Goal: Task Accomplishment & Management: Manage account settings

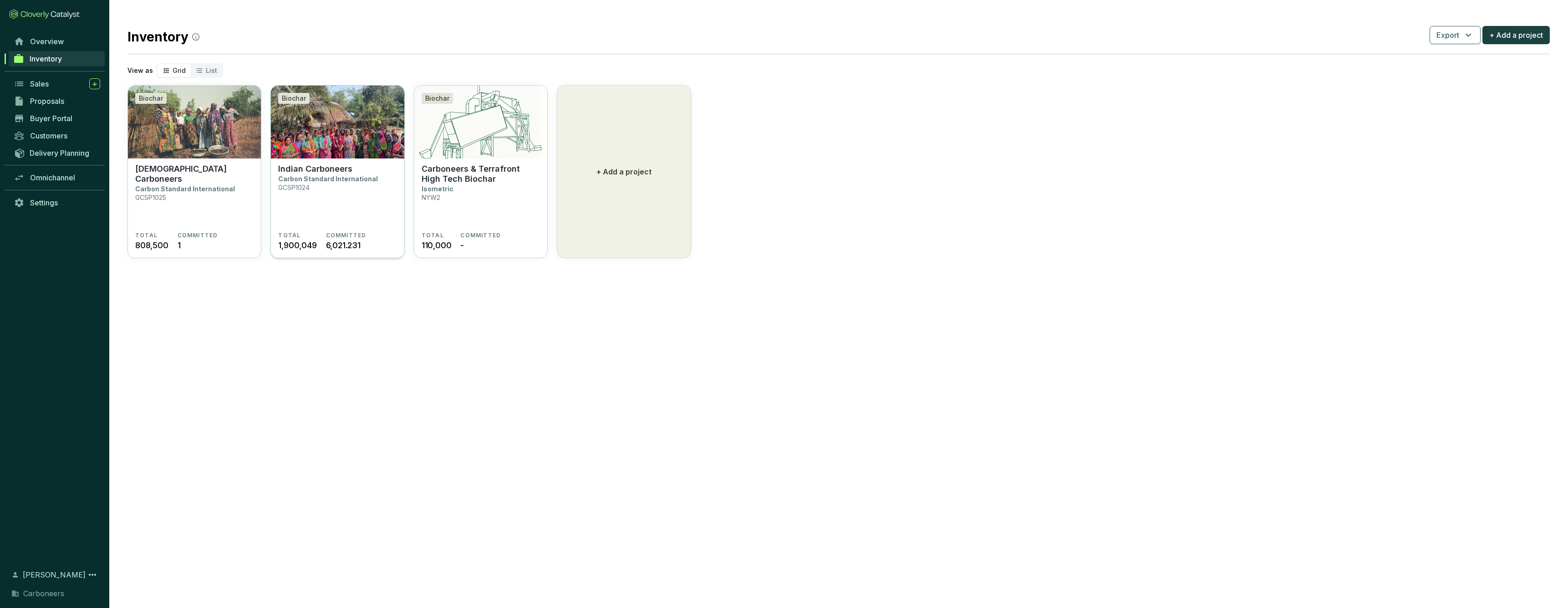
click at [348, 154] on img at bounding box center [337, 122] width 133 height 73
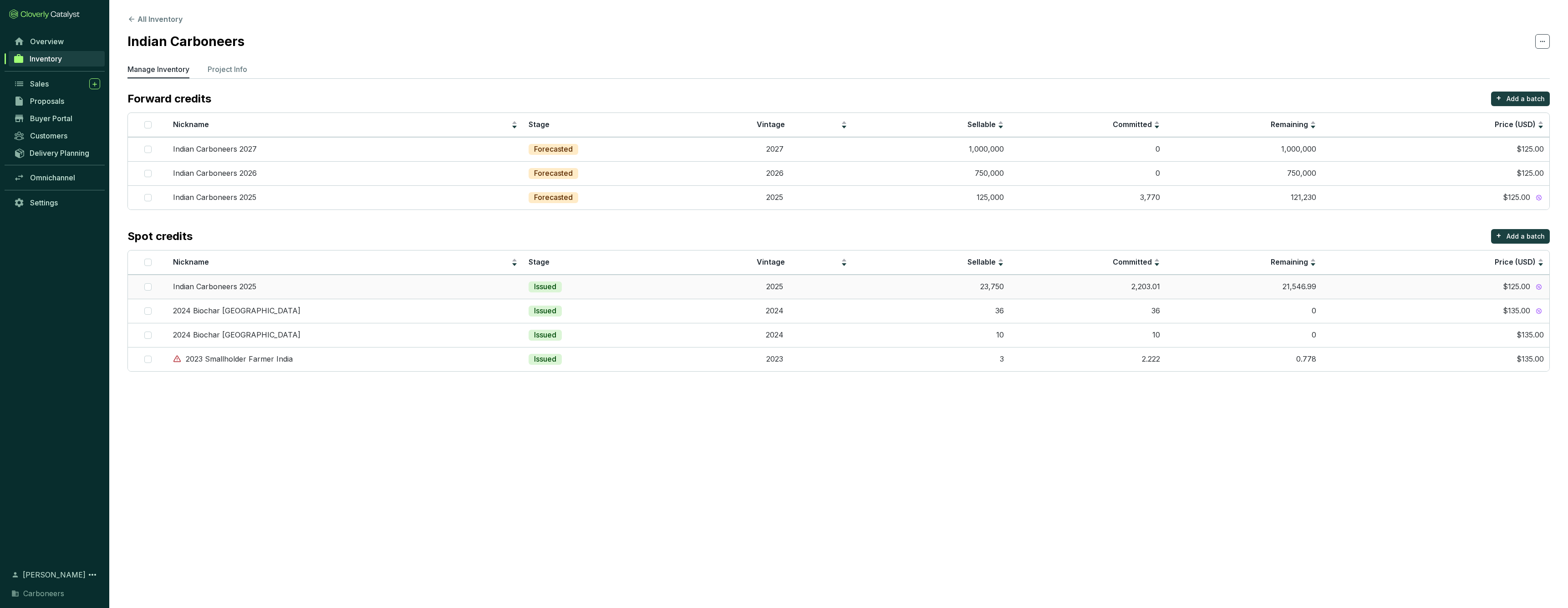
click at [696, 285] on td "2025" at bounding box center [774, 287] width 156 height 24
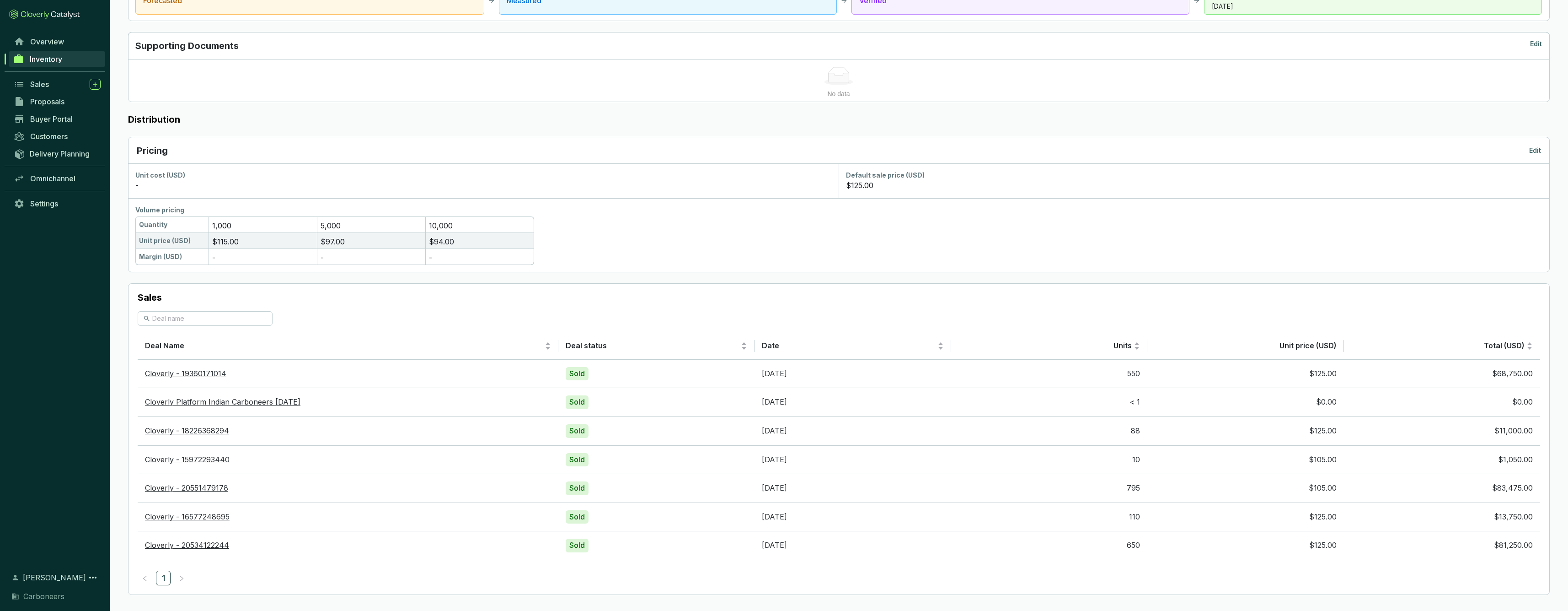
scroll to position [429, 0]
click at [57, 46] on span "Overview" at bounding box center [46, 42] width 34 height 9
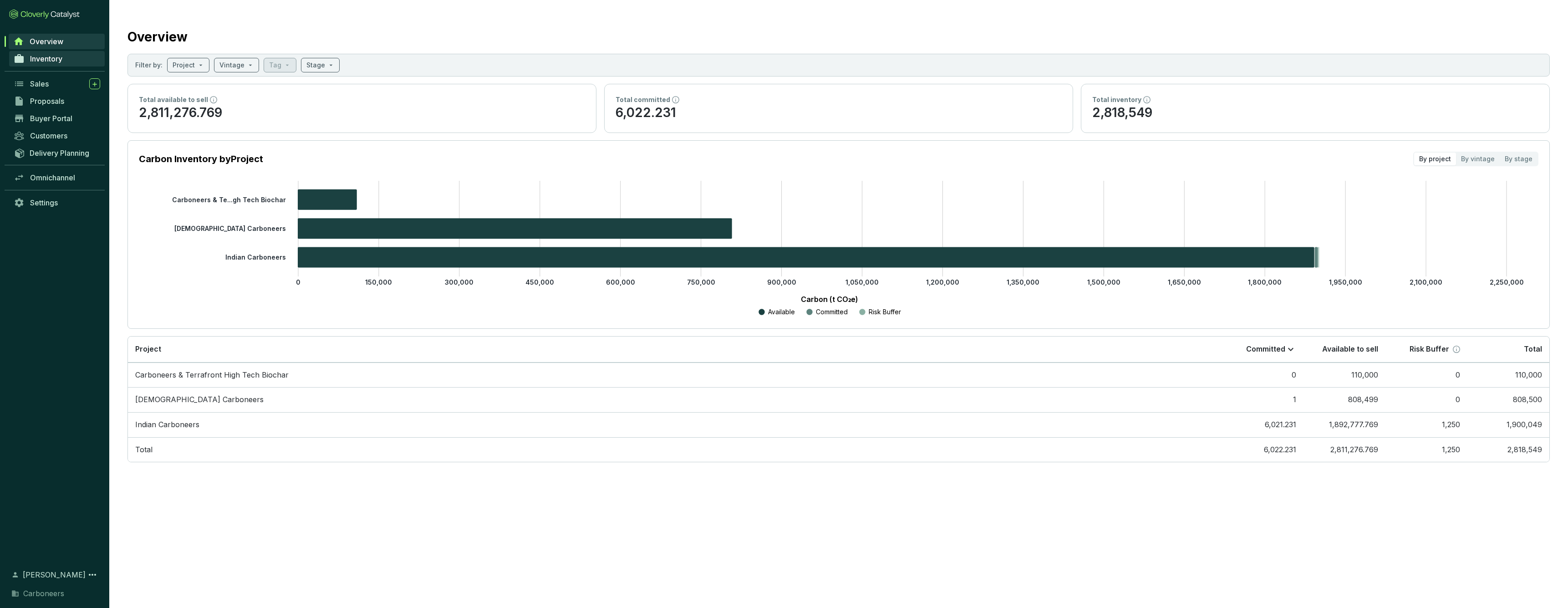
click at [55, 55] on span "Inventory" at bounding box center [46, 58] width 32 height 9
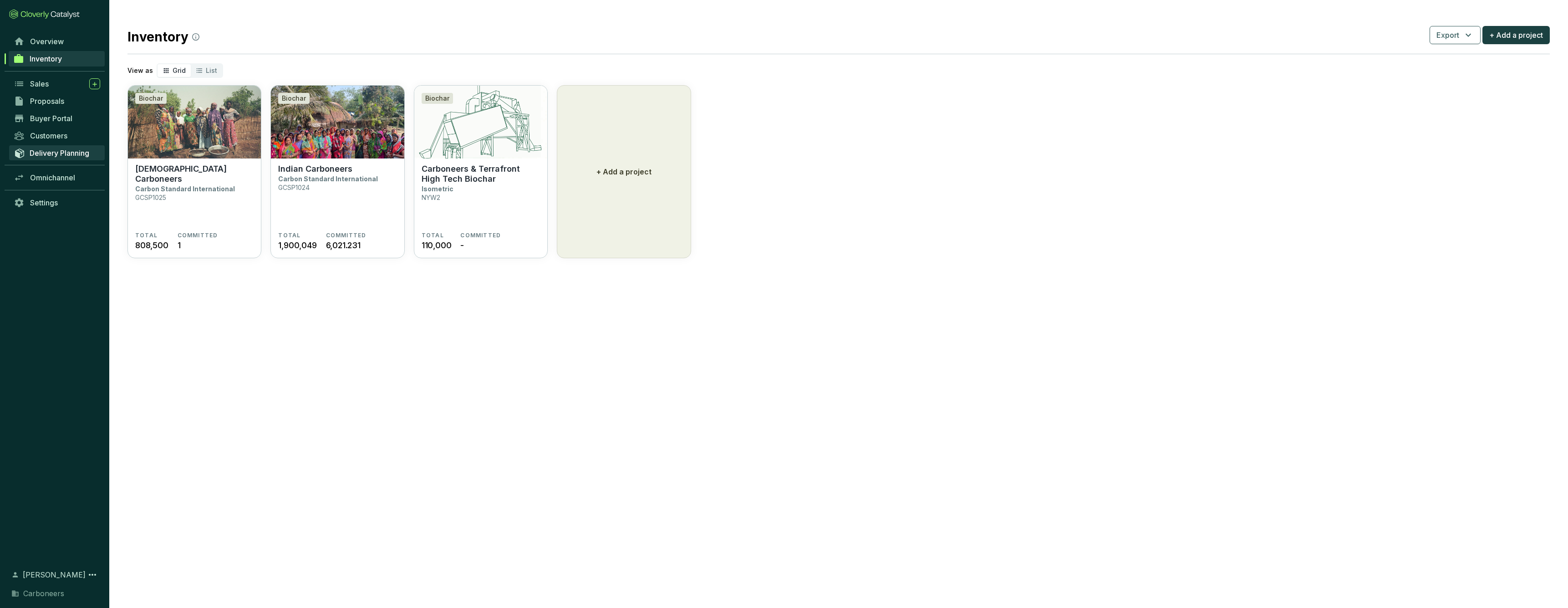
click at [66, 156] on span "Delivery Planning" at bounding box center [60, 153] width 60 height 9
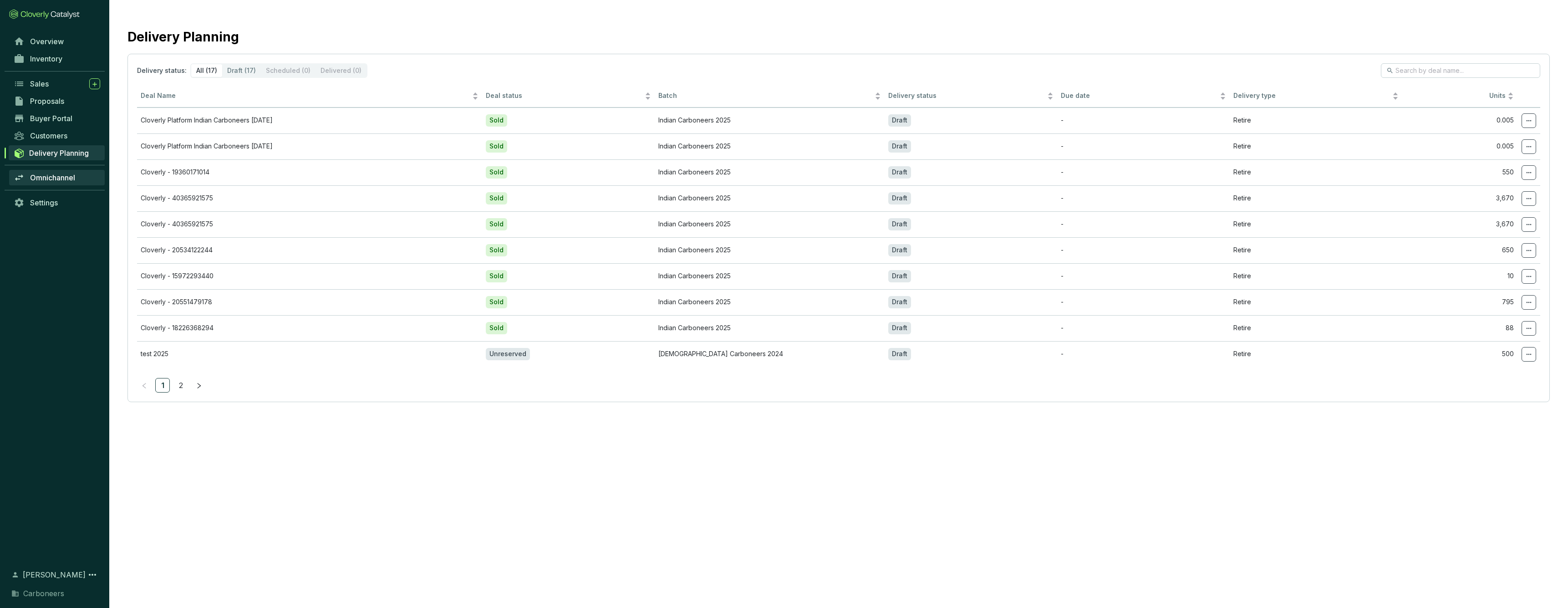
click at [61, 178] on span "Omnichannel" at bounding box center [52, 177] width 45 height 9
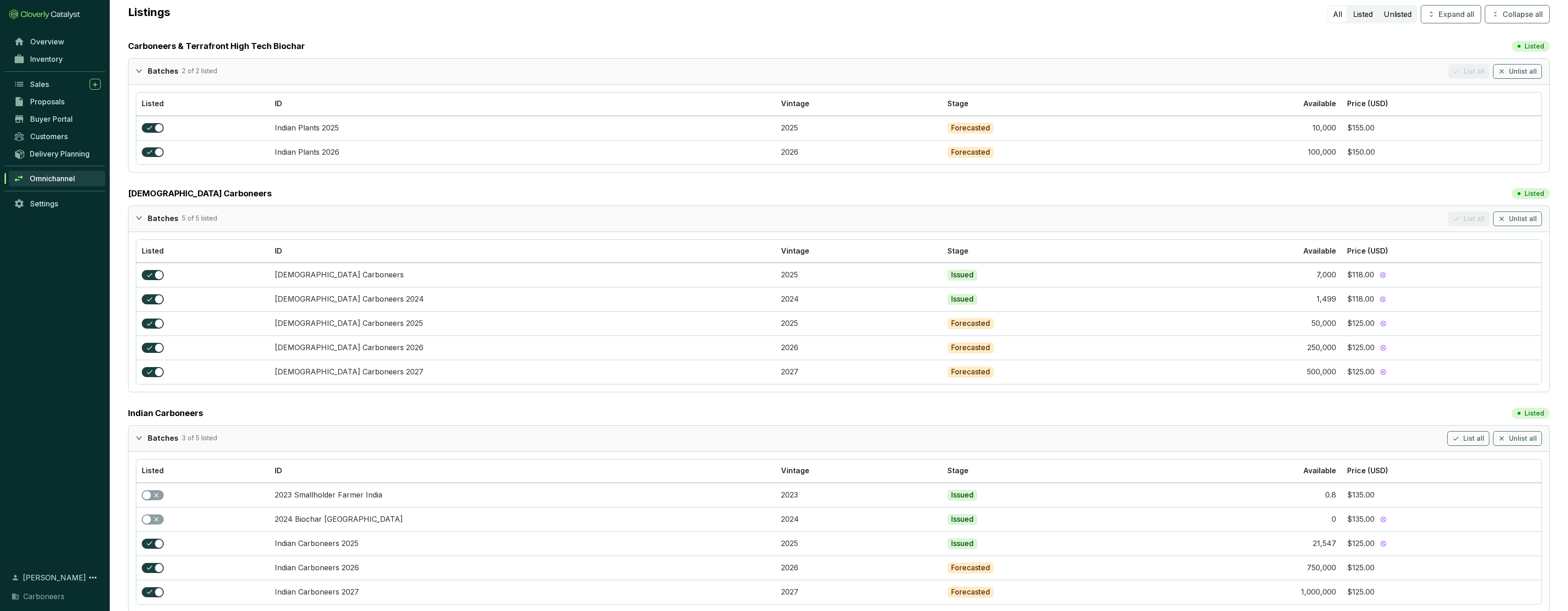
scroll to position [87, 0]
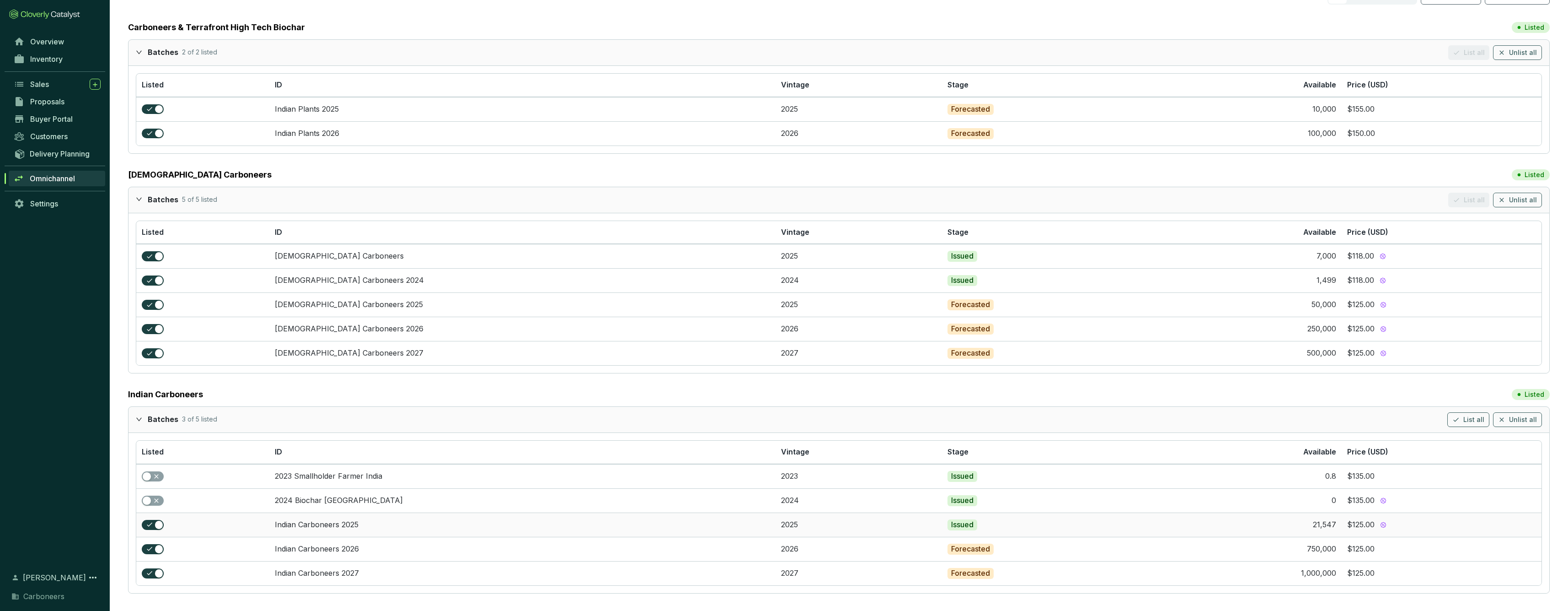
click at [309, 520] on td "Indian Carboneers 2025" at bounding box center [522, 525] width 506 height 24
click at [275, 524] on link "Indian Carboneers 2025" at bounding box center [317, 524] width 84 height 9
click at [53, 199] on span "Settings" at bounding box center [44, 203] width 28 height 9
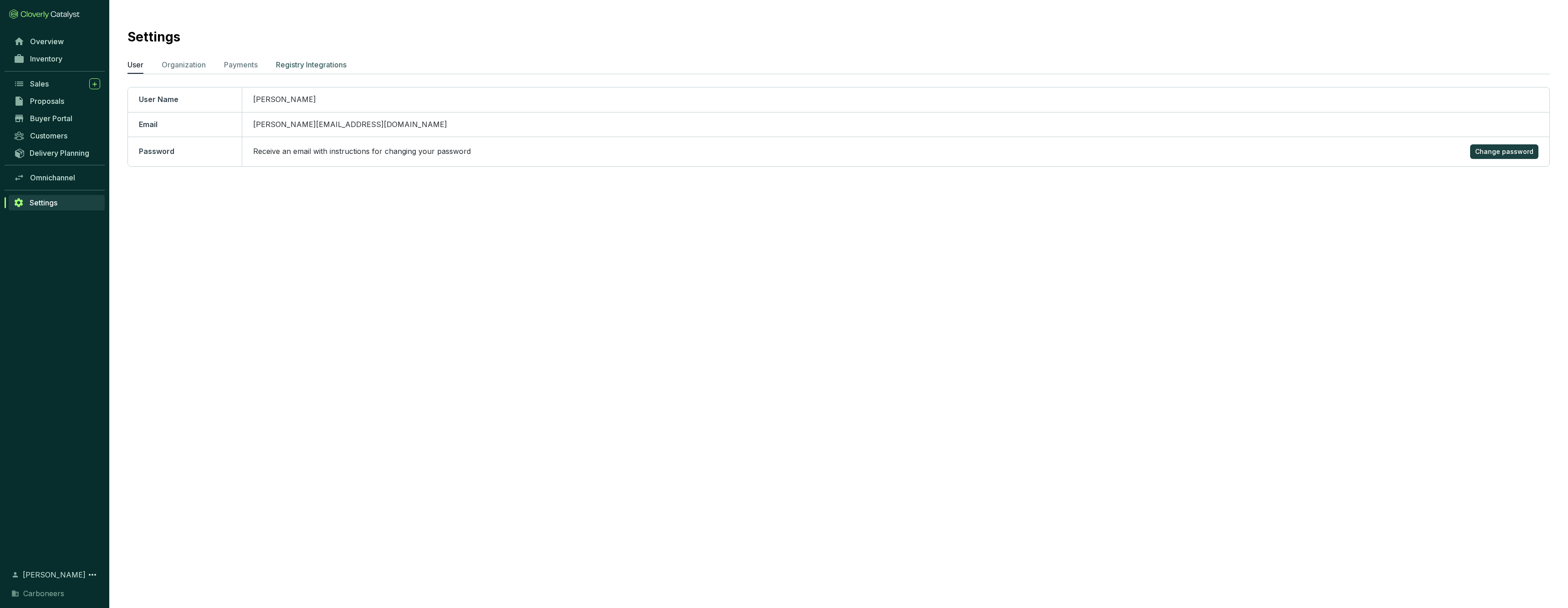
click at [293, 61] on p "Registry Integrations" at bounding box center [311, 65] width 71 height 11
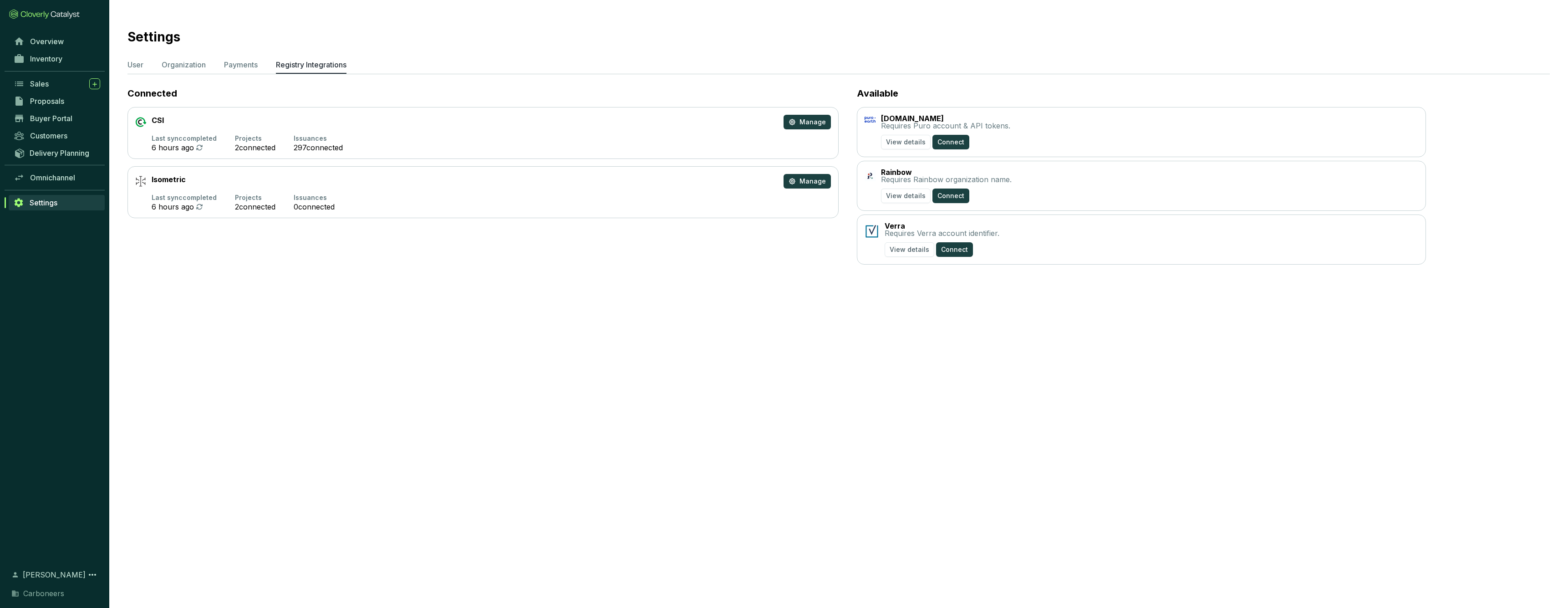
click at [292, 133] on section "CSI Manage Last sync completed 6 hours ago Projects 2 connected Issuances 297 c…" at bounding box center [483, 133] width 711 height 52
click at [816, 123] on span "Manage" at bounding box center [812, 122] width 26 height 9
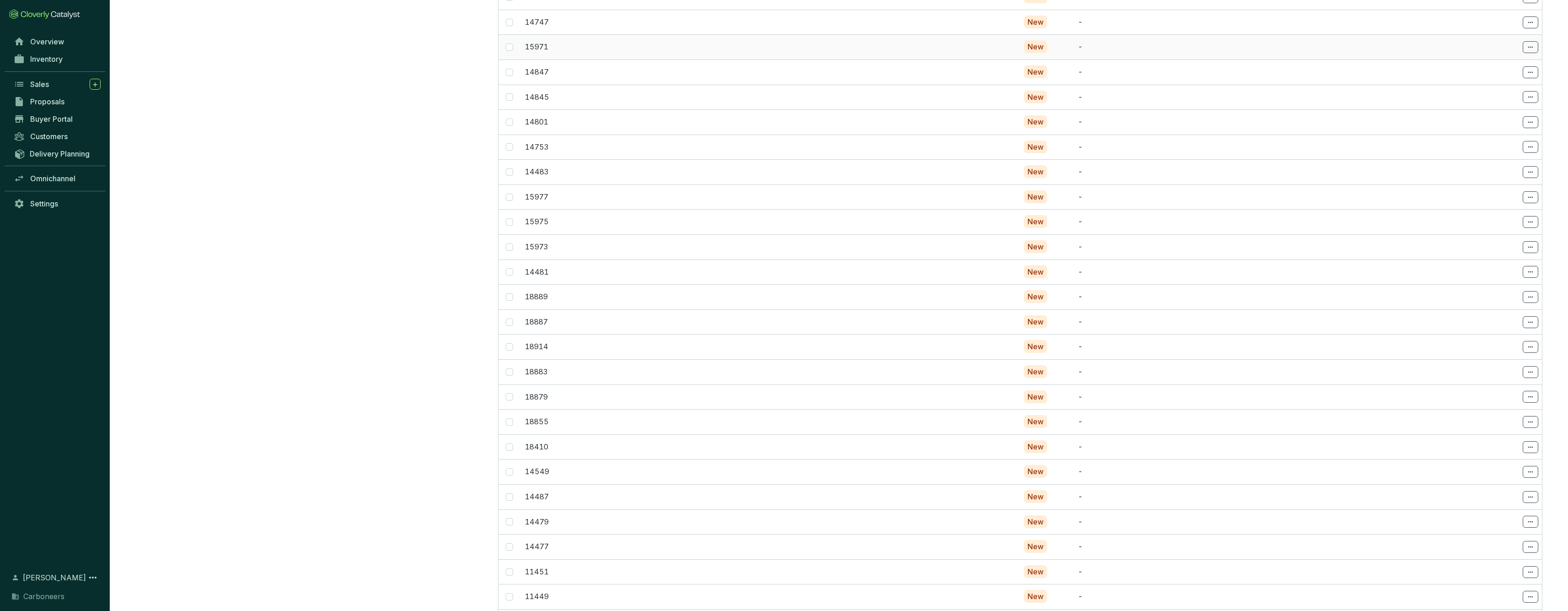
scroll to position [603, 0]
click at [512, 343] on span at bounding box center [509, 346] width 7 height 7
click at [512, 343] on input "checkbox" at bounding box center [509, 346] width 7 height 7
checkbox input "true"
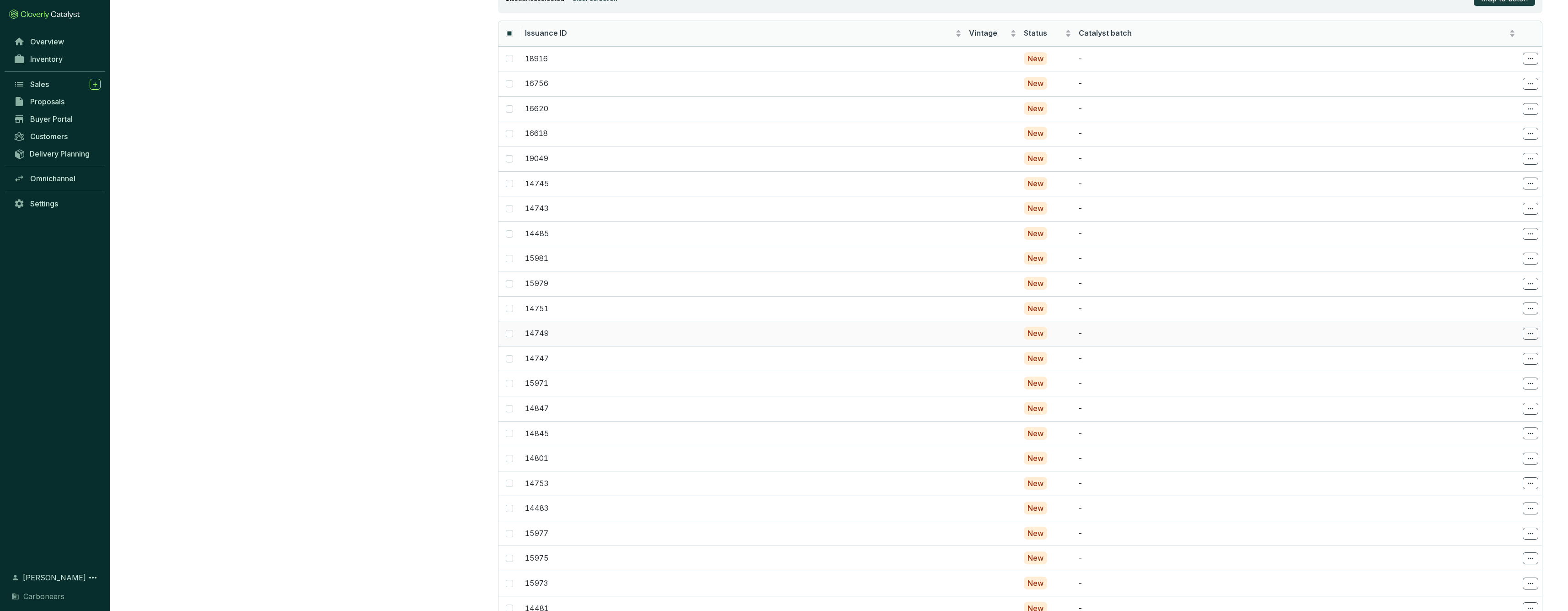
scroll to position [185, 0]
click at [509, 100] on input "checkbox" at bounding box center [509, 101] width 7 height 7
checkbox input "true"
click at [510, 126] on input "checkbox" at bounding box center [509, 126] width 7 height 7
checkbox input "true"
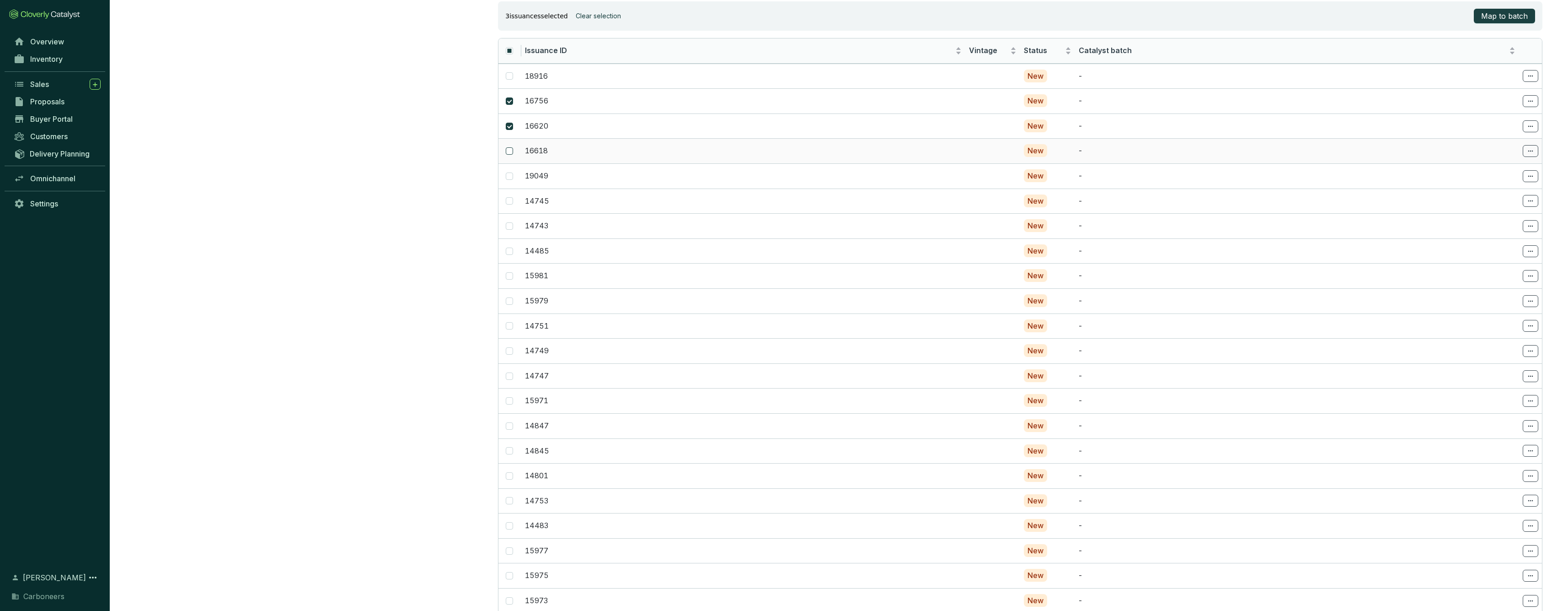
click at [510, 150] on input "checkbox" at bounding box center [509, 151] width 7 height 7
click at [512, 150] on span at bounding box center [509, 151] width 7 height 7
click at [512, 150] on input "checkbox" at bounding box center [509, 151] width 7 height 7
checkbox input "false"
click at [509, 129] on label at bounding box center [509, 126] width 7 height 10
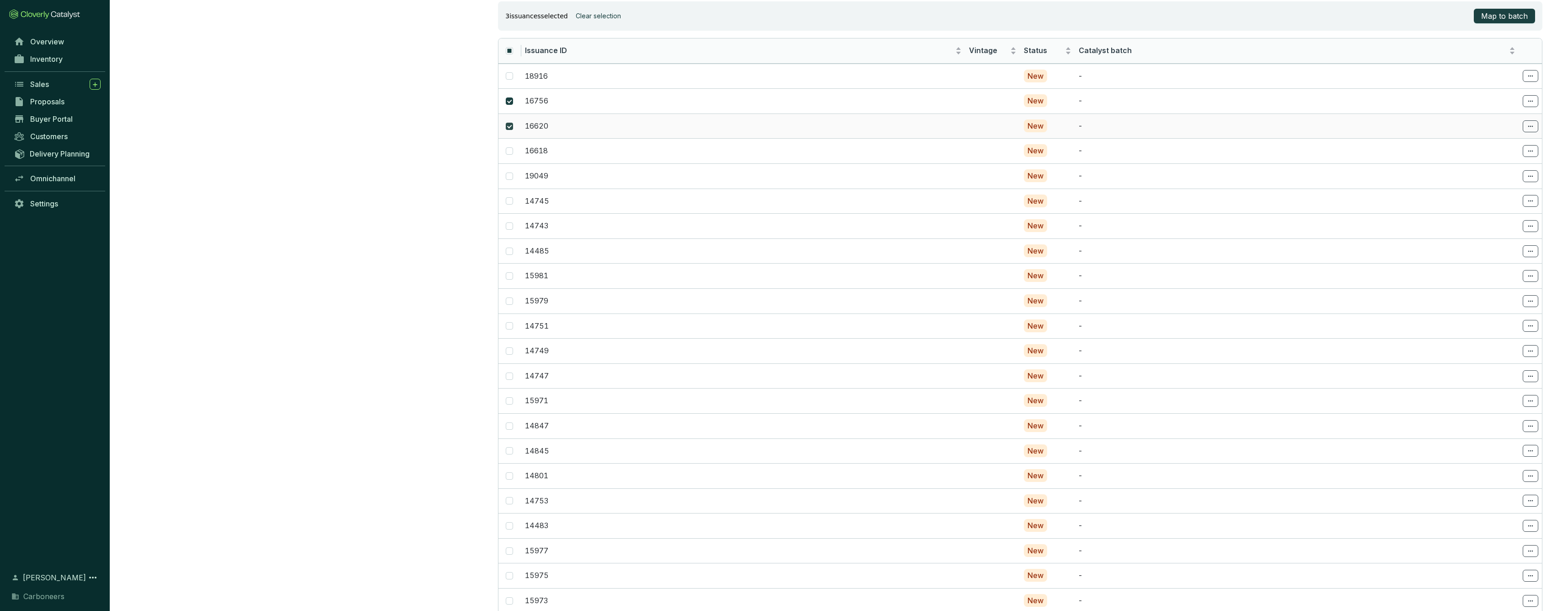
click at [509, 129] on input "checkbox" at bounding box center [509, 126] width 7 height 7
checkbox input "false"
click at [510, 103] on span at bounding box center [509, 101] width 7 height 7
click at [510, 103] on input "checkbox" at bounding box center [509, 101] width 7 height 7
checkbox input "false"
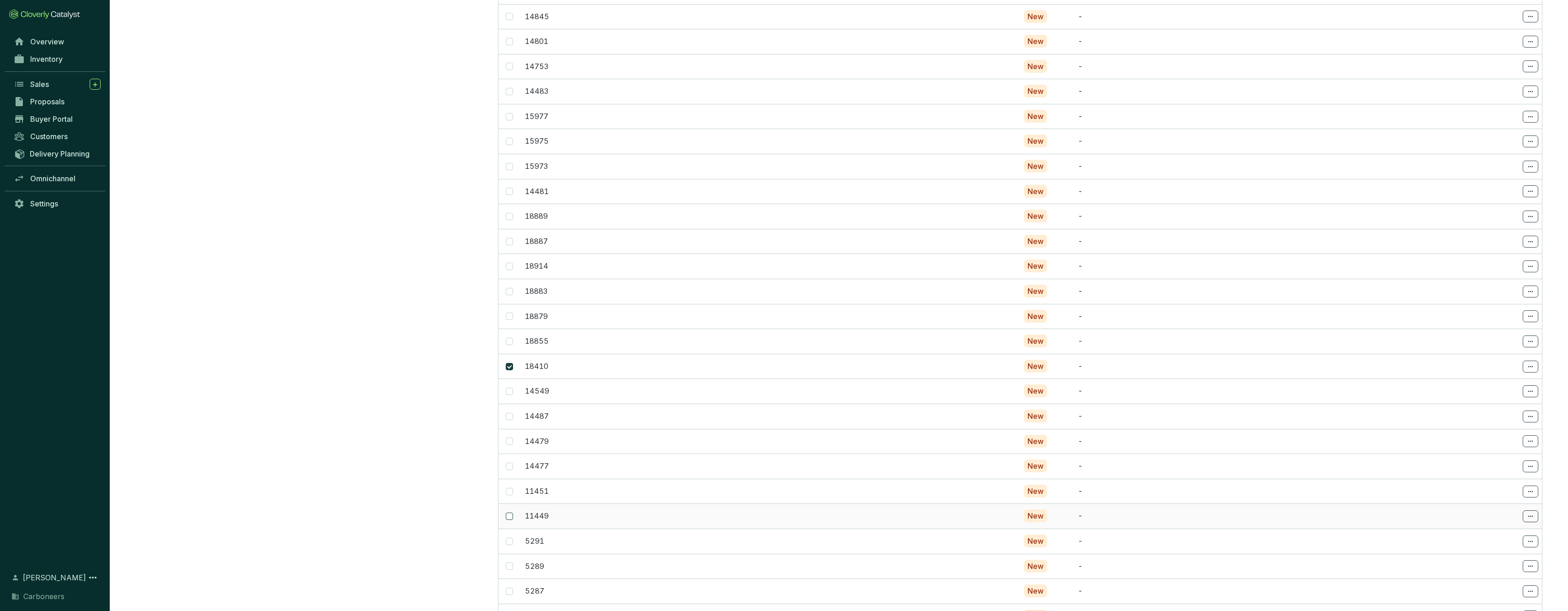
scroll to position [855, 0]
click at [512, 127] on span at bounding box center [509, 131] width 7 height 7
click at [512, 127] on input "checkbox" at bounding box center [509, 131] width 7 height 7
checkbox input "false"
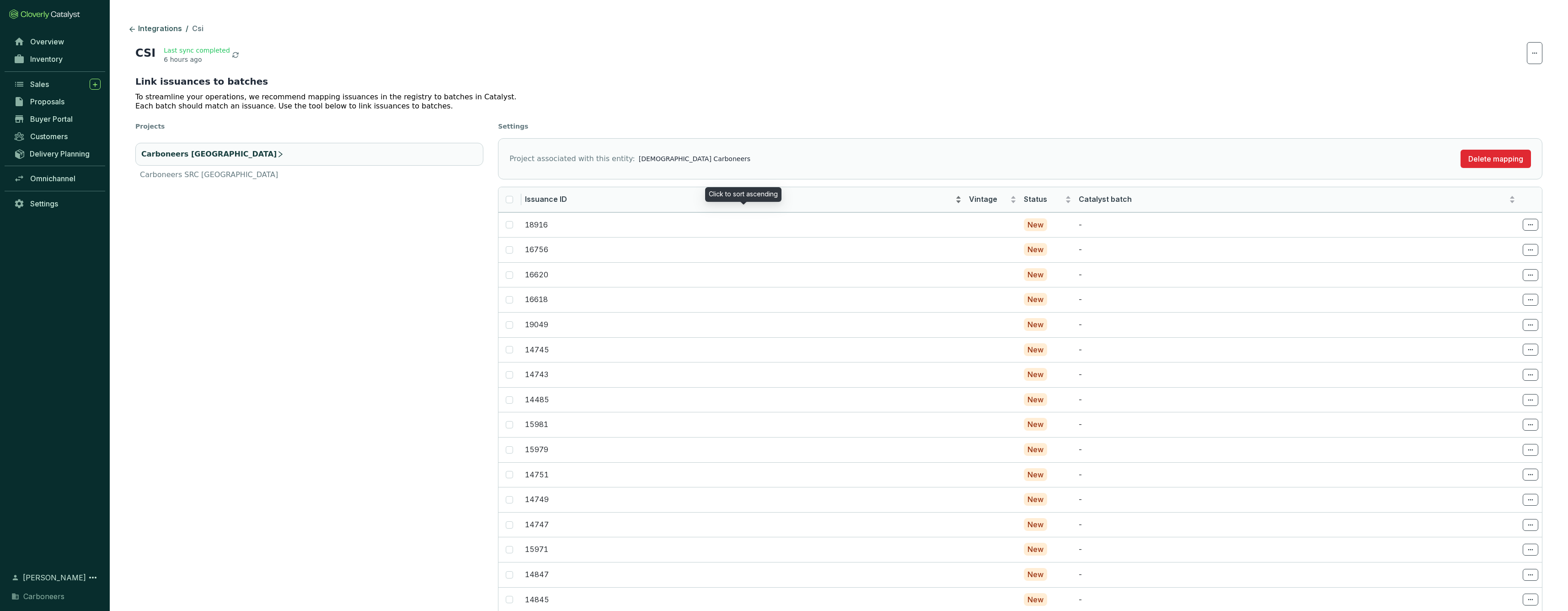
click at [565, 199] on span "Issuance ID" at bounding box center [739, 199] width 429 height 10
click at [579, 194] on div "Issuance ID" at bounding box center [743, 199] width 436 height 11
click at [581, 202] on span "Issuance ID" at bounding box center [739, 199] width 429 height 10
click at [342, 173] on li "Carboneers SRC [GEOGRAPHIC_DATA]" at bounding box center [309, 175] width 348 height 11
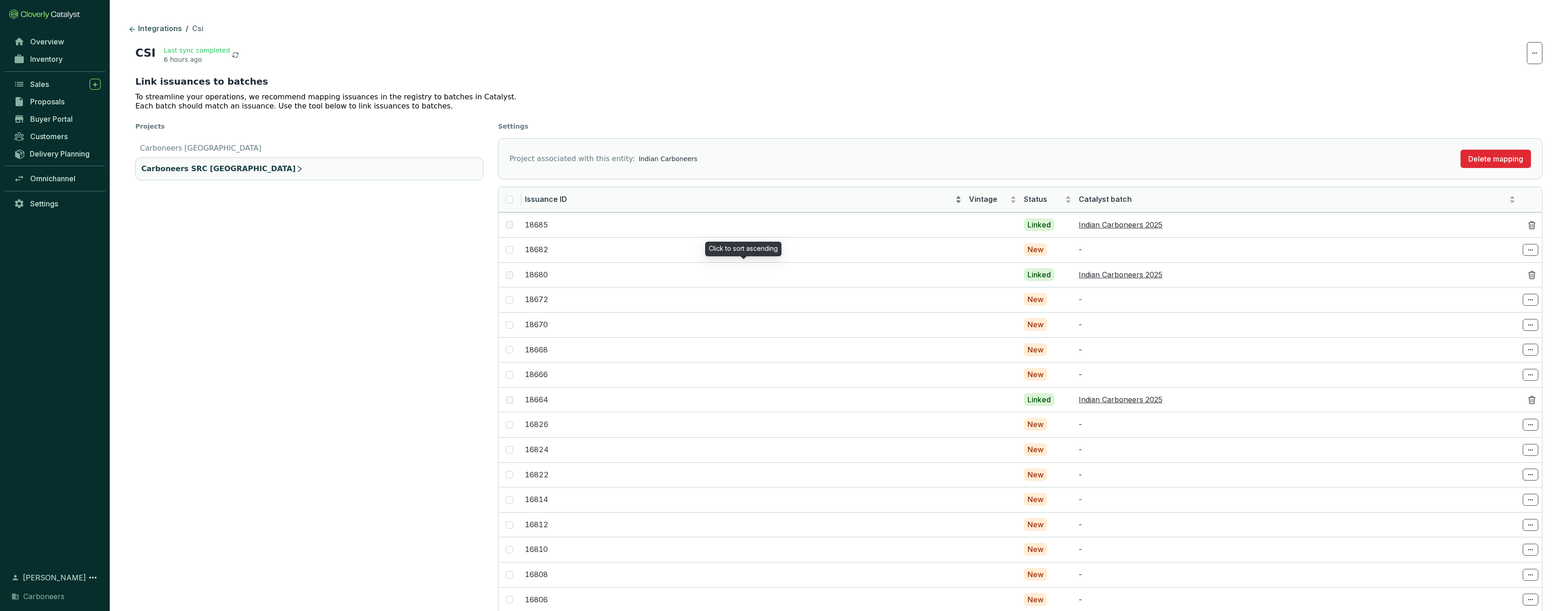
click at [605, 196] on span "Issuance ID" at bounding box center [739, 199] width 429 height 10
click at [605, 197] on span "Issuance ID" at bounding box center [739, 199] width 429 height 10
click at [603, 196] on span "Issuance ID" at bounding box center [739, 199] width 429 height 10
click at [515, 253] on td at bounding box center [509, 249] width 23 height 25
click at [512, 253] on span at bounding box center [509, 250] width 7 height 7
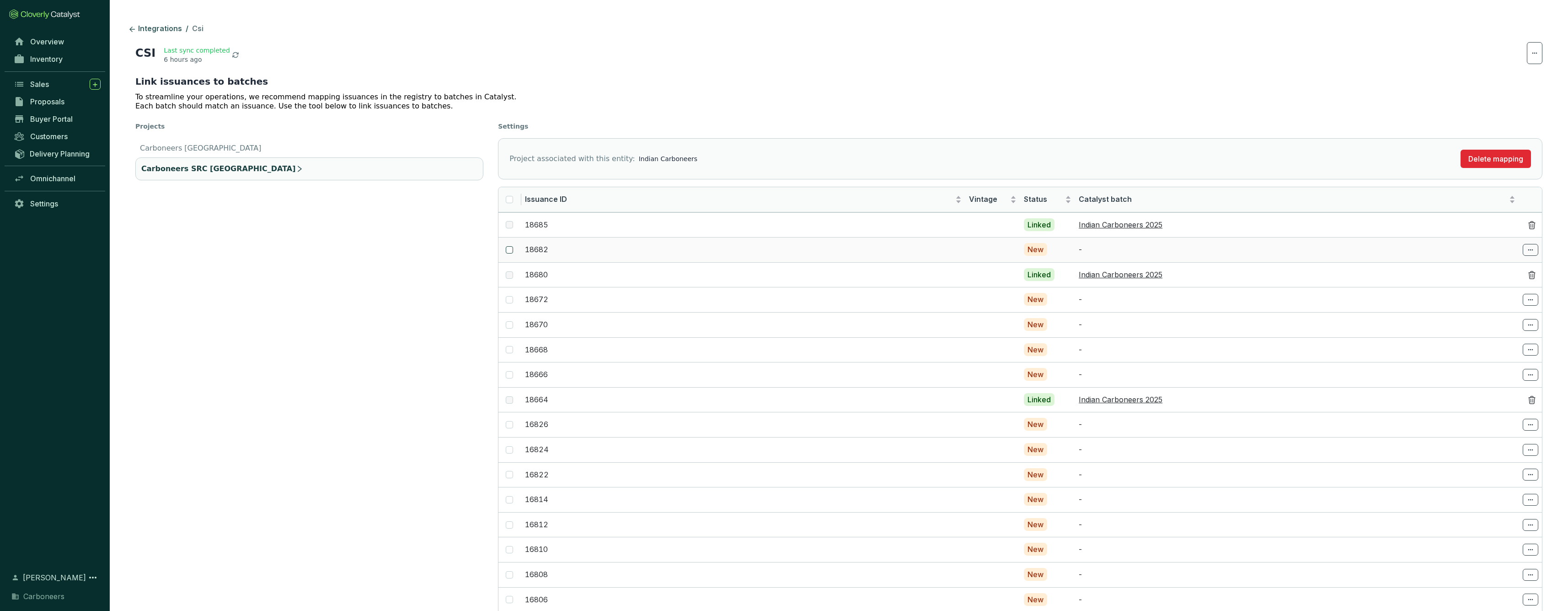
click at [512, 253] on input "checkbox" at bounding box center [509, 250] width 7 height 7
checkbox input "true"
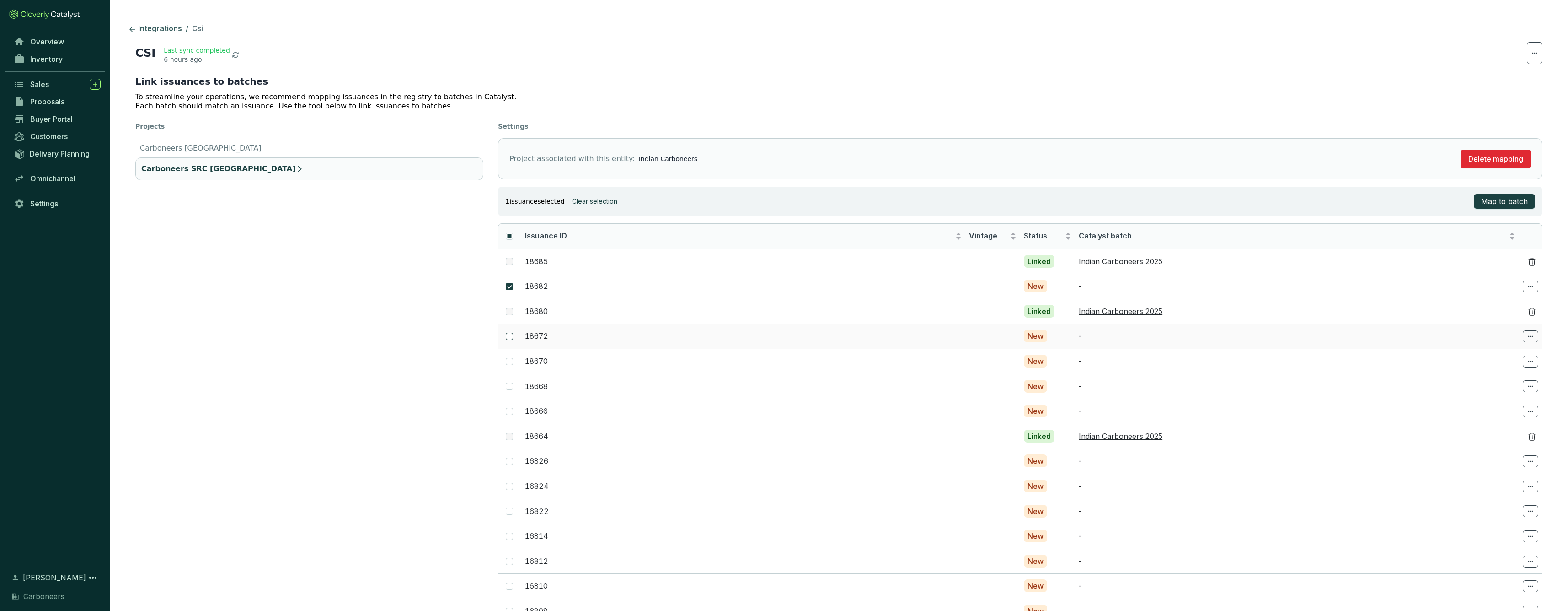
click at [508, 336] on input "checkbox" at bounding box center [509, 336] width 7 height 7
checkbox input "true"
click at [510, 360] on input "checkbox" at bounding box center [509, 361] width 7 height 7
checkbox input "true"
click at [510, 385] on input "checkbox" at bounding box center [509, 386] width 7 height 7
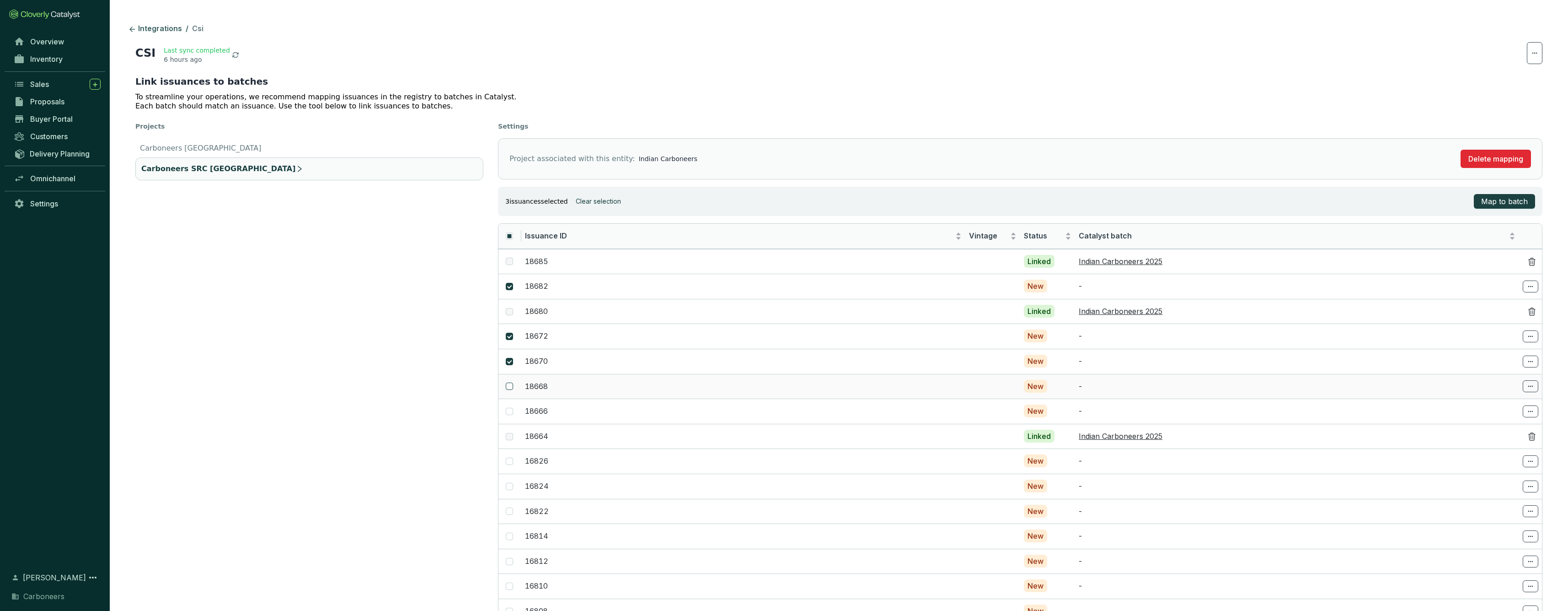
checkbox input "true"
click at [510, 411] on span at bounding box center [509, 411] width 7 height 7
click at [510, 411] on input "checkbox" at bounding box center [509, 411] width 7 height 7
checkbox input "true"
click at [514, 435] on td at bounding box center [509, 436] width 23 height 25
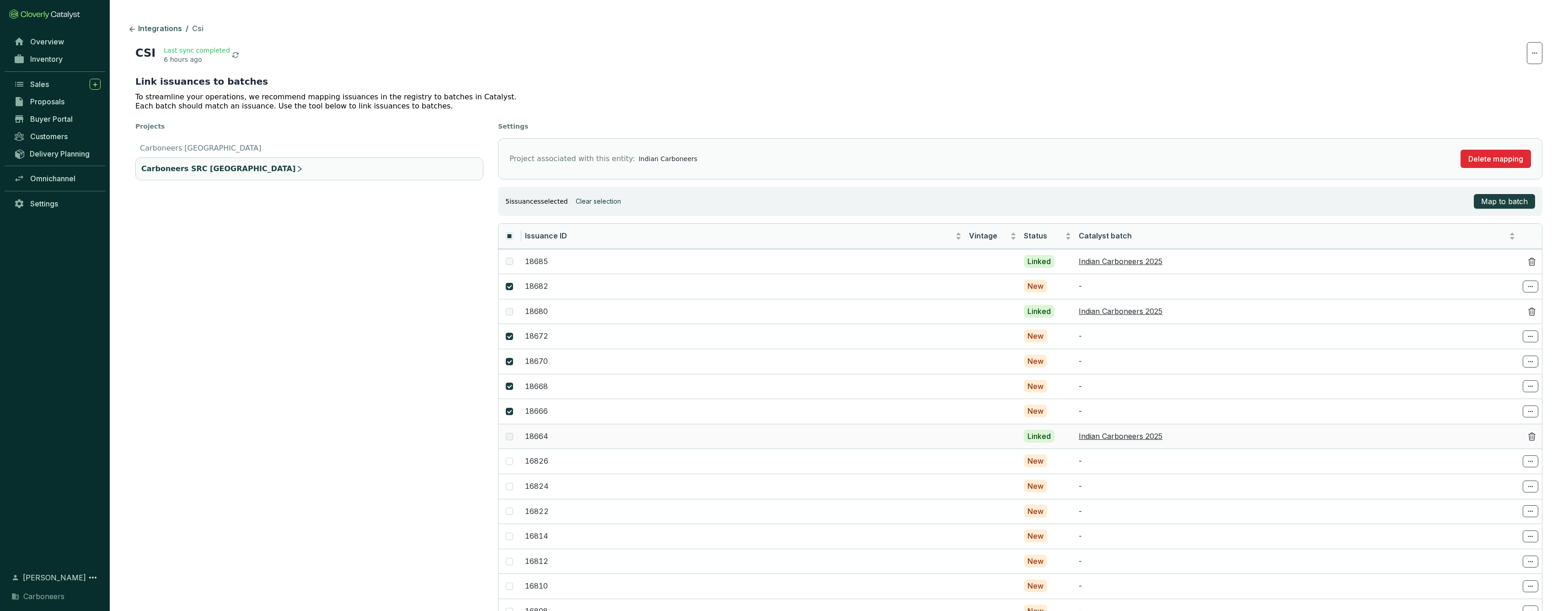
click at [512, 435] on label at bounding box center [509, 436] width 7 height 10
click at [1509, 306] on span "Select batch" at bounding box center [1490, 306] width 40 height 7
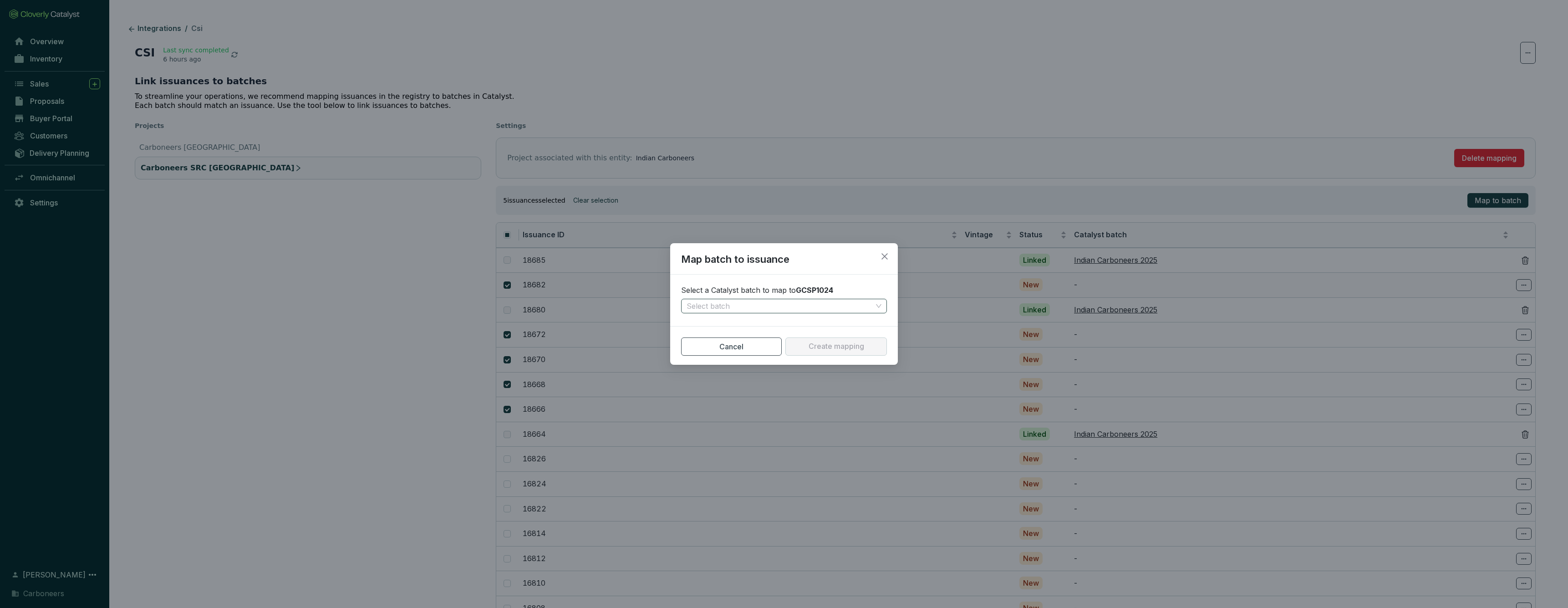
click at [857, 302] on input "search" at bounding box center [779, 306] width 186 height 13
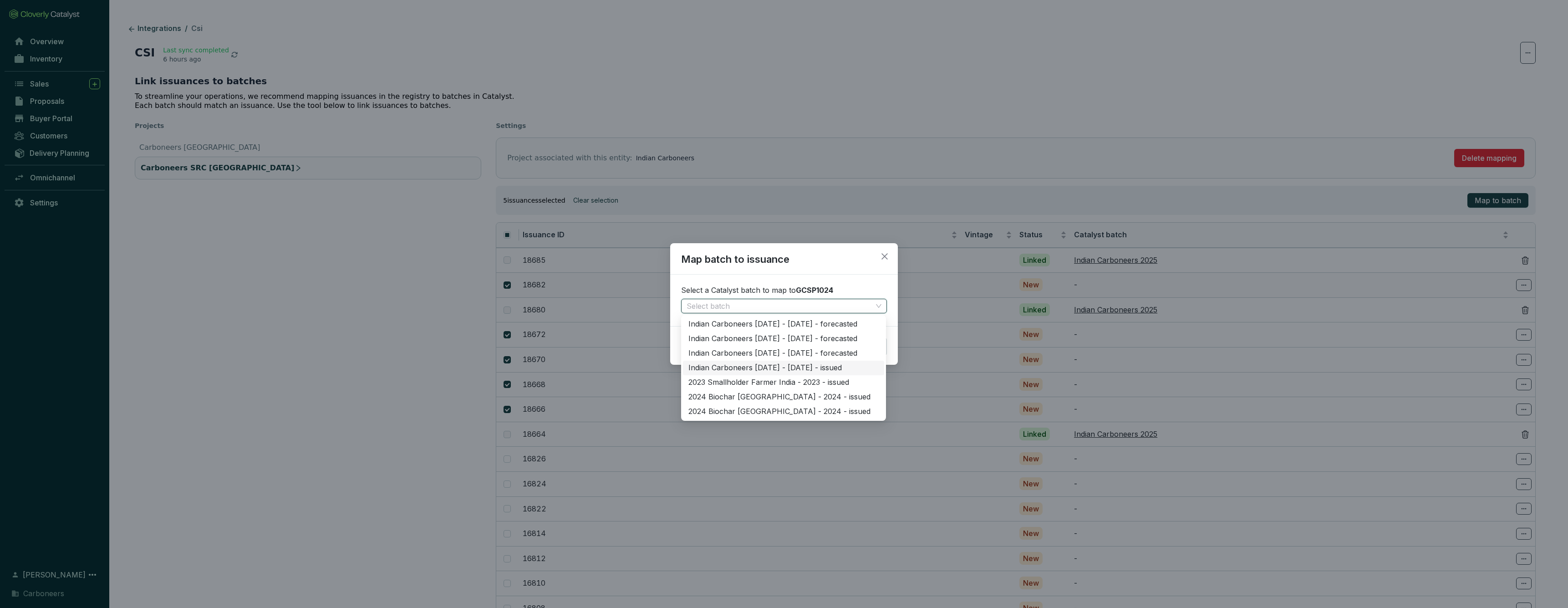
click at [822, 366] on div "Indian Carboneers 2025 - 2025 - issued" at bounding box center [783, 368] width 191 height 10
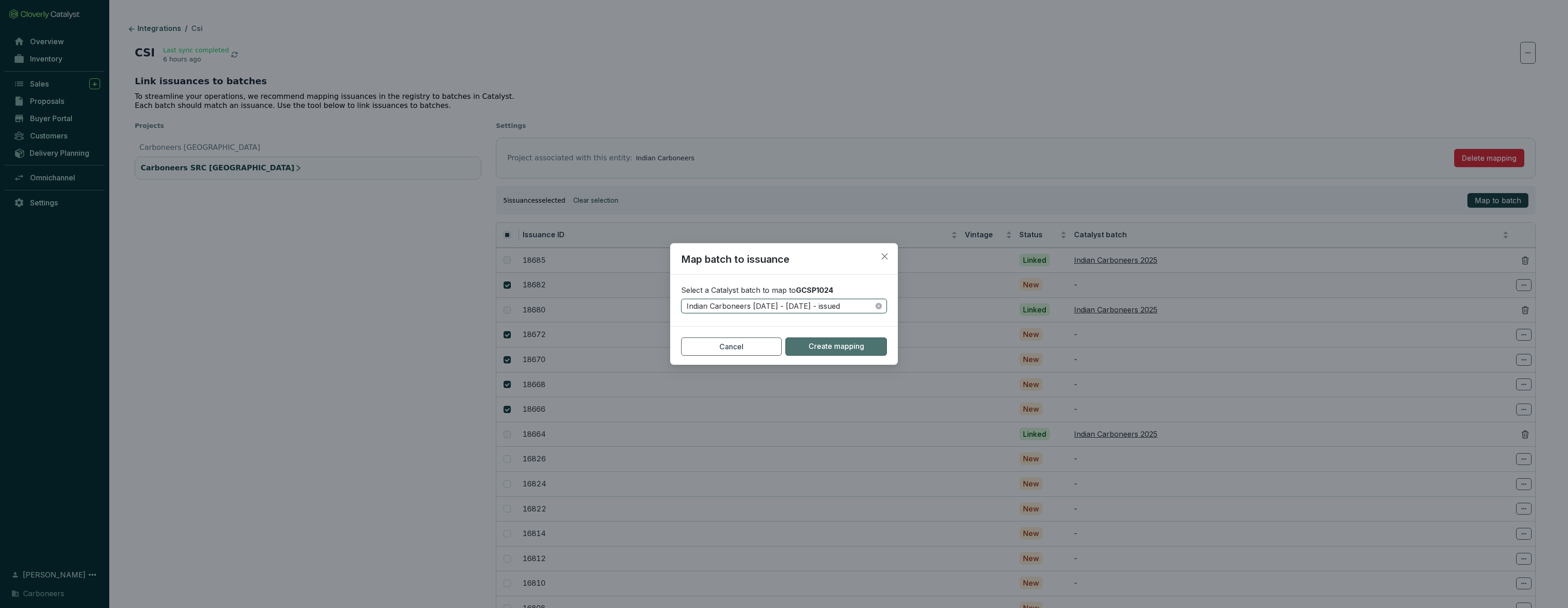
click at [819, 348] on span "Create mapping" at bounding box center [836, 346] width 55 height 10
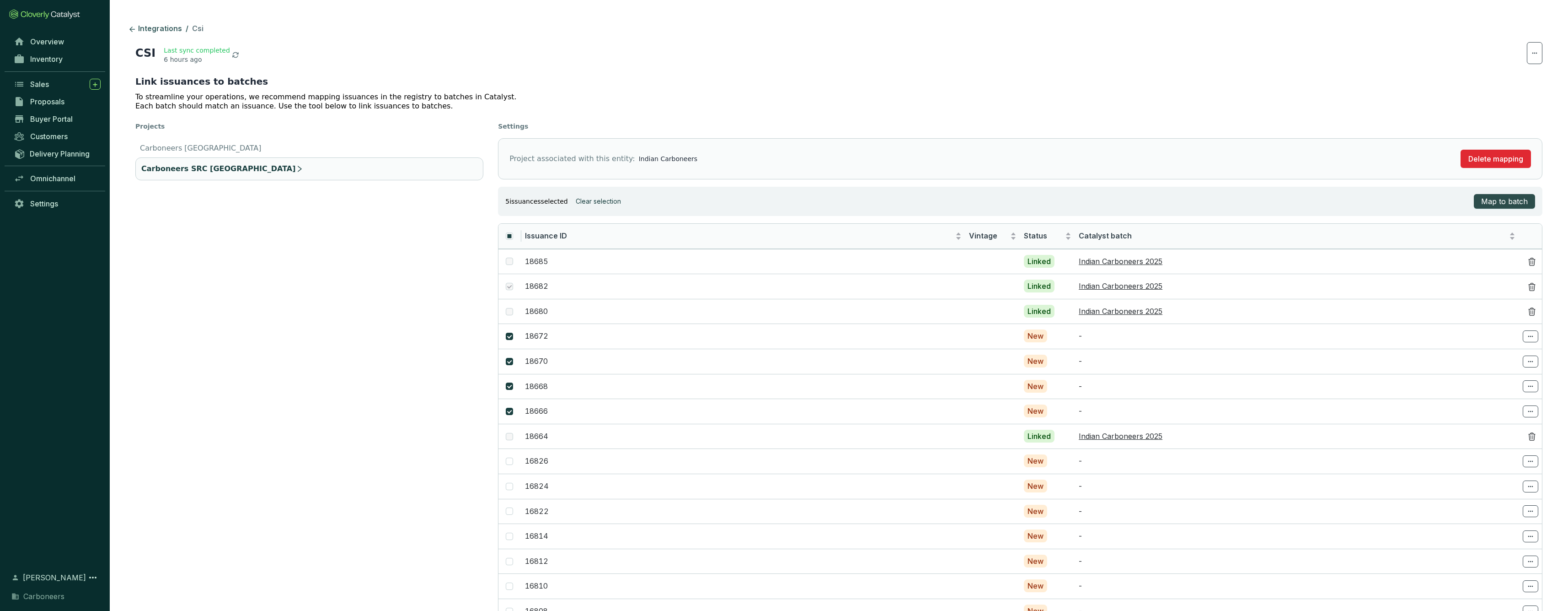
click at [1499, 202] on span "Map to batch" at bounding box center [1504, 201] width 46 height 11
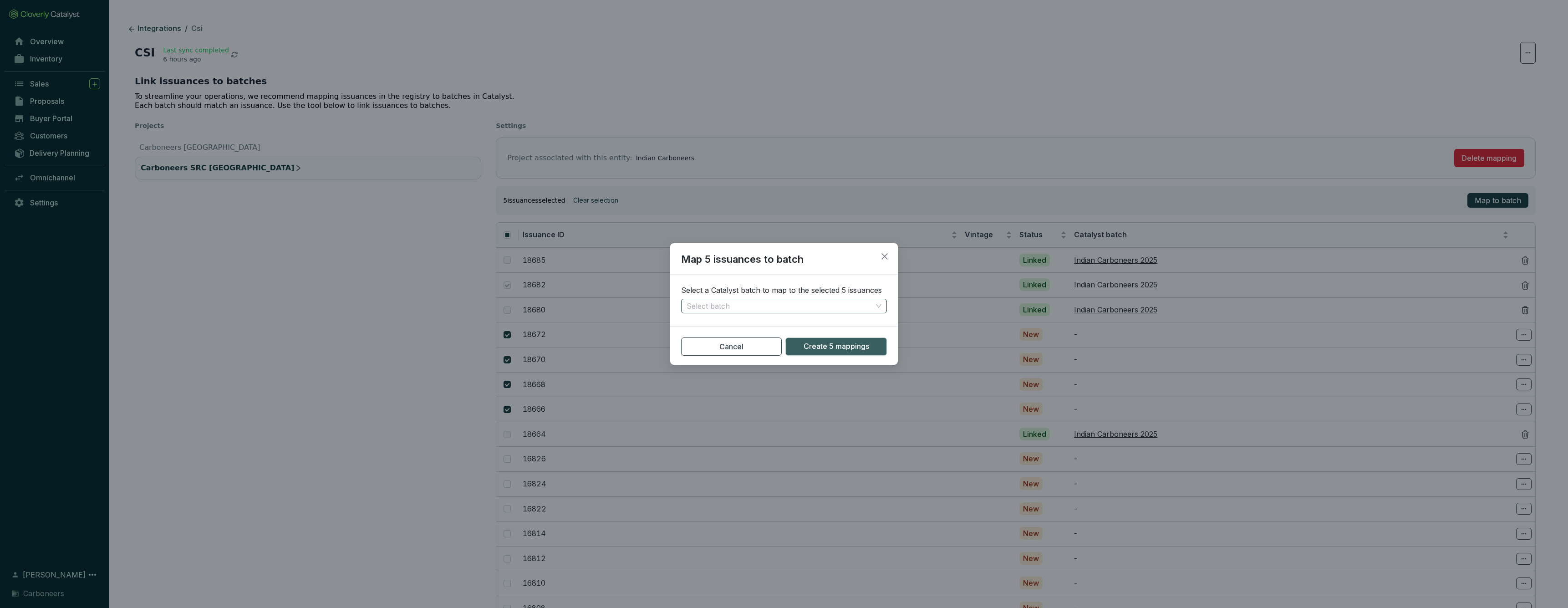
click at [875, 306] on span at bounding box center [784, 306] width 195 height 13
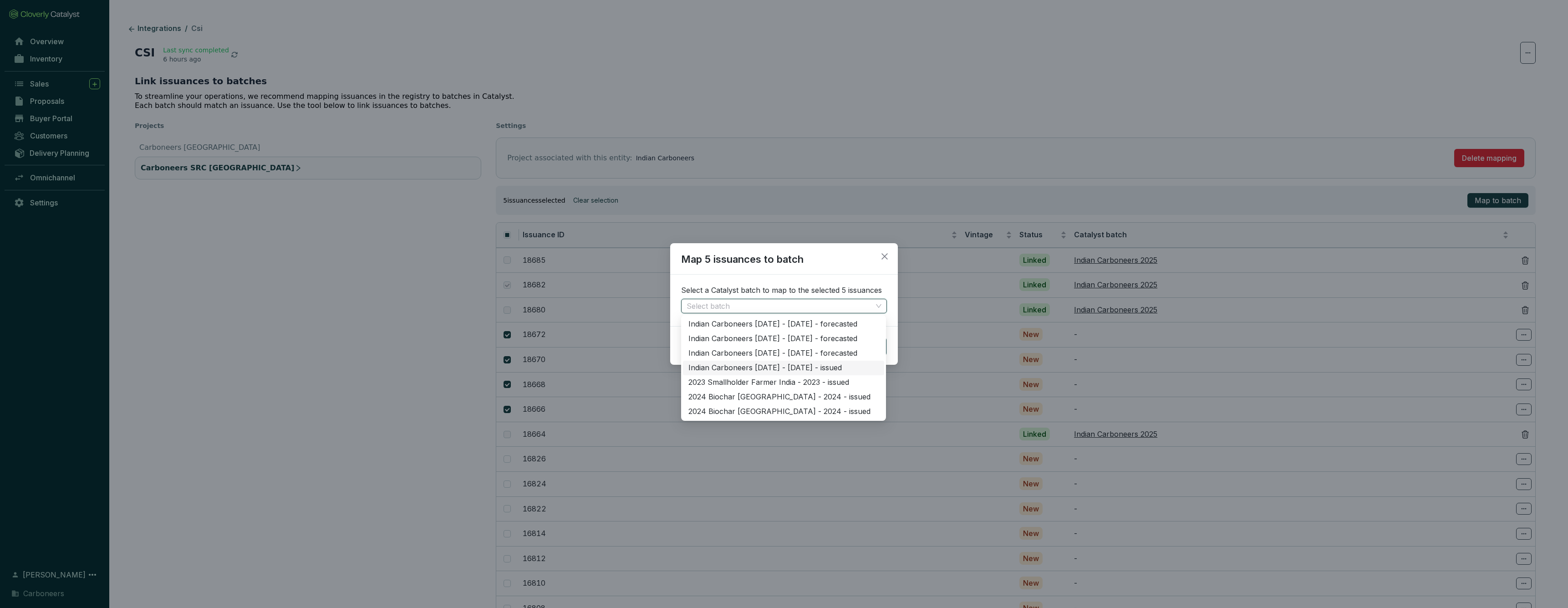
click at [814, 369] on div "Indian Carboneers 2025 - 2025 - issued" at bounding box center [783, 368] width 191 height 10
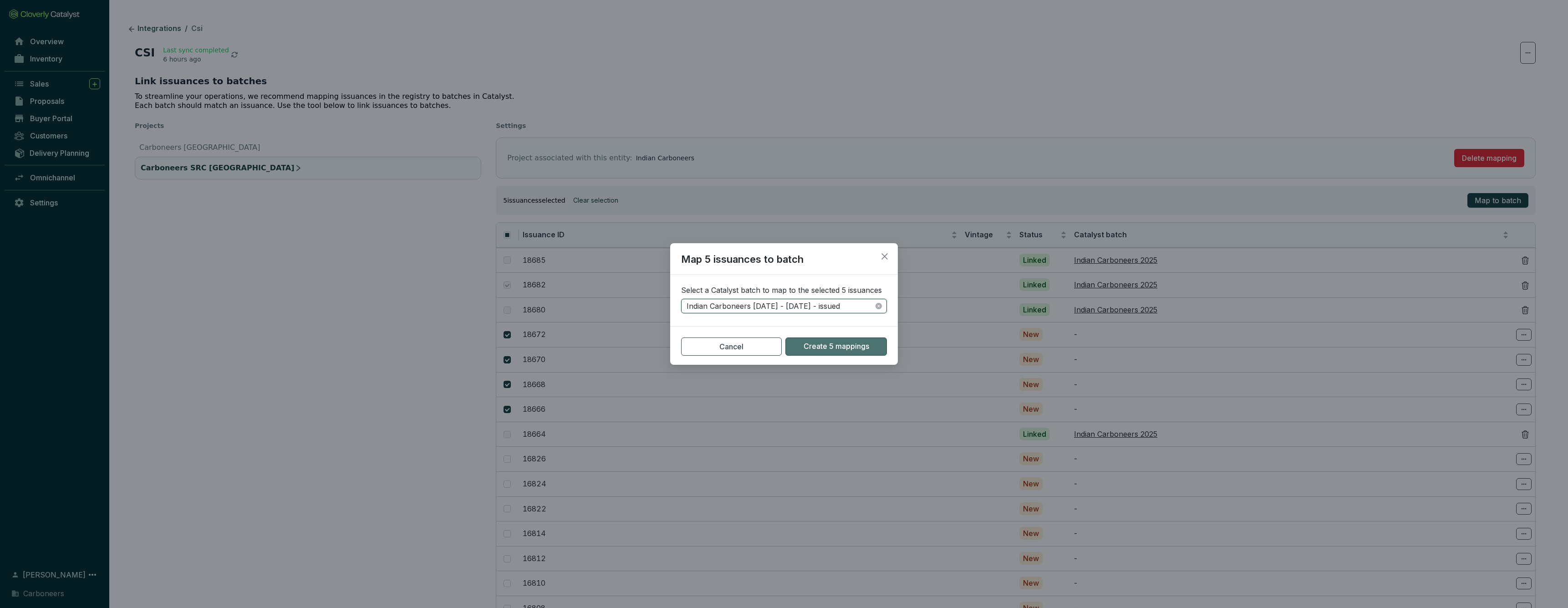
click at [818, 350] on span "Create 5 mappings" at bounding box center [836, 346] width 66 height 10
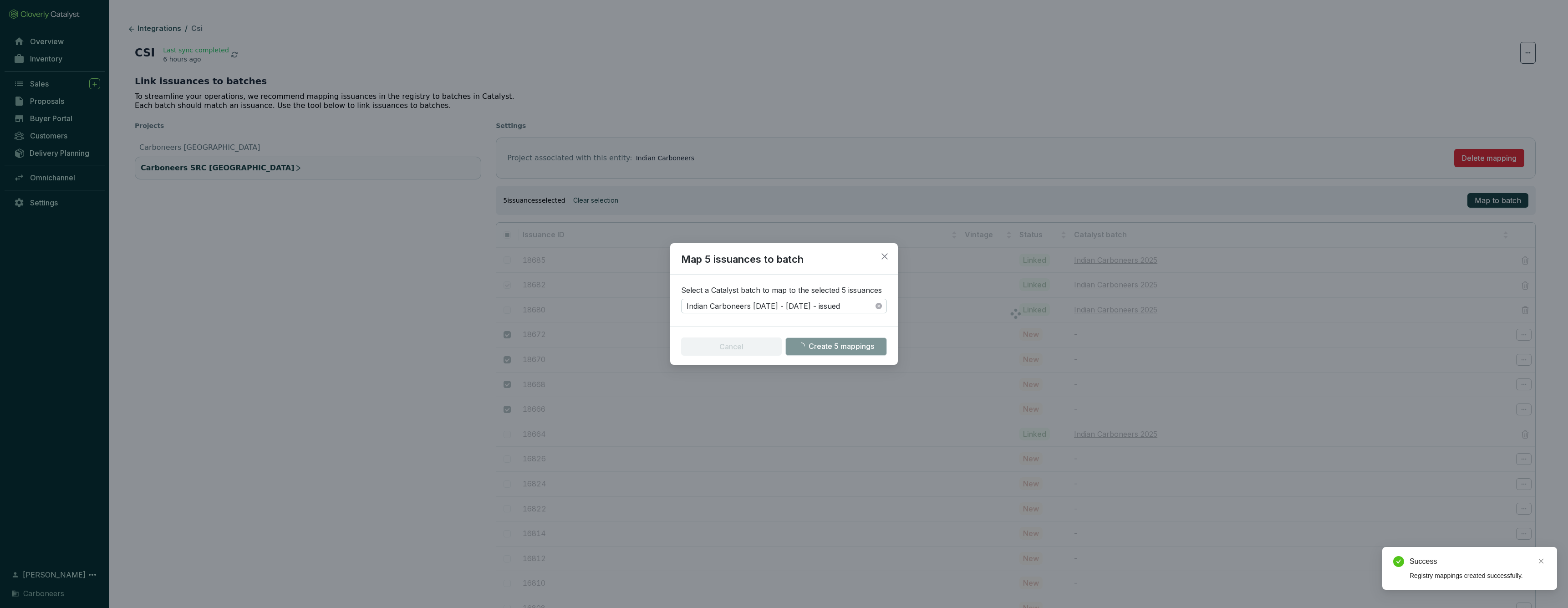
checkbox input "false"
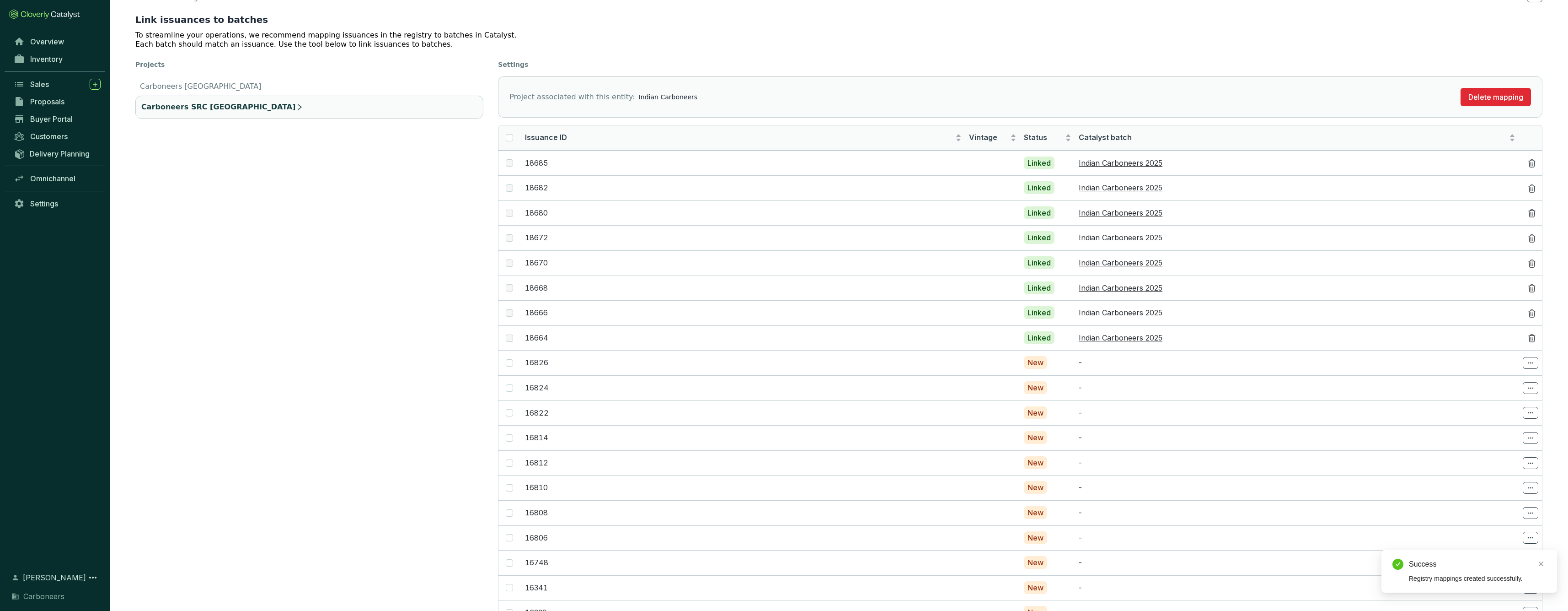
scroll to position [171, 0]
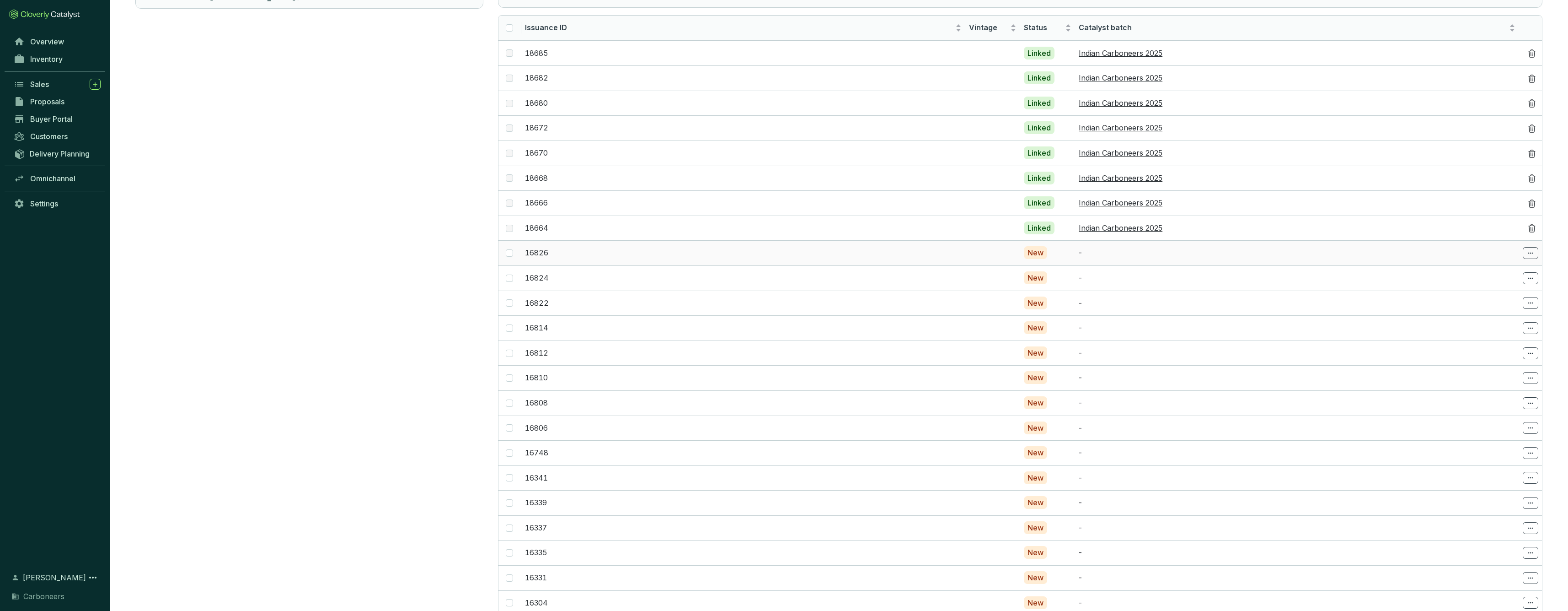
click at [579, 261] on td "16826" at bounding box center [743, 253] width 444 height 25
click at [512, 252] on span at bounding box center [509, 253] width 7 height 7
click at [512, 252] on input "checkbox" at bounding box center [509, 253] width 7 height 7
checkbox input "true"
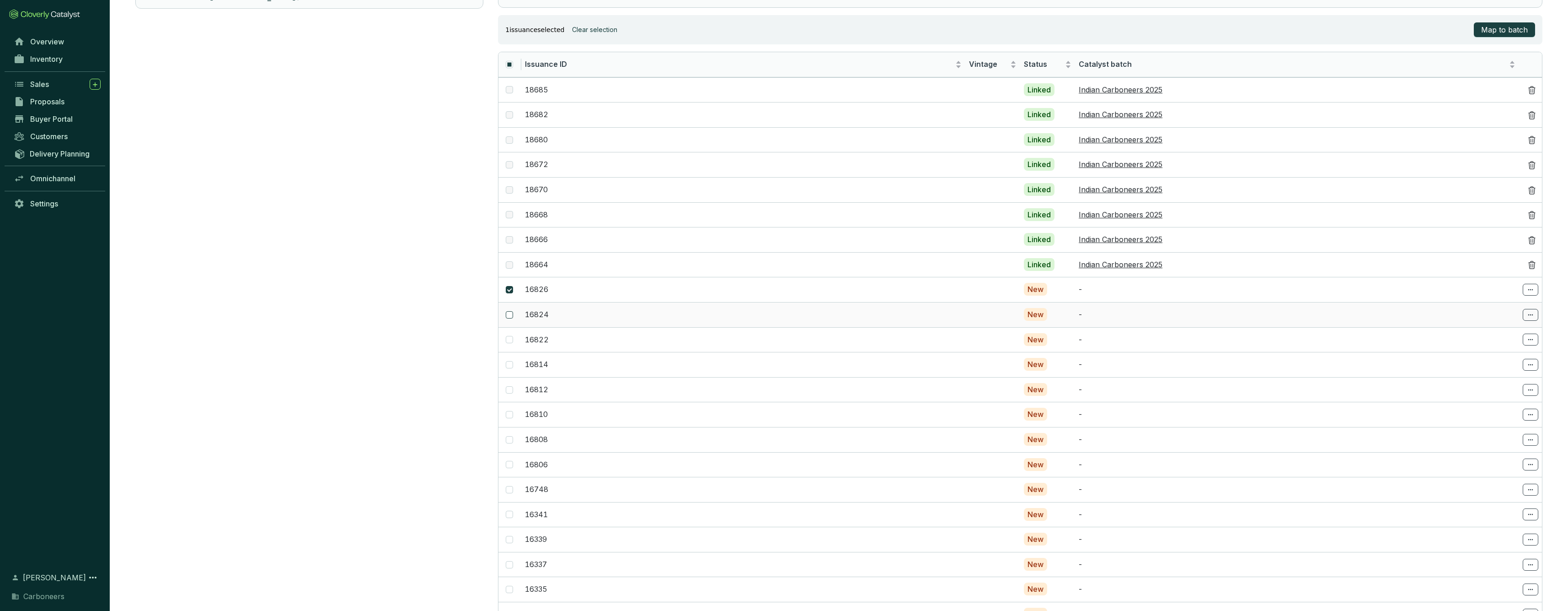
click at [507, 312] on input "checkbox" at bounding box center [509, 315] width 7 height 7
checkbox input "true"
click at [517, 337] on td at bounding box center [509, 339] width 23 height 25
click at [509, 336] on input "checkbox" at bounding box center [509, 339] width 7 height 7
checkbox input "true"
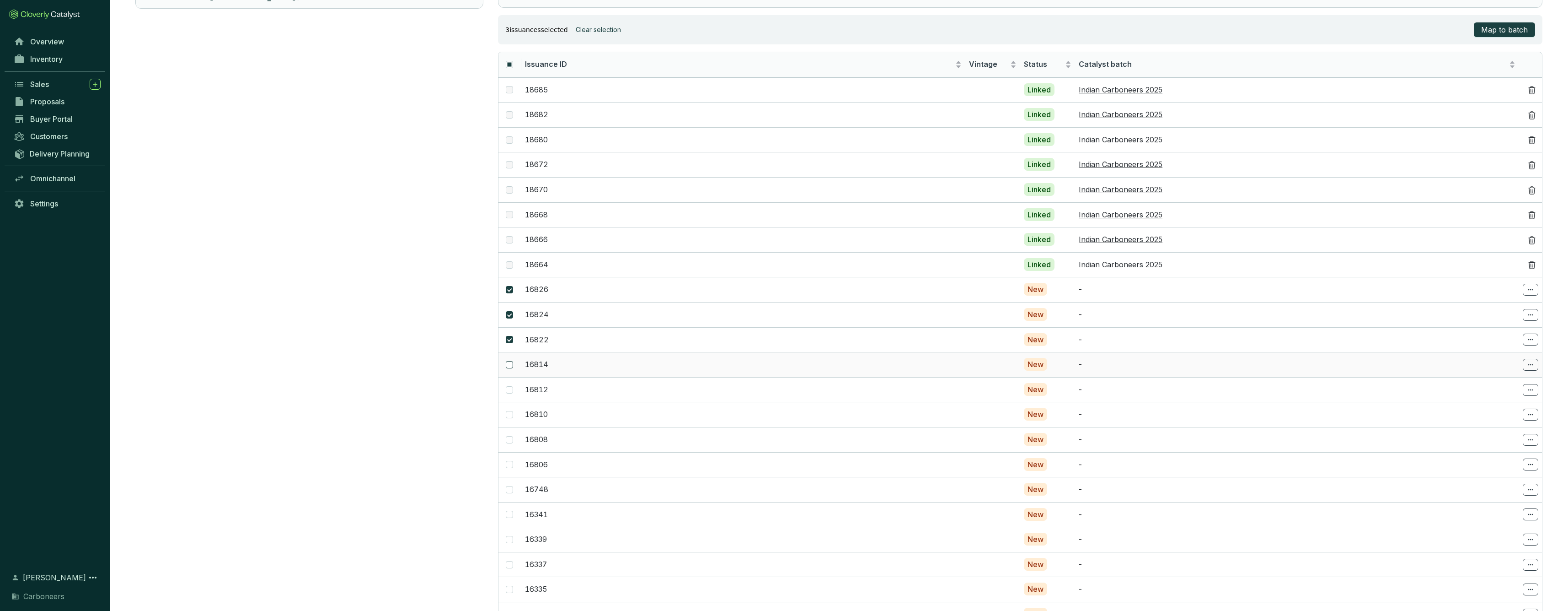
click at [507, 362] on input "checkbox" at bounding box center [509, 365] width 7 height 7
checkbox input "true"
click at [509, 386] on input "checkbox" at bounding box center [509, 390] width 7 height 7
checkbox input "true"
click at [509, 411] on input "checkbox" at bounding box center [509, 415] width 7 height 7
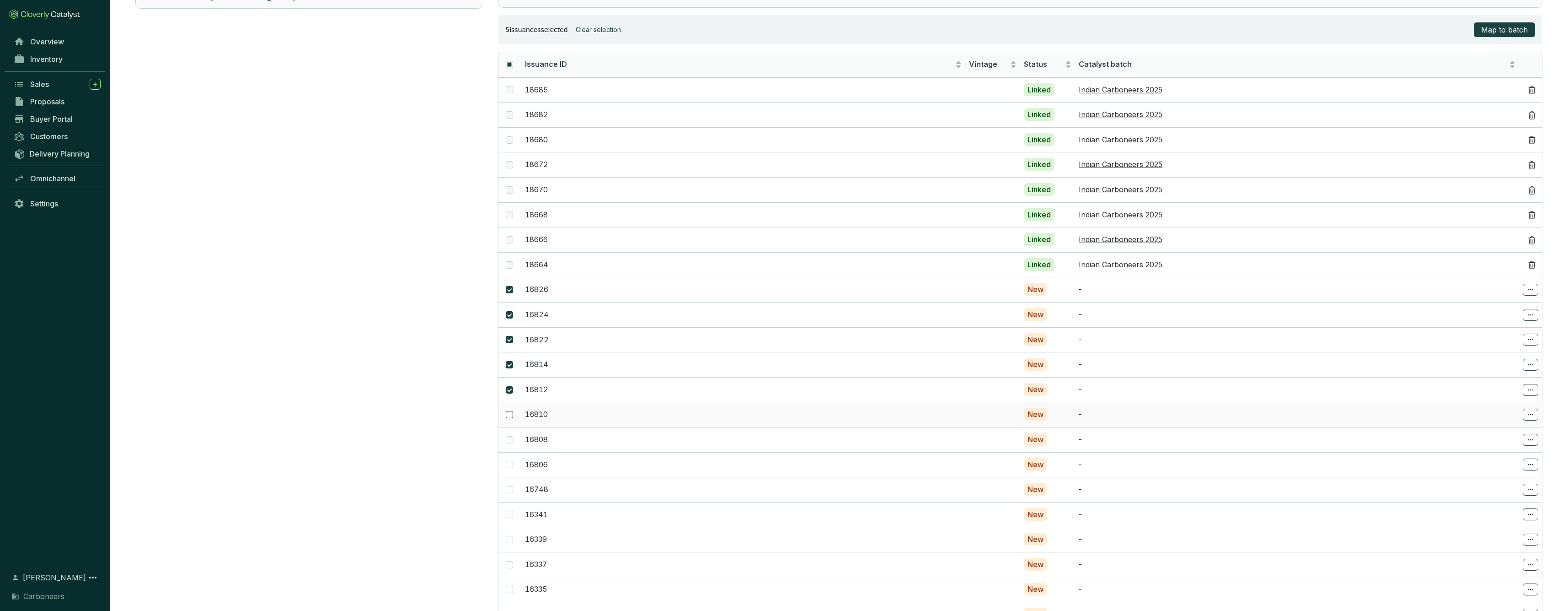
checkbox input "true"
click at [509, 436] on input "checkbox" at bounding box center [509, 440] width 7 height 7
checkbox input "true"
click at [510, 461] on input "checkbox" at bounding box center [509, 464] width 7 height 7
checkbox input "true"
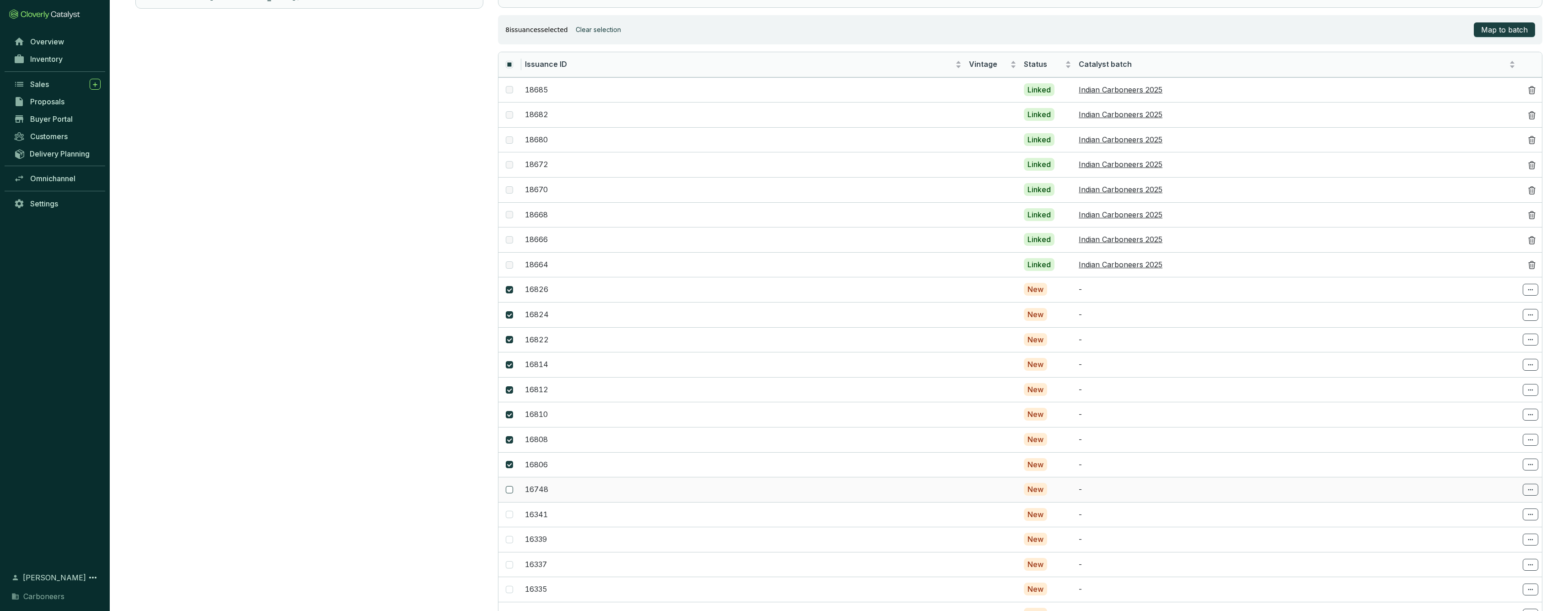
click at [512, 486] on span at bounding box center [509, 489] width 7 height 7
click at [512, 486] on input "checkbox" at bounding box center [509, 489] width 7 height 7
checkbox input "true"
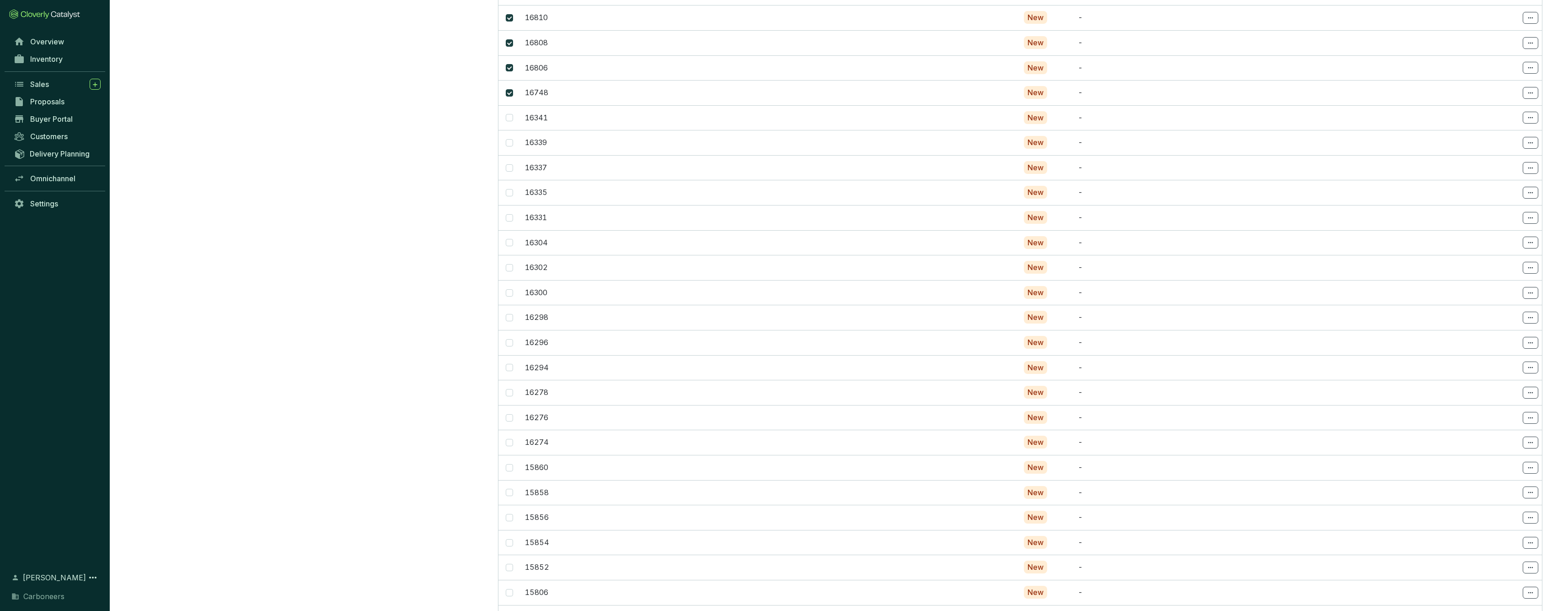
scroll to position [584, 0]
click at [509, 99] on span at bounding box center [509, 102] width 7 height 7
click at [509, 99] on input "checkbox" at bounding box center [509, 102] width 7 height 7
checkbox input "true"
click at [507, 123] on input "checkbox" at bounding box center [509, 127] width 7 height 7
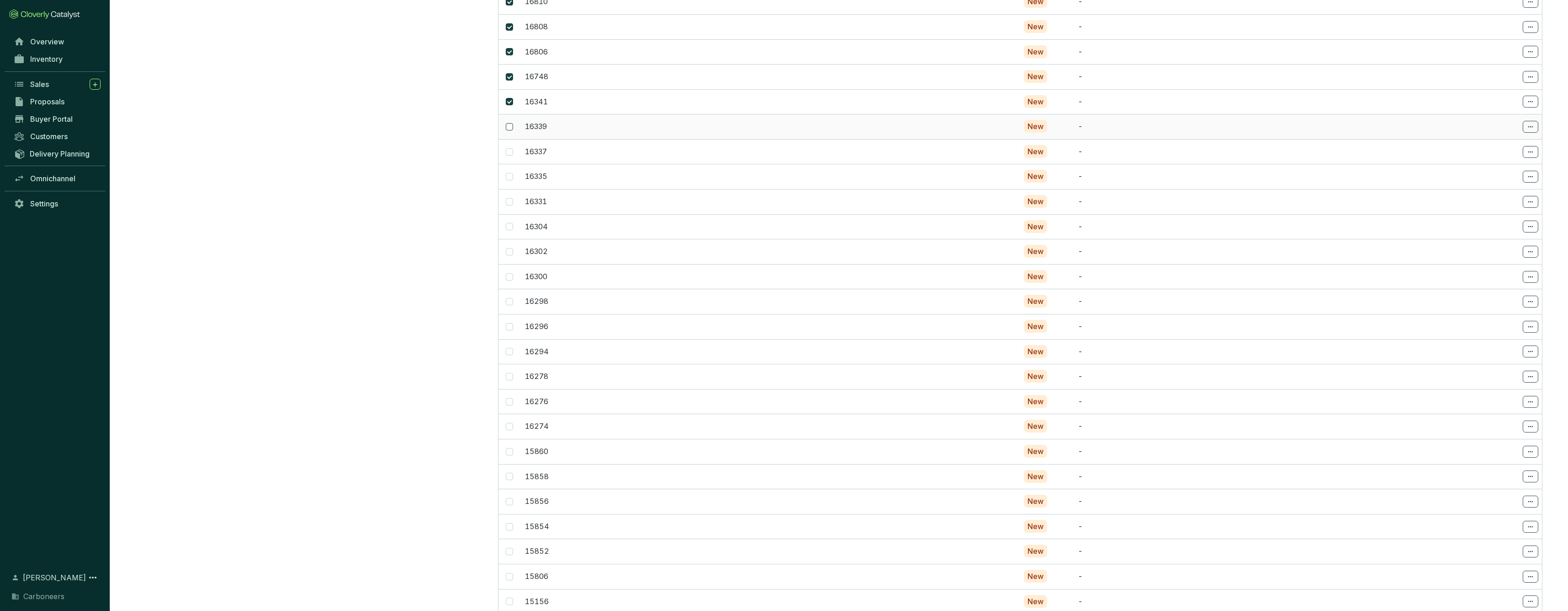
checkbox input "true"
drag, startPoint x: 509, startPoint y: 146, endPoint x: 512, endPoint y: 152, distance: 6.7
click at [509, 148] on input "checkbox" at bounding box center [509, 152] width 7 height 7
checkbox input "true"
click at [510, 173] on input "checkbox" at bounding box center [509, 177] width 7 height 7
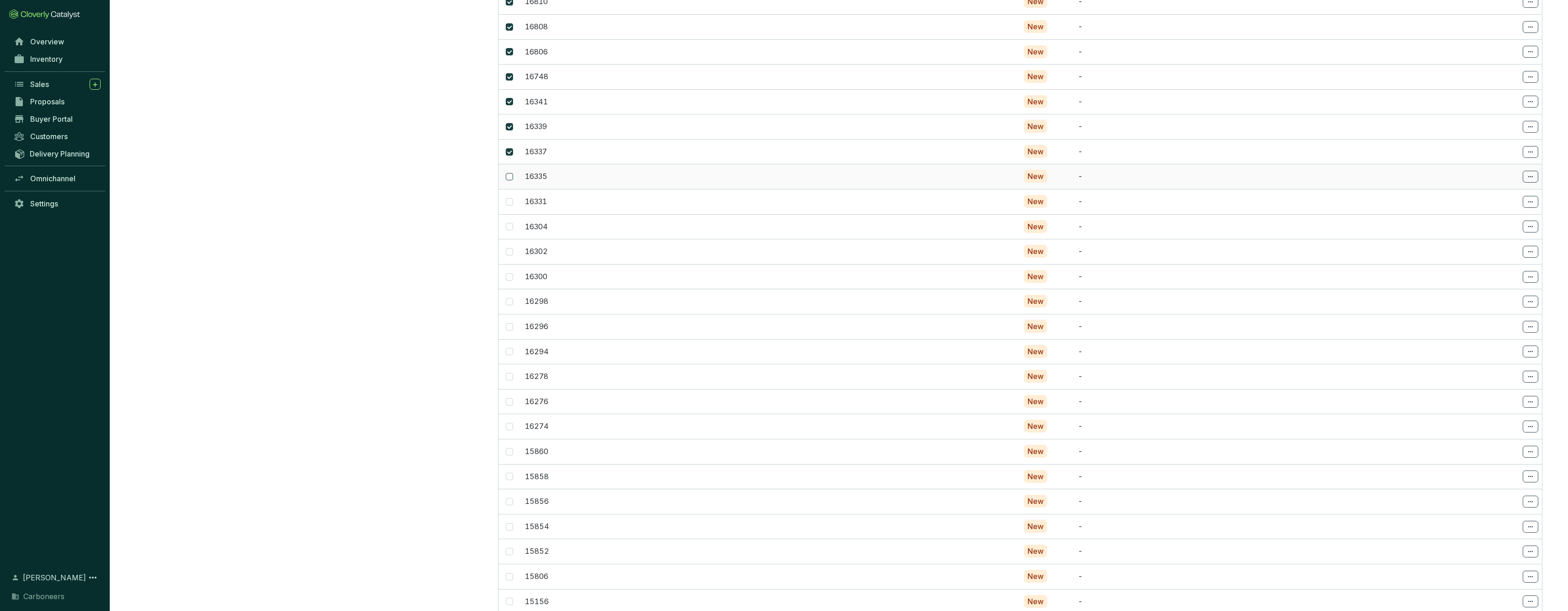
checkbox input "true"
click at [512, 198] on span at bounding box center [509, 202] width 7 height 7
click at [512, 198] on input "checkbox" at bounding box center [509, 202] width 7 height 7
checkbox input "true"
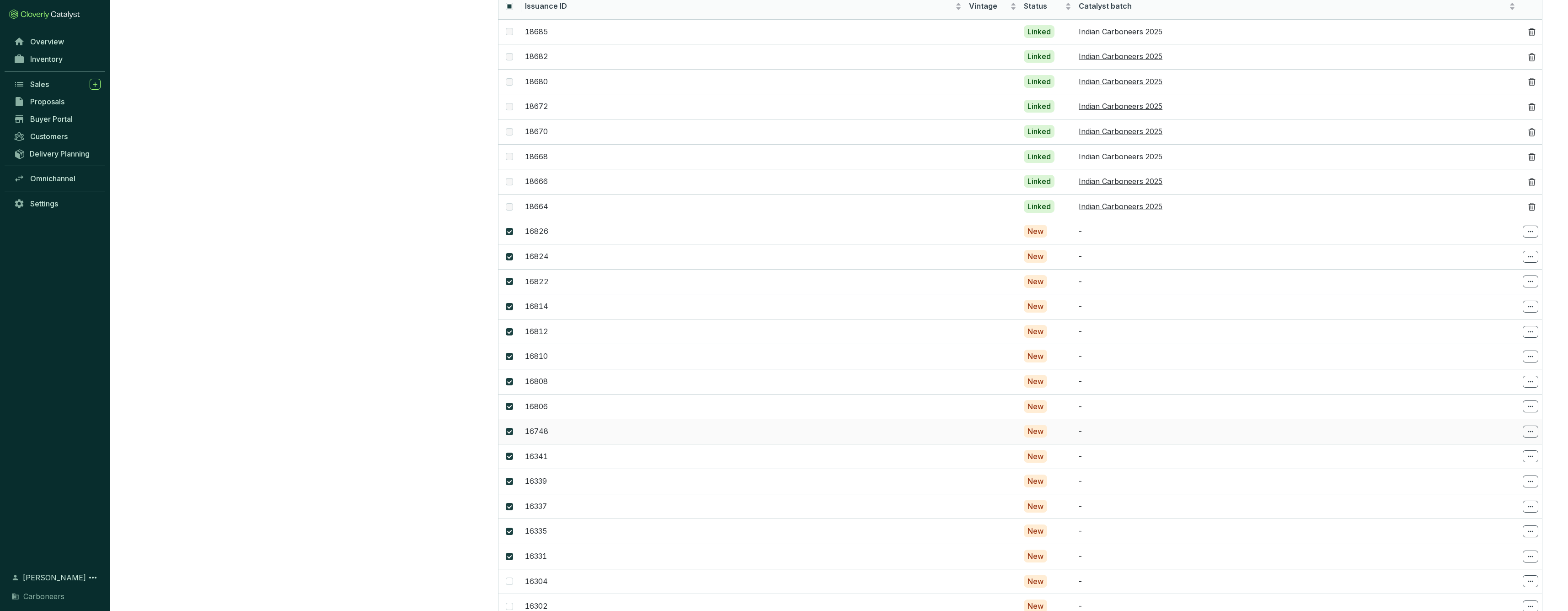
scroll to position [150, 0]
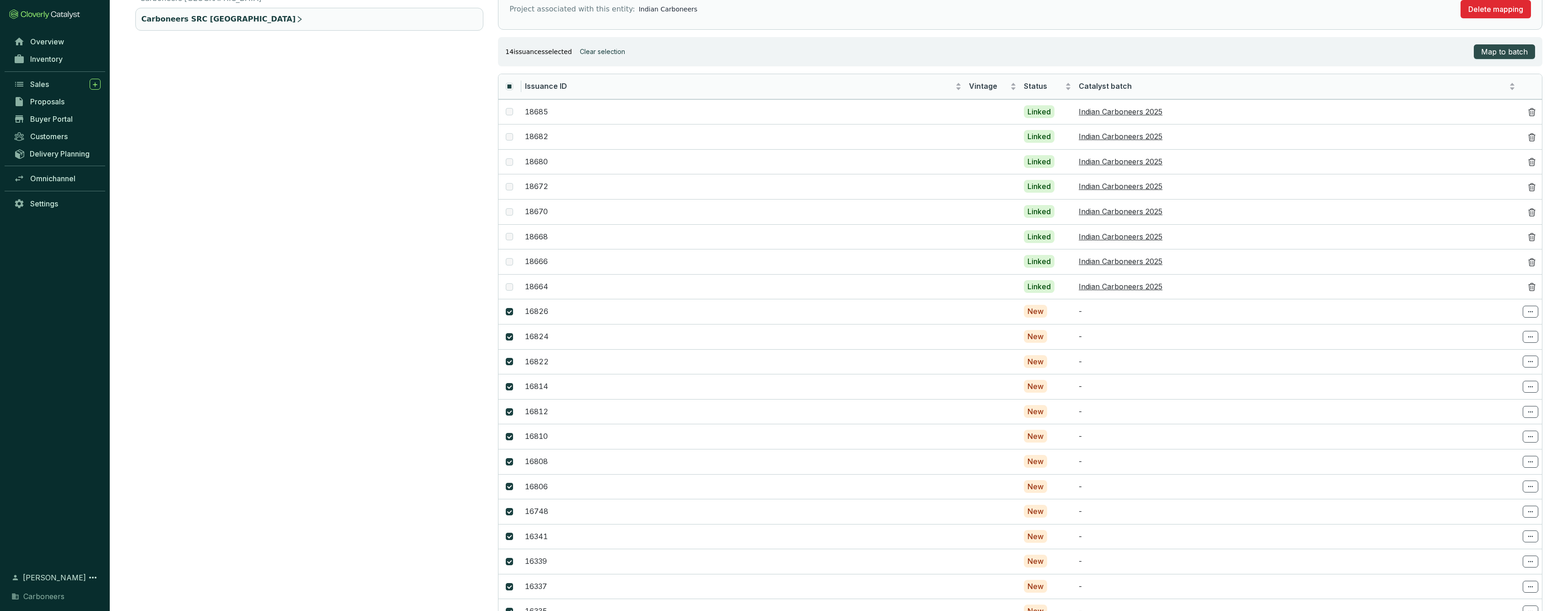
click at [1514, 50] on span "Map to batch" at bounding box center [1504, 52] width 46 height 11
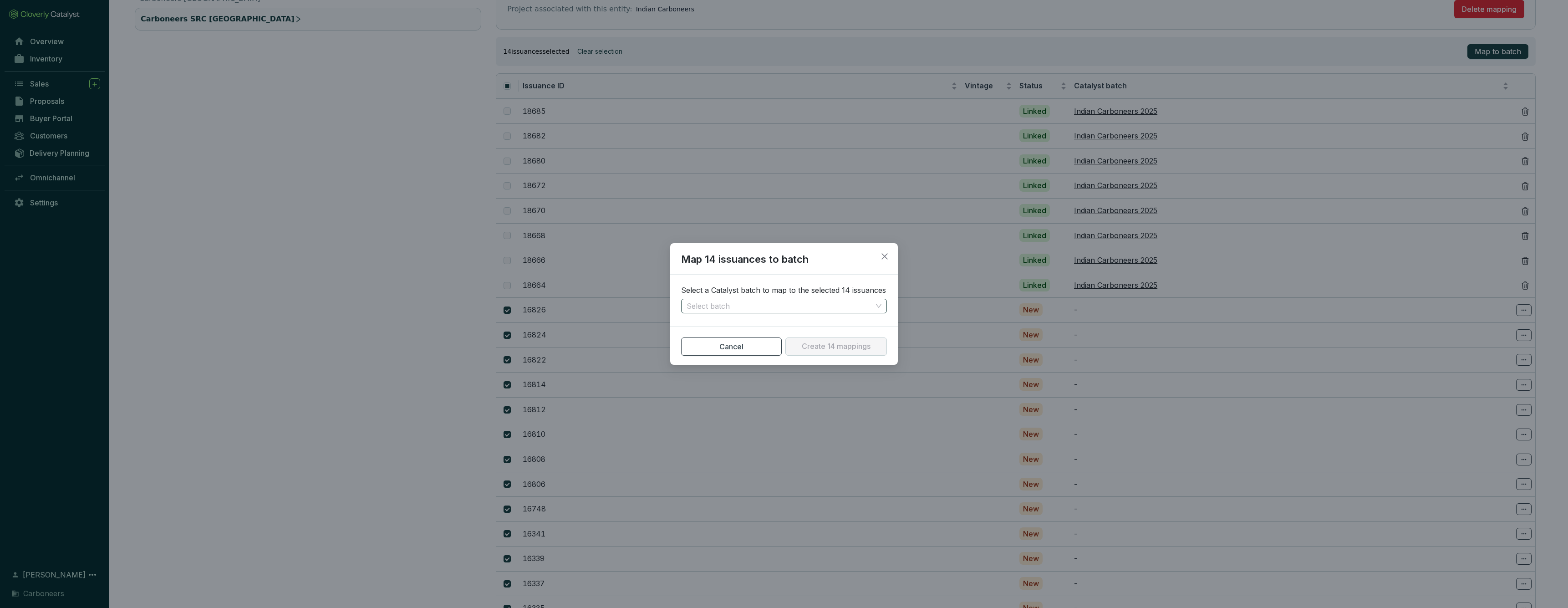
click at [797, 311] on input "search" at bounding box center [779, 306] width 186 height 13
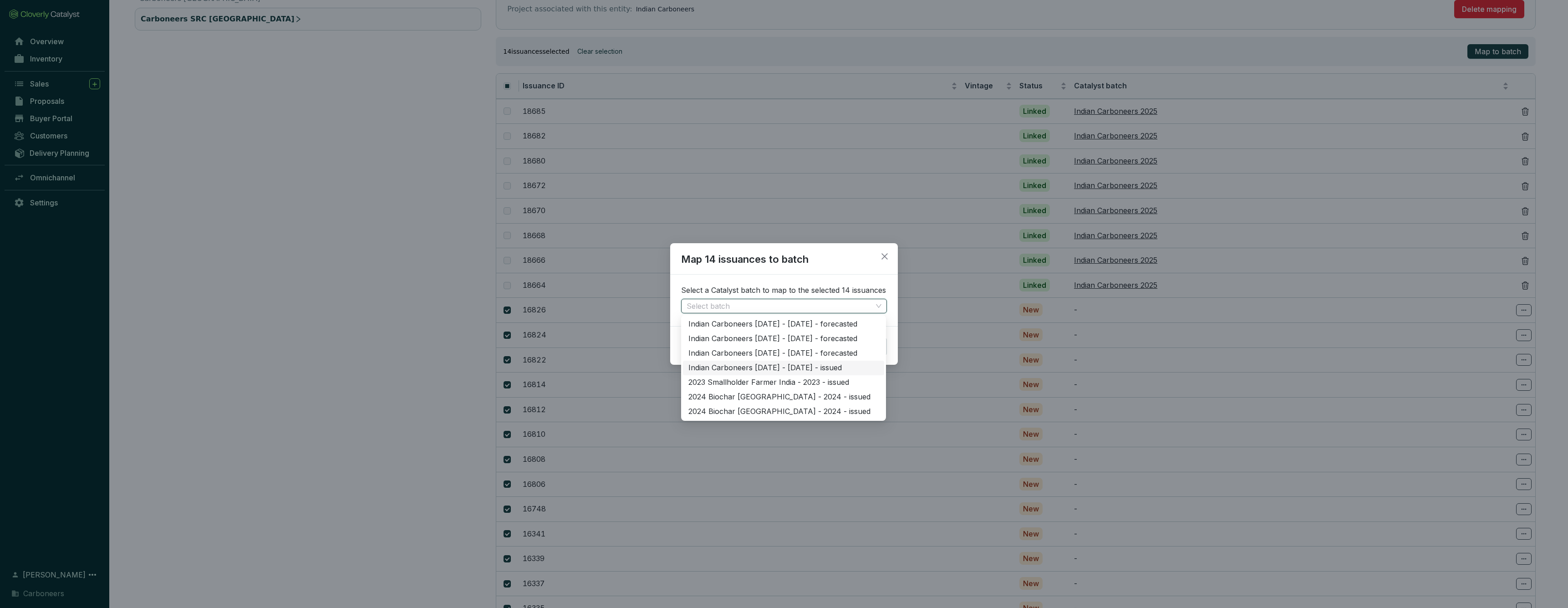
click at [788, 368] on div "Indian Carboneers 2025 - 2025 - issued" at bounding box center [783, 368] width 191 height 10
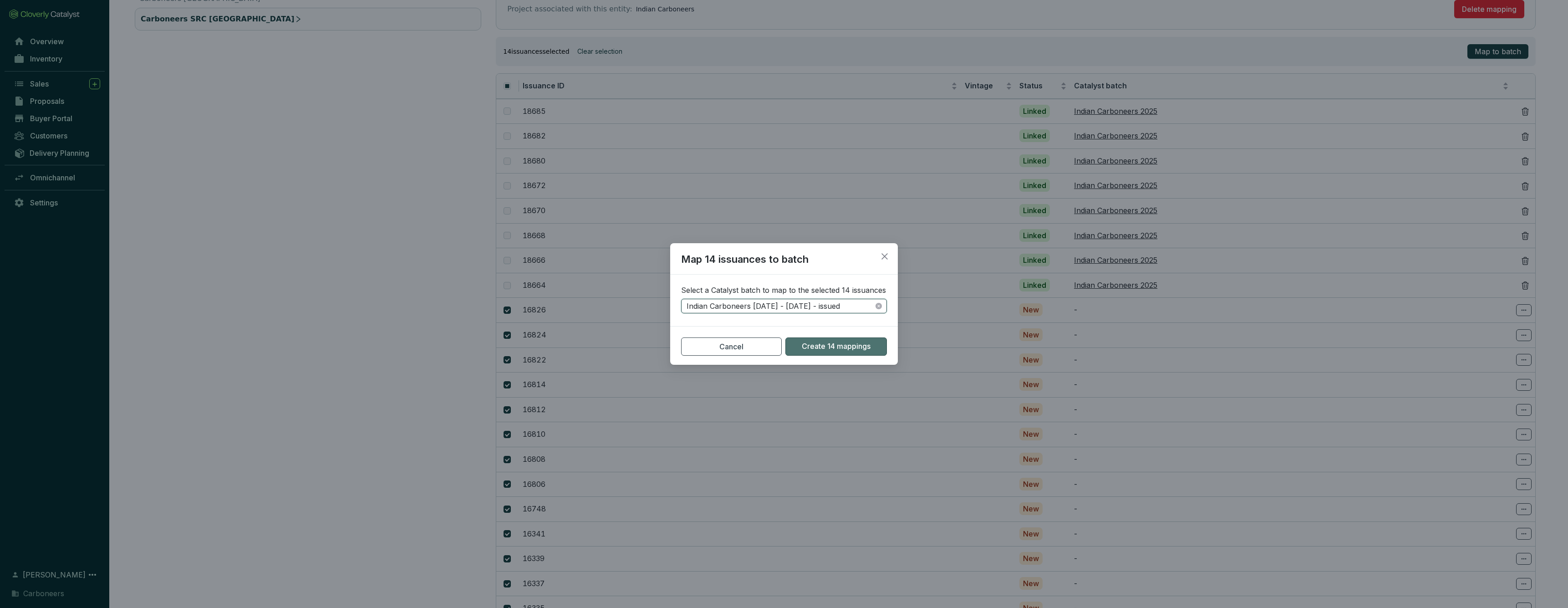
click at [828, 343] on span "Create 14 mappings" at bounding box center [836, 346] width 69 height 10
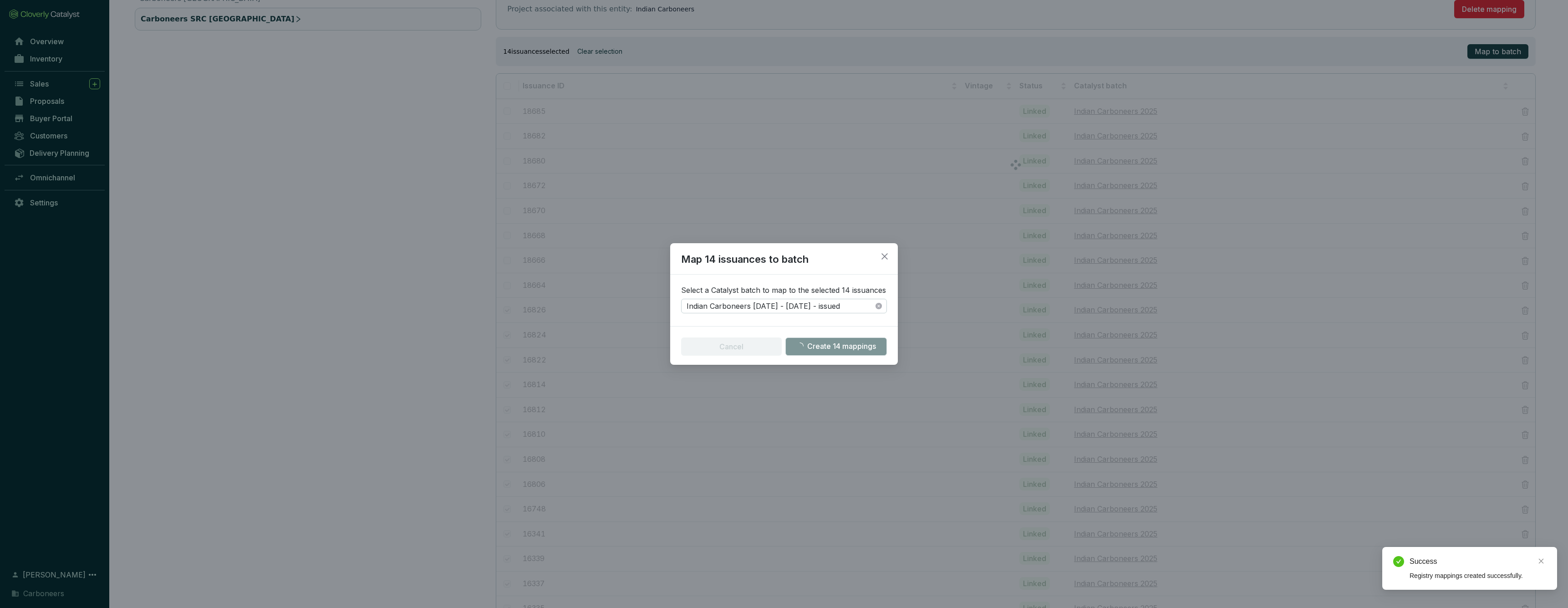
checkbox input "false"
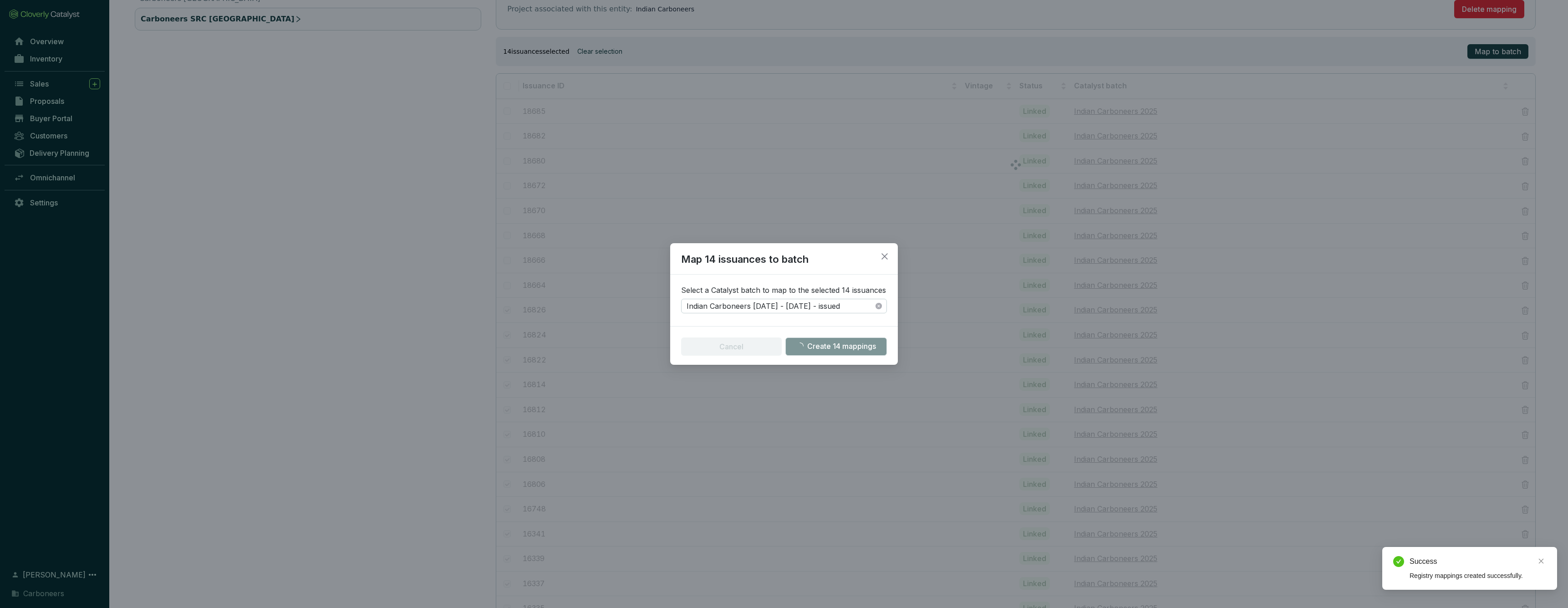
checkbox input "false"
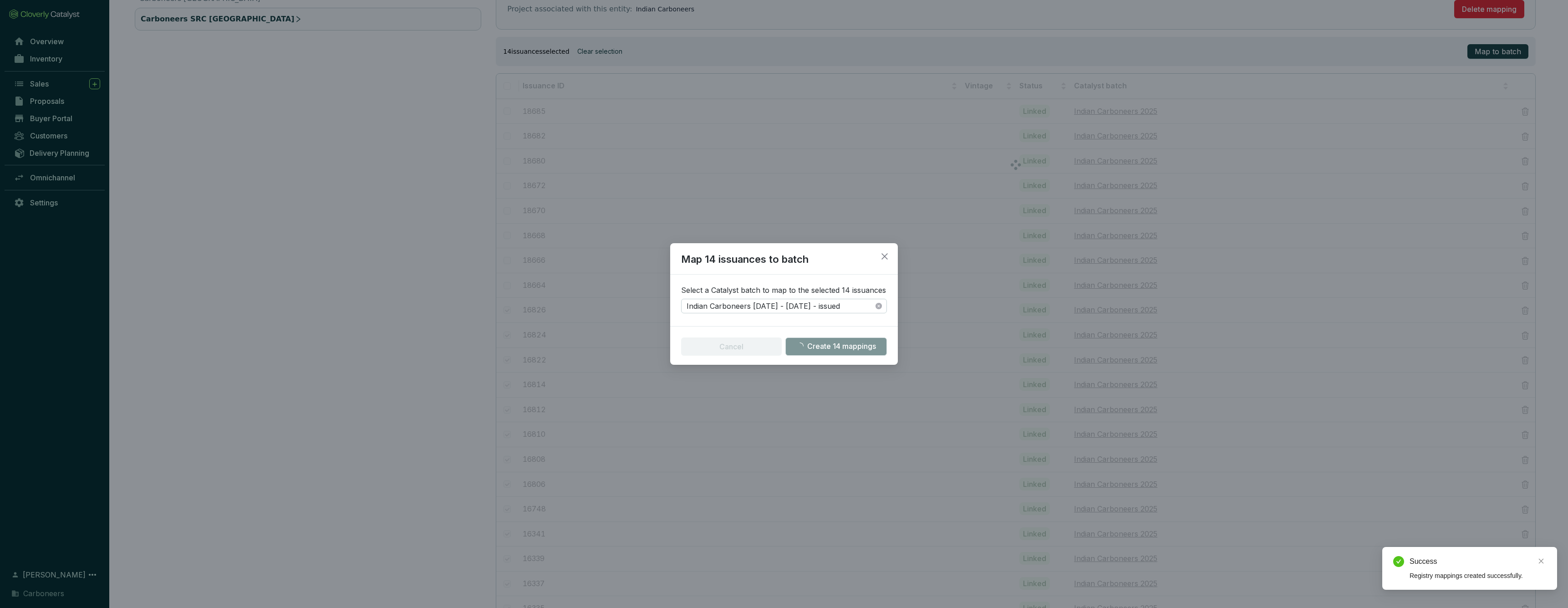
checkbox input "false"
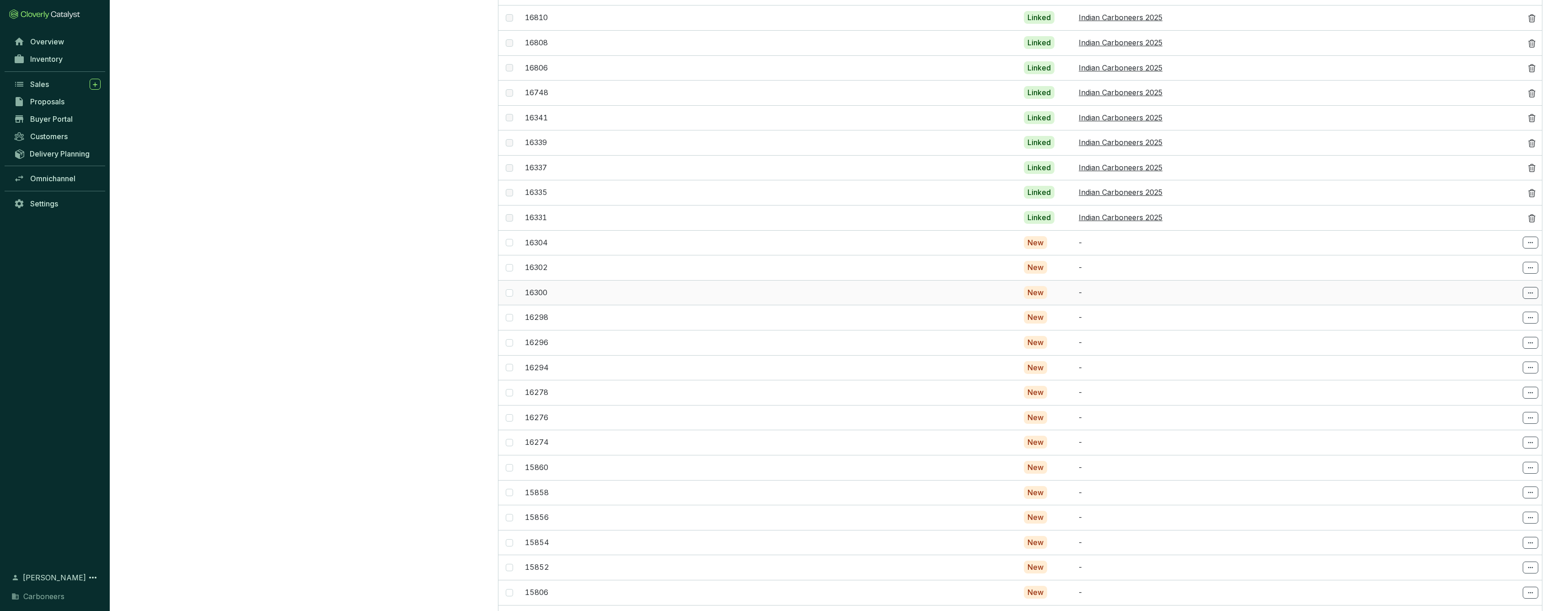
scroll to position [569, 0]
click at [510, 201] on span at bounding box center [509, 204] width 7 height 7
click at [510, 201] on input "checkbox" at bounding box center [509, 204] width 7 height 7
checkbox input "true"
click at [512, 262] on span at bounding box center [509, 266] width 7 height 7
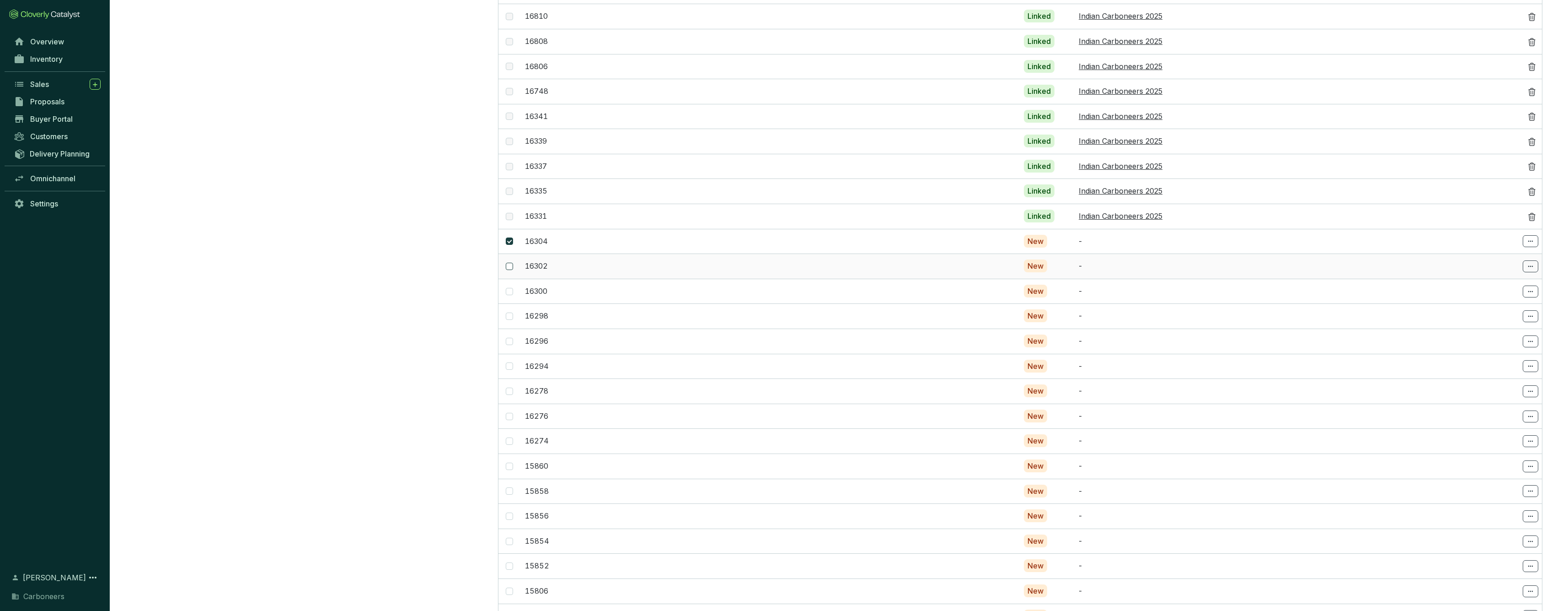
click at [512, 262] on input "checkbox" at bounding box center [509, 266] width 7 height 7
checkbox input "true"
click at [509, 287] on input "checkbox" at bounding box center [509, 291] width 7 height 7
checkbox input "true"
click at [512, 313] on span at bounding box center [509, 316] width 7 height 7
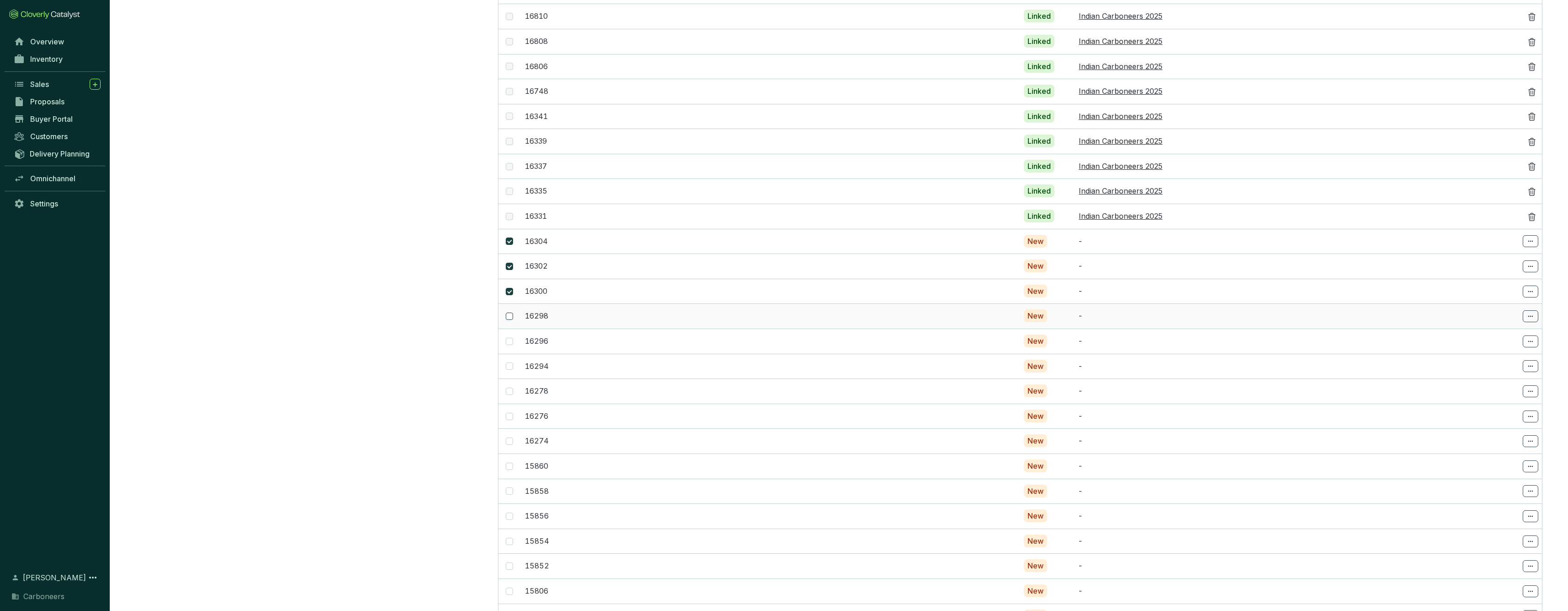
click at [512, 313] on input "checkbox" at bounding box center [509, 316] width 7 height 7
checkbox input "true"
click at [513, 338] on span at bounding box center [509, 341] width 7 height 7
click at [513, 338] on input "checkbox" at bounding box center [509, 341] width 7 height 7
checkbox input "true"
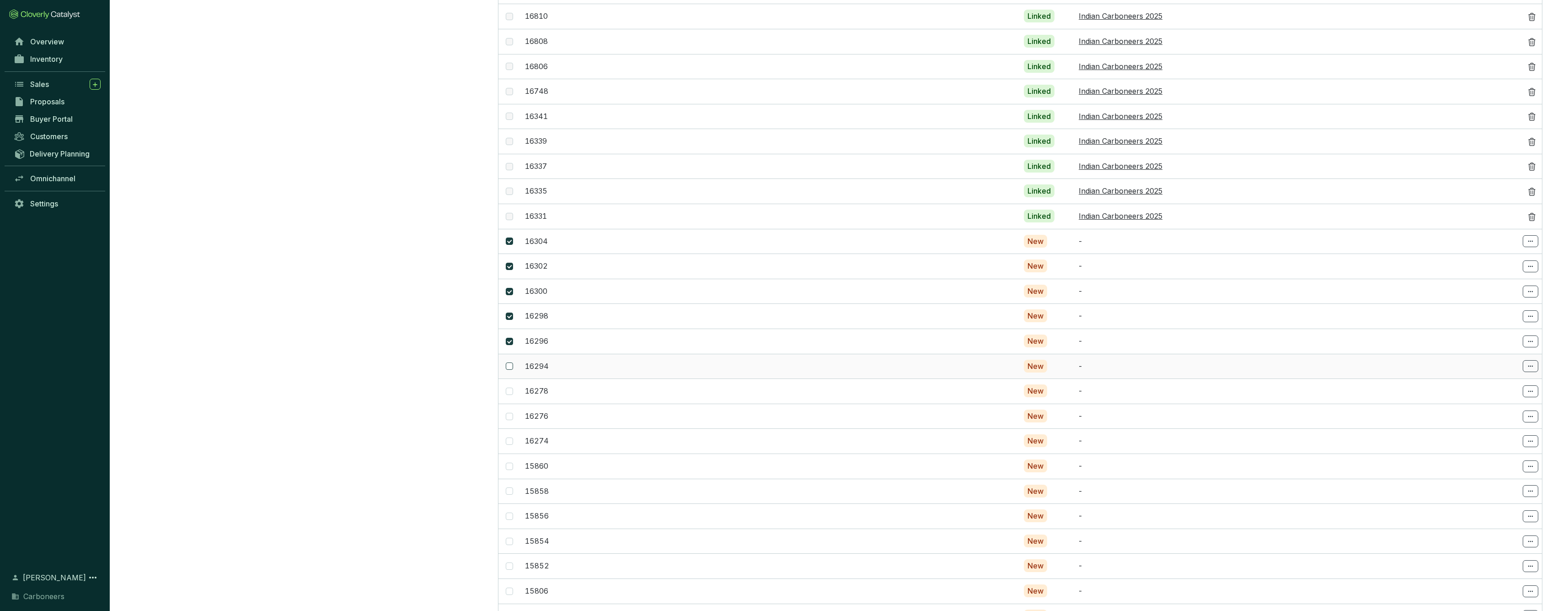
click at [511, 362] on input "checkbox" at bounding box center [509, 366] width 7 height 7
checkbox input "true"
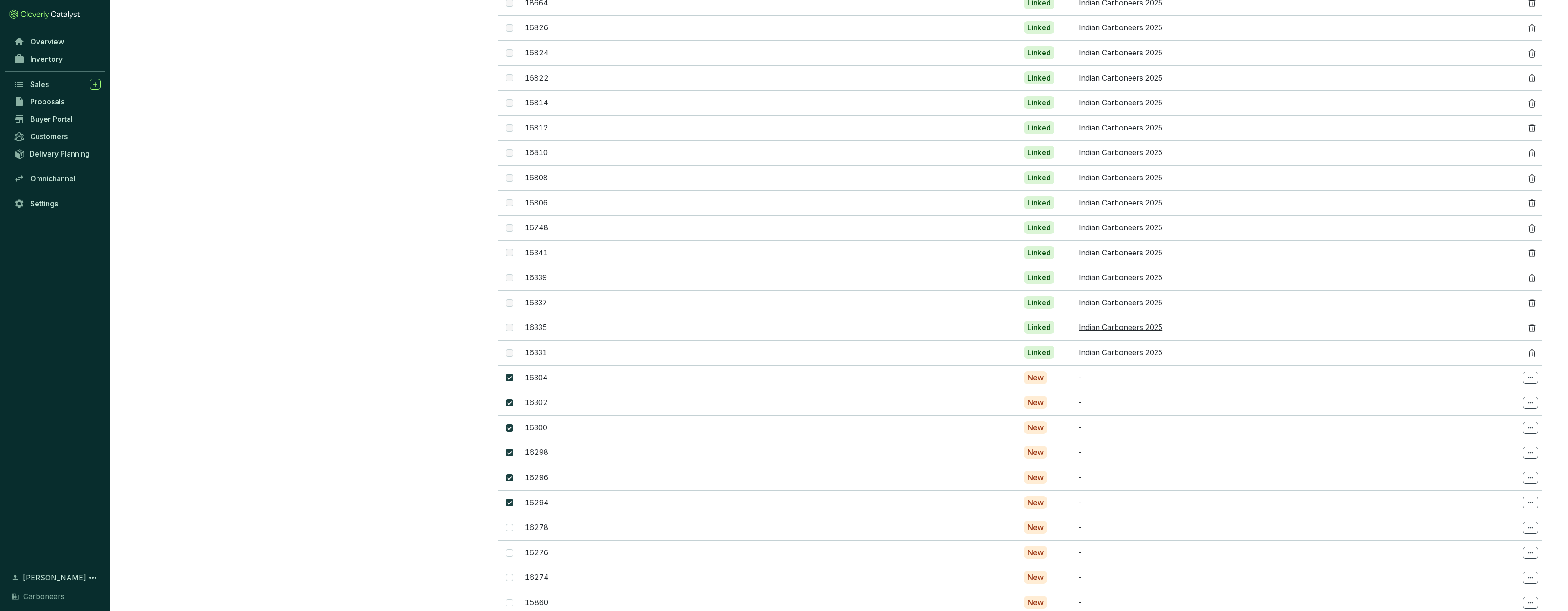
scroll to position [741, 0]
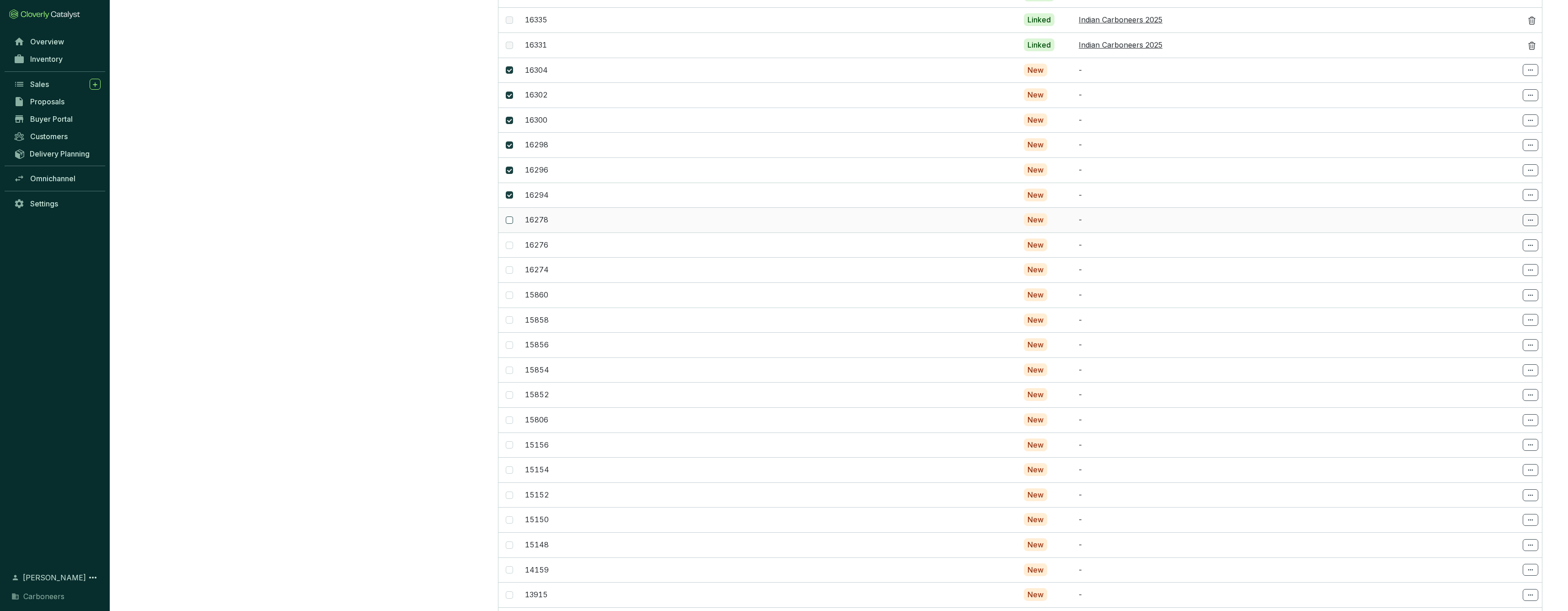
click at [510, 217] on input "checkbox" at bounding box center [509, 220] width 7 height 7
checkbox input "true"
click at [509, 242] on input "checkbox" at bounding box center [509, 245] width 7 height 7
checkbox input "true"
click at [509, 266] on span at bounding box center [509, 270] width 7 height 7
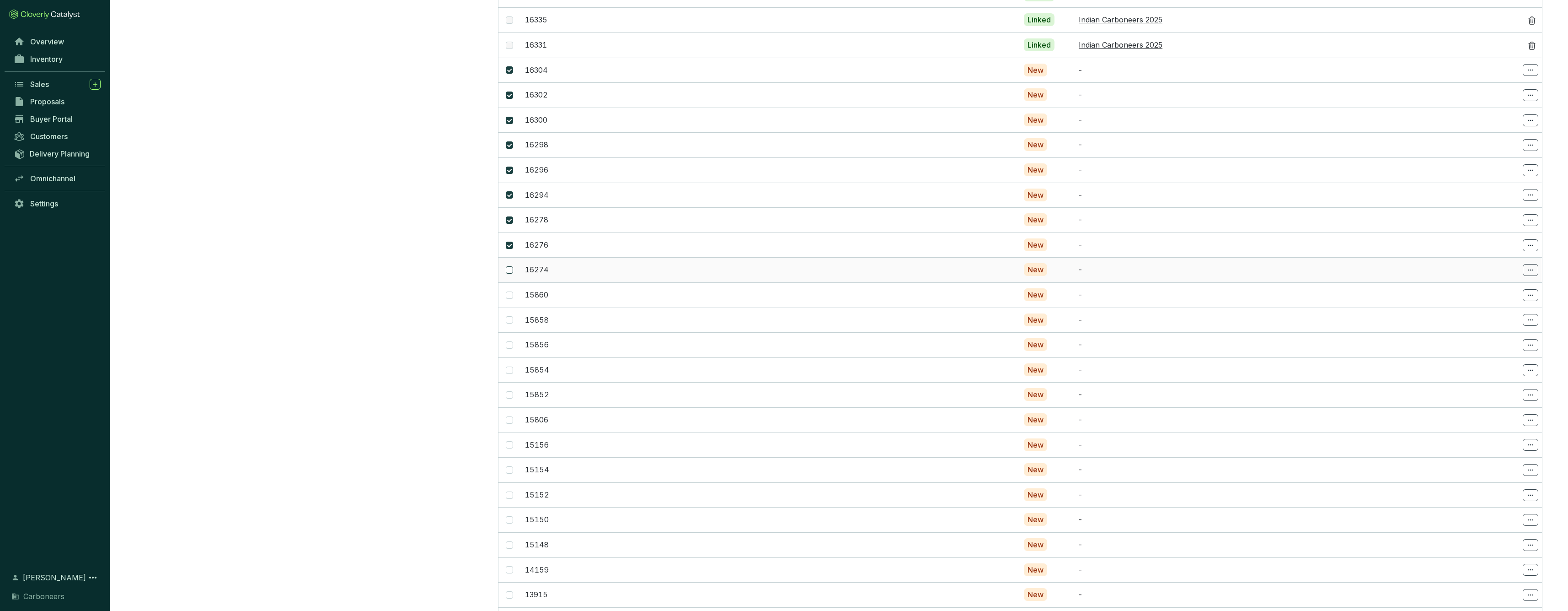
click at [509, 266] on input "checkbox" at bounding box center [509, 270] width 7 height 7
checkbox input "true"
click at [509, 291] on input "checkbox" at bounding box center [509, 295] width 7 height 7
checkbox input "true"
click at [511, 316] on input "checkbox" at bounding box center [509, 320] width 7 height 7
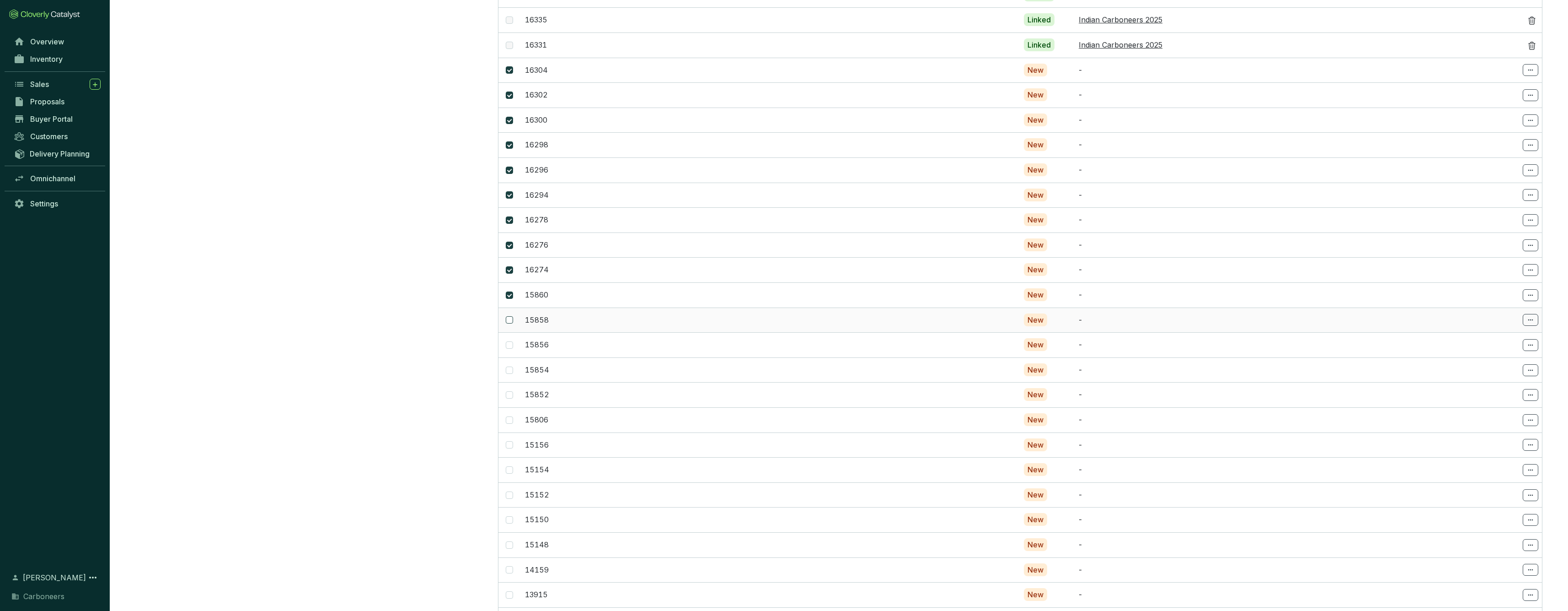
checkbox input "true"
click at [510, 341] on input "checkbox" at bounding box center [509, 345] width 7 height 7
checkbox input "true"
click at [513, 359] on td at bounding box center [509, 369] width 23 height 25
click at [510, 391] on input "checkbox" at bounding box center [509, 395] width 7 height 7
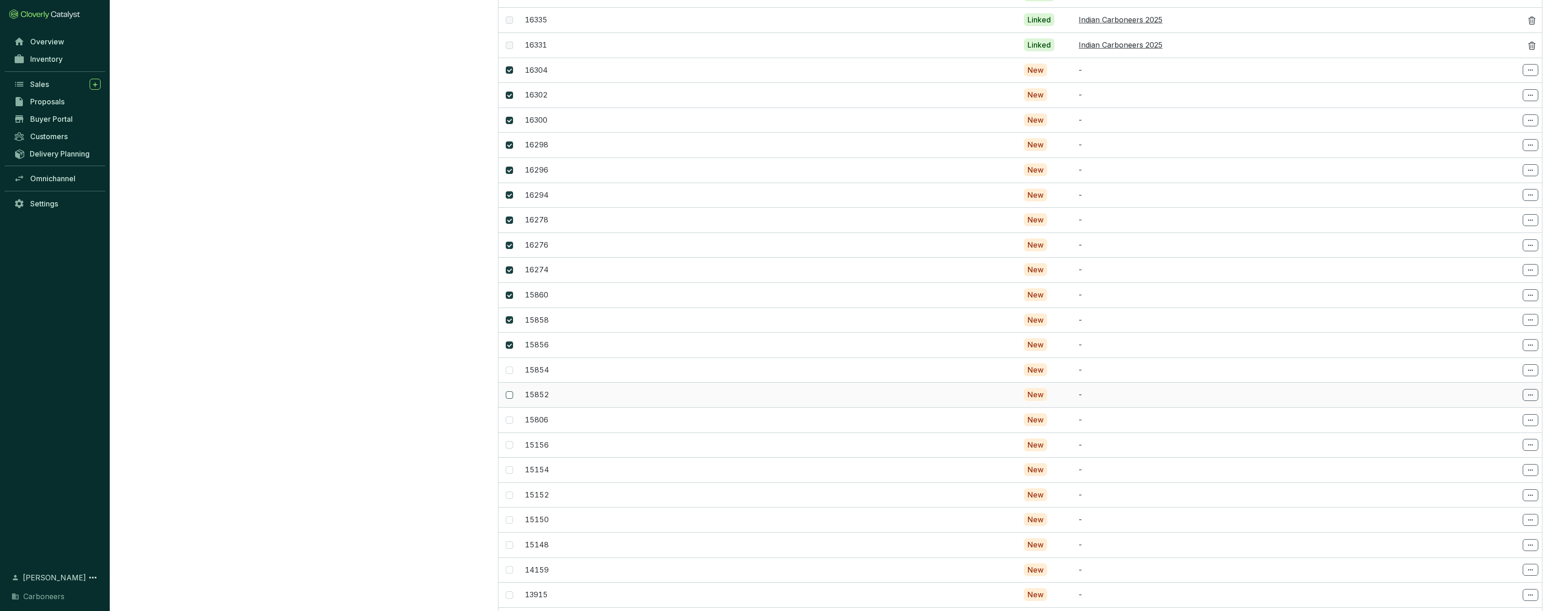
checkbox input "true"
click at [512, 365] on label at bounding box center [509, 370] width 7 height 10
click at [512, 366] on input "checkbox" at bounding box center [509, 370] width 7 height 7
checkbox input "true"
click at [509, 417] on input "checkbox" at bounding box center [509, 420] width 7 height 7
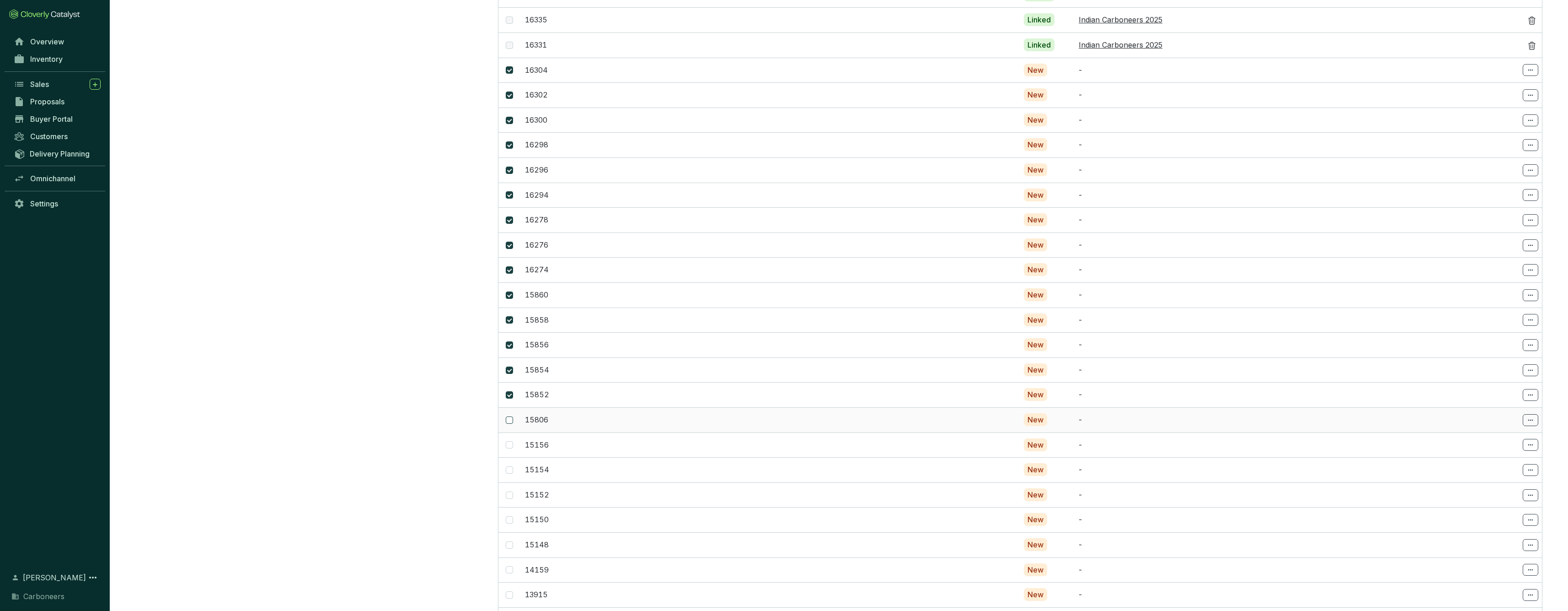
checkbox input "true"
click at [1534, 66] on icon at bounding box center [1530, 72] width 7 height 11
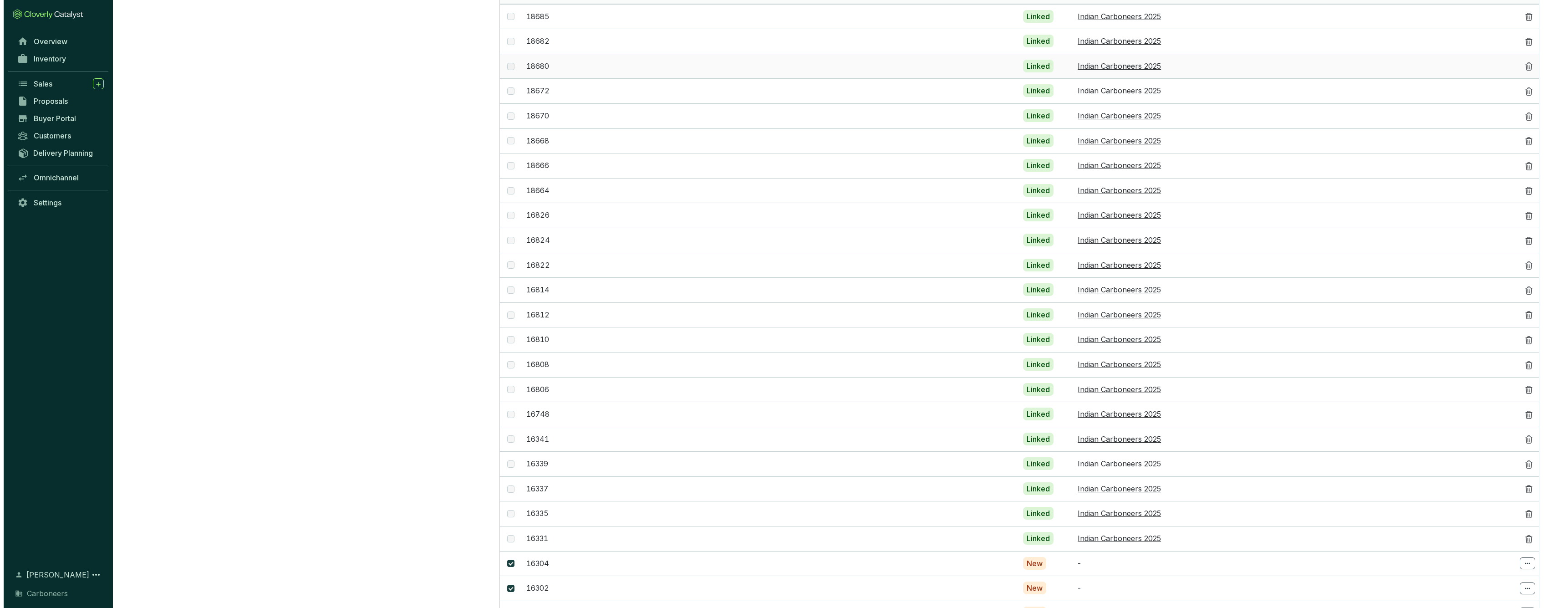
scroll to position [0, 0]
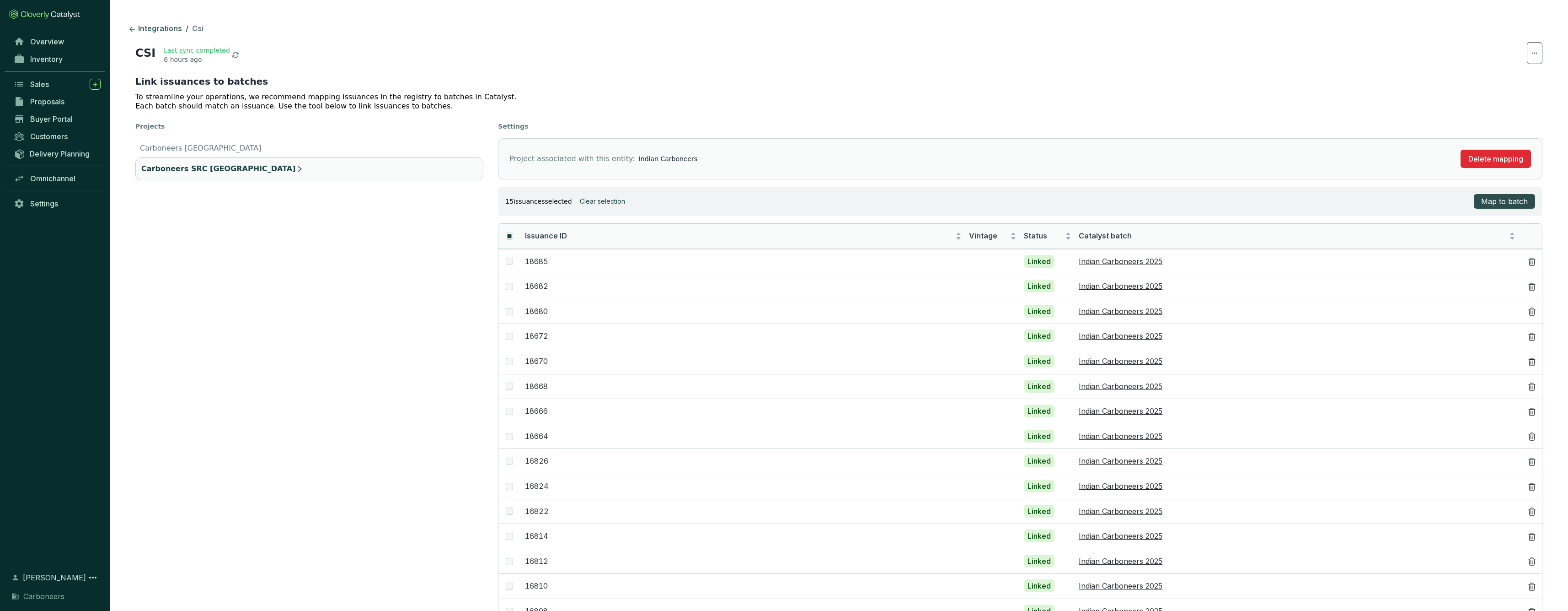
click at [1492, 197] on span "Map to batch" at bounding box center [1504, 201] width 46 height 11
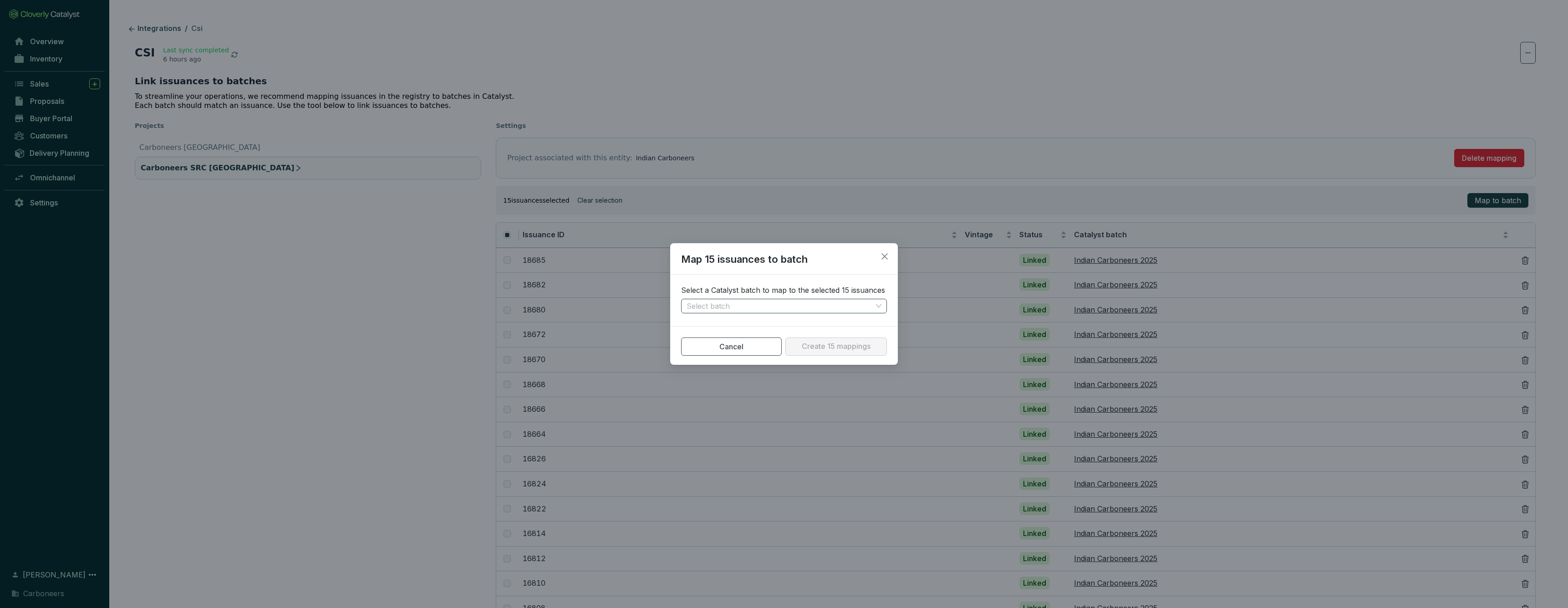
click at [783, 306] on input "search" at bounding box center [779, 306] width 186 height 13
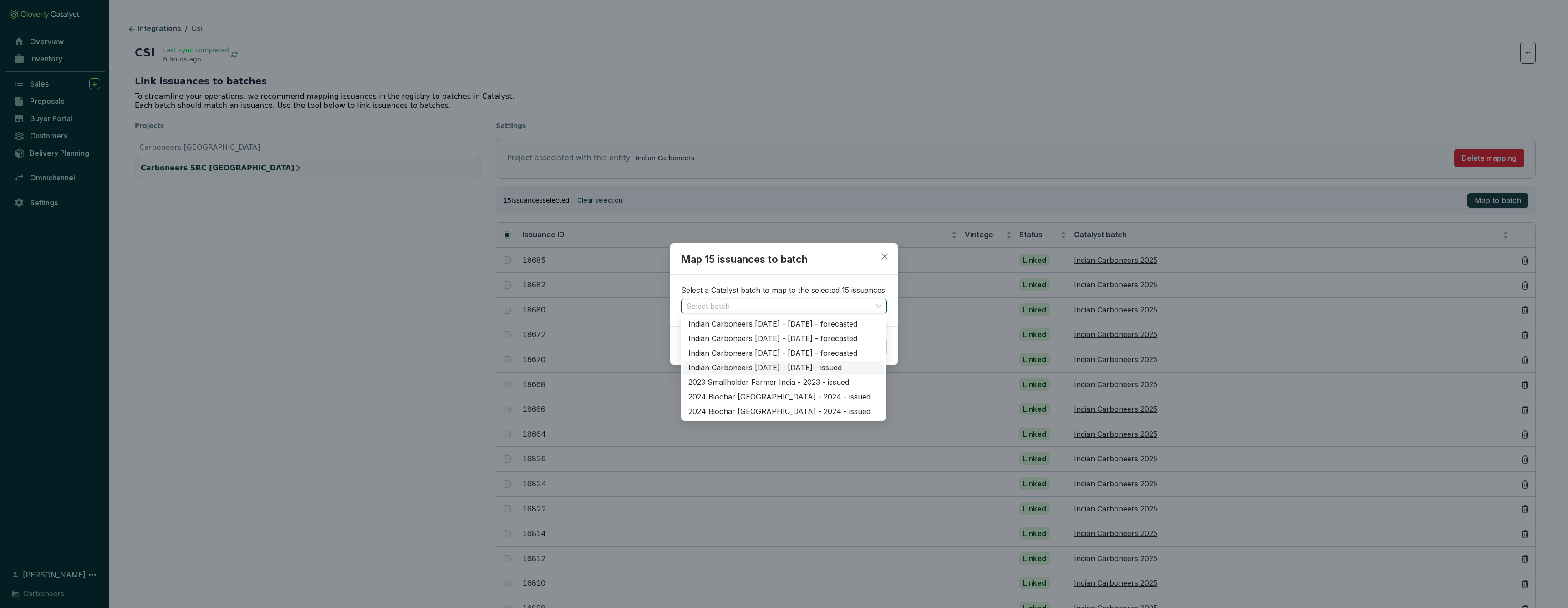
click at [788, 371] on div "Indian Carboneers 2025 - 2025 - issued" at bounding box center [783, 368] width 191 height 10
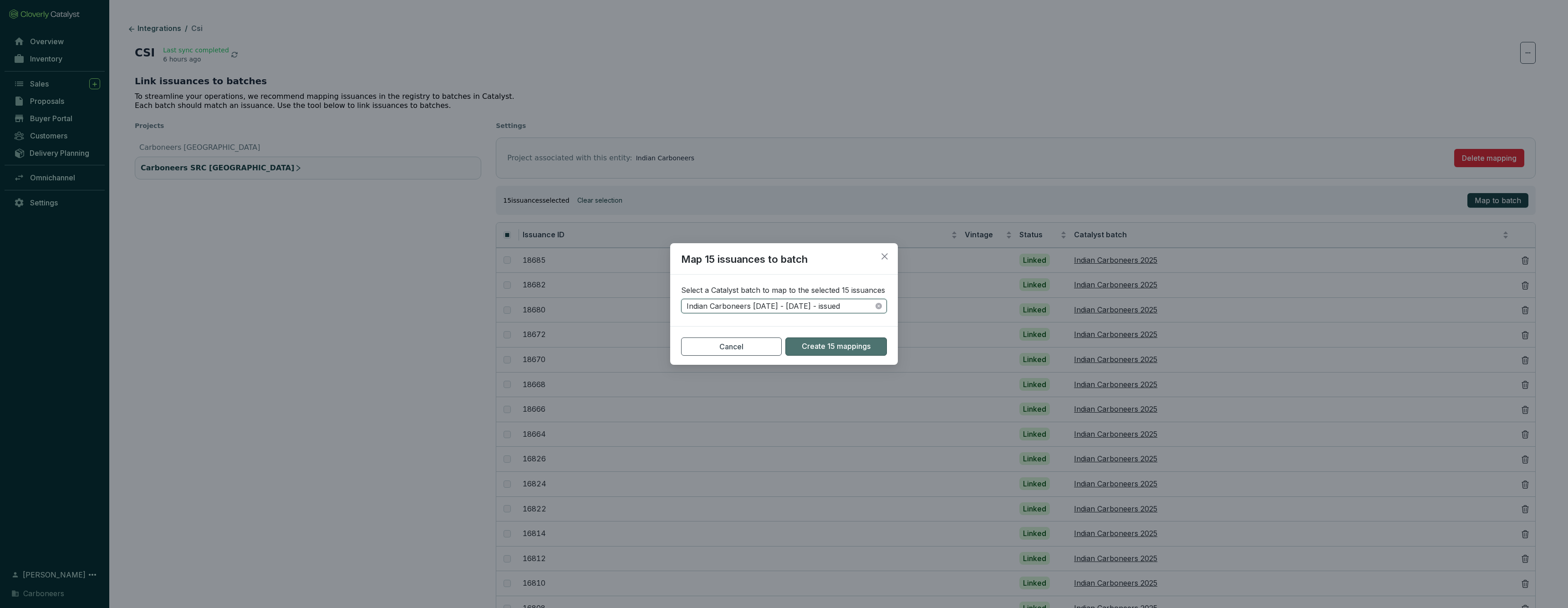
click at [833, 348] on span "Create 15 mappings" at bounding box center [836, 346] width 69 height 10
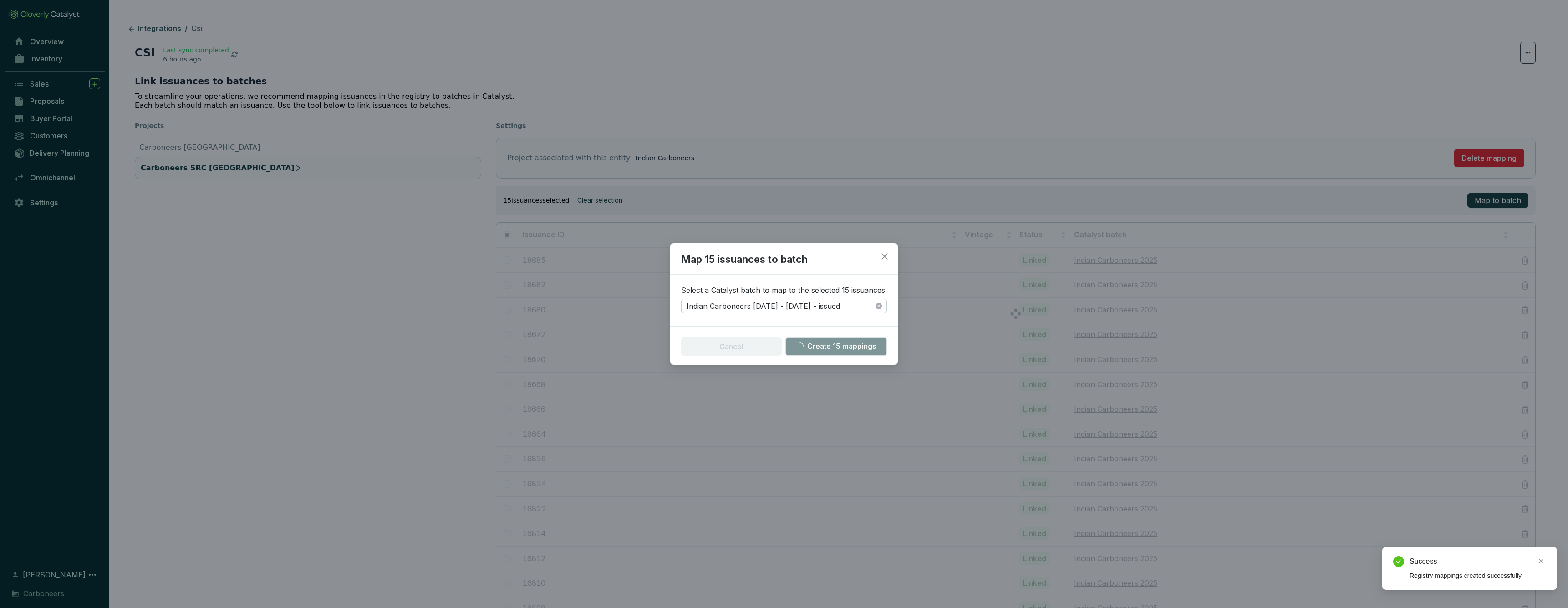
checkbox input "false"
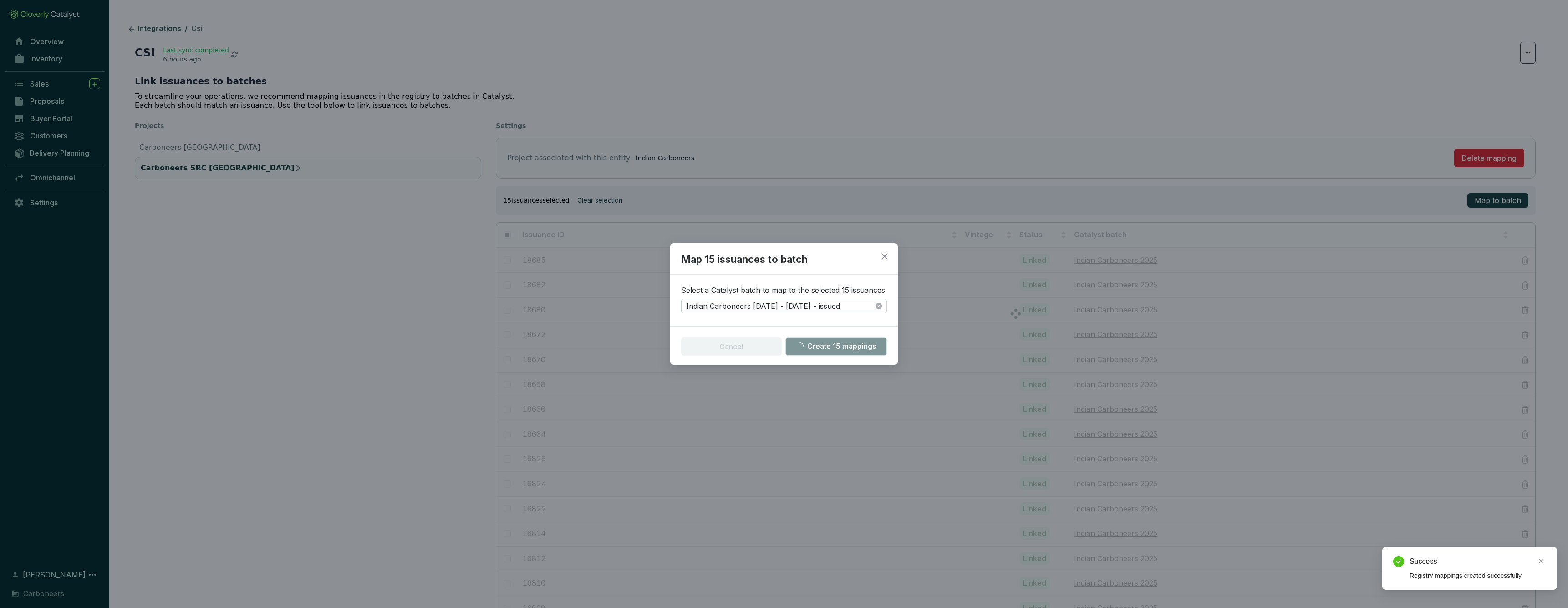
checkbox input "false"
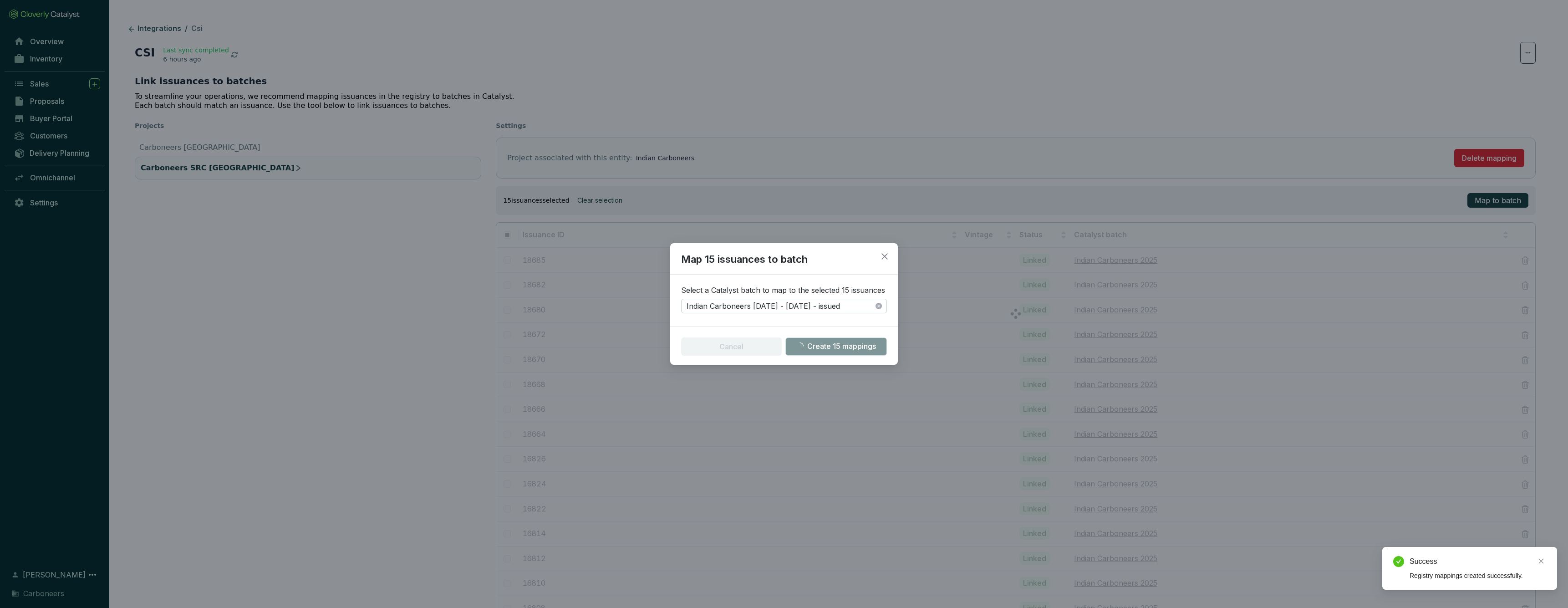
checkbox input "false"
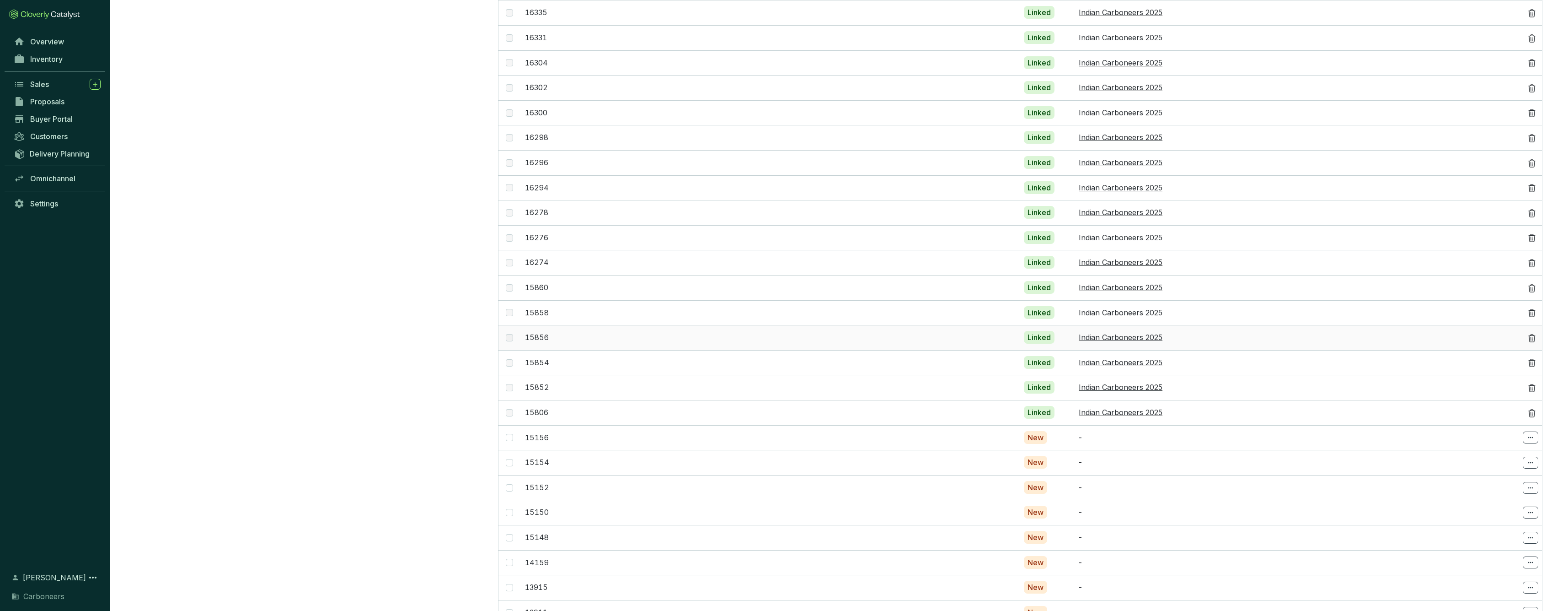
scroll to position [799, 0]
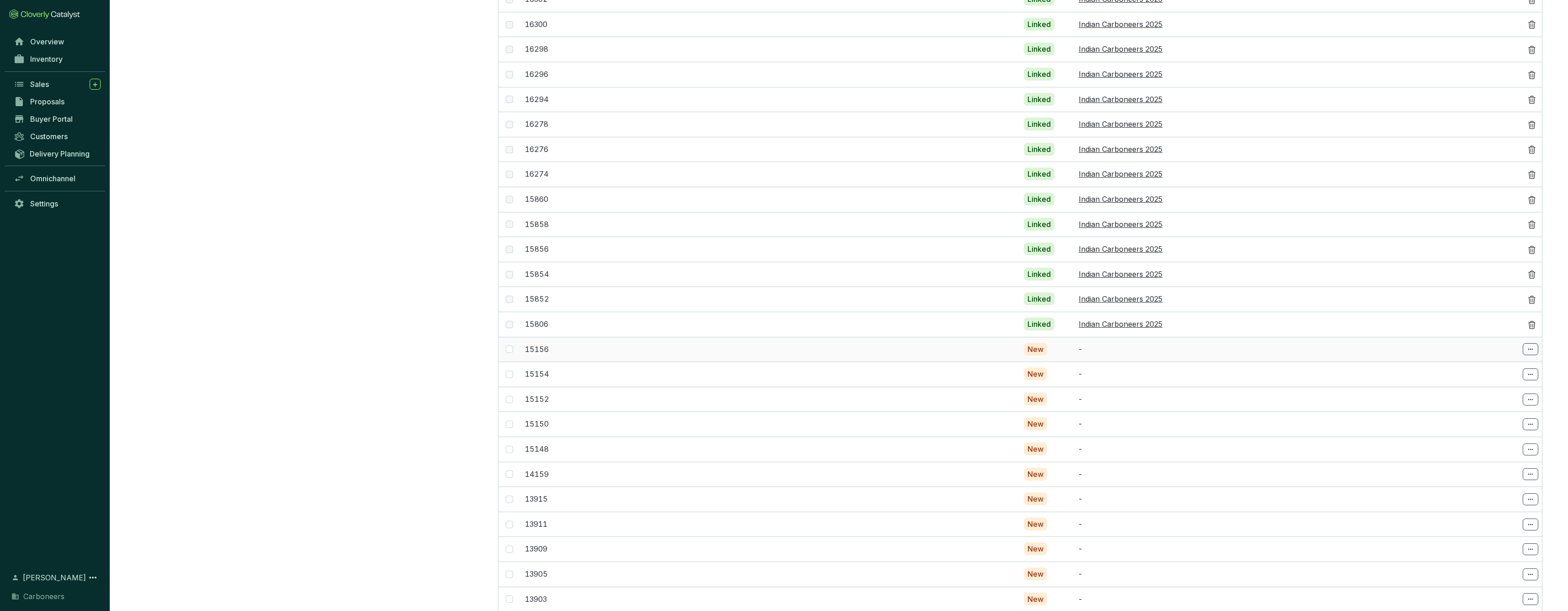
click at [515, 338] on td at bounding box center [509, 349] width 23 height 25
click at [510, 346] on input "checkbox" at bounding box center [509, 349] width 7 height 7
checkbox input "true"
click at [509, 407] on span at bounding box center [509, 411] width 7 height 7
click at [509, 407] on input "checkbox" at bounding box center [509, 411] width 7 height 7
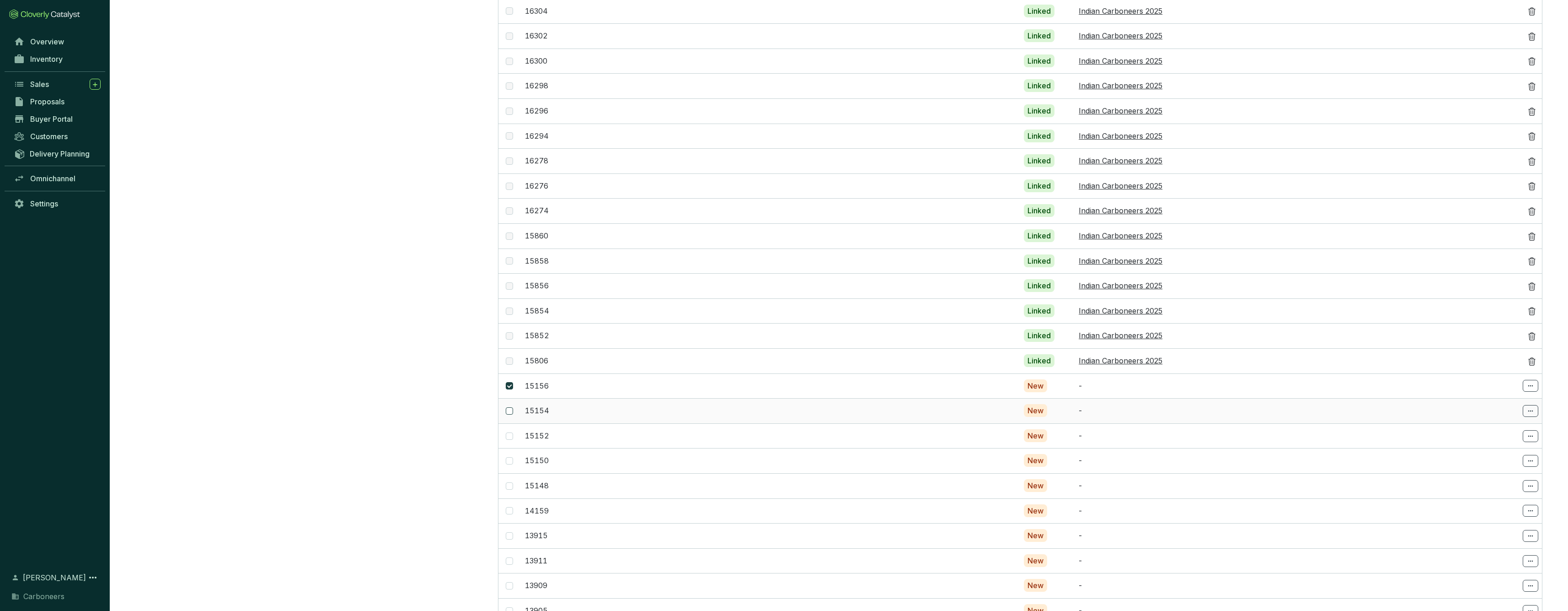
checkbox input "true"
click at [510, 432] on input "checkbox" at bounding box center [509, 436] width 7 height 7
checkbox input "true"
click at [510, 457] on input "checkbox" at bounding box center [509, 461] width 7 height 7
checkbox input "true"
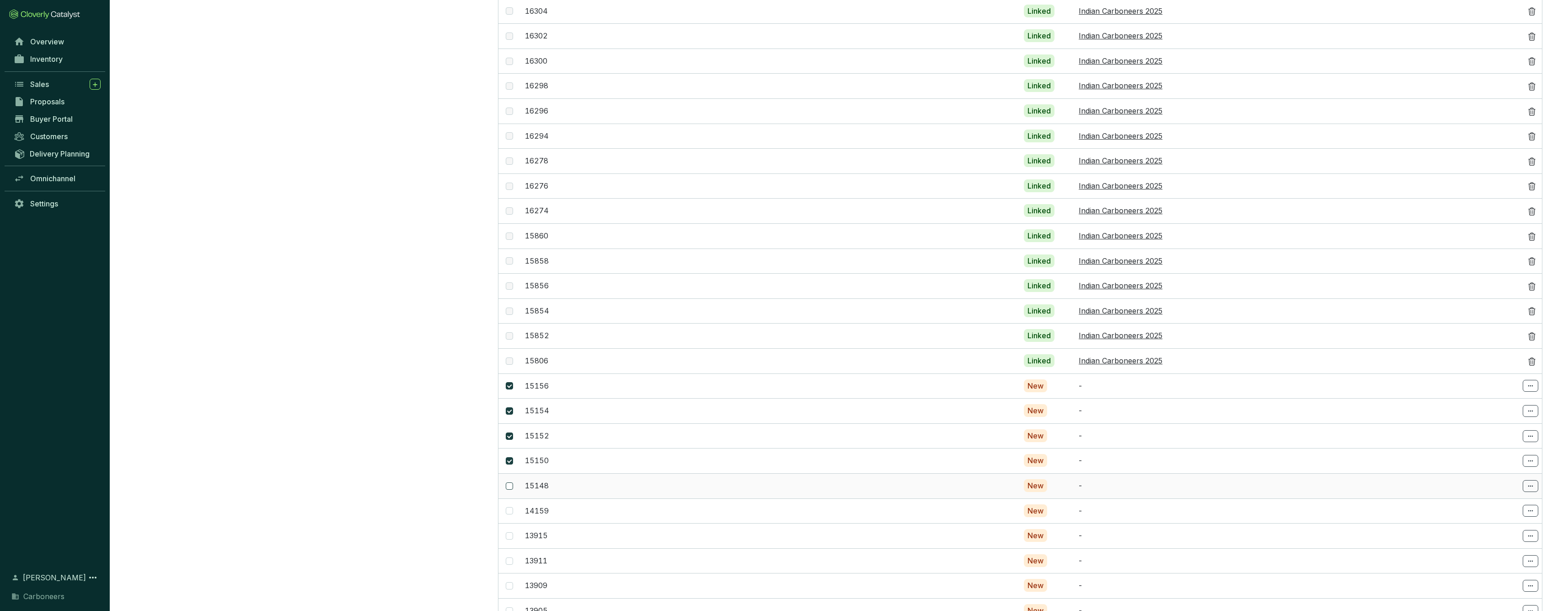
click at [508, 482] on input "checkbox" at bounding box center [509, 486] width 7 height 7
checkbox input "true"
click at [512, 516] on span at bounding box center [509, 519] width 7 height 7
click at [512, 516] on input "checkbox" at bounding box center [509, 519] width 7 height 7
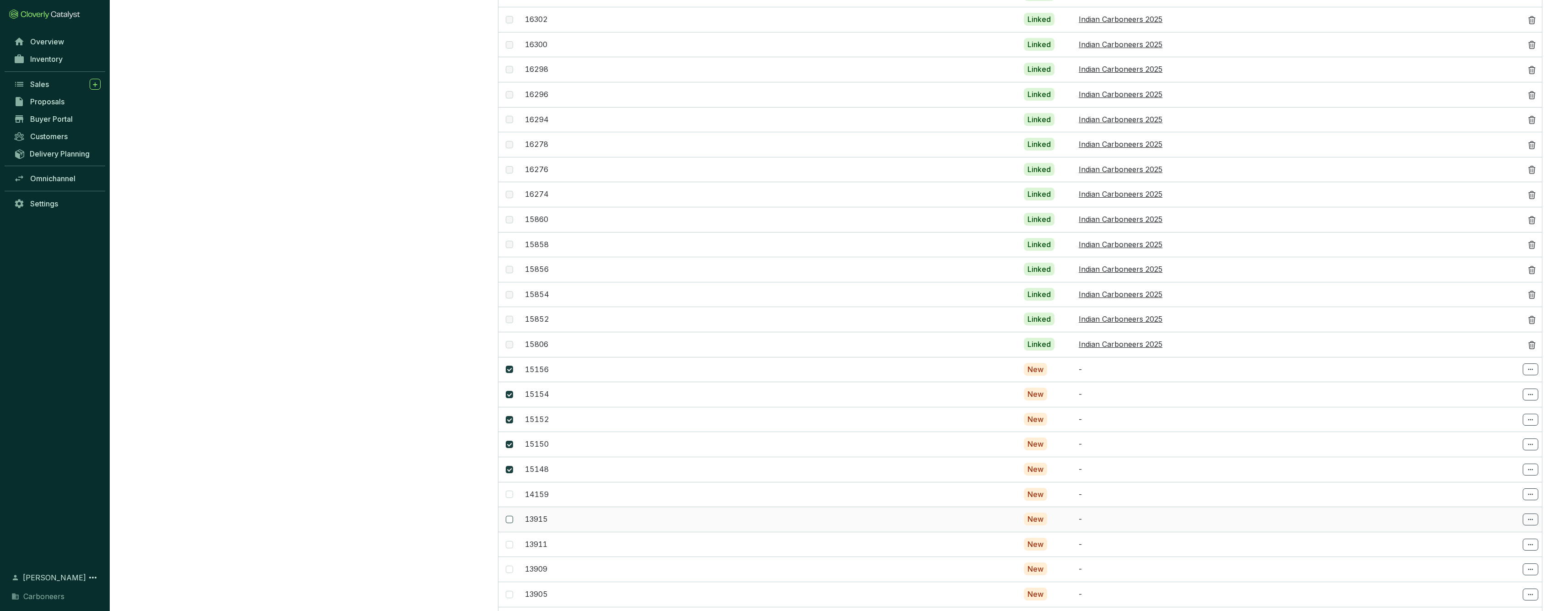
checkbox input "true"
click at [513, 535] on td at bounding box center [509, 544] width 23 height 25
click at [510, 541] on input "checkbox" at bounding box center [509, 544] width 7 height 7
checkbox input "true"
click at [515, 557] on td at bounding box center [509, 569] width 23 height 25
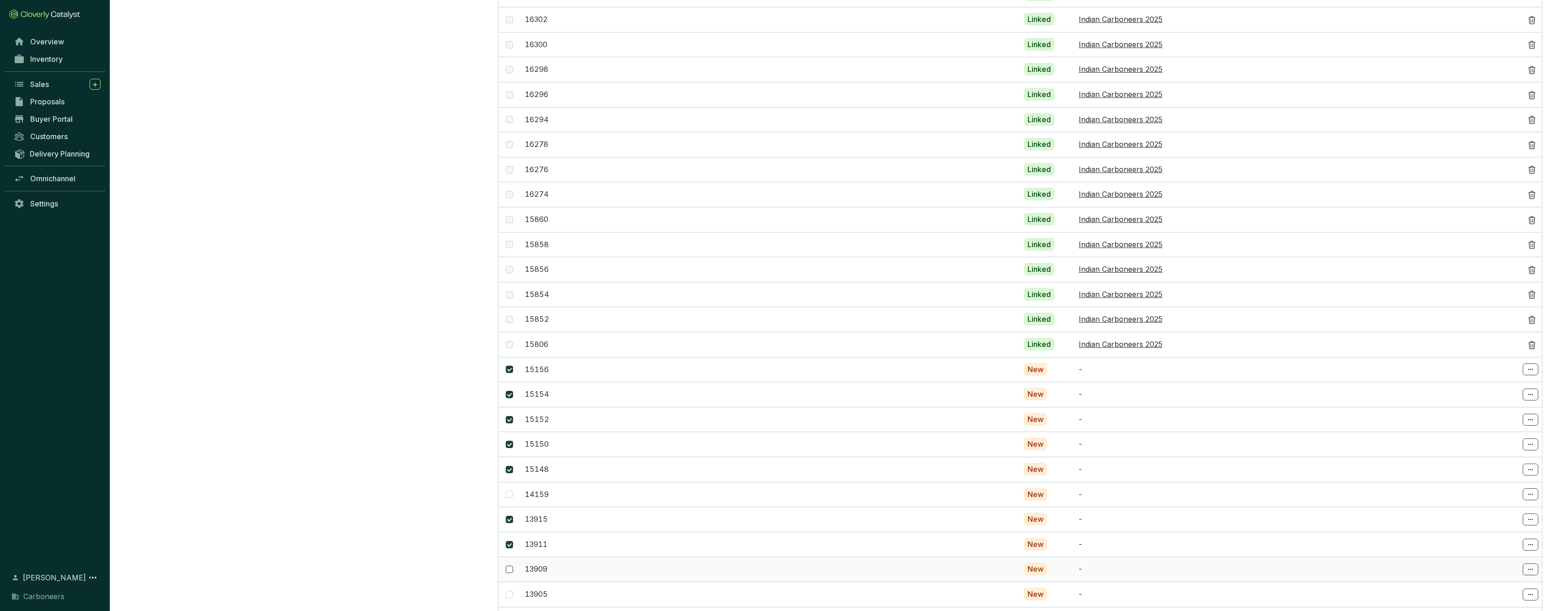
click at [512, 565] on span at bounding box center [509, 569] width 7 height 7
click at [512, 565] on input "checkbox" at bounding box center [509, 569] width 7 height 7
checkbox input "true"
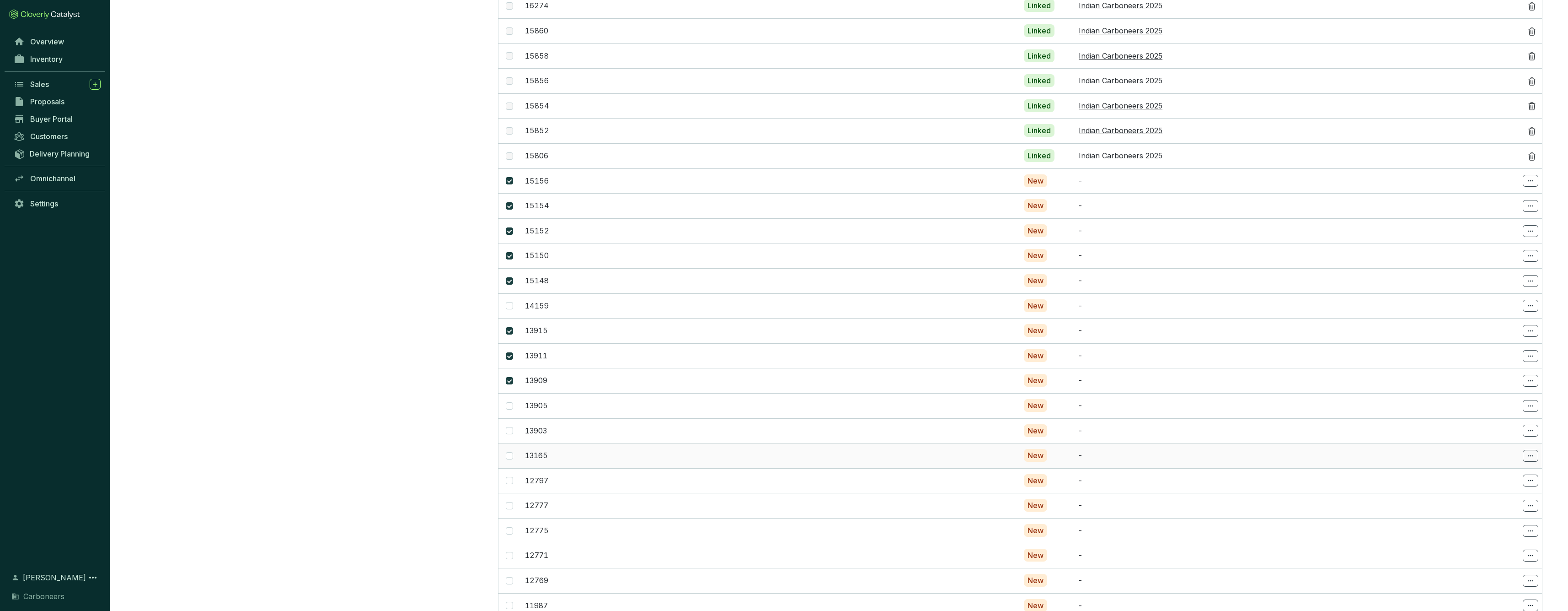
scroll to position [1007, 0]
click at [512, 450] on span at bounding box center [509, 454] width 7 height 7
click at [512, 450] on input "checkbox" at bounding box center [509, 454] width 7 height 7
checkbox input "true"
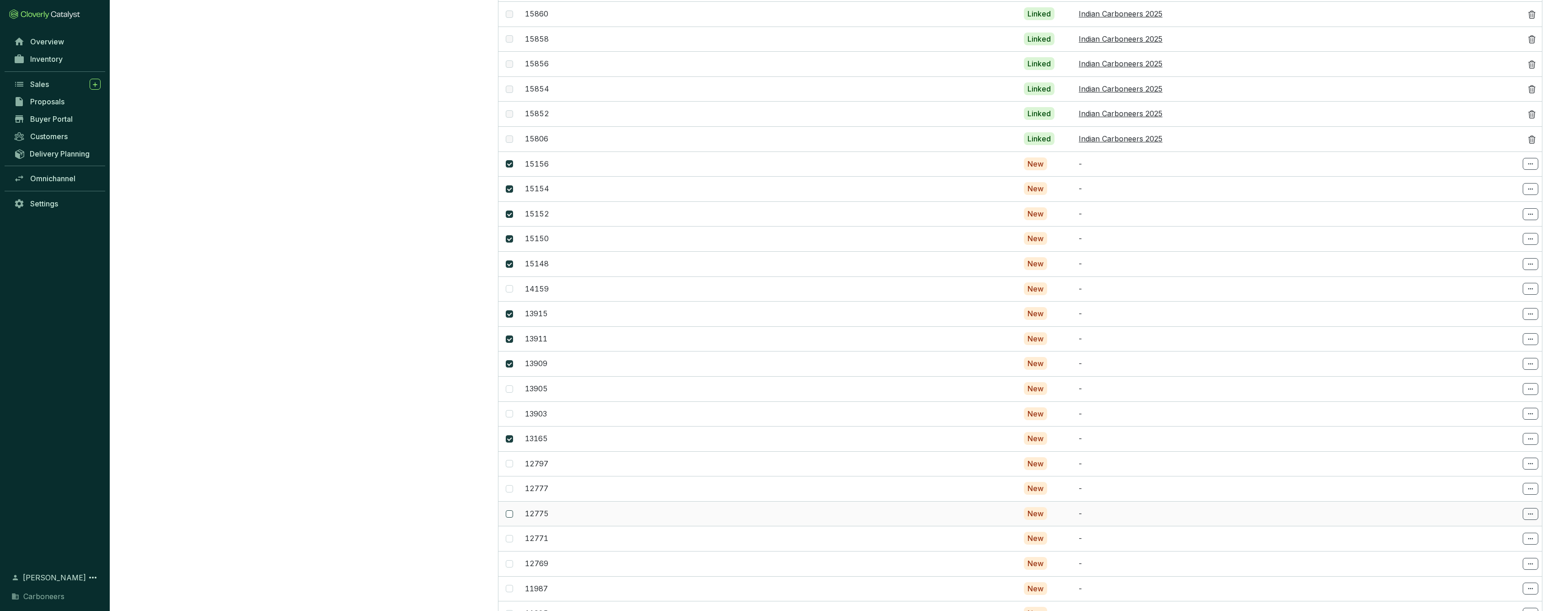
click at [510, 510] on input "checkbox" at bounding box center [509, 514] width 7 height 7
checkbox input "true"
click at [510, 527] on input "checkbox" at bounding box center [509, 531] width 7 height 7
checkbox input "true"
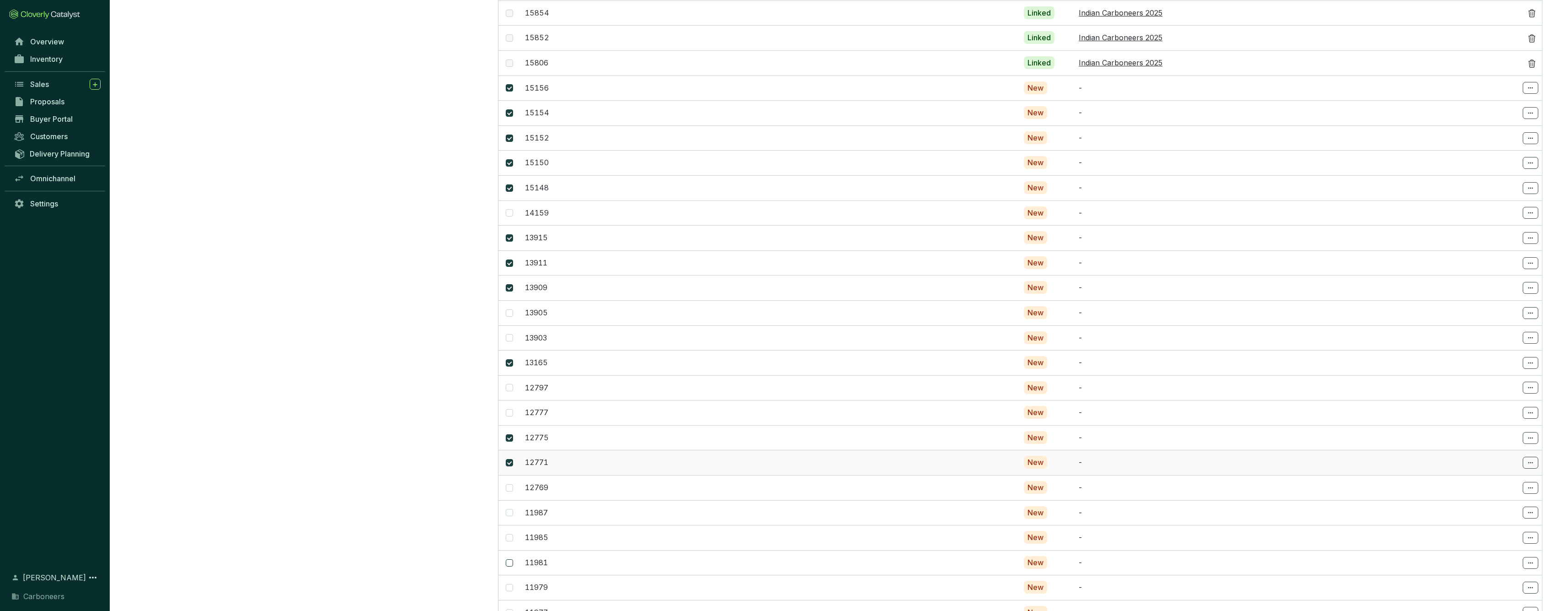
scroll to position [1136, 0]
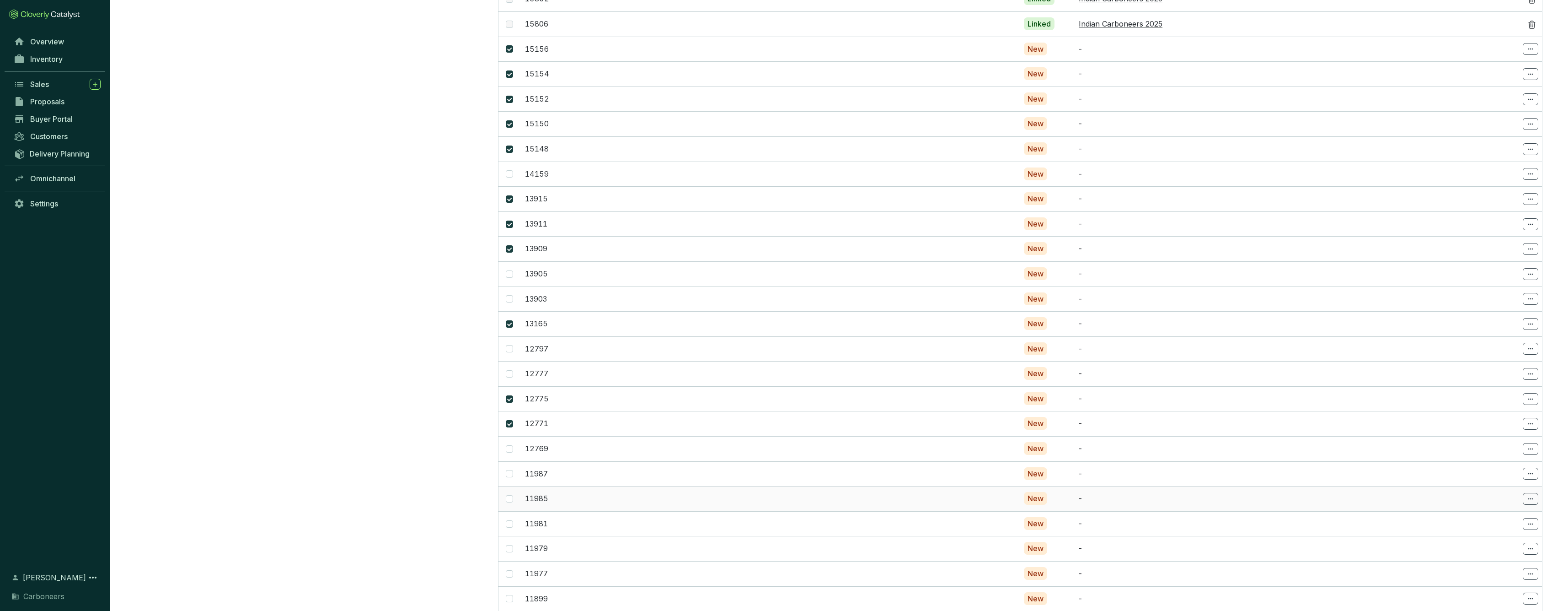
click at [514, 486] on td at bounding box center [509, 498] width 23 height 25
click at [512, 495] on span at bounding box center [509, 498] width 7 height 7
click at [512, 495] on input "checkbox" at bounding box center [509, 498] width 7 height 7
checkbox input "true"
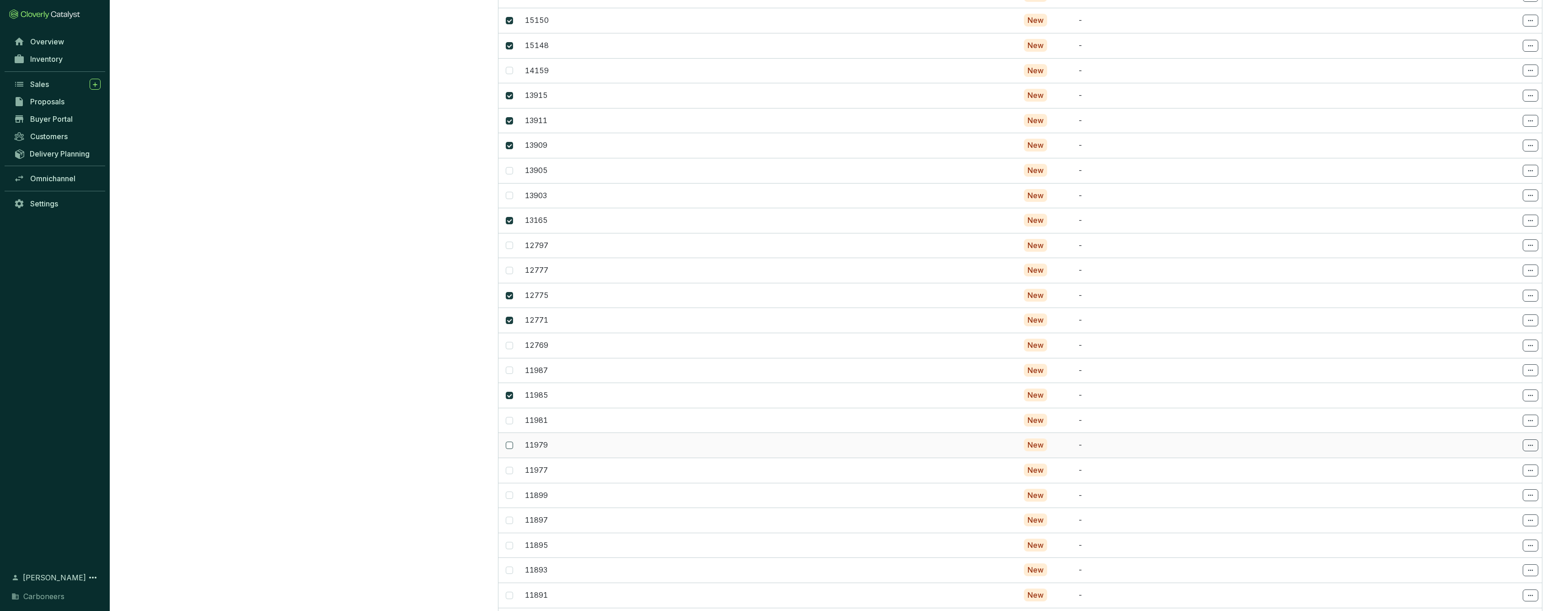
click at [507, 442] on input "checkbox" at bounding box center [509, 445] width 7 height 7
checkbox input "true"
click at [510, 467] on input "checkbox" at bounding box center [509, 470] width 7 height 7
checkbox input "true"
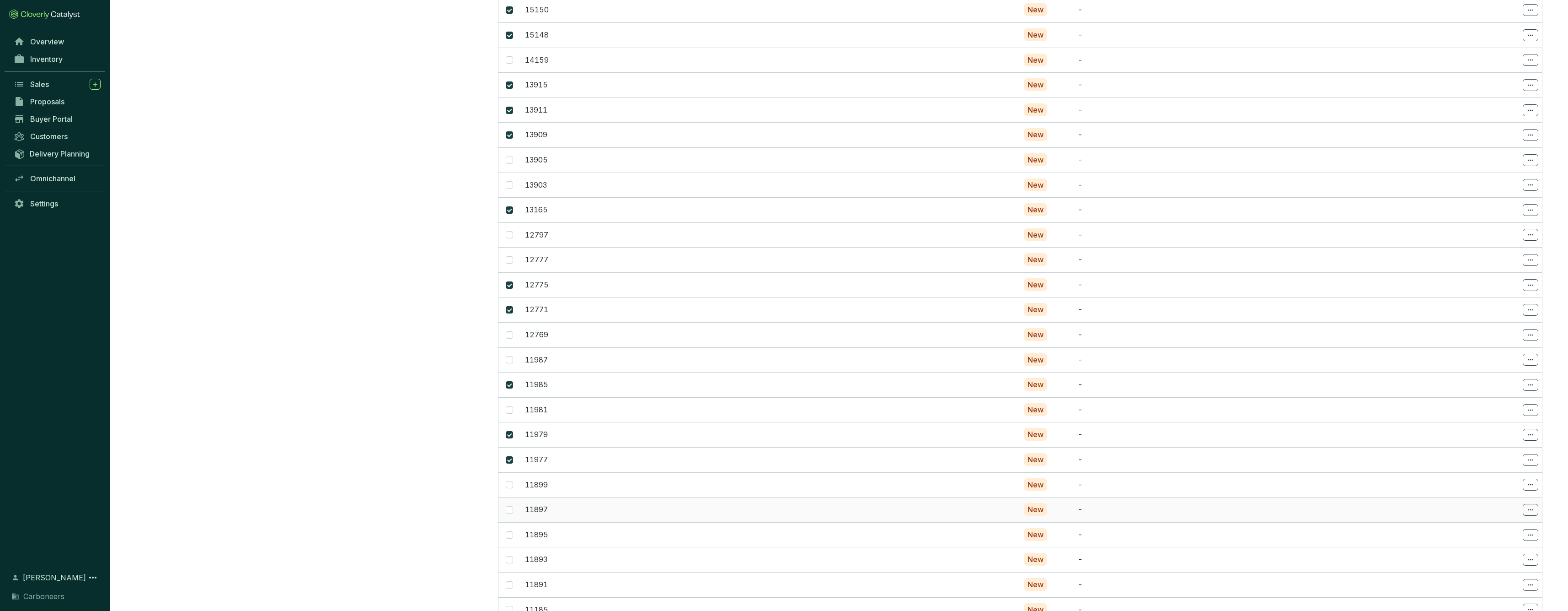
click at [514, 497] on td at bounding box center [509, 509] width 23 height 25
click at [511, 506] on input "checkbox" at bounding box center [509, 509] width 7 height 7
checkbox input "true"
click at [512, 494] on span at bounding box center [509, 498] width 7 height 7
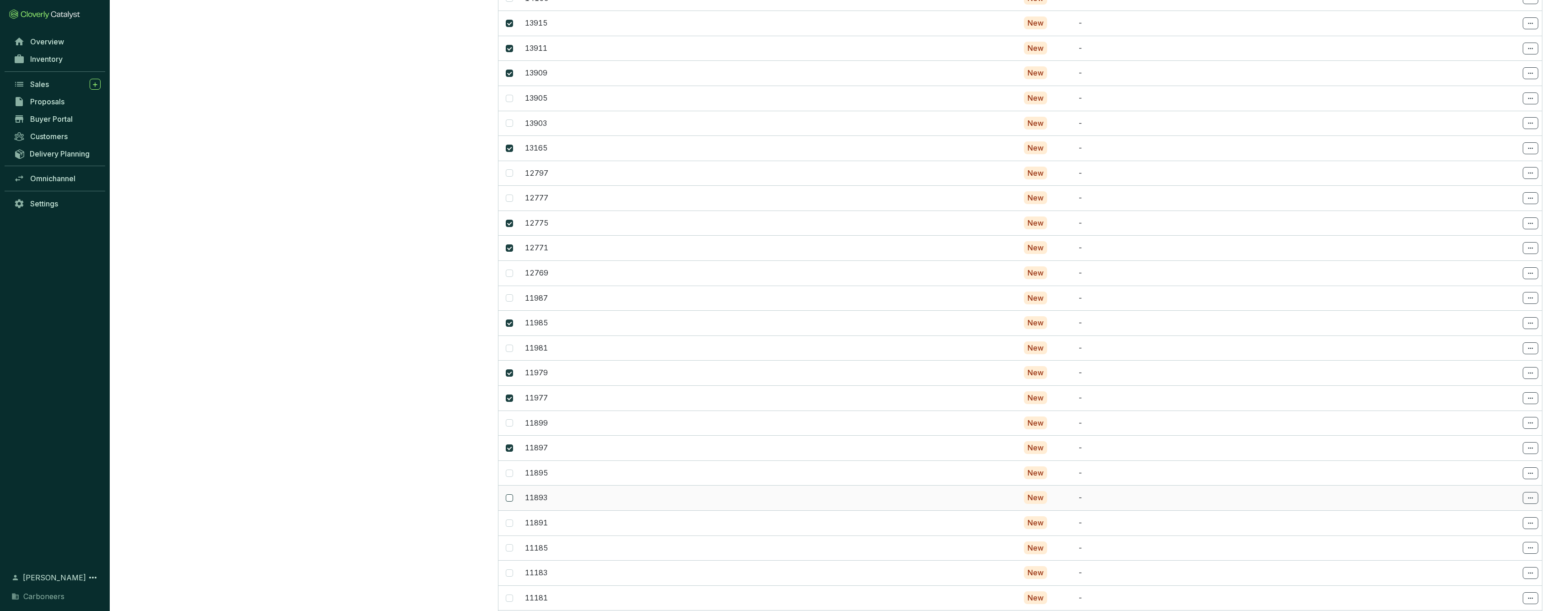
click at [512, 494] on input "checkbox" at bounding box center [509, 498] width 7 height 7
checkbox input "true"
click at [510, 519] on input "checkbox" at bounding box center [509, 523] width 7 height 7
click at [513, 258] on span at bounding box center [509, 262] width 7 height 7
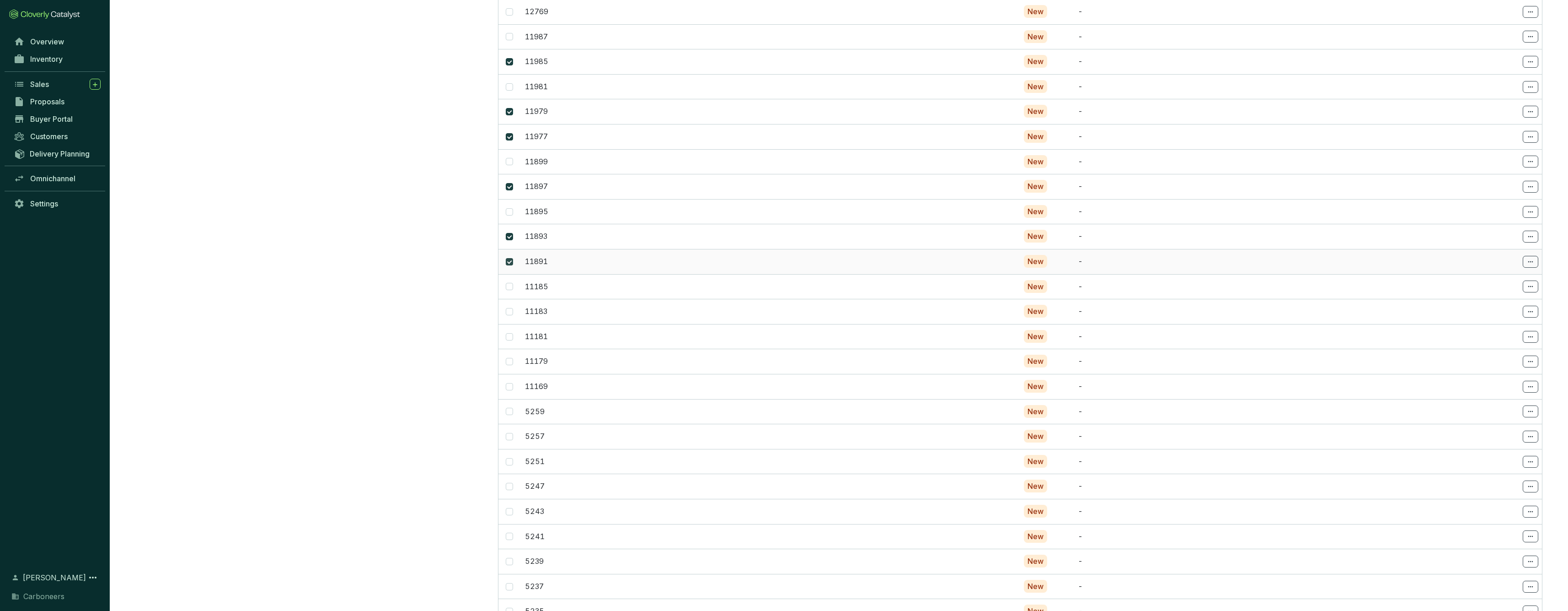
click at [513, 258] on input "checkbox" at bounding box center [509, 262] width 7 height 7
checkbox input "false"
click at [509, 231] on label at bounding box center [509, 236] width 7 height 10
click at [509, 233] on input "checkbox" at bounding box center [509, 237] width 7 height 7
checkbox input "false"
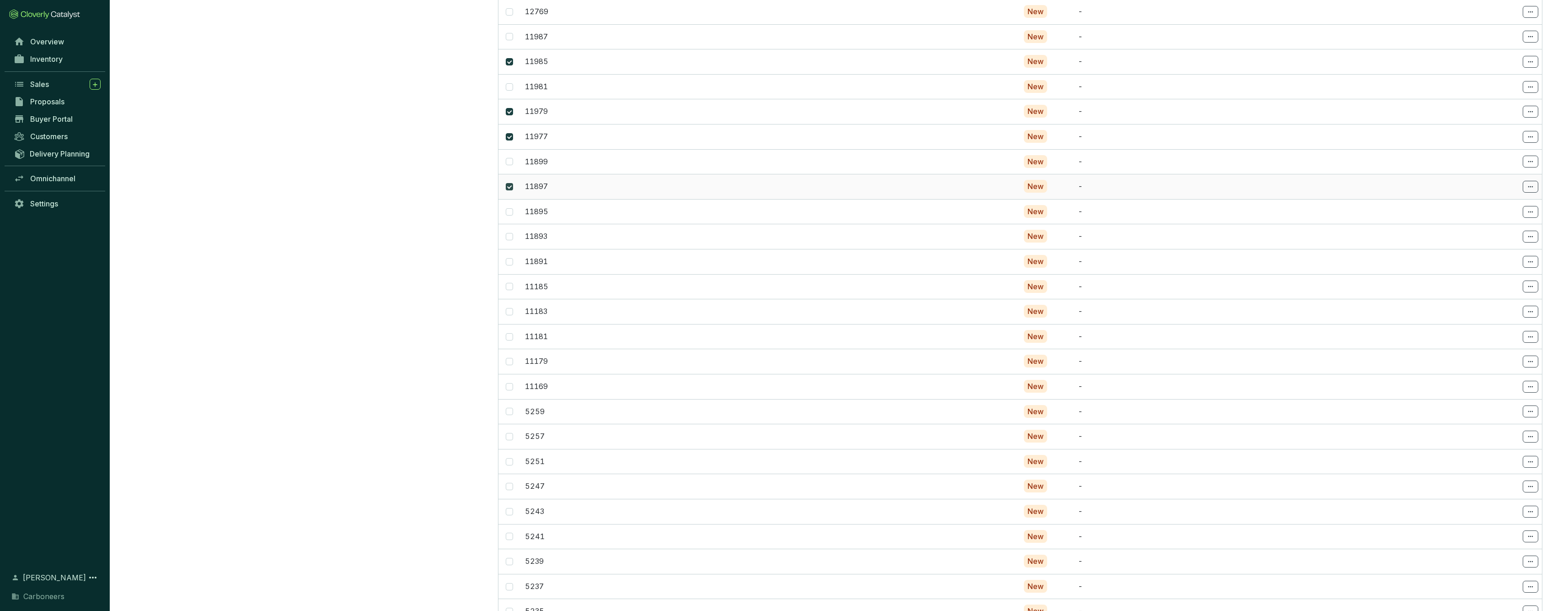
click at [506, 183] on input "checkbox" at bounding box center [509, 187] width 7 height 7
checkbox input "false"
click at [510, 133] on input "checkbox" at bounding box center [509, 137] width 7 height 7
checkbox input "false"
click at [510, 108] on input "checkbox" at bounding box center [509, 112] width 7 height 7
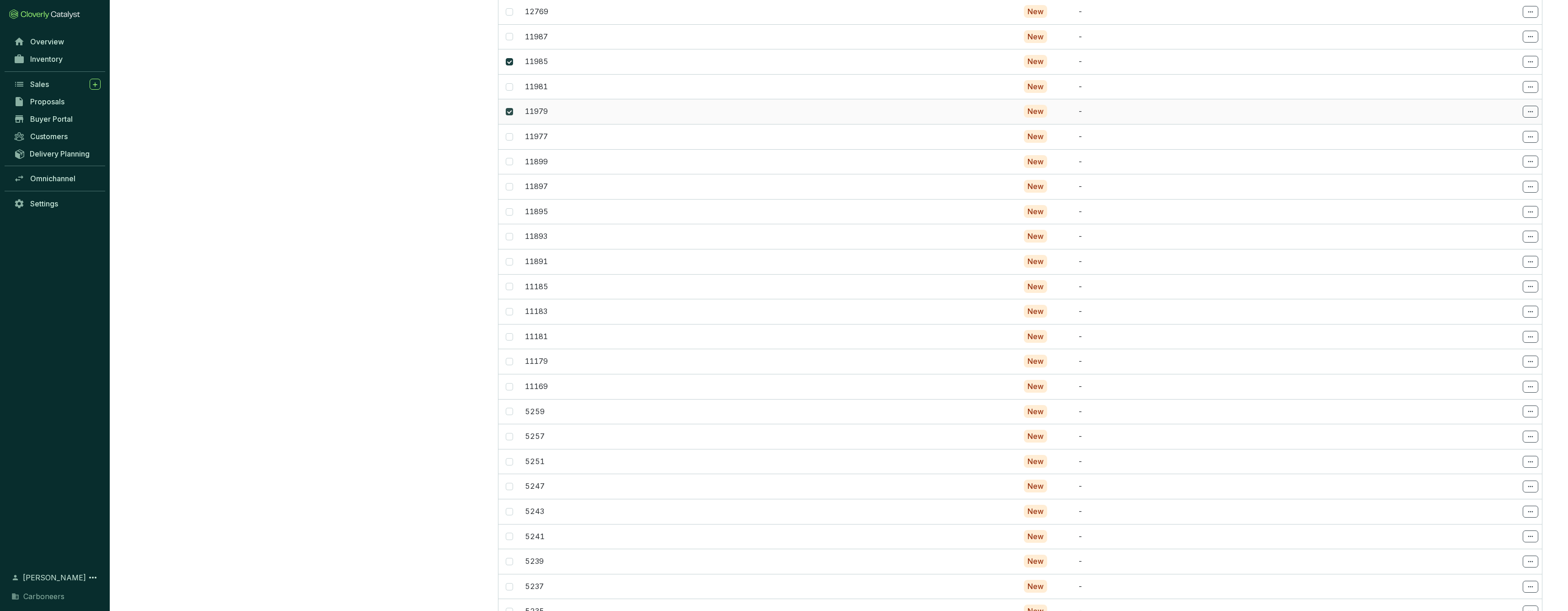
checkbox input "false"
click at [510, 57] on label at bounding box center [509, 62] width 7 height 10
click at [510, 58] on input "checkbox" at bounding box center [509, 62] width 7 height 7
checkbox input "false"
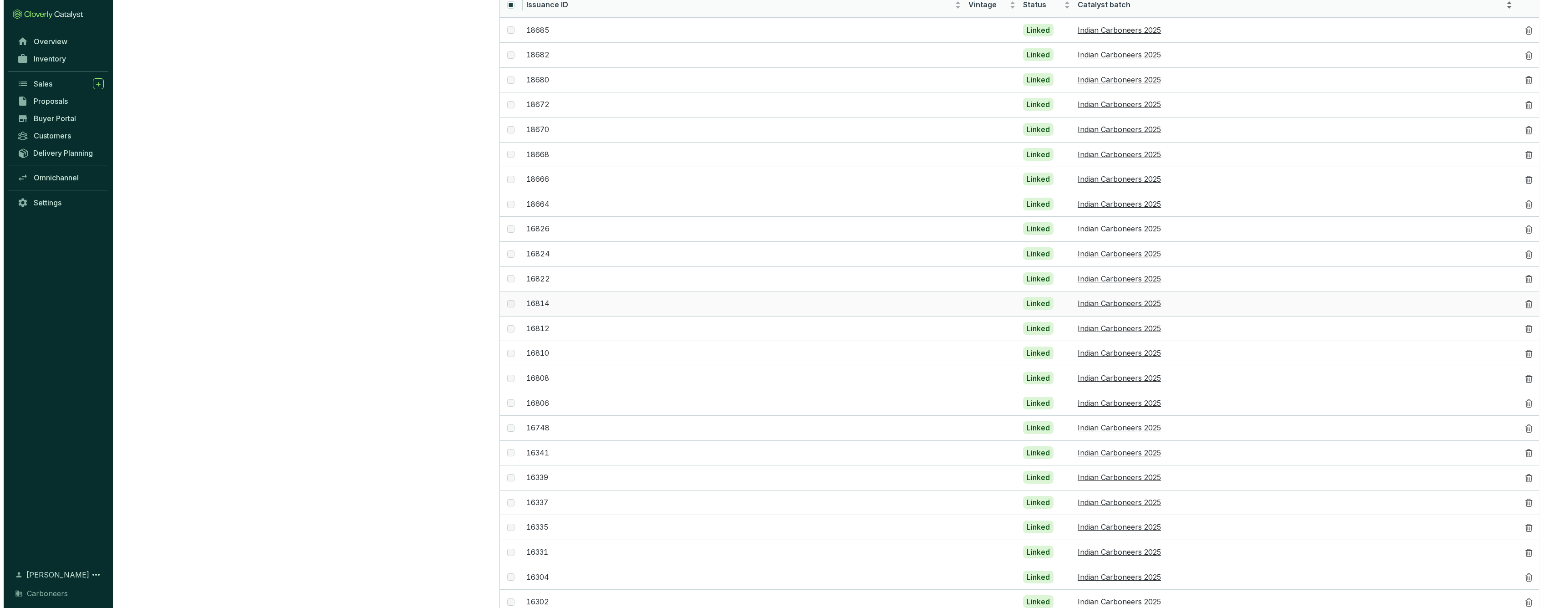
scroll to position [0, 0]
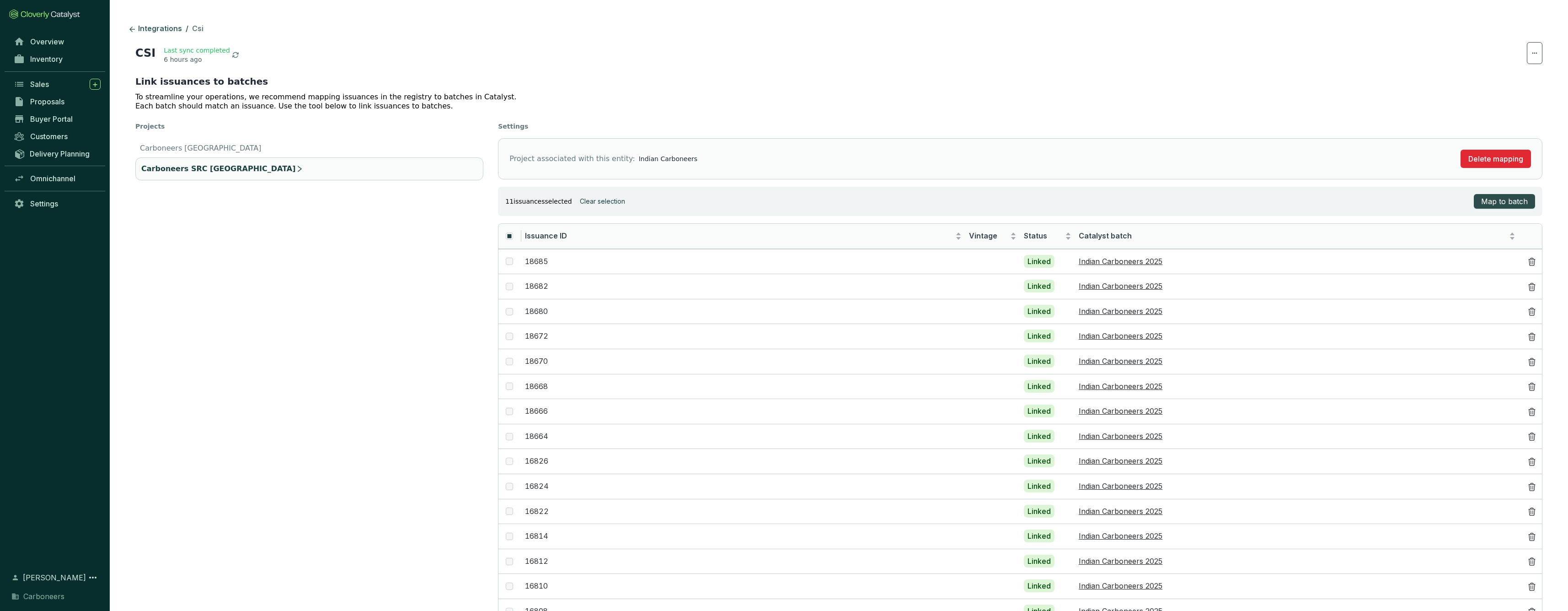
click at [1492, 199] on span "Map to batch" at bounding box center [1504, 201] width 46 height 11
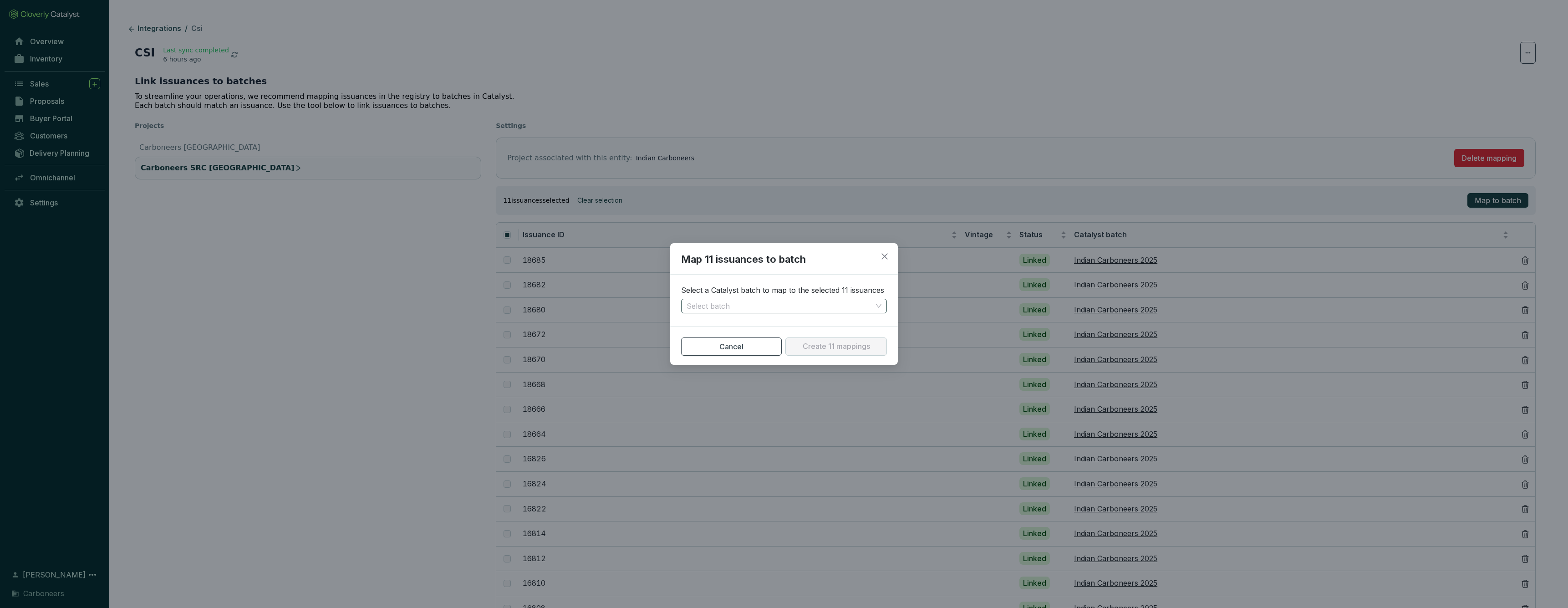
click at [817, 307] on input "search" at bounding box center [779, 306] width 186 height 13
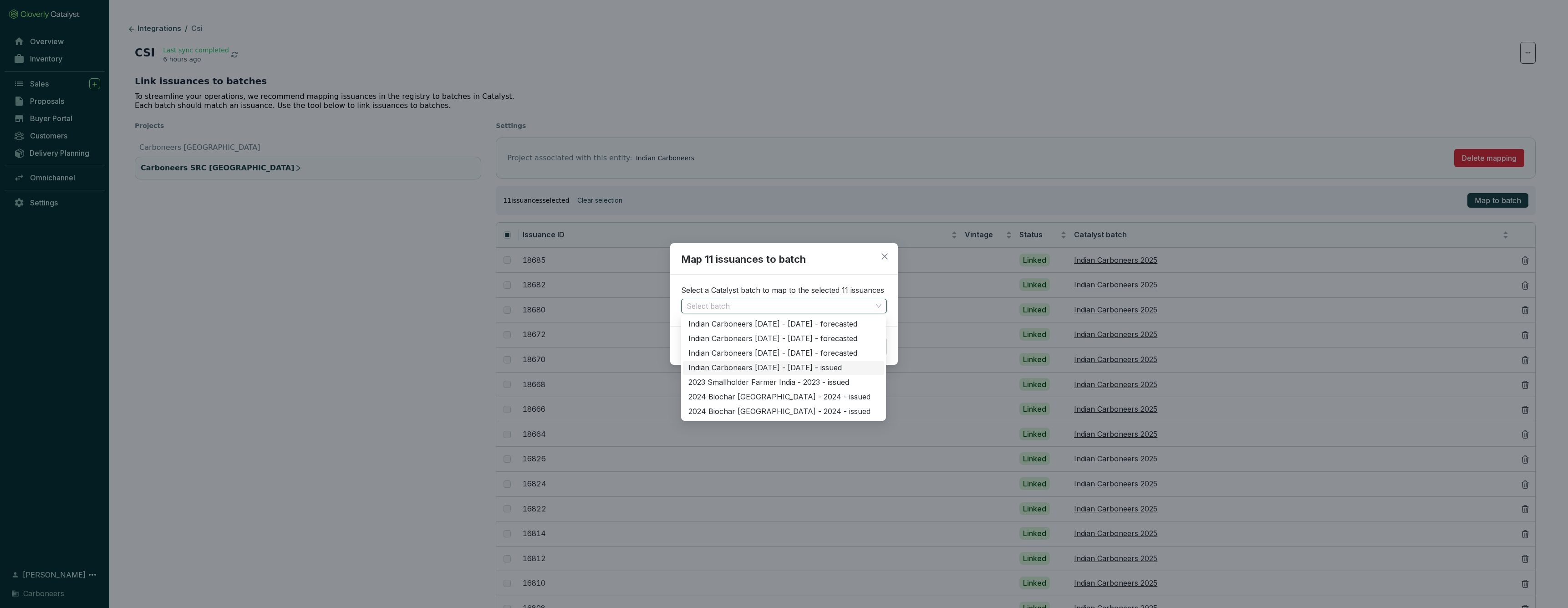
click at [808, 368] on div "Indian Carboneers 2025 - 2025 - issued" at bounding box center [783, 368] width 191 height 10
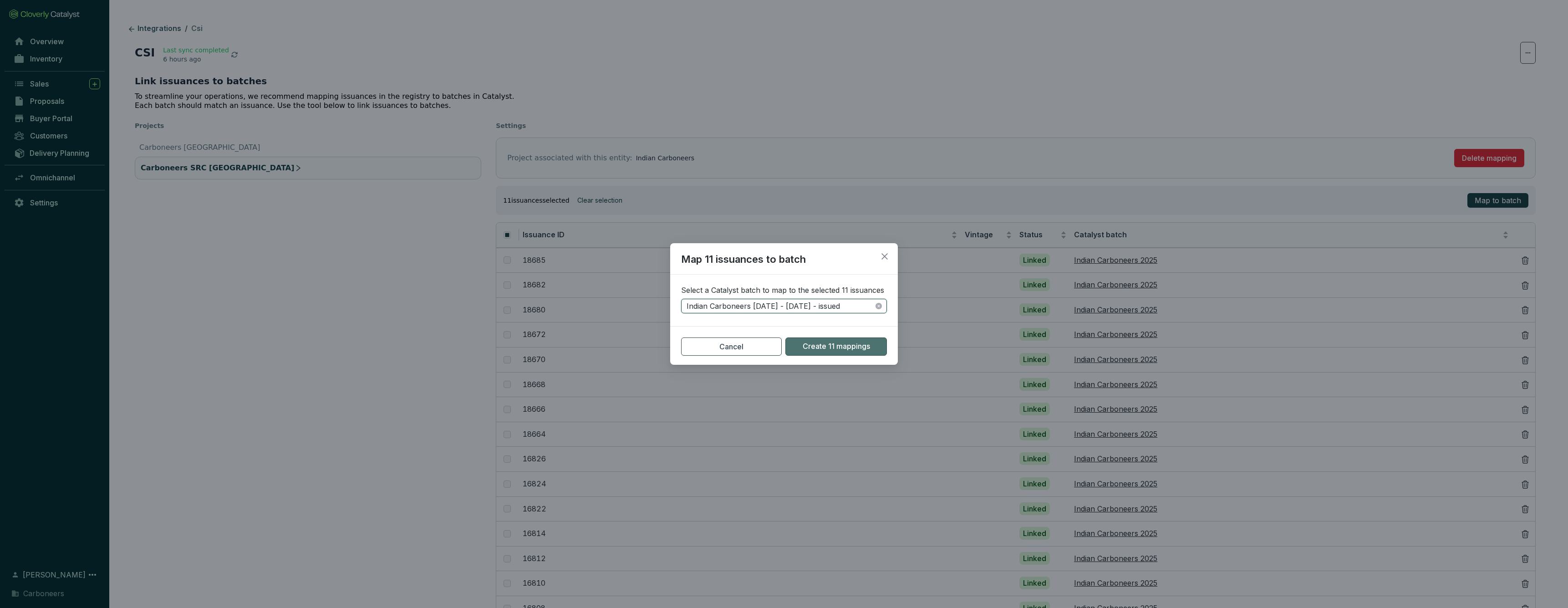
click at [823, 346] on span "Create 11 mappings" at bounding box center [836, 346] width 68 height 10
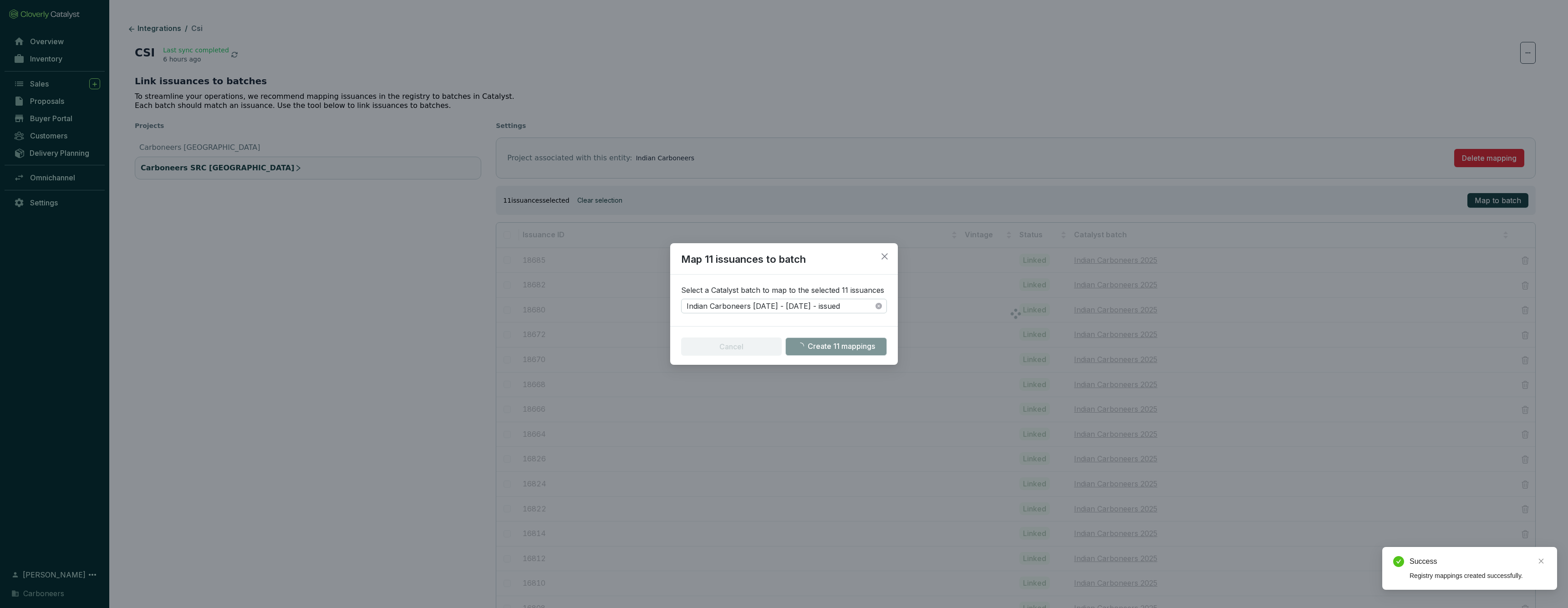
checkbox input "false"
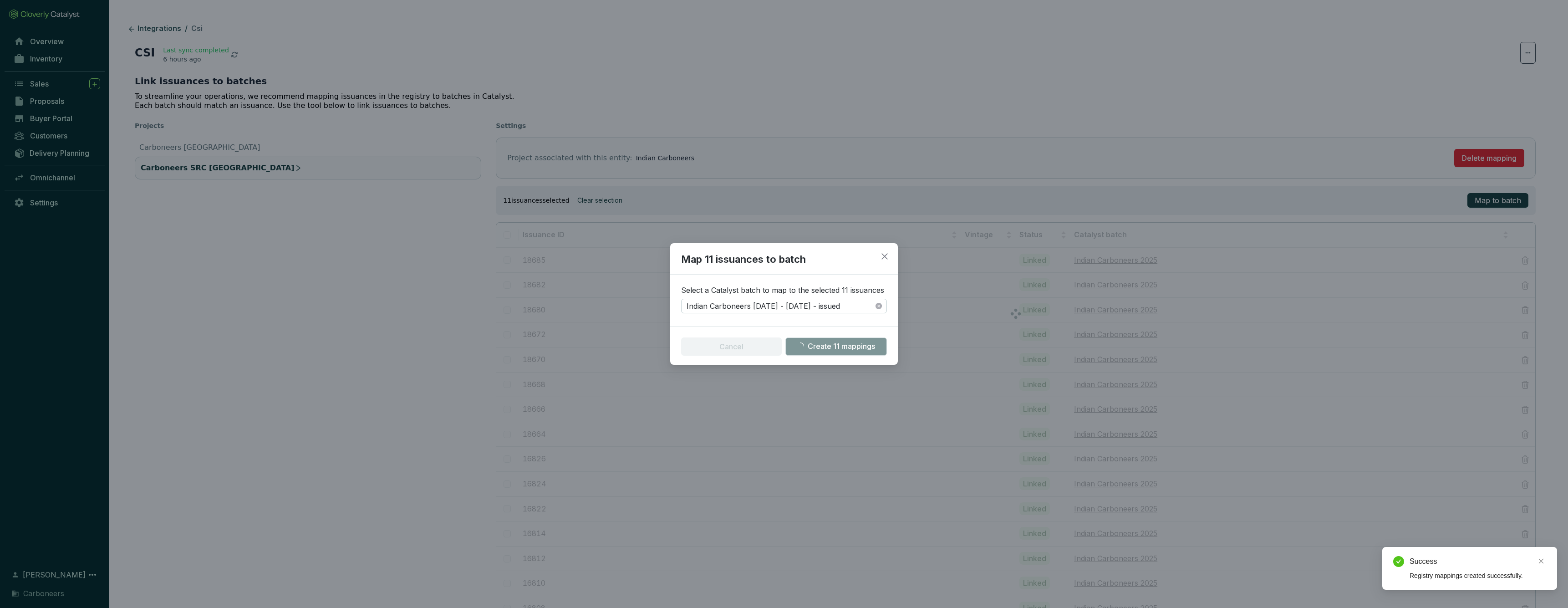
checkbox input "false"
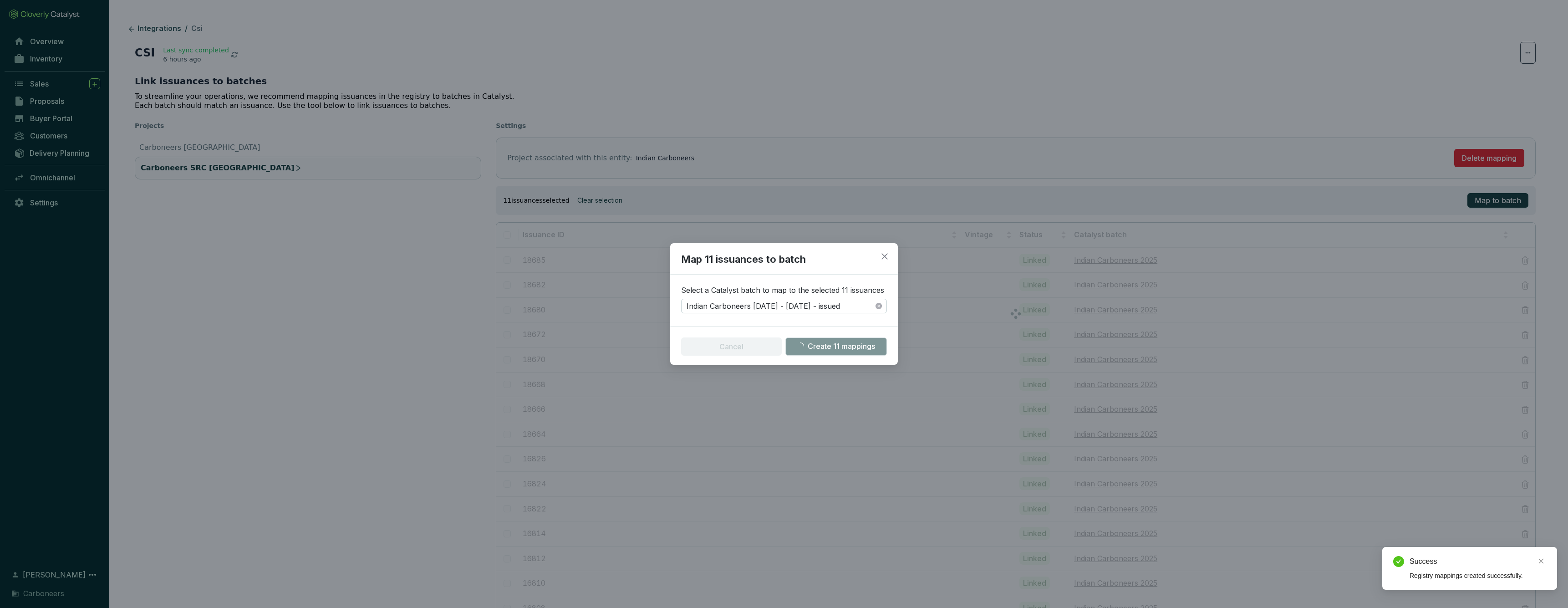
checkbox input "false"
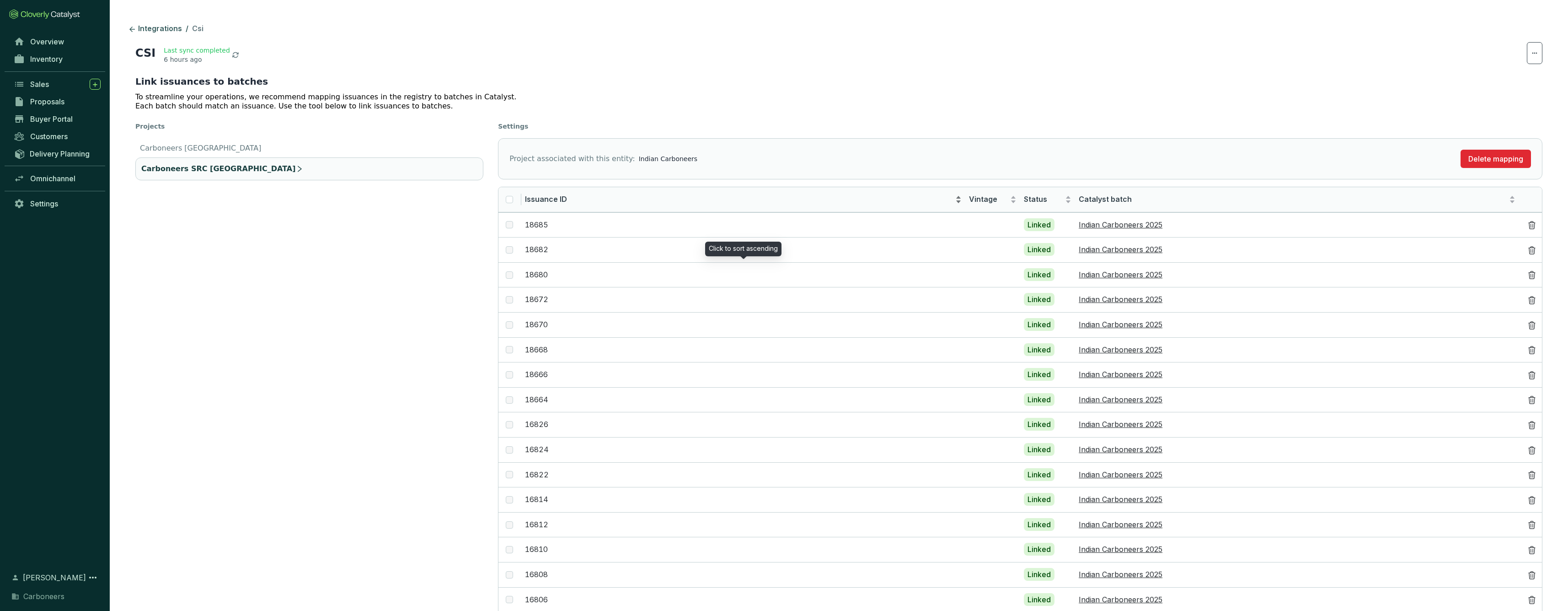
click at [890, 196] on span "Issuance ID" at bounding box center [739, 199] width 429 height 10
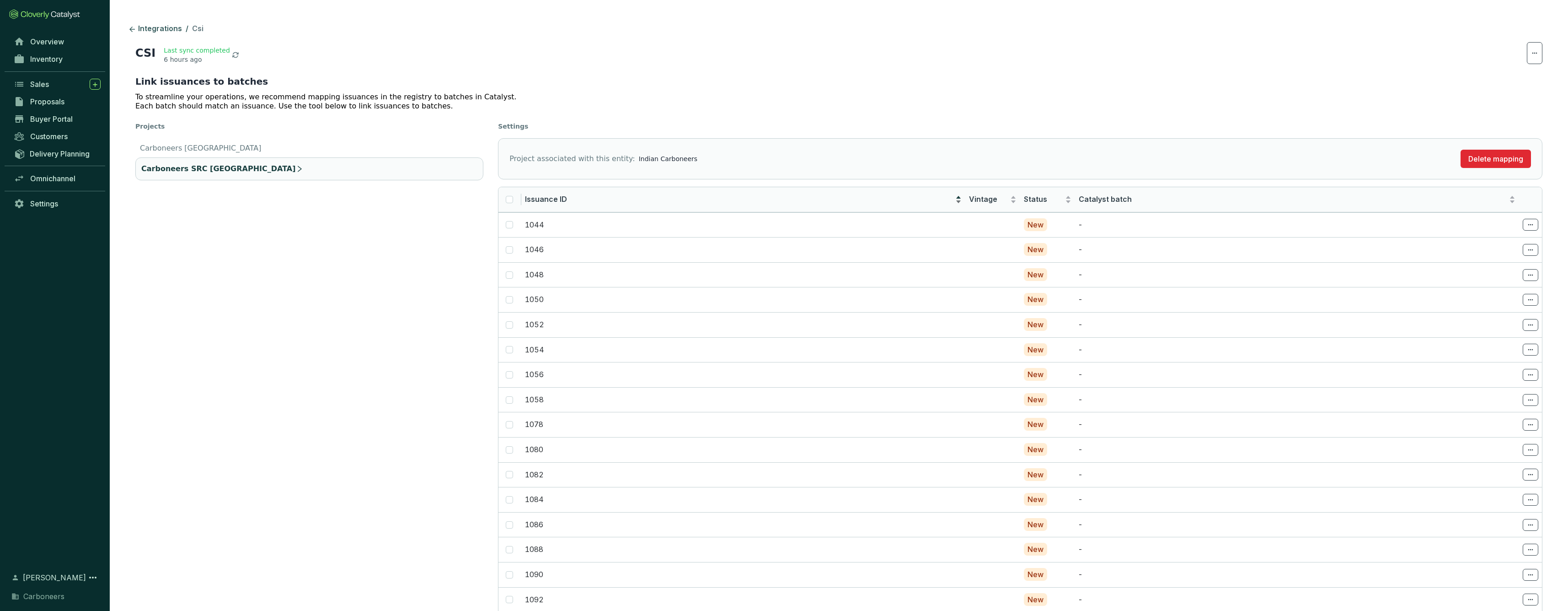
click at [654, 200] on span "Issuance ID" at bounding box center [739, 199] width 429 height 10
click at [811, 199] on span "Issuance ID" at bounding box center [739, 199] width 429 height 10
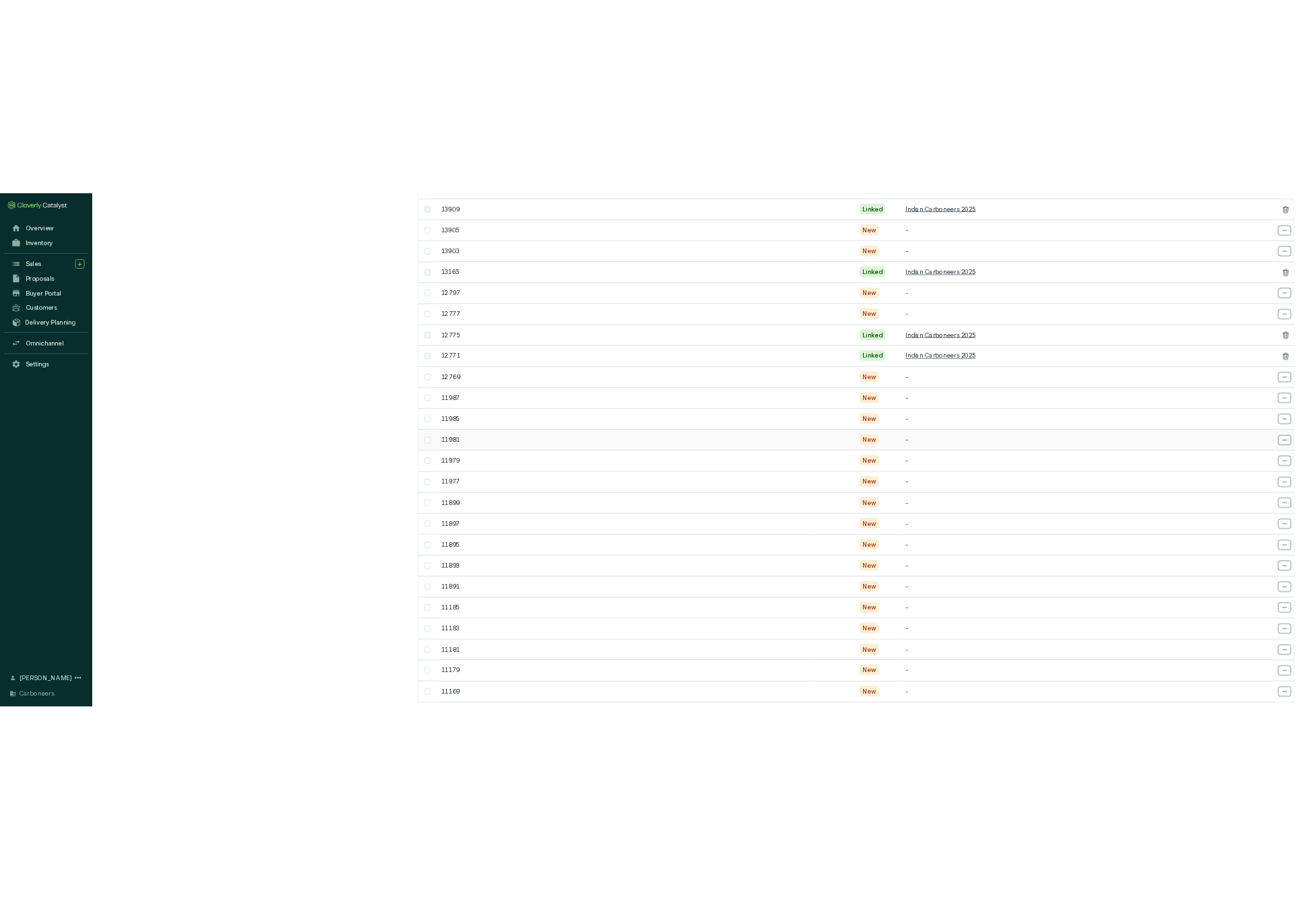
scroll to position [1848, 0]
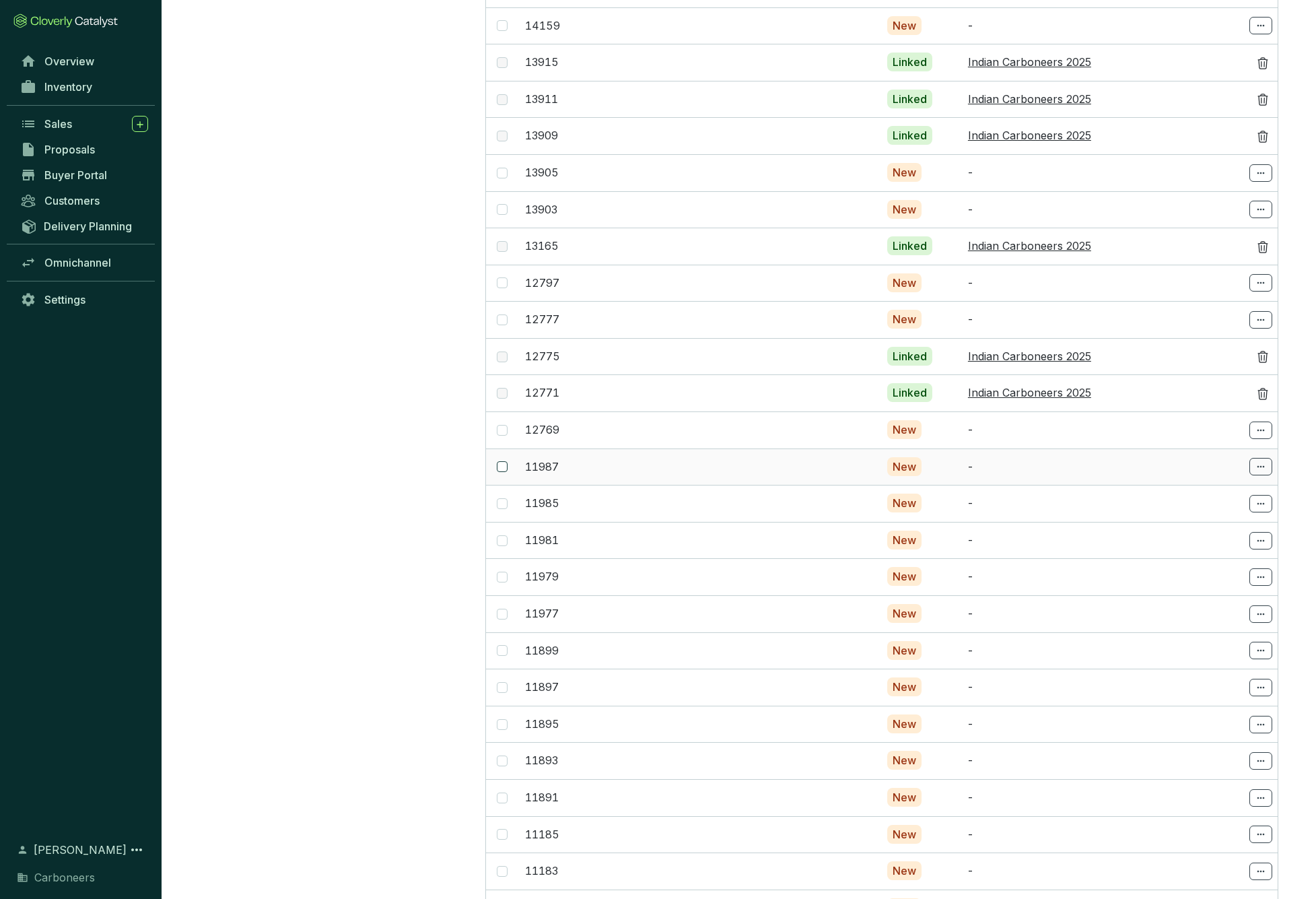
click at [504, 461] on input "checkbox" at bounding box center [502, 466] width 11 height 11
checkbox input "true"
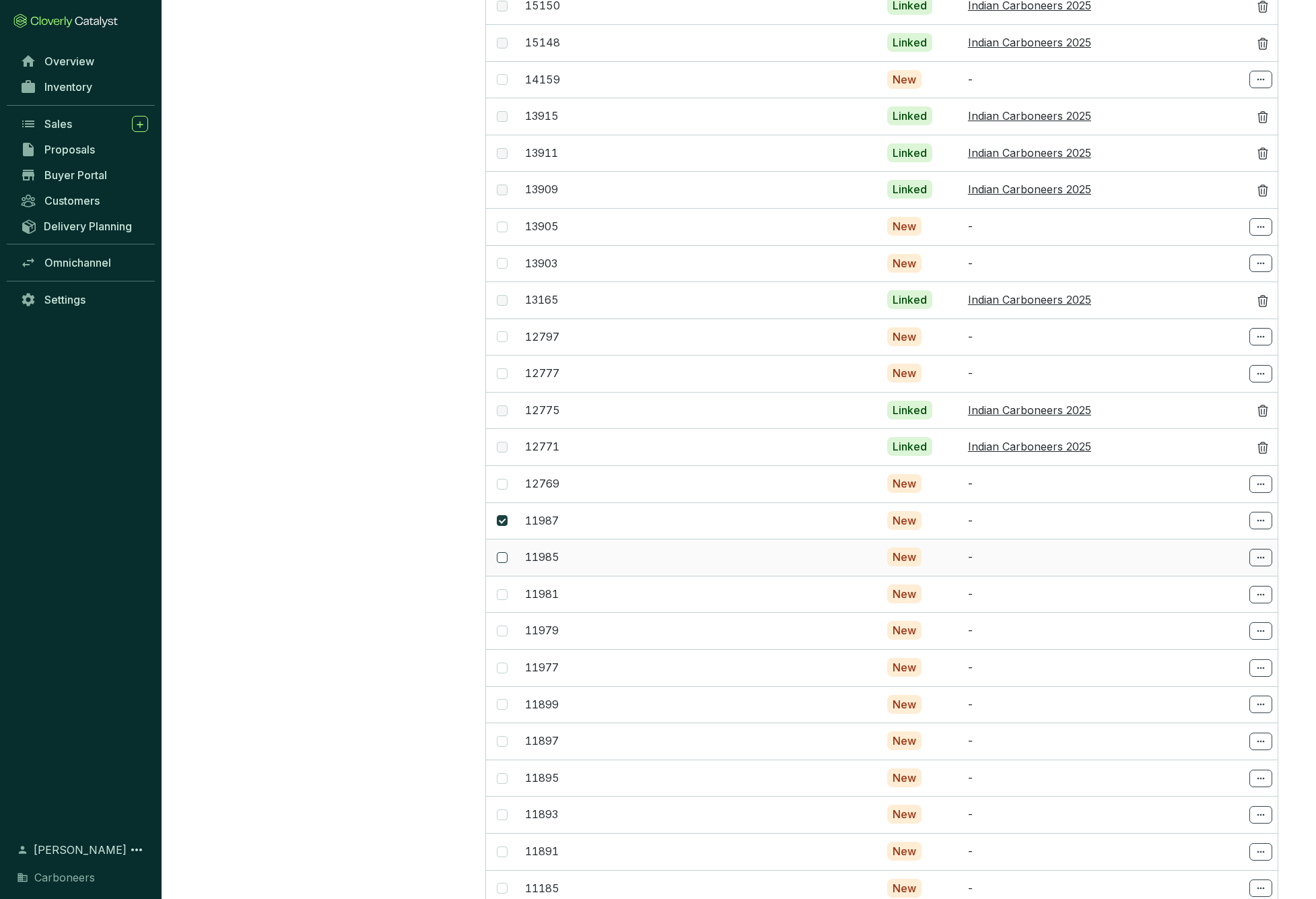
click at [502, 552] on input "checkbox" at bounding box center [502, 557] width 11 height 11
checkbox input "true"
click at [501, 625] on input "checkbox" at bounding box center [502, 631] width 11 height 11
checkbox input "true"
click at [501, 662] on input "checkbox" at bounding box center [502, 668] width 11 height 11
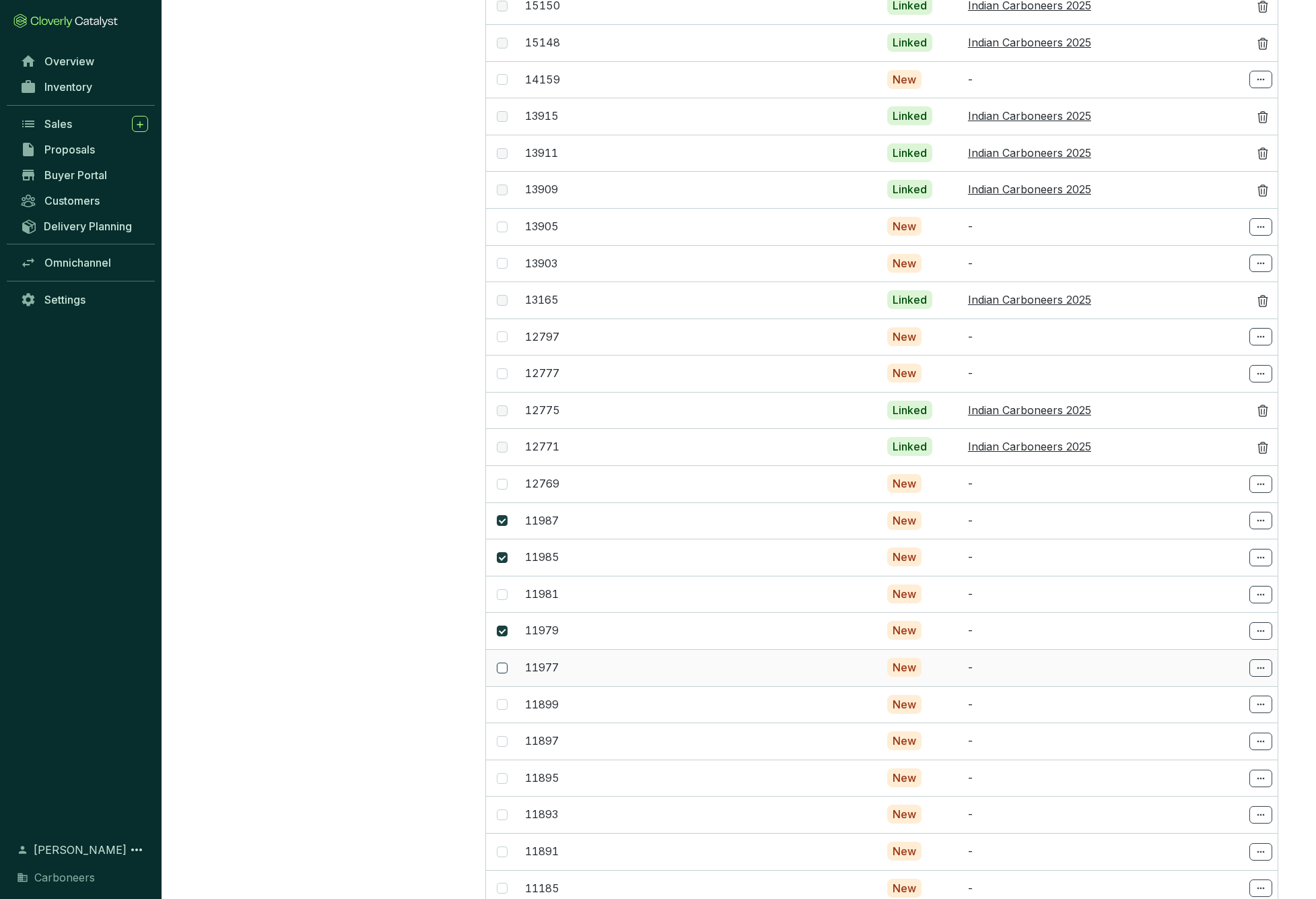
checkbox input "true"
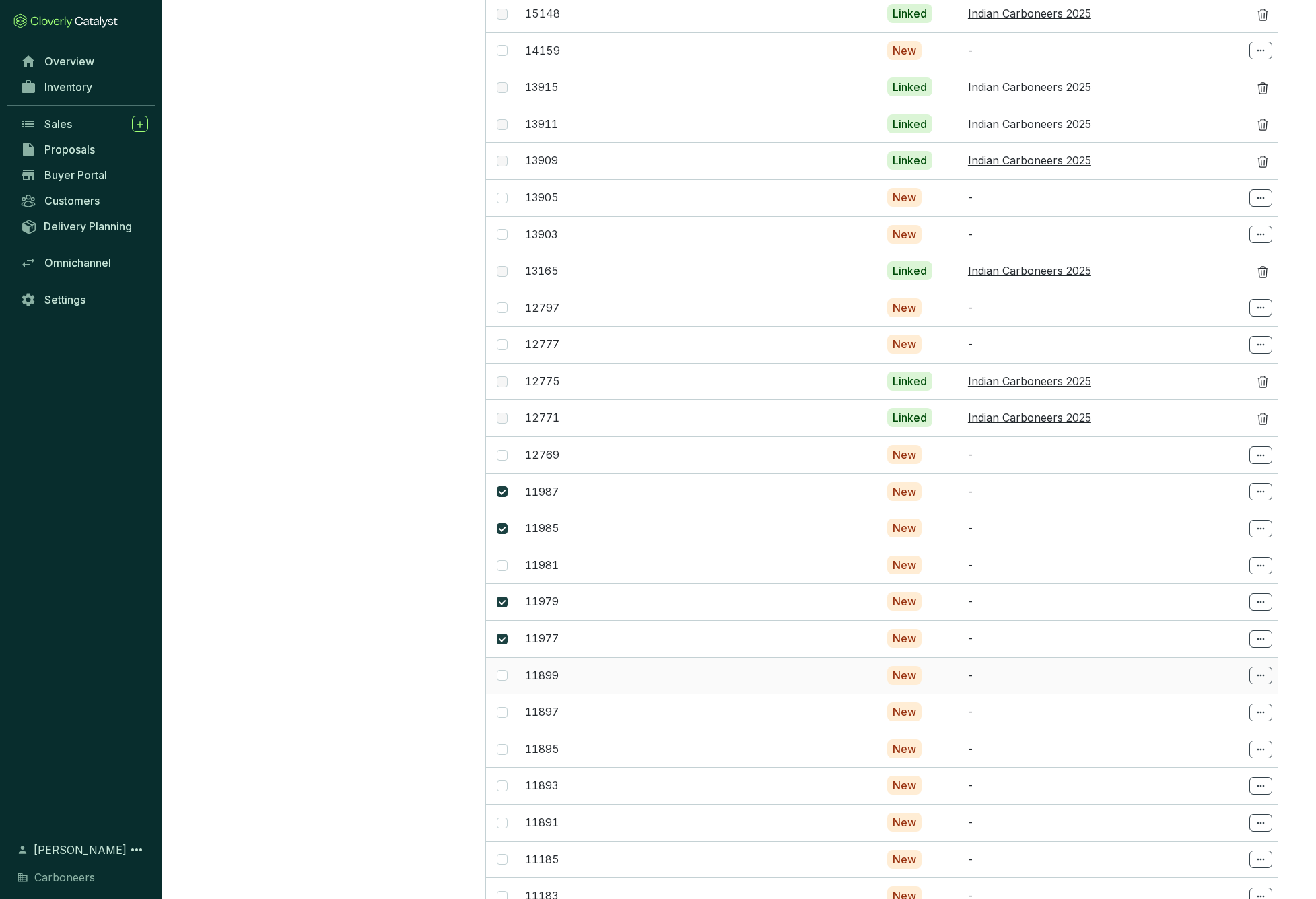
scroll to position [1911, 0]
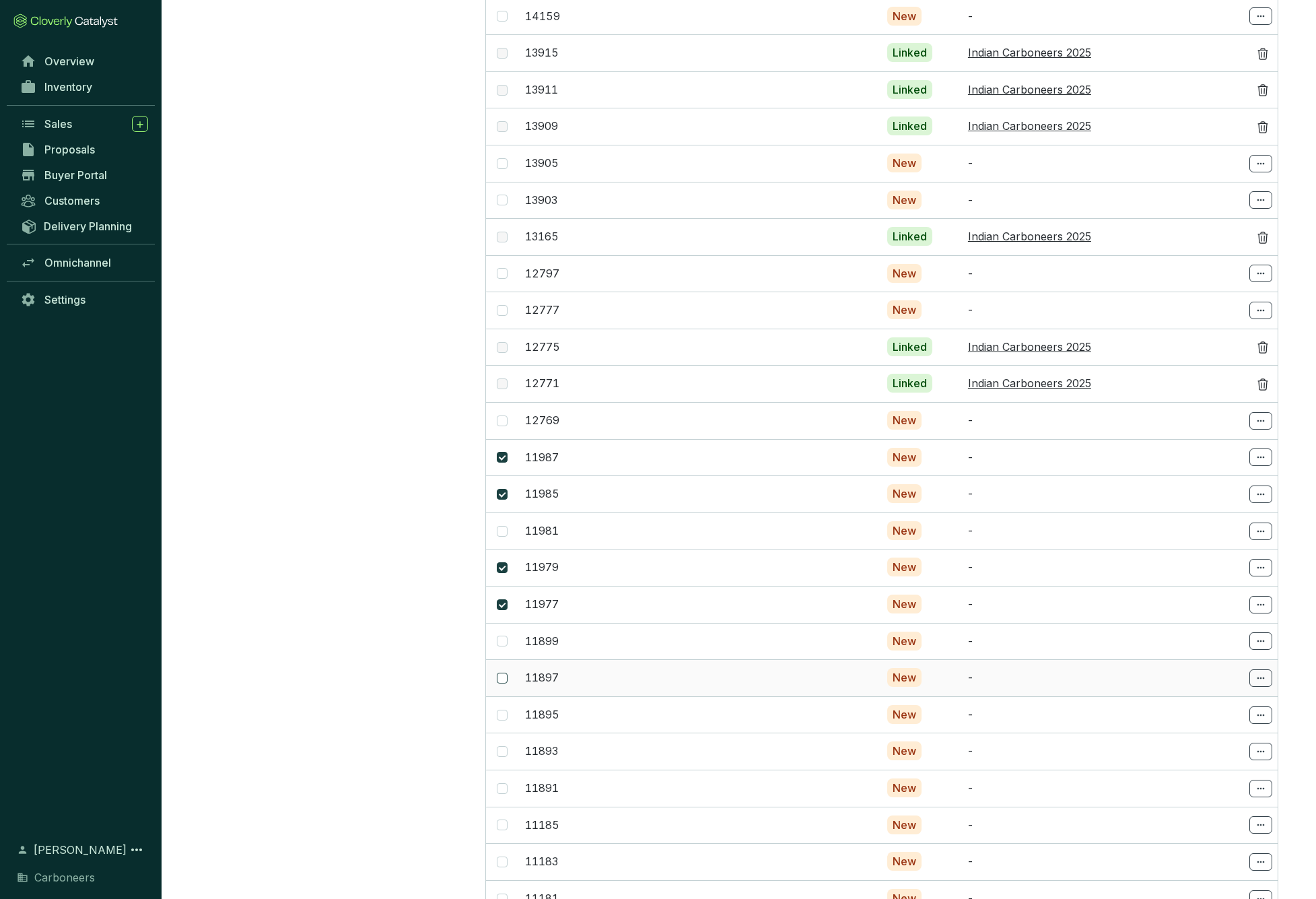
click at [505, 672] on span at bounding box center [502, 678] width 11 height 11
click at [505, 672] on input "checkbox" at bounding box center [502, 678] width 11 height 11
checkbox input "true"
click at [500, 746] on input "checkbox" at bounding box center [502, 751] width 11 height 11
checkbox input "true"
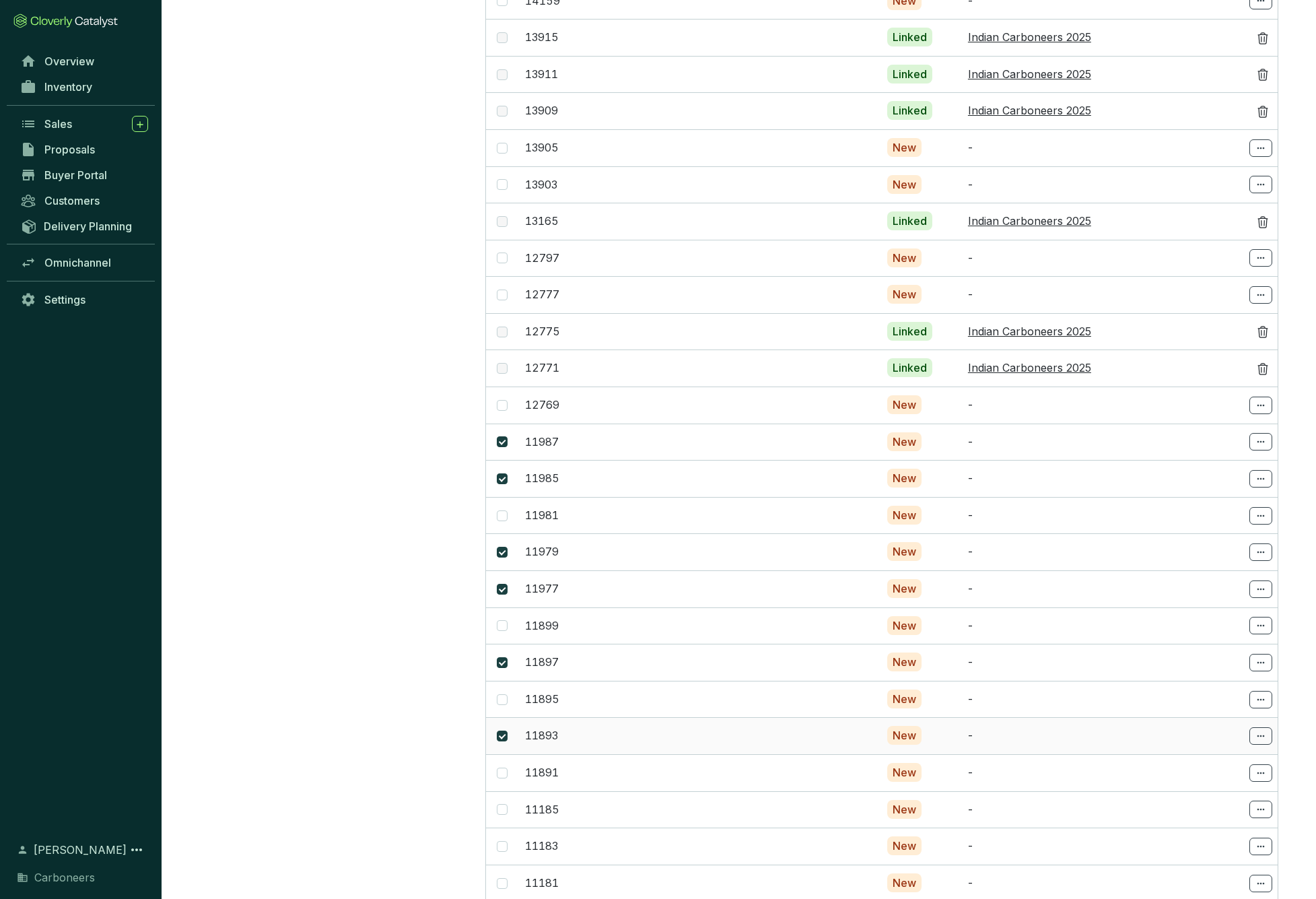
scroll to position [1929, 0]
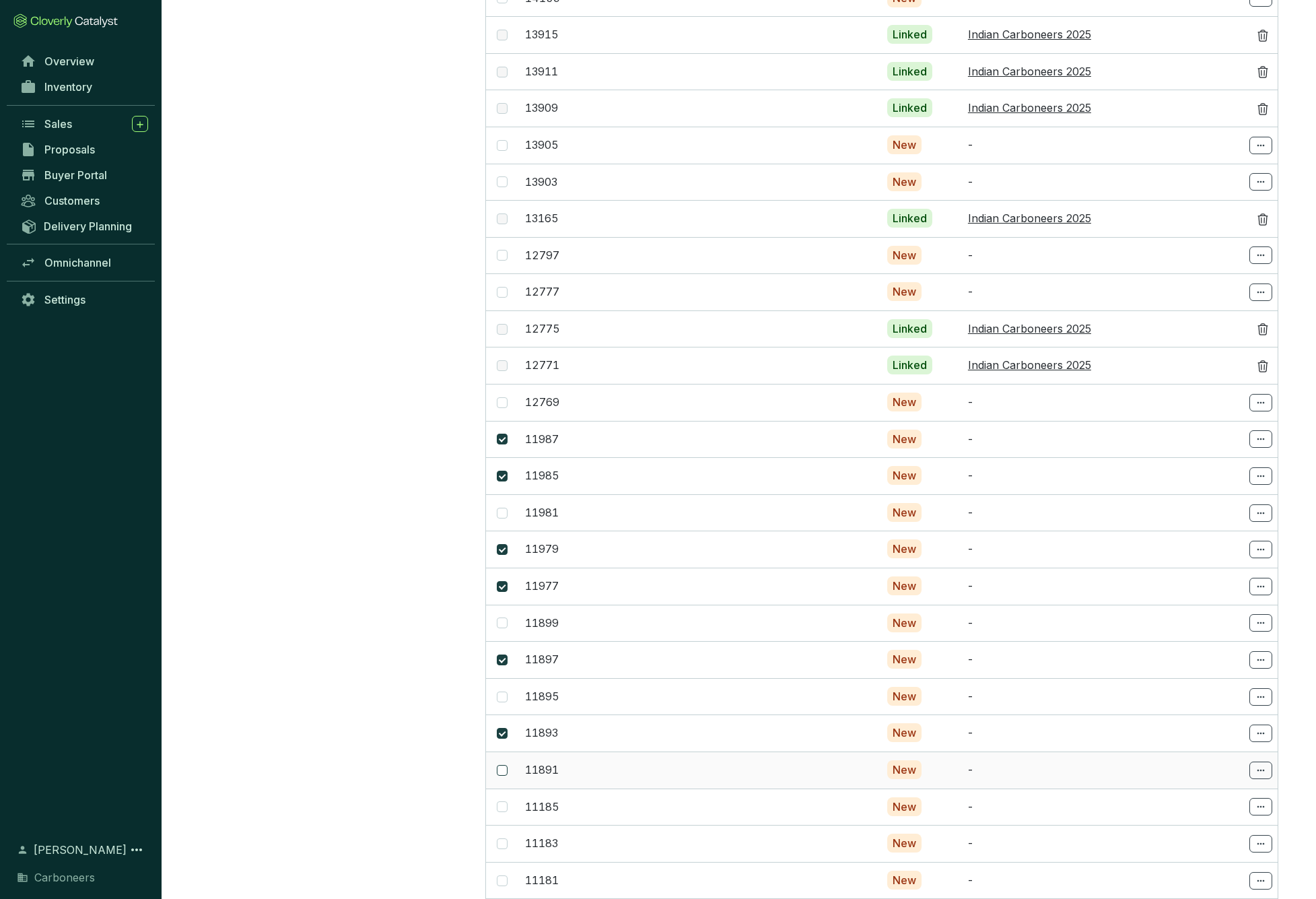
click at [500, 765] on input "checkbox" at bounding box center [502, 770] width 11 height 11
checkbox input "true"
click at [501, 838] on input "checkbox" at bounding box center [502, 843] width 11 height 11
checkbox input "true"
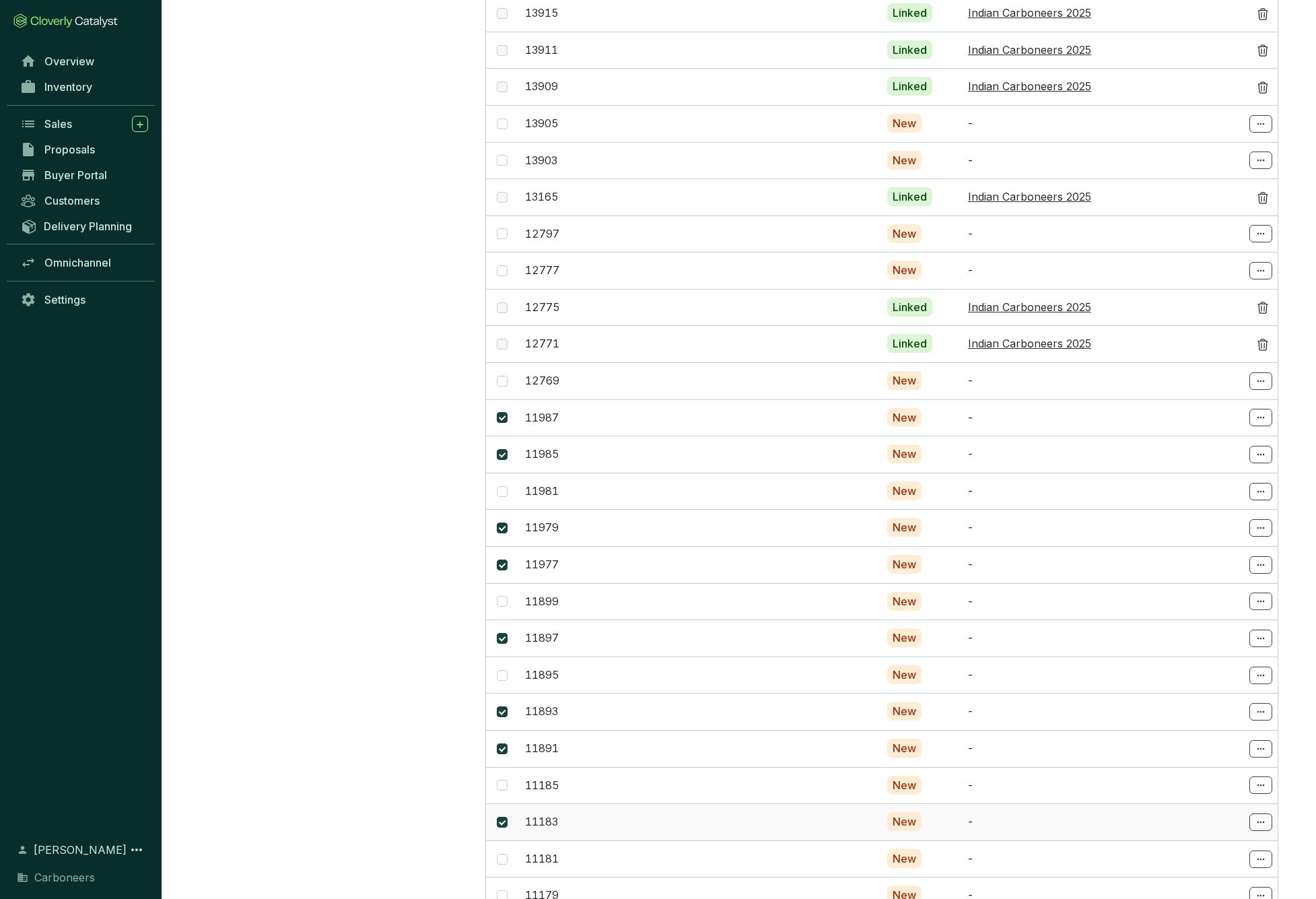
scroll to position [2034, 0]
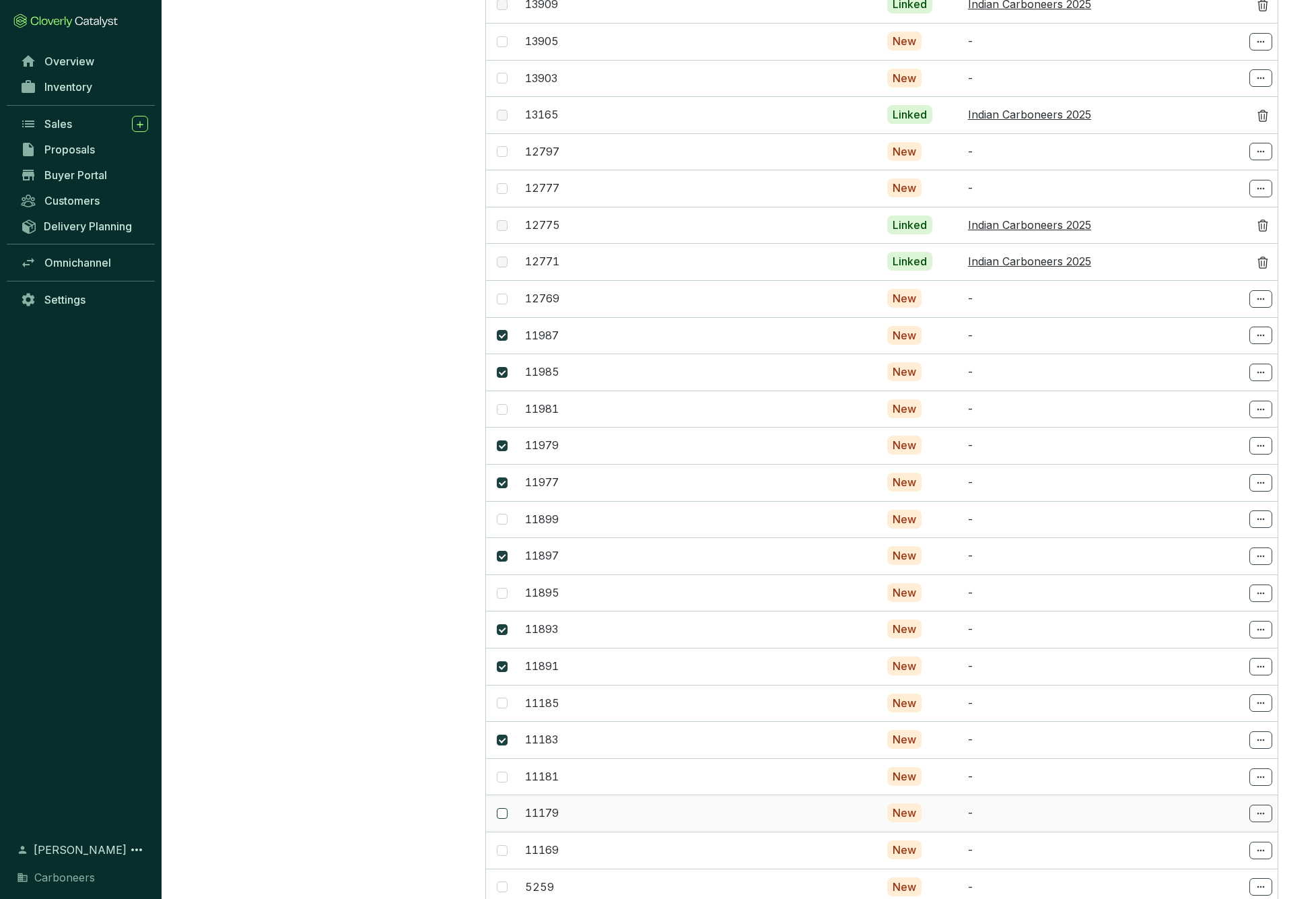
click at [505, 808] on span at bounding box center [502, 814] width 11 height 11
click at [505, 808] on input "checkbox" at bounding box center [502, 814] width 11 height 11
checkbox input "true"
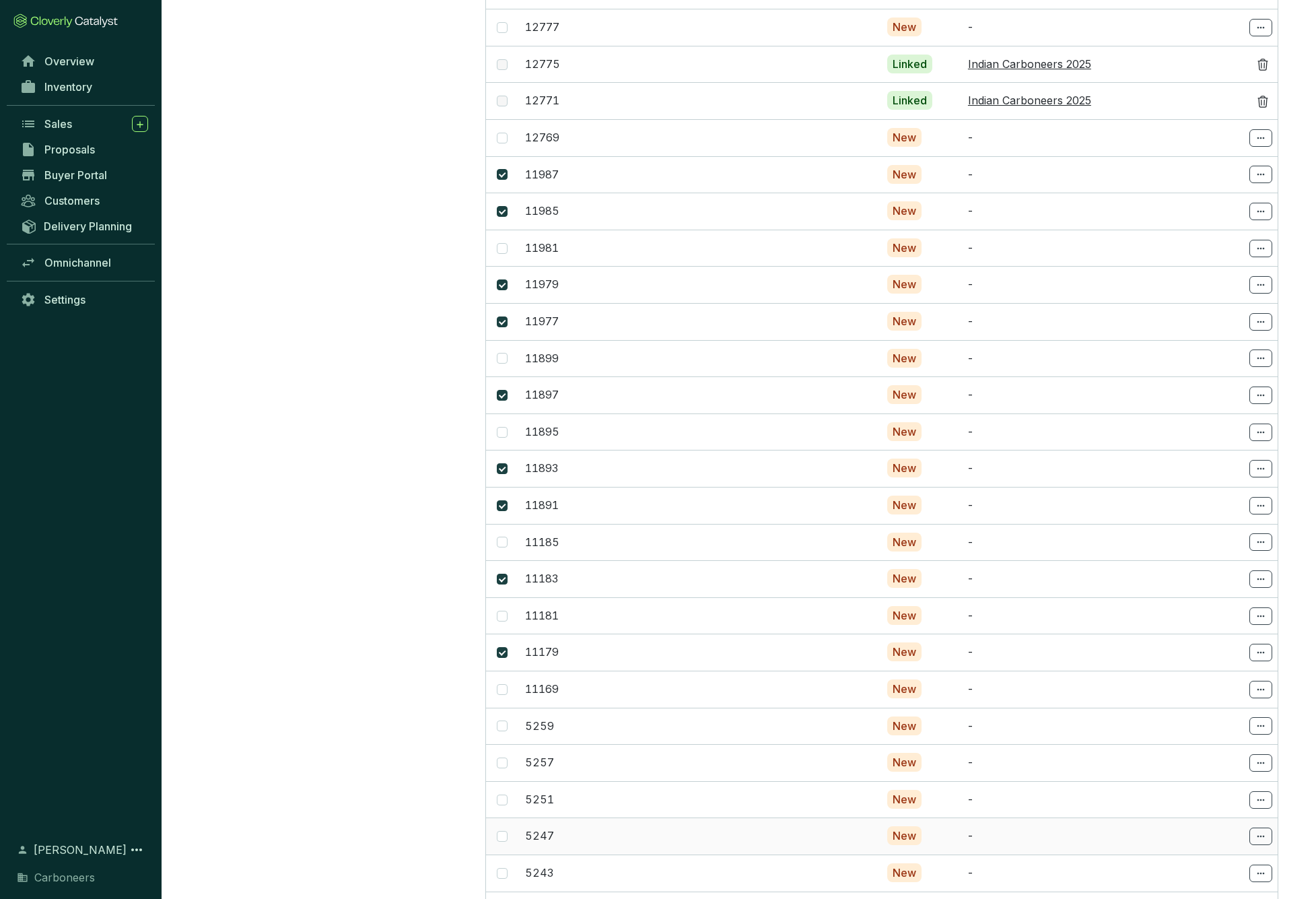
scroll to position [2245, 0]
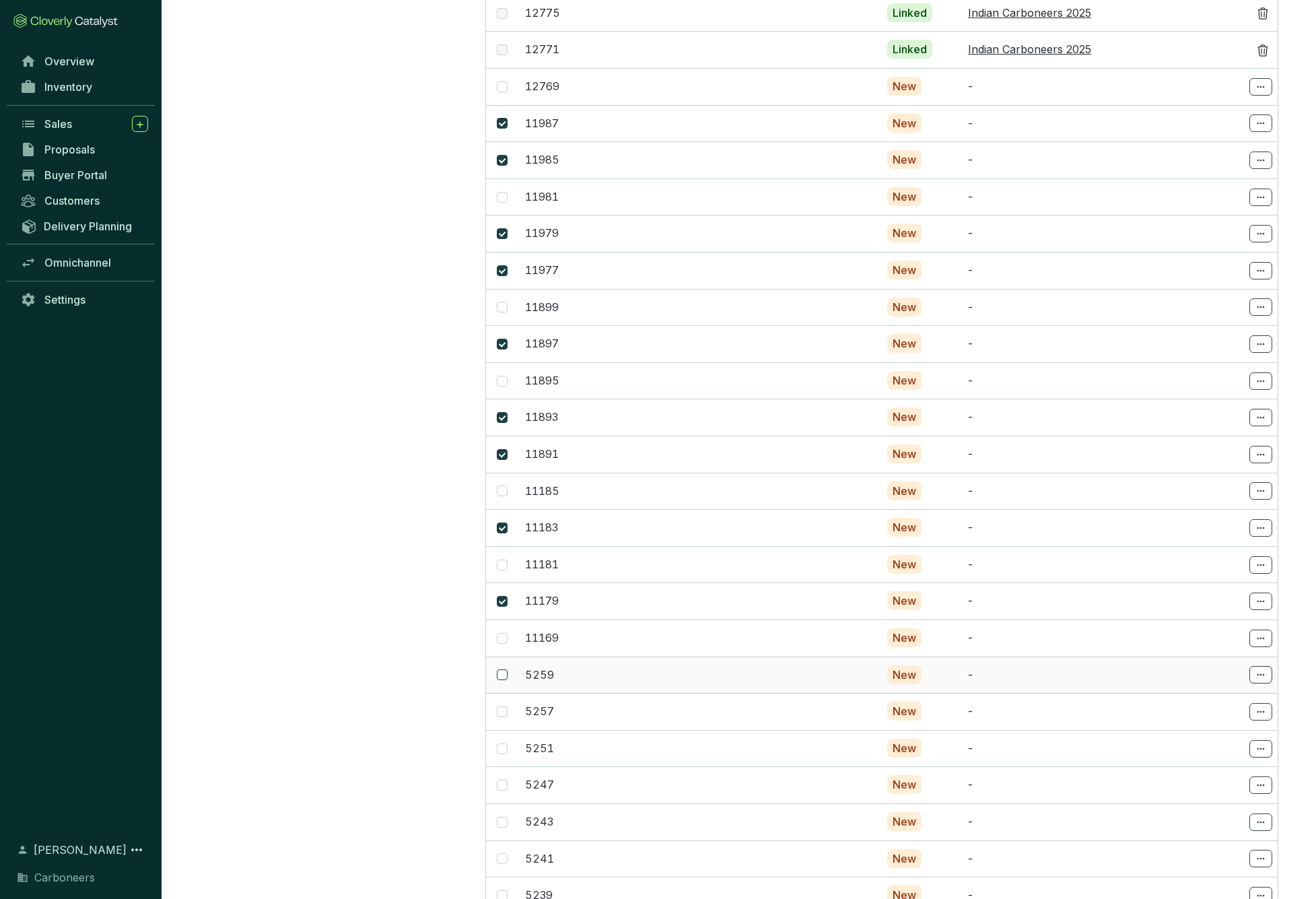
click at [501, 669] on span at bounding box center [502, 674] width 11 height 11
click at [501, 669] on input "checkbox" at bounding box center [502, 674] width 11 height 11
checkbox input "true"
click at [507, 779] on span at bounding box center [502, 785] width 11 height 11
click at [507, 779] on input "checkbox" at bounding box center [502, 785] width 11 height 11
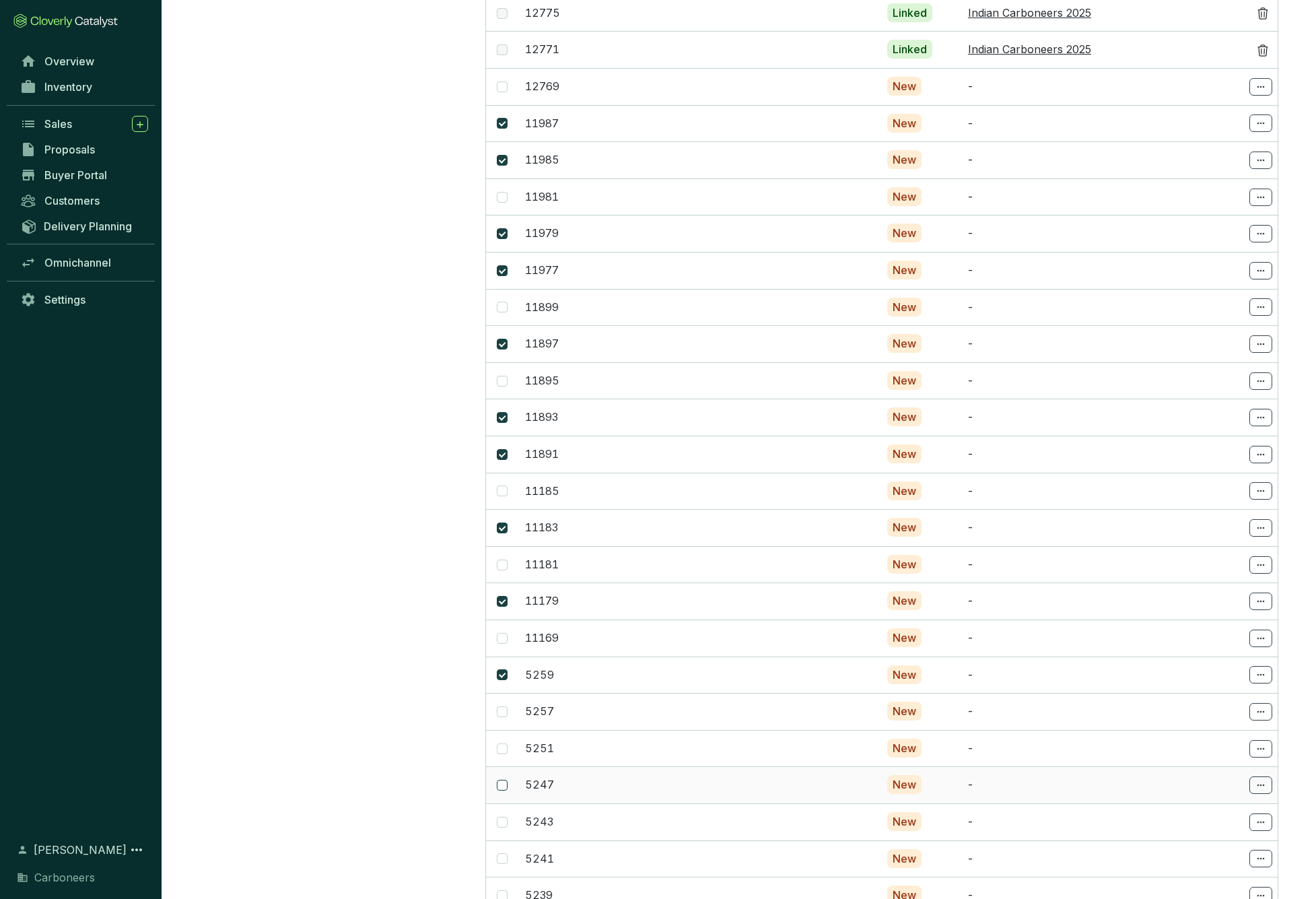
checkbox input "true"
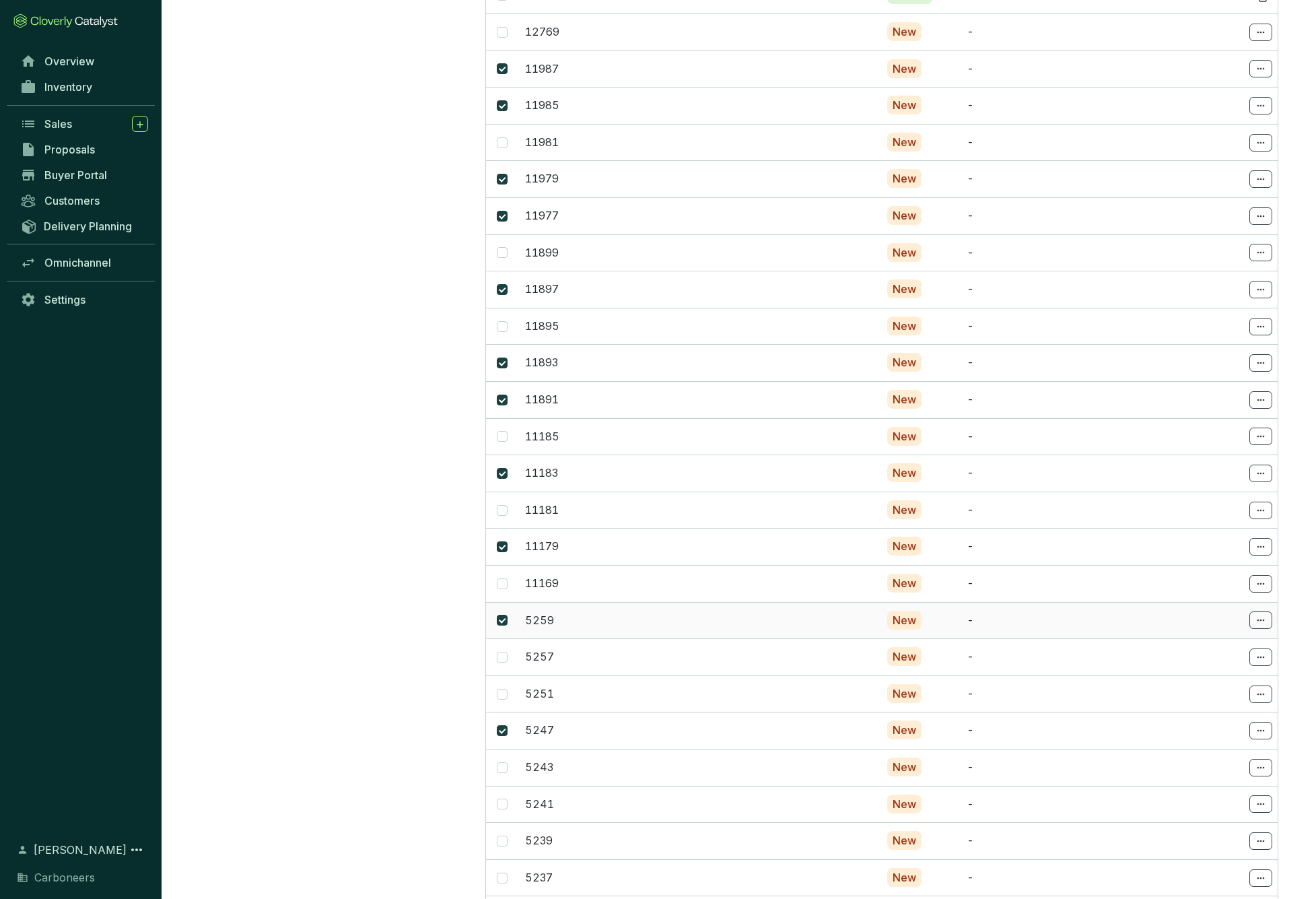
scroll to position [2423, 0]
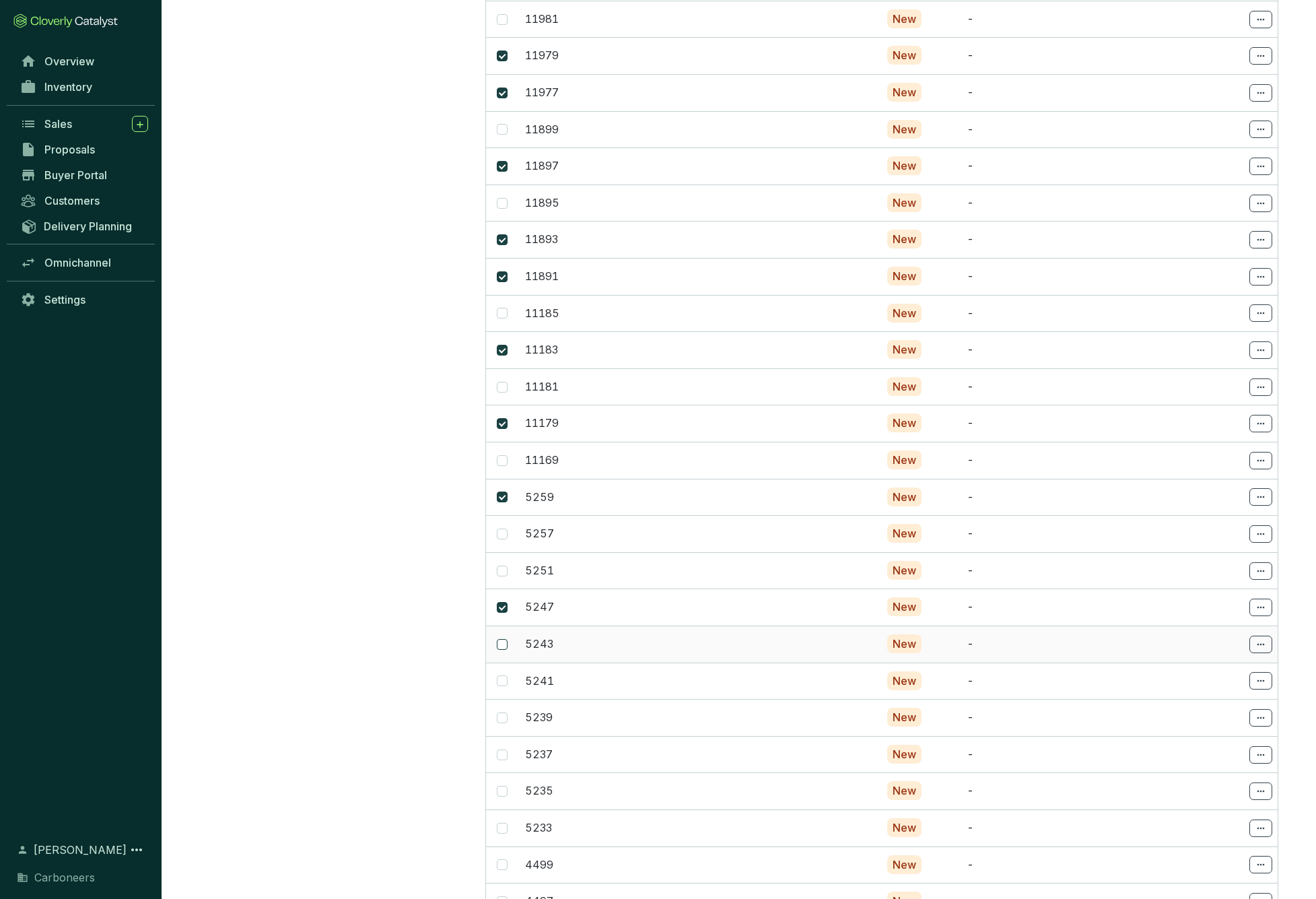
click at [504, 639] on span at bounding box center [502, 644] width 11 height 11
click at [504, 639] on input "checkbox" at bounding box center [502, 644] width 11 height 11
checkbox input "true"
click at [500, 675] on input "checkbox" at bounding box center [502, 680] width 11 height 11
checkbox input "true"
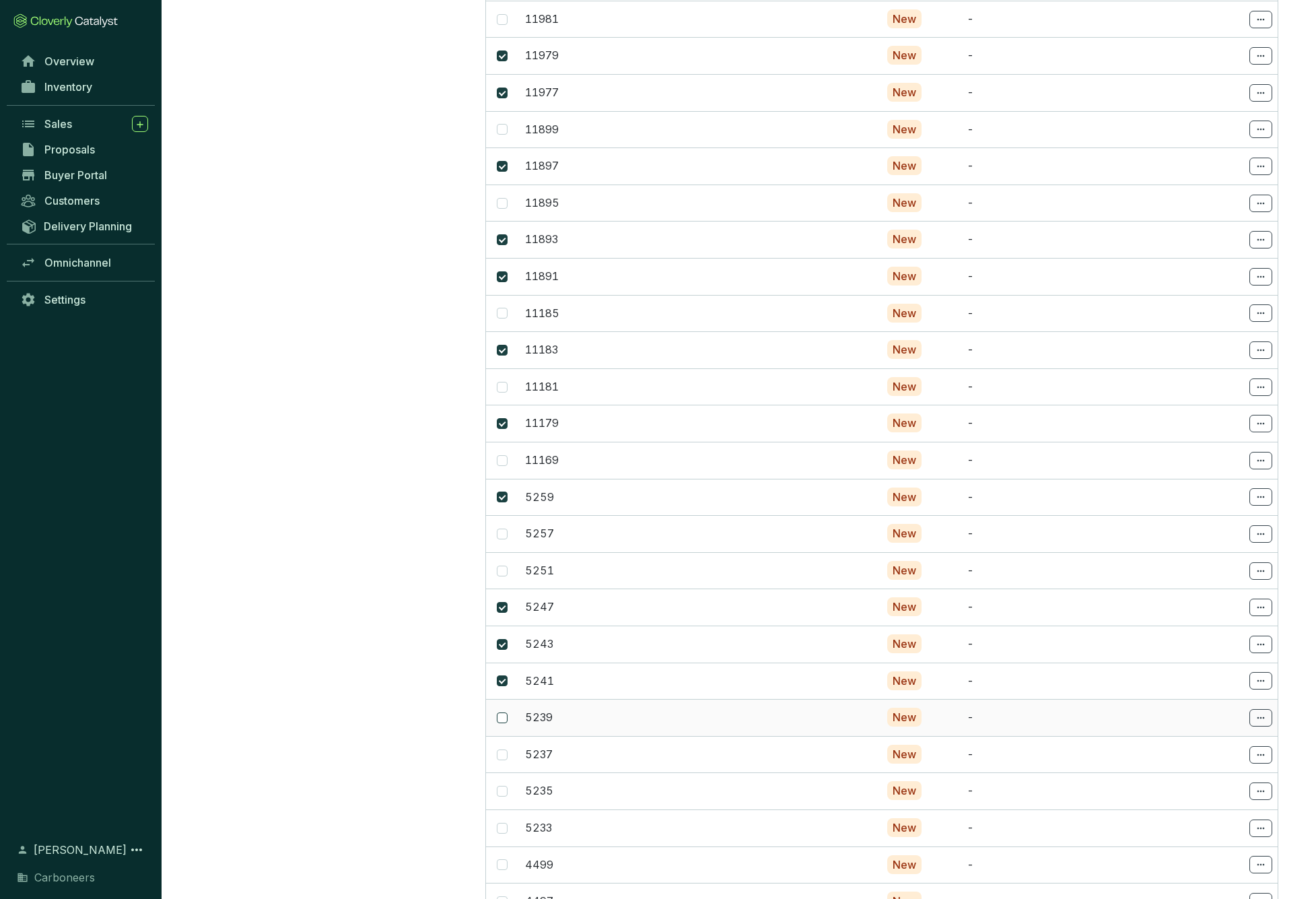
click at [504, 712] on span at bounding box center [502, 717] width 11 height 11
click at [504, 712] on input "checkbox" at bounding box center [502, 717] width 11 height 11
checkbox input "true"
click at [502, 786] on input "checkbox" at bounding box center [502, 791] width 11 height 11
checkbox input "true"
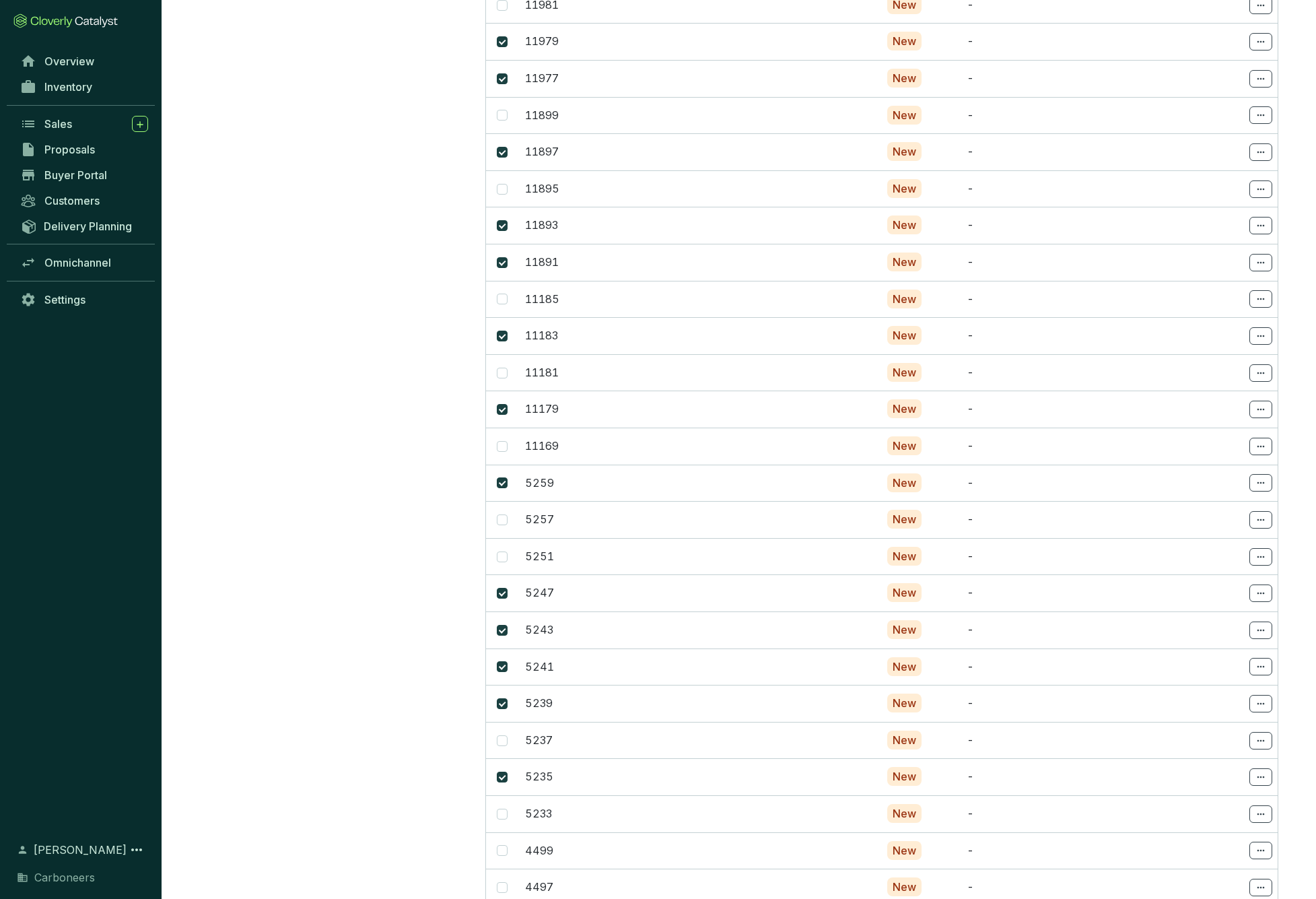
scroll to position [2440, 0]
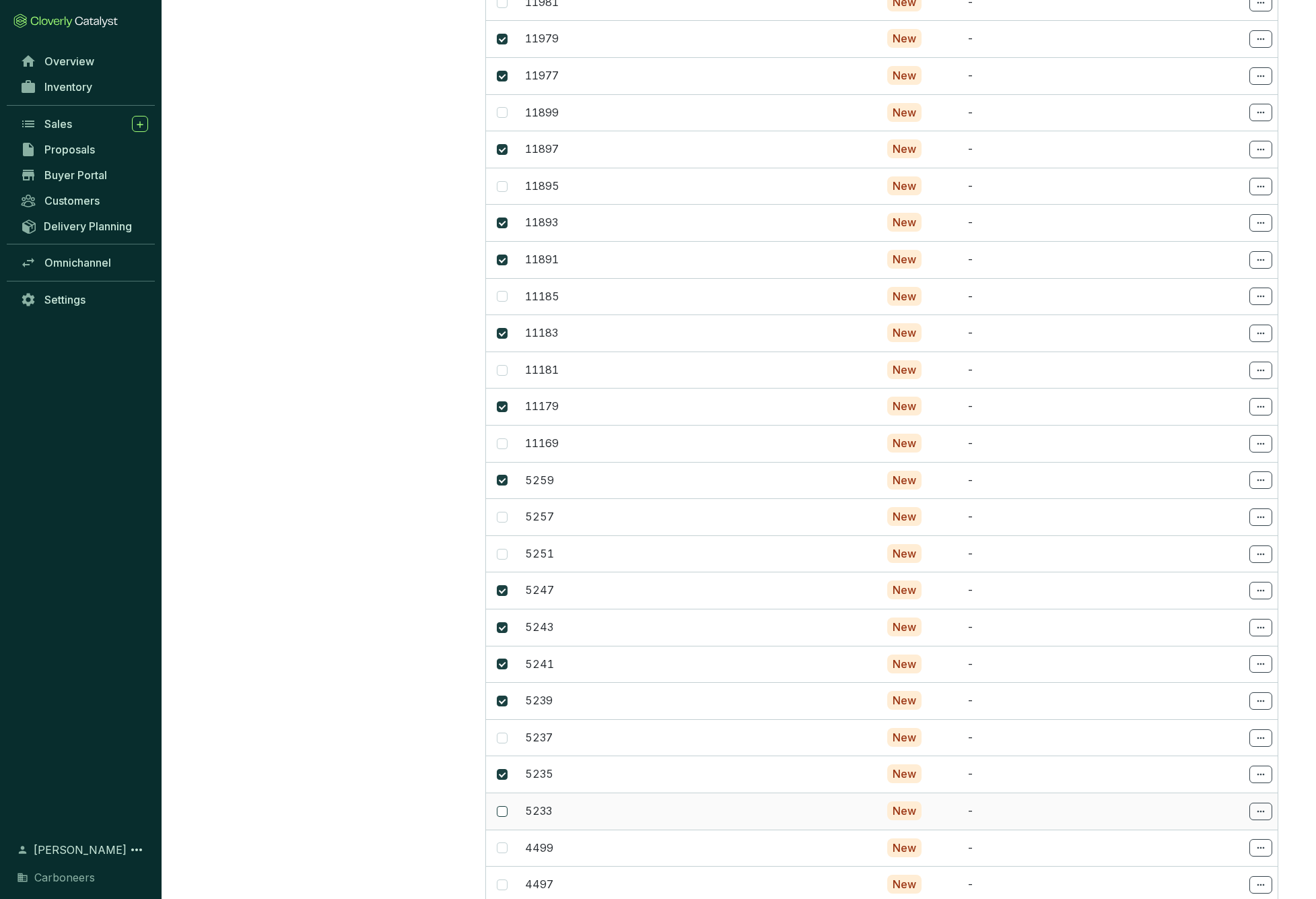
click at [504, 805] on input "checkbox" at bounding box center [502, 811] width 11 height 11
checkbox input "true"
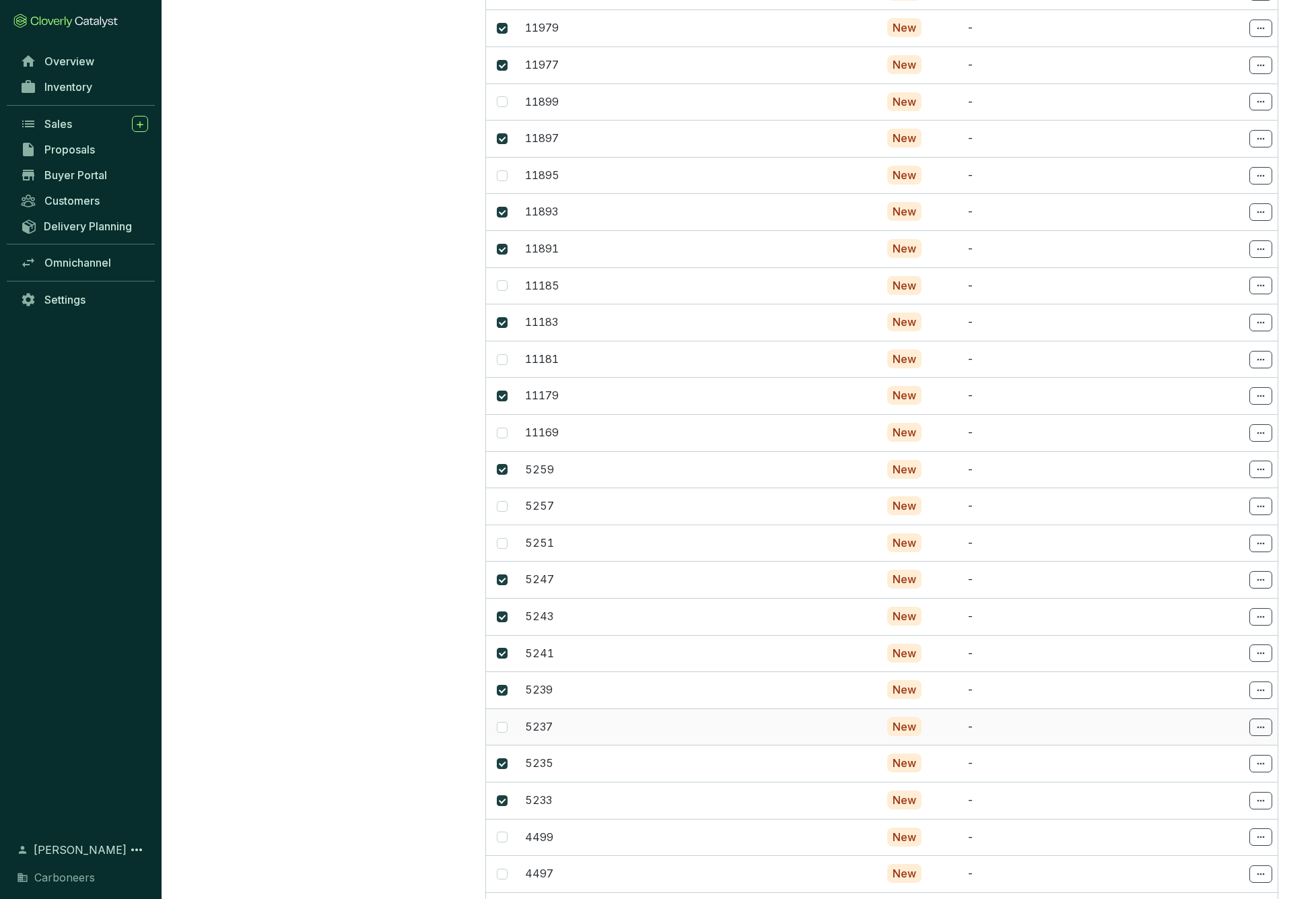
scroll to position [2533, 0]
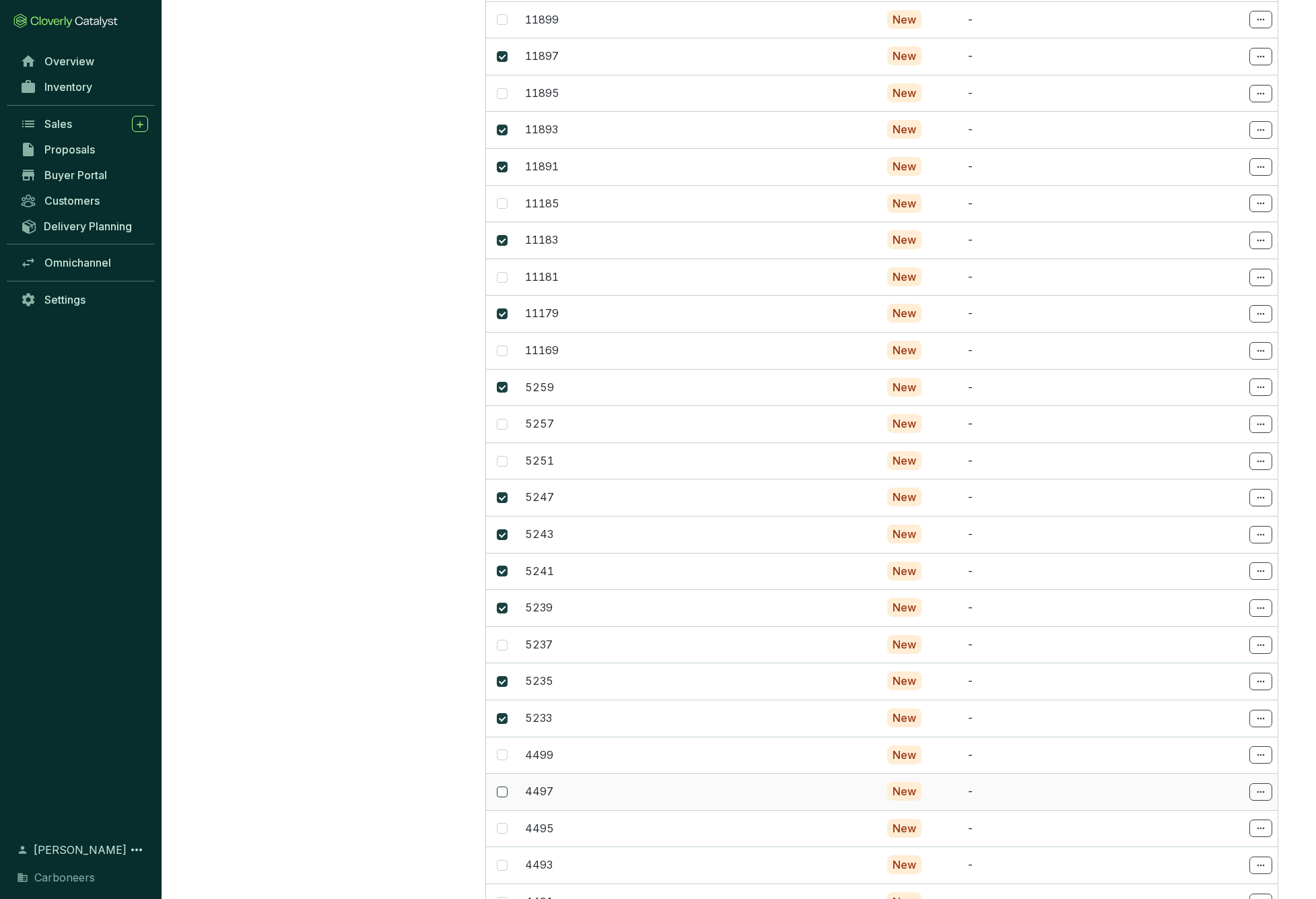
click at [501, 787] on input "checkbox" at bounding box center [502, 792] width 11 height 11
checkbox input "true"
click at [506, 823] on span at bounding box center [502, 828] width 11 height 11
click at [506, 823] on input "checkbox" at bounding box center [502, 828] width 11 height 11
checkbox input "true"
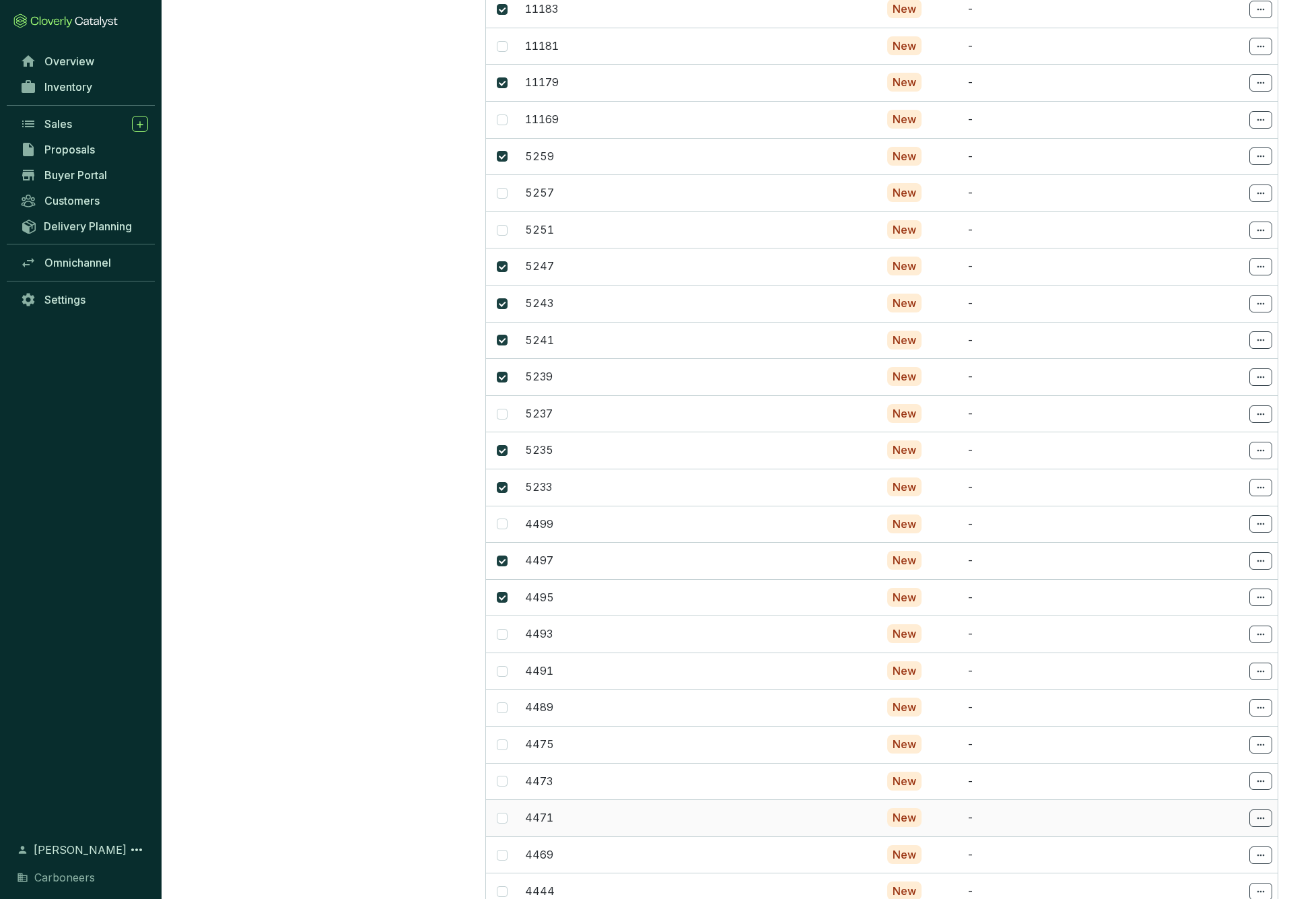
scroll to position [2744, 0]
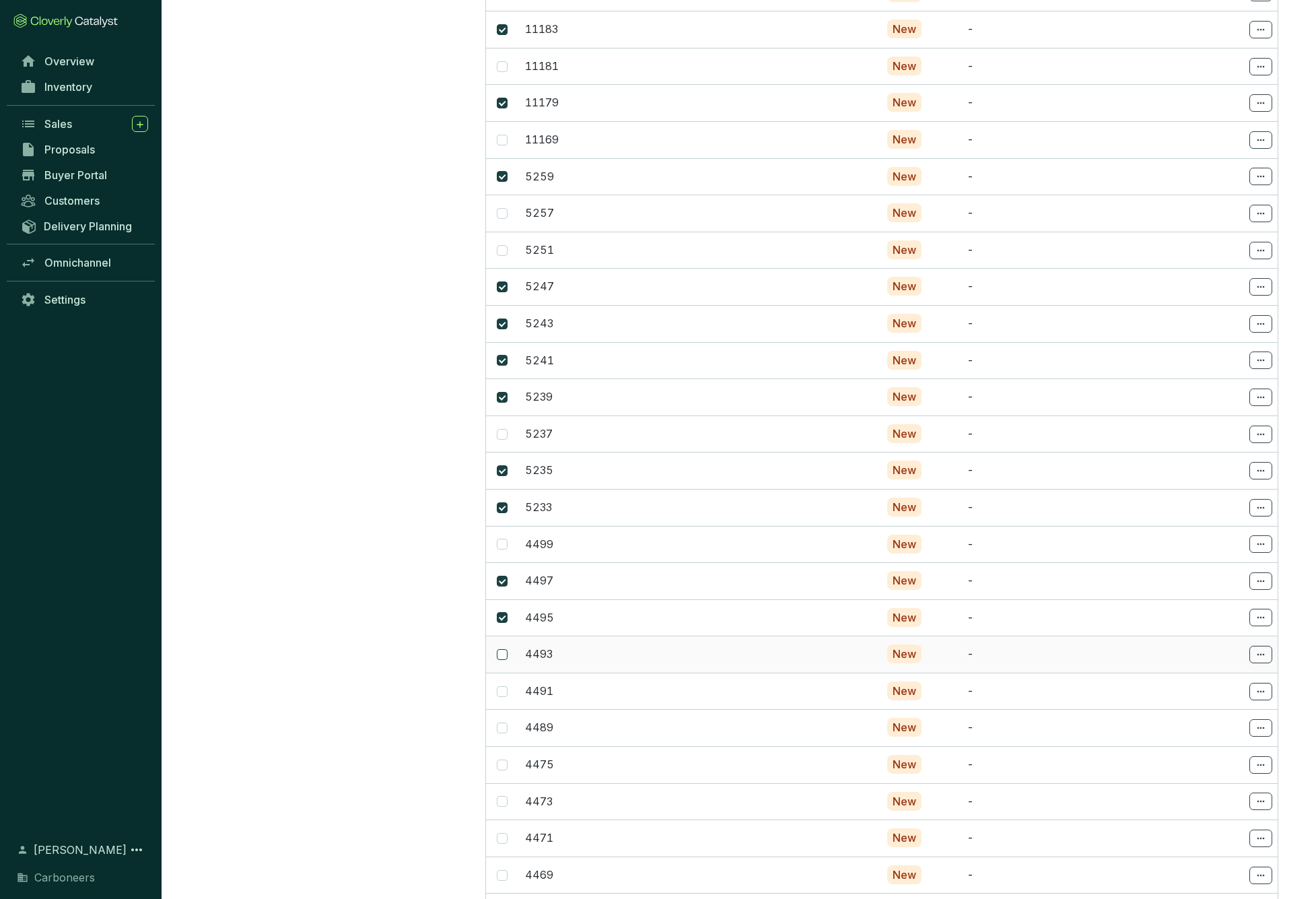
click at [503, 649] on input "checkbox" at bounding box center [502, 654] width 11 height 11
checkbox input "true"
click at [503, 686] on input "checkbox" at bounding box center [502, 691] width 11 height 11
checkbox input "true"
click at [504, 723] on span at bounding box center [502, 728] width 11 height 11
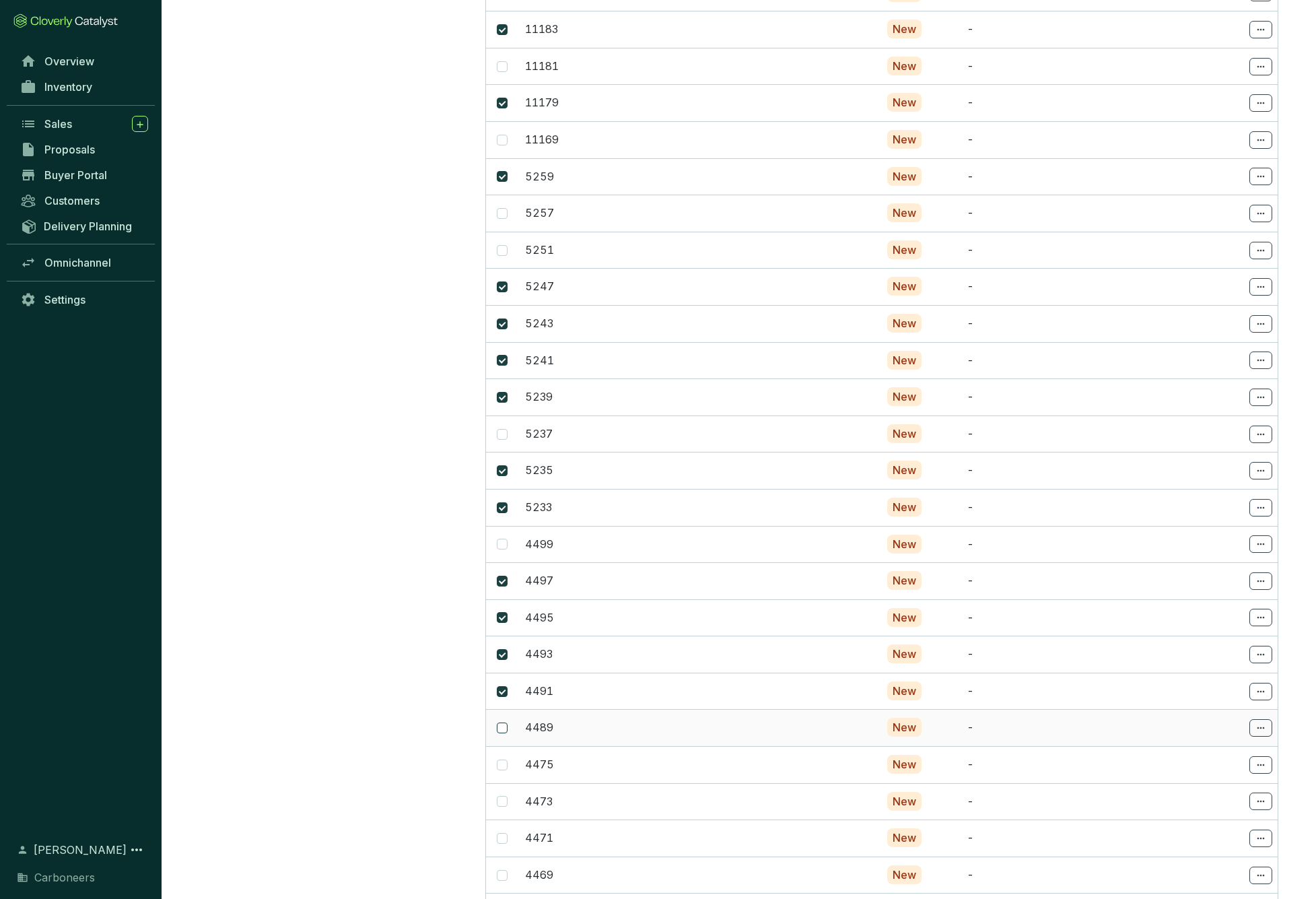
click at [504, 723] on input "checkbox" at bounding box center [502, 728] width 11 height 11
checkbox input "true"
click at [500, 760] on input "checkbox" at bounding box center [502, 765] width 11 height 11
checkbox input "true"
click at [500, 796] on input "checkbox" at bounding box center [502, 801] width 11 height 11
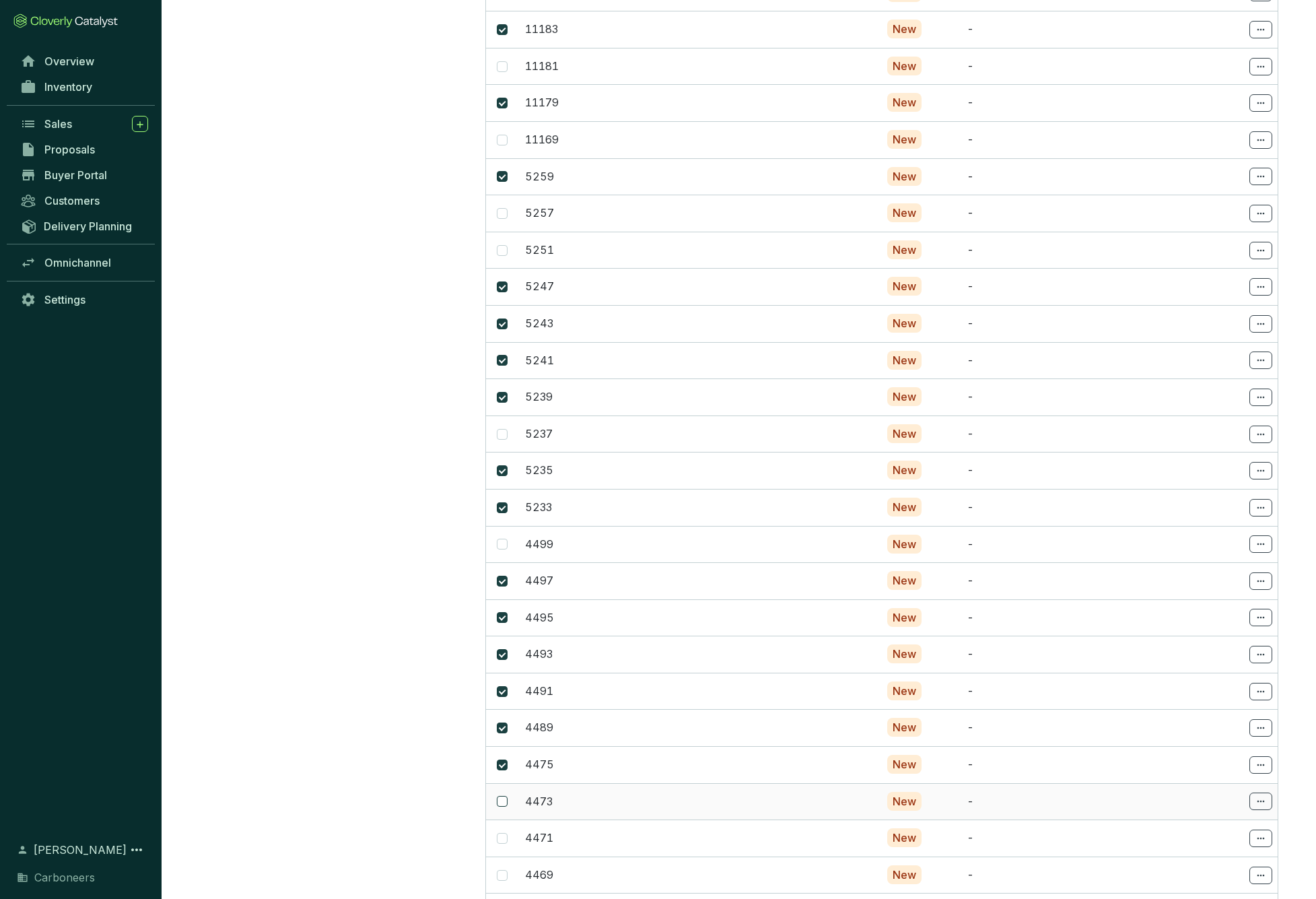
checkbox input "true"
click at [498, 832] on input "checkbox" at bounding box center [502, 838] width 11 height 11
checkbox input "true"
click at [503, 869] on input "checkbox" at bounding box center [502, 875] width 11 height 11
checkbox input "true"
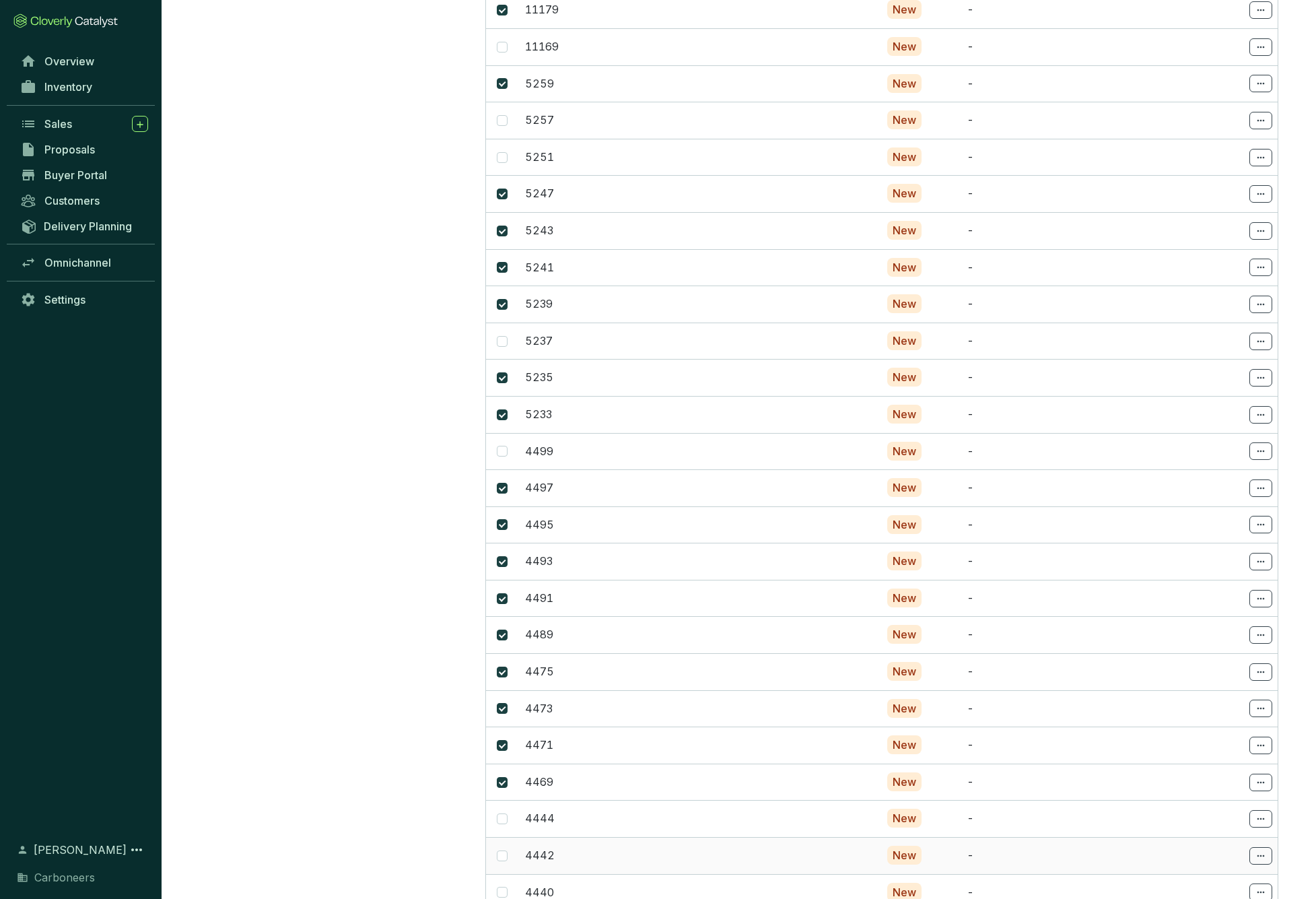
scroll to position [2840, 0]
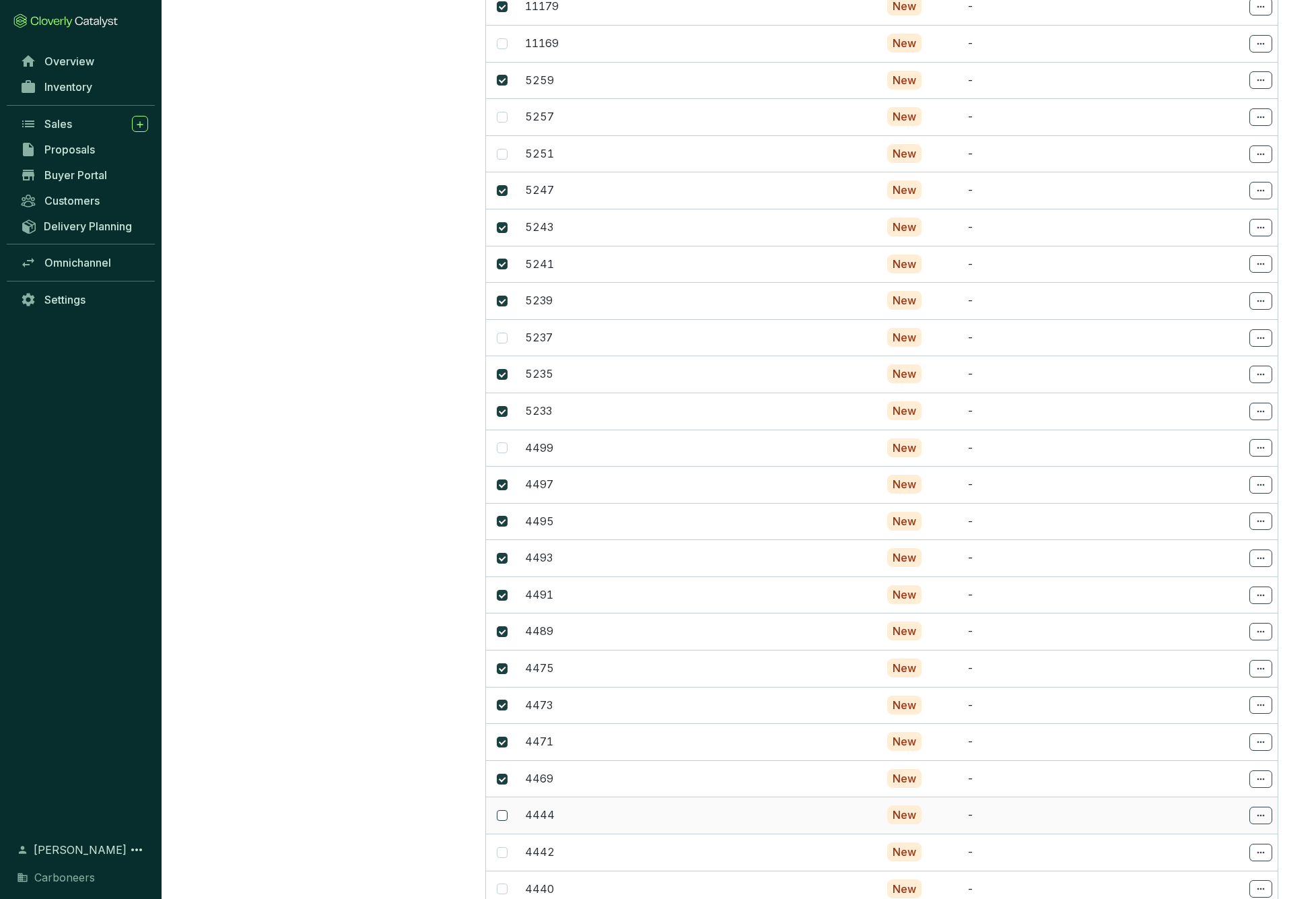
click at [506, 810] on span at bounding box center [502, 815] width 11 height 11
click at [506, 810] on input "checkbox" at bounding box center [502, 815] width 11 height 11
checkbox input "true"
click at [504, 847] on input "checkbox" at bounding box center [502, 852] width 11 height 11
checkbox input "true"
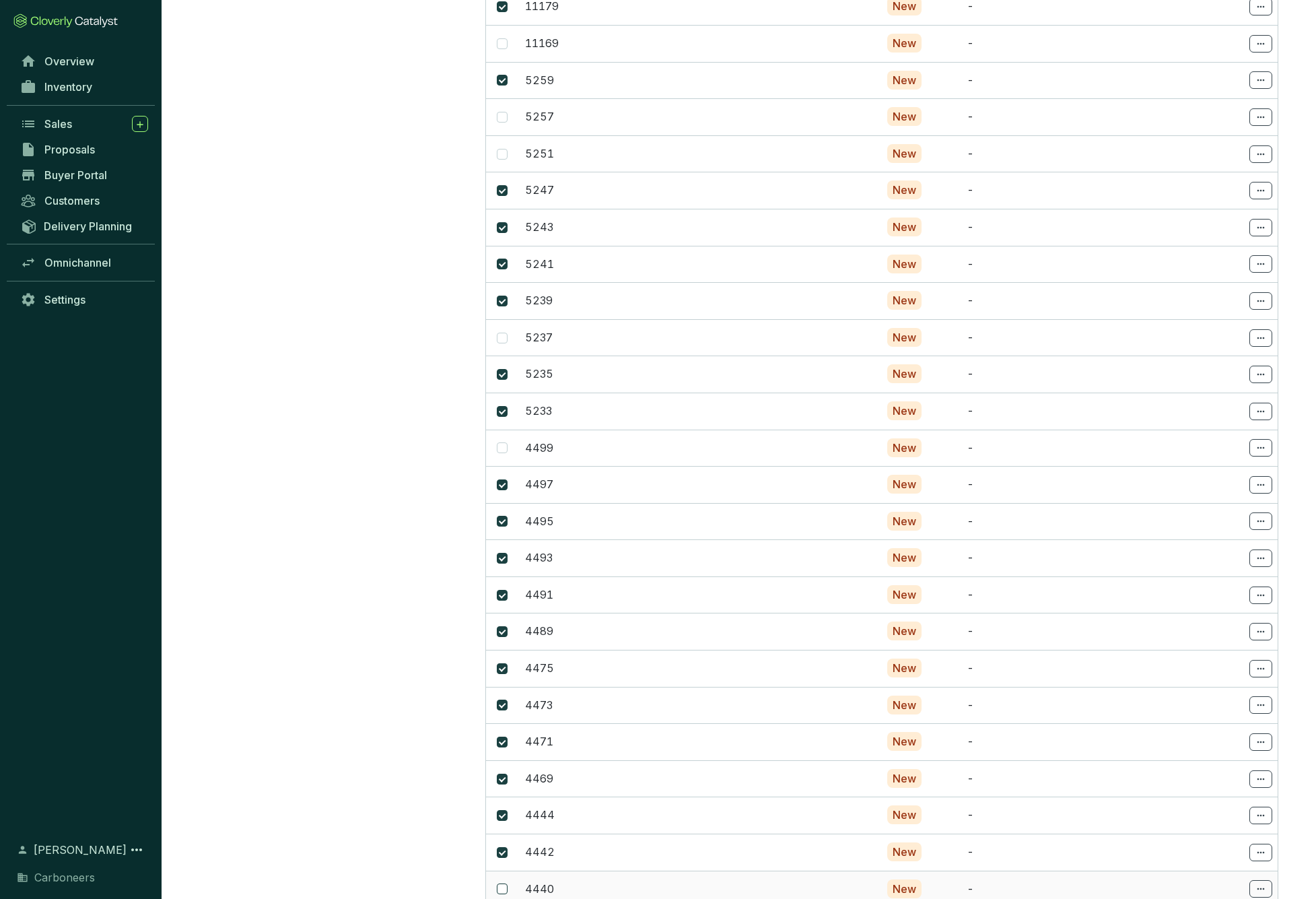
click at [503, 883] on input "checkbox" at bounding box center [502, 888] width 11 height 11
checkbox input "true"
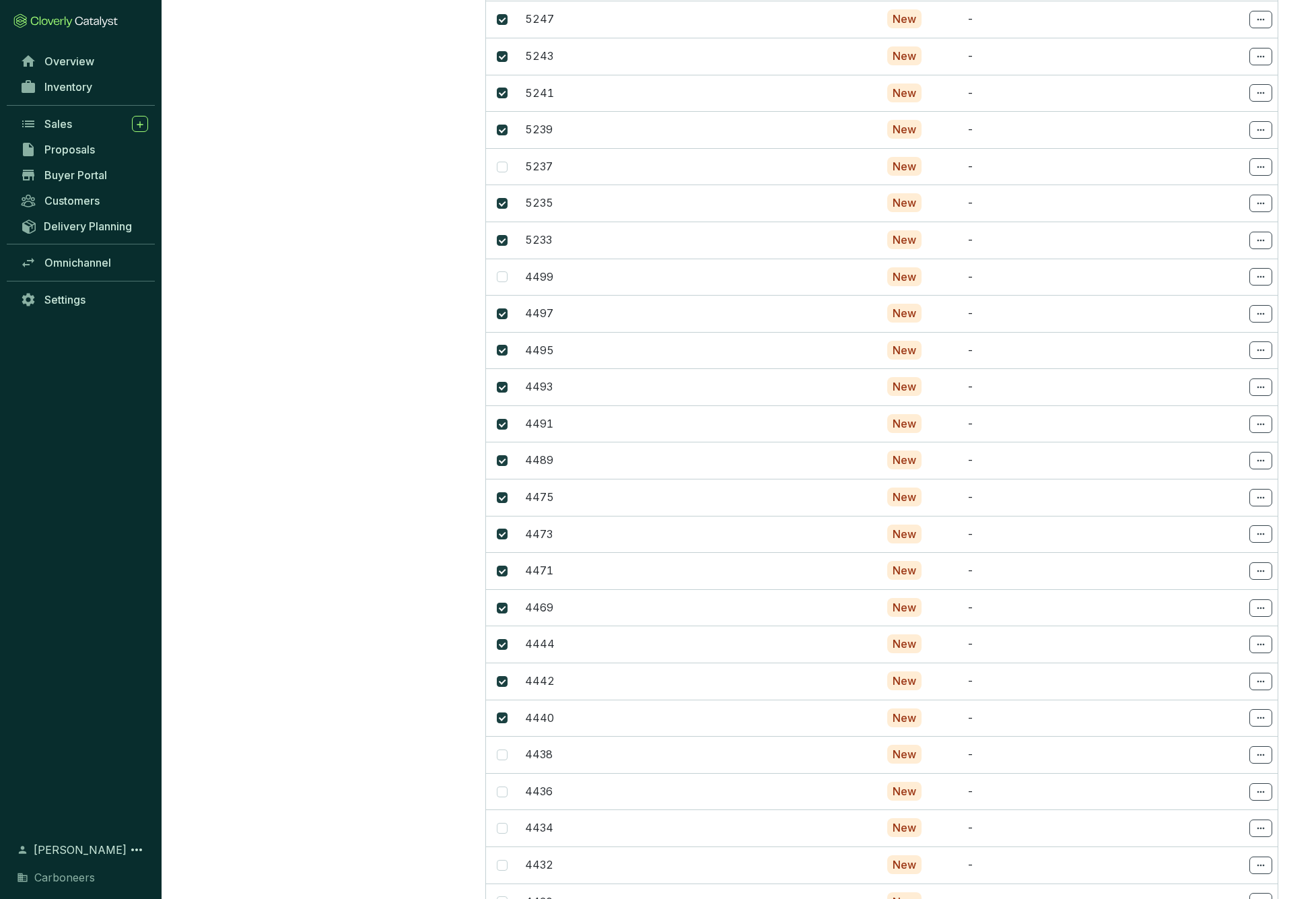
scroll to position [3078, 0]
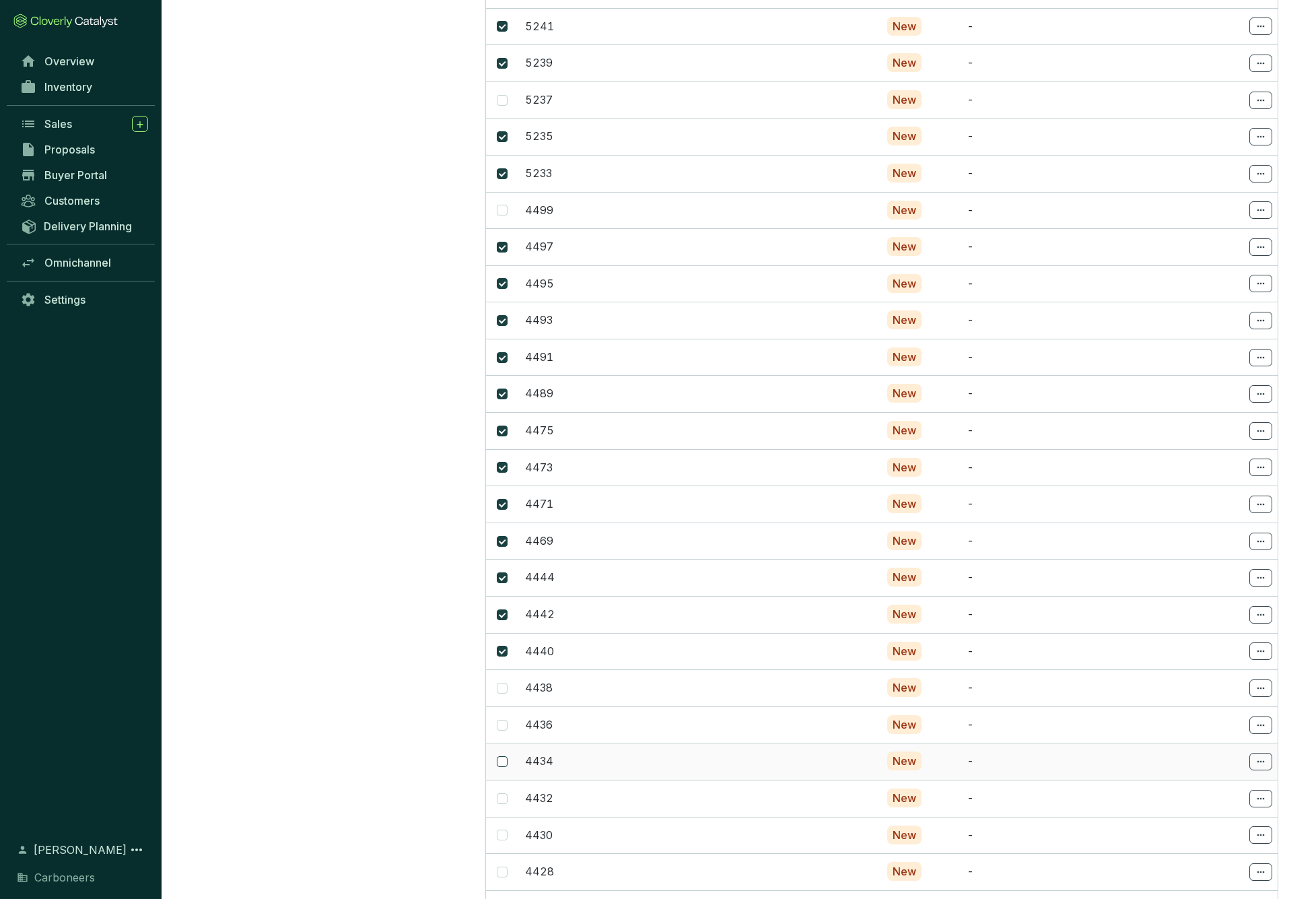
click at [500, 756] on input "checkbox" at bounding box center [502, 761] width 11 height 11
checkbox input "true"
click at [500, 793] on input "checkbox" at bounding box center [502, 798] width 11 height 11
checkbox input "true"
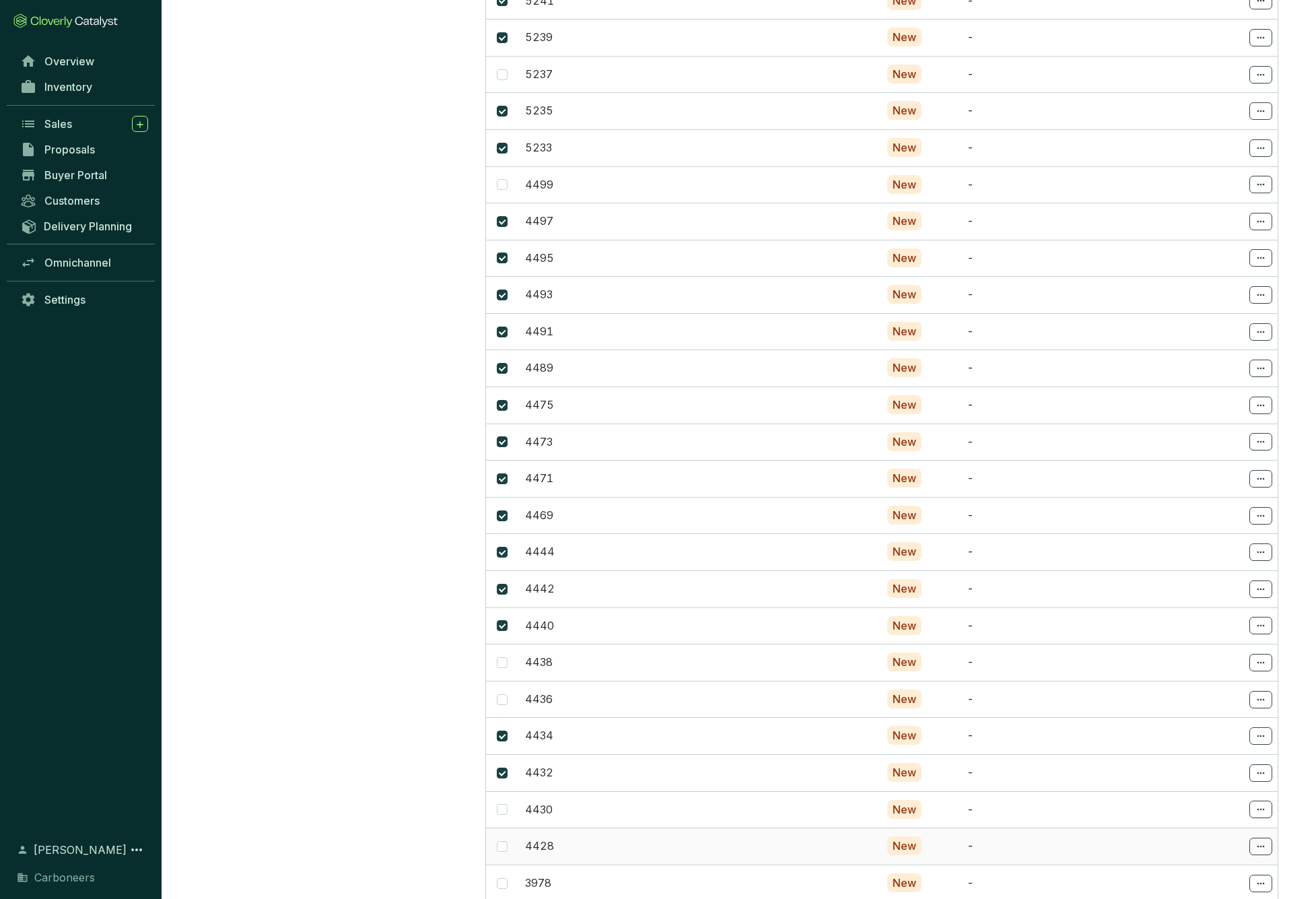
scroll to position [3106, 0]
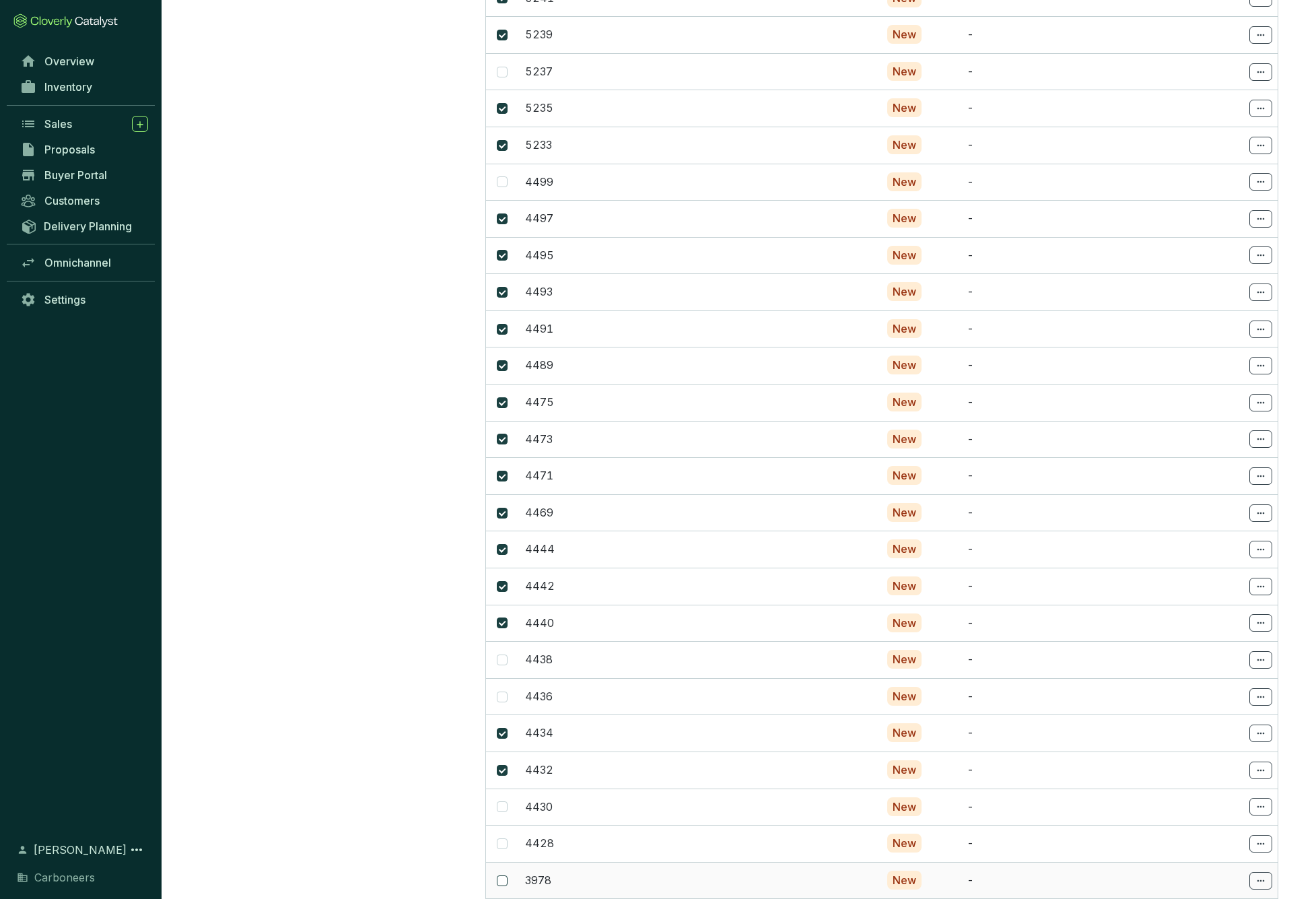
click at [503, 875] on span at bounding box center [502, 880] width 11 height 11
click at [503, 875] on input "checkbox" at bounding box center [502, 880] width 11 height 11
checkbox input "true"
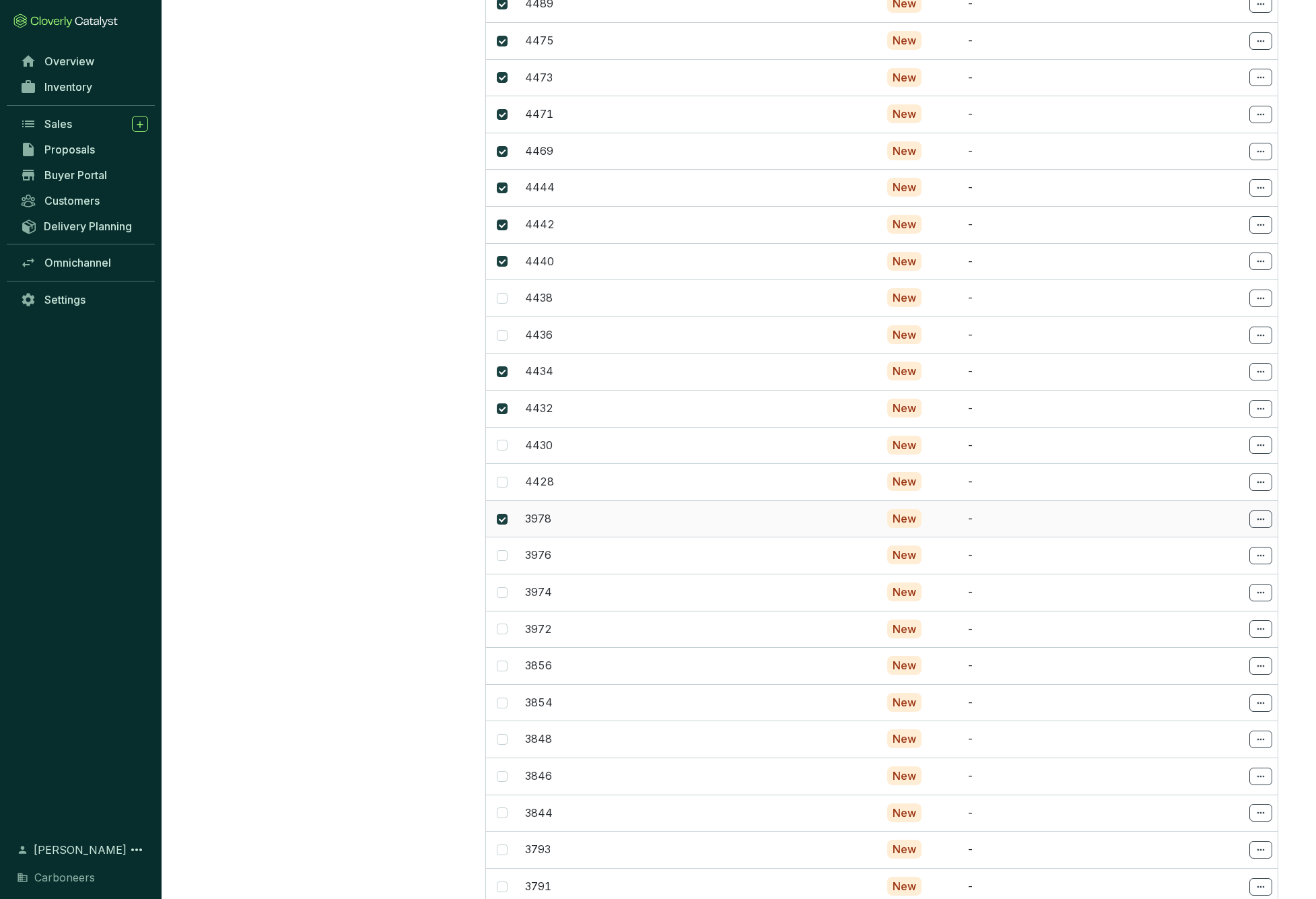
scroll to position [3605, 0]
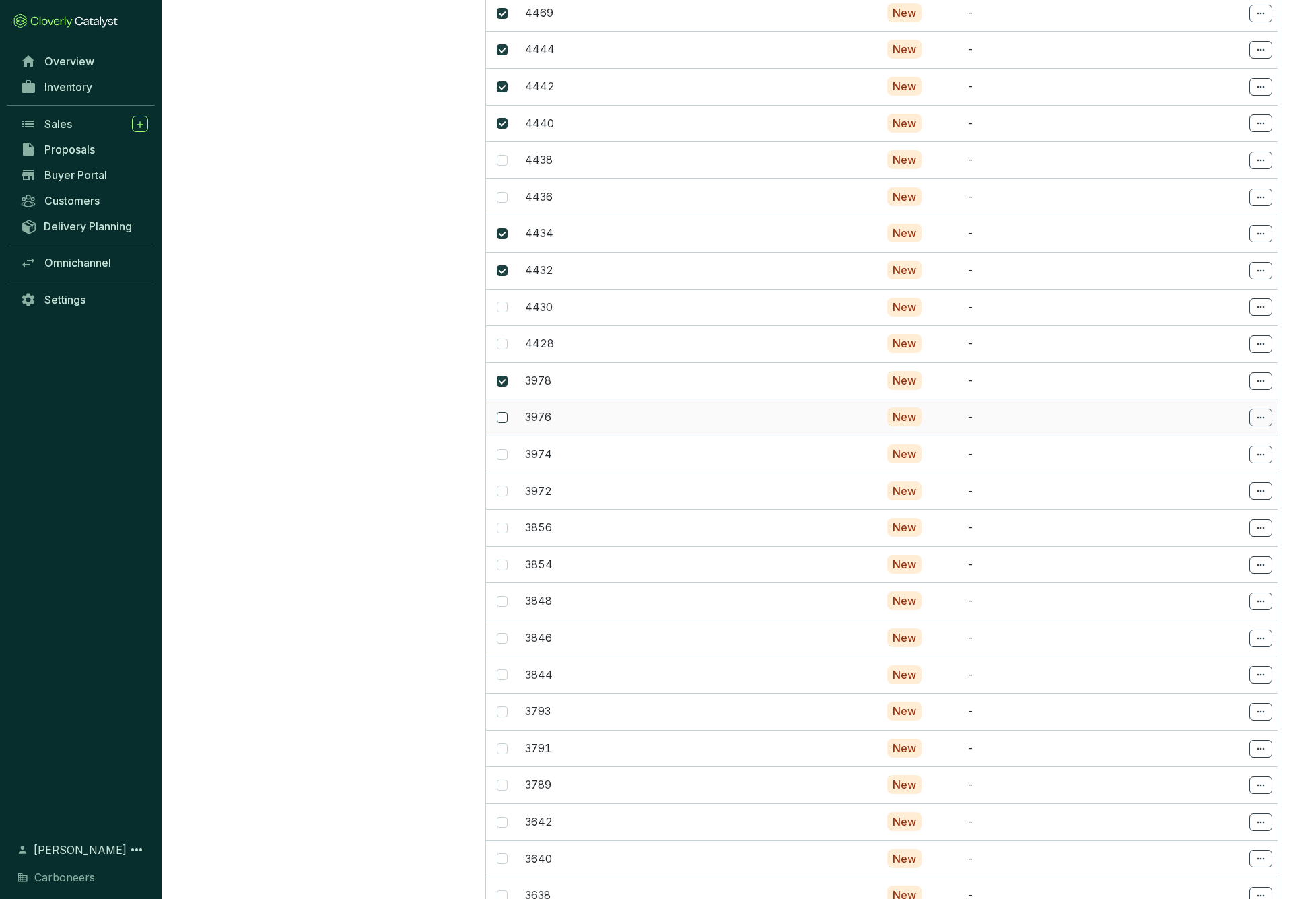
click at [500, 412] on input "checkbox" at bounding box center [502, 418] width 11 height 11
checkbox input "true"
click at [503, 449] on input "checkbox" at bounding box center [502, 454] width 11 height 11
checkbox input "true"
click at [506, 485] on span at bounding box center [502, 490] width 11 height 11
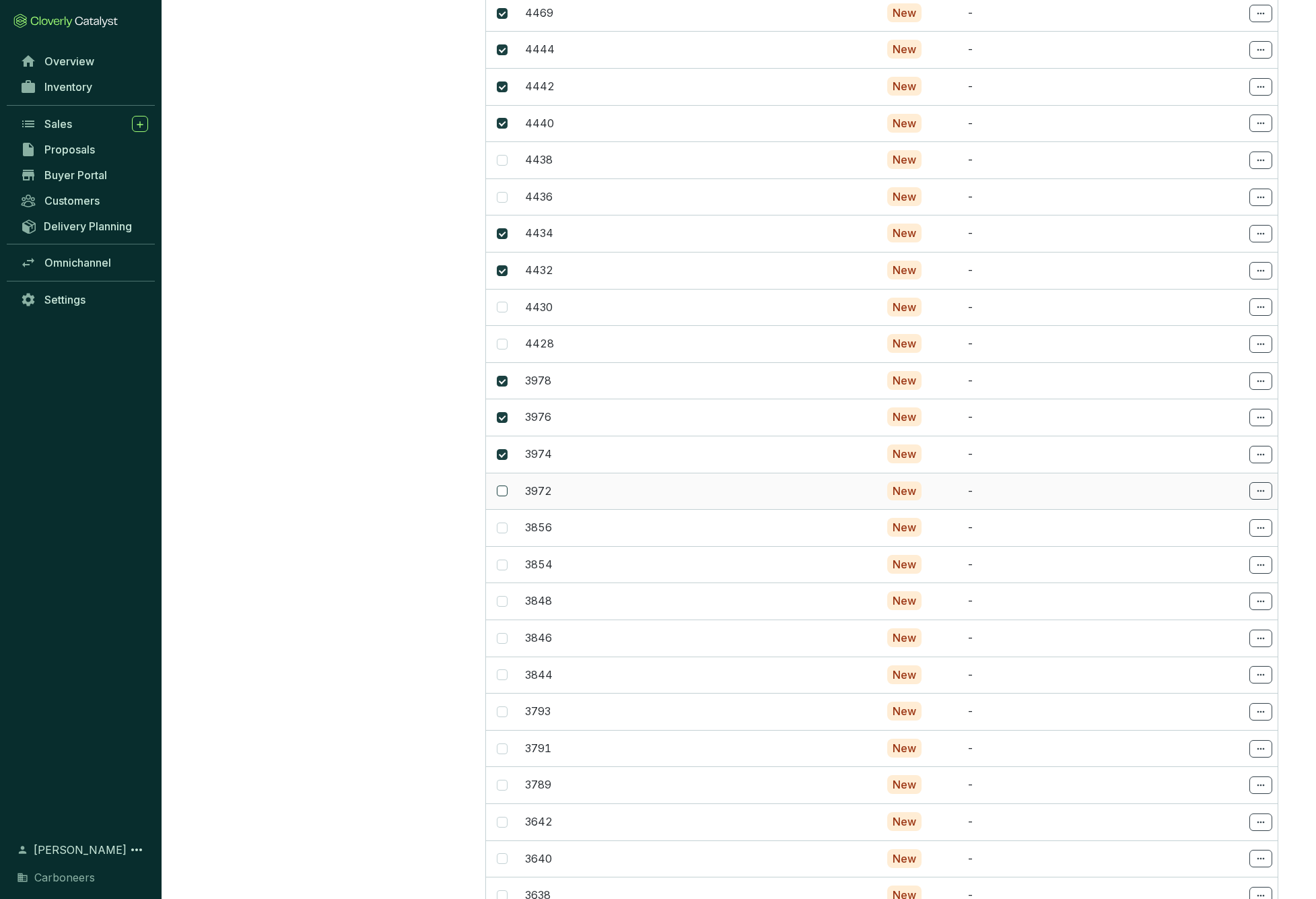
click at [506, 485] on input "checkbox" at bounding box center [502, 490] width 11 height 11
checkbox input "true"
click at [502, 522] on input "checkbox" at bounding box center [502, 527] width 11 height 11
checkbox input "true"
click at [505, 560] on span at bounding box center [502, 565] width 11 height 11
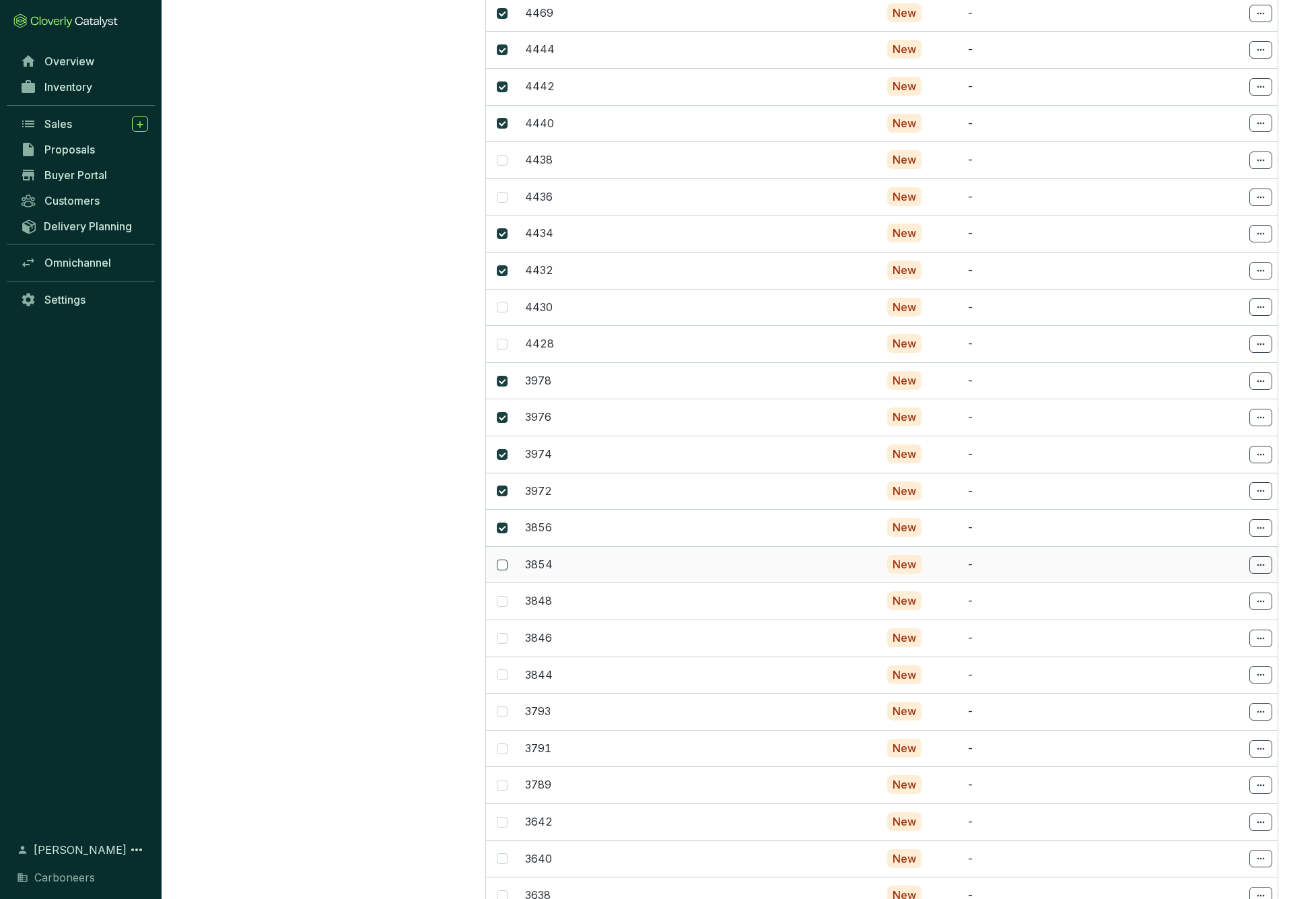
click at [505, 560] on input "checkbox" at bounding box center [502, 565] width 11 height 11
checkbox input "true"
click at [505, 633] on span at bounding box center [502, 638] width 11 height 11
click at [505, 633] on input "checkbox" at bounding box center [502, 638] width 11 height 11
checkbox input "true"
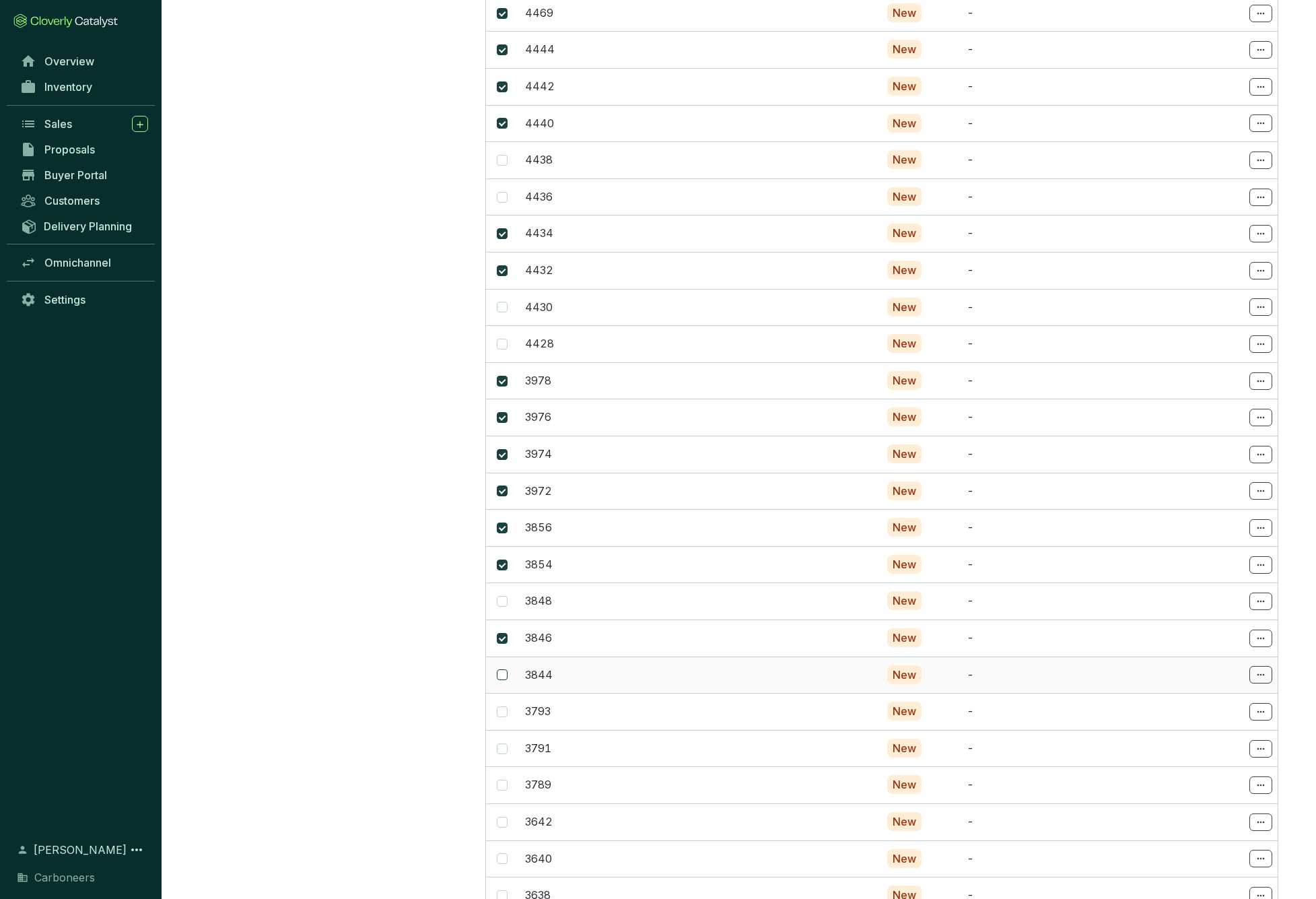
click at [503, 669] on input "checkbox" at bounding box center [502, 674] width 11 height 11
checkbox input "true"
click at [500, 706] on input "checkbox" at bounding box center [502, 712] width 11 height 11
checkbox input "true"
click at [506, 743] on span at bounding box center [502, 749] width 11 height 11
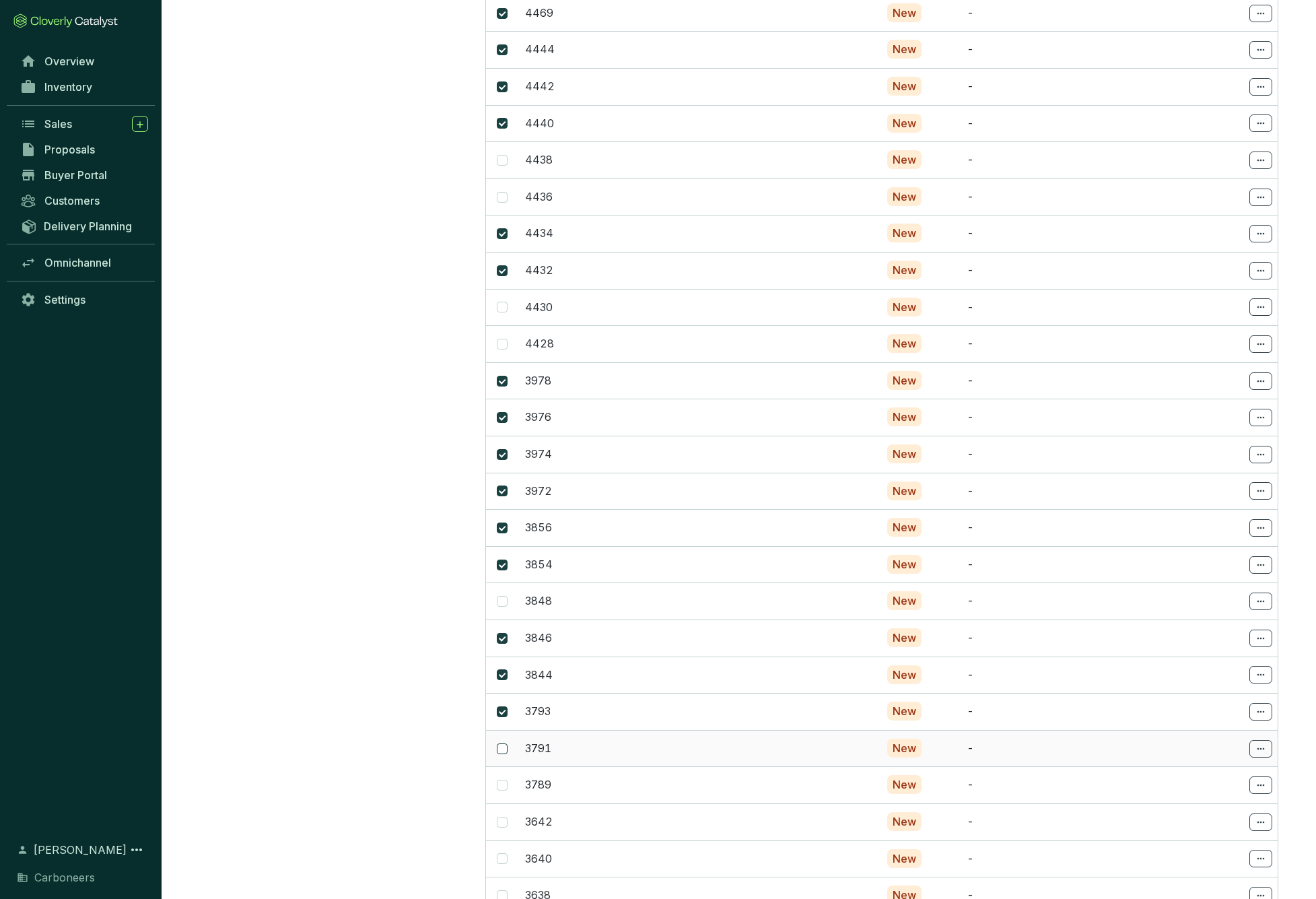
click at [506, 743] on input "checkbox" at bounding box center [502, 749] width 11 height 11
checkbox input "true"
click at [503, 779] on input "checkbox" at bounding box center [502, 785] width 11 height 11
checkbox input "true"
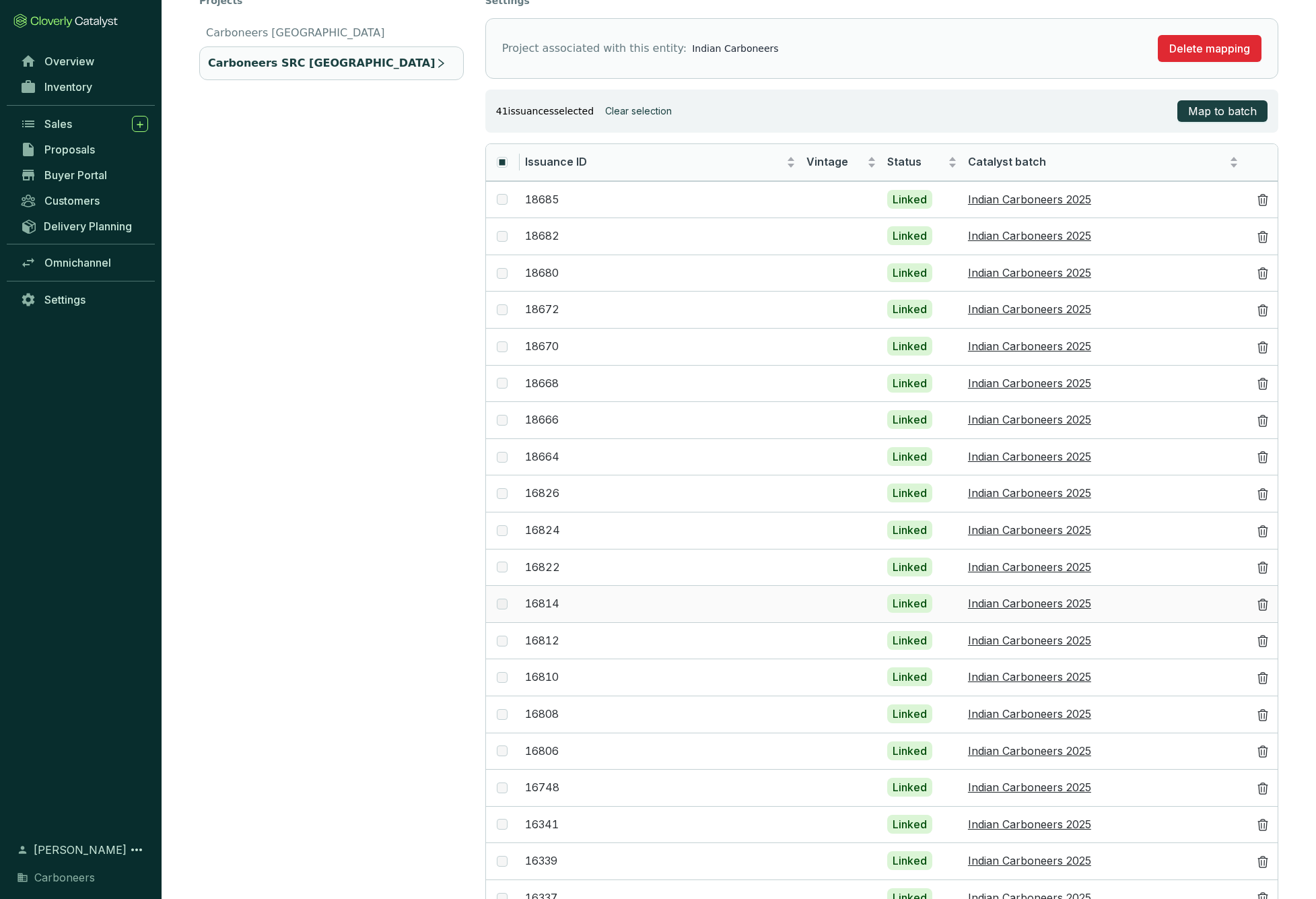
scroll to position [0, 0]
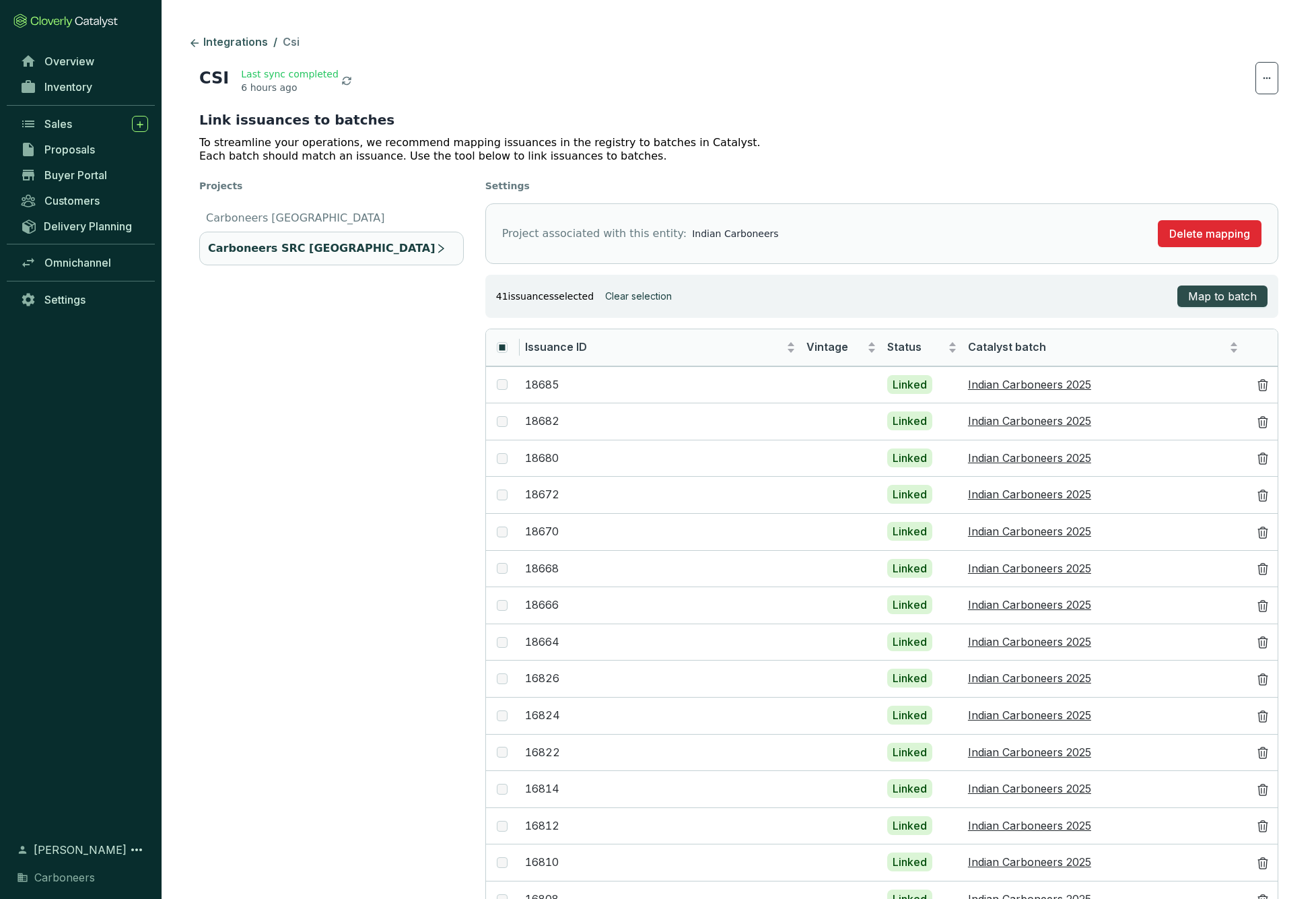
click at [1221, 289] on span "Map to batch" at bounding box center [1222, 296] width 68 height 16
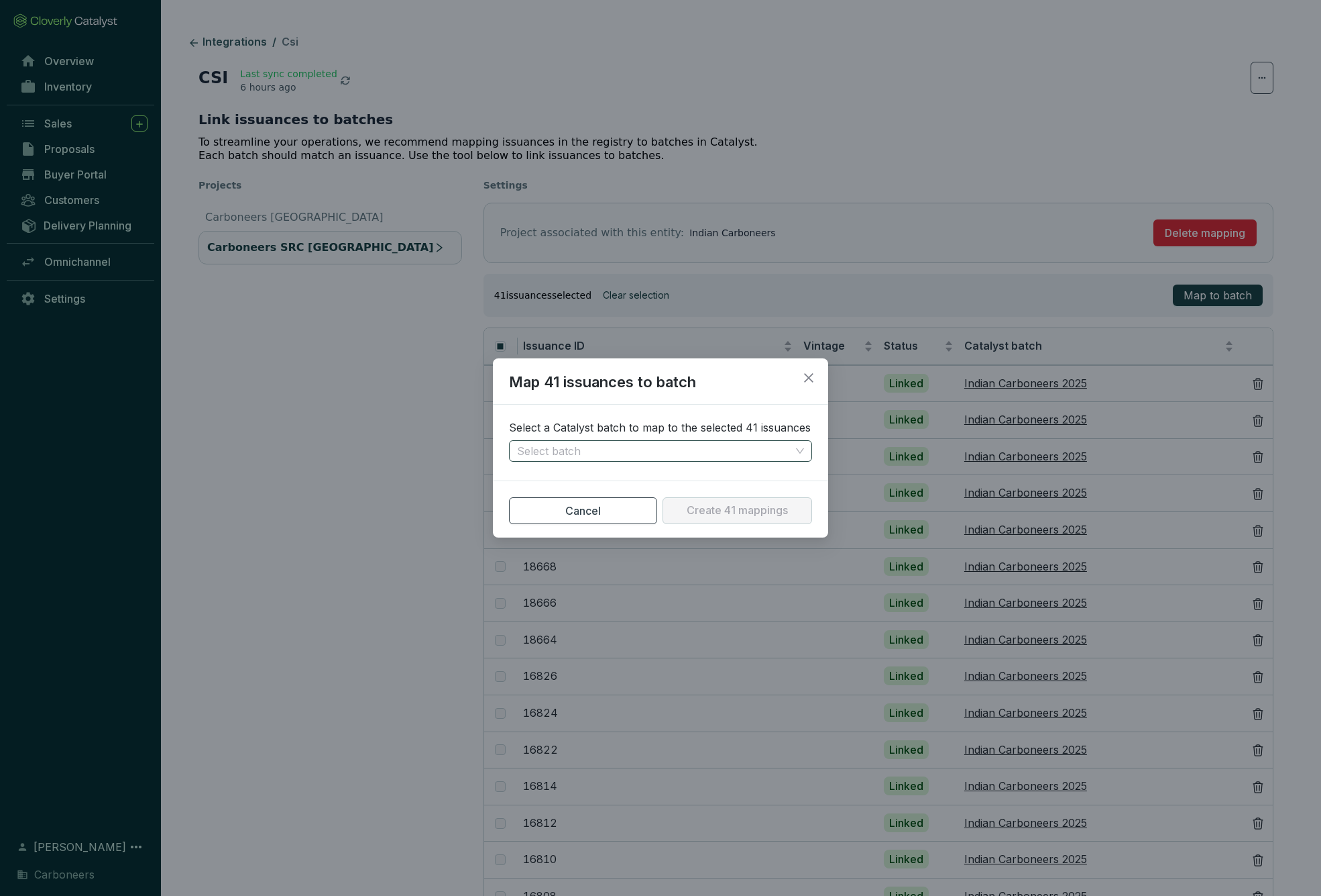
click at [795, 457] on span at bounding box center [661, 450] width 287 height 20
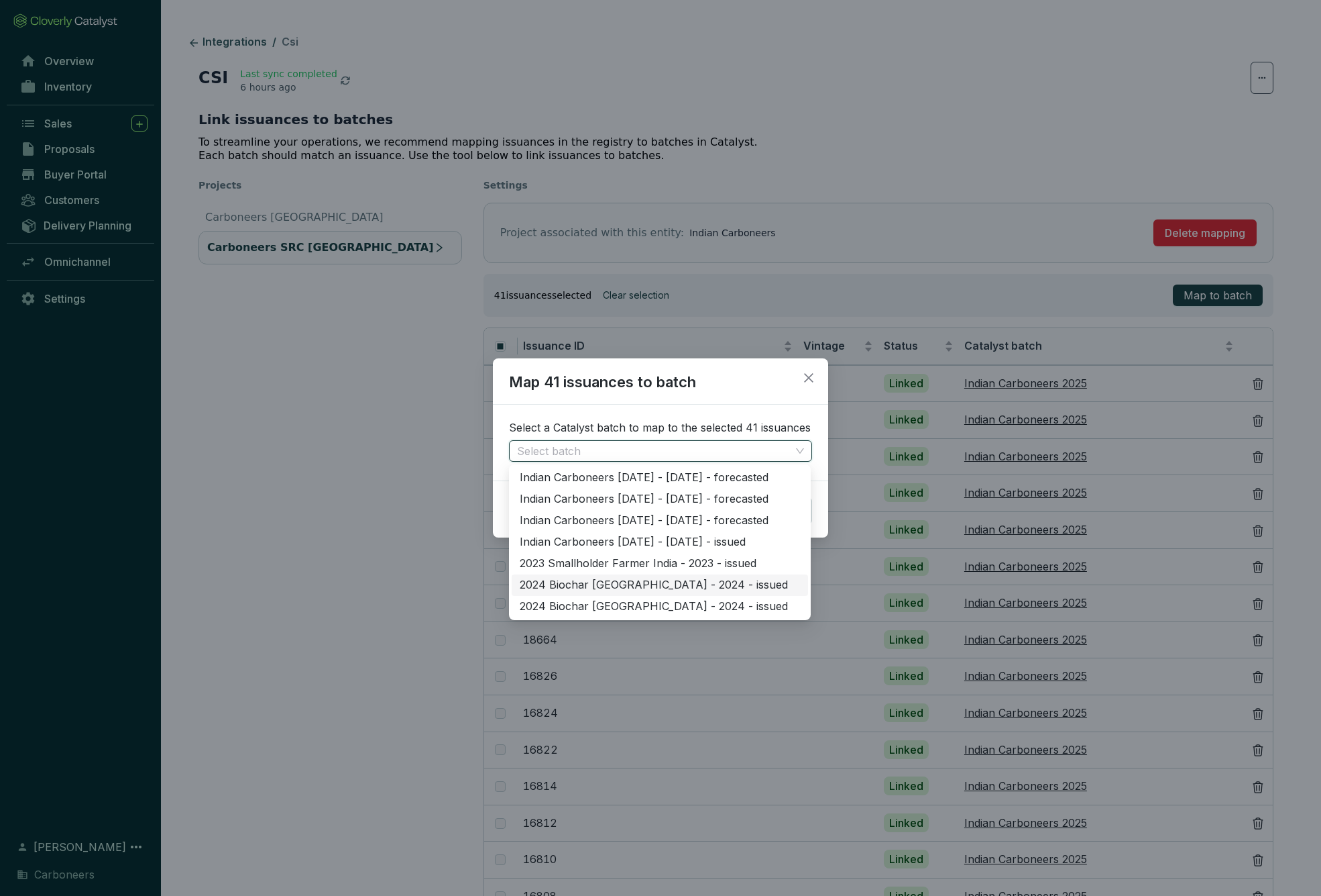
click at [697, 590] on div "2024 Biochar India - 2024 - issued" at bounding box center [660, 585] width 281 height 14
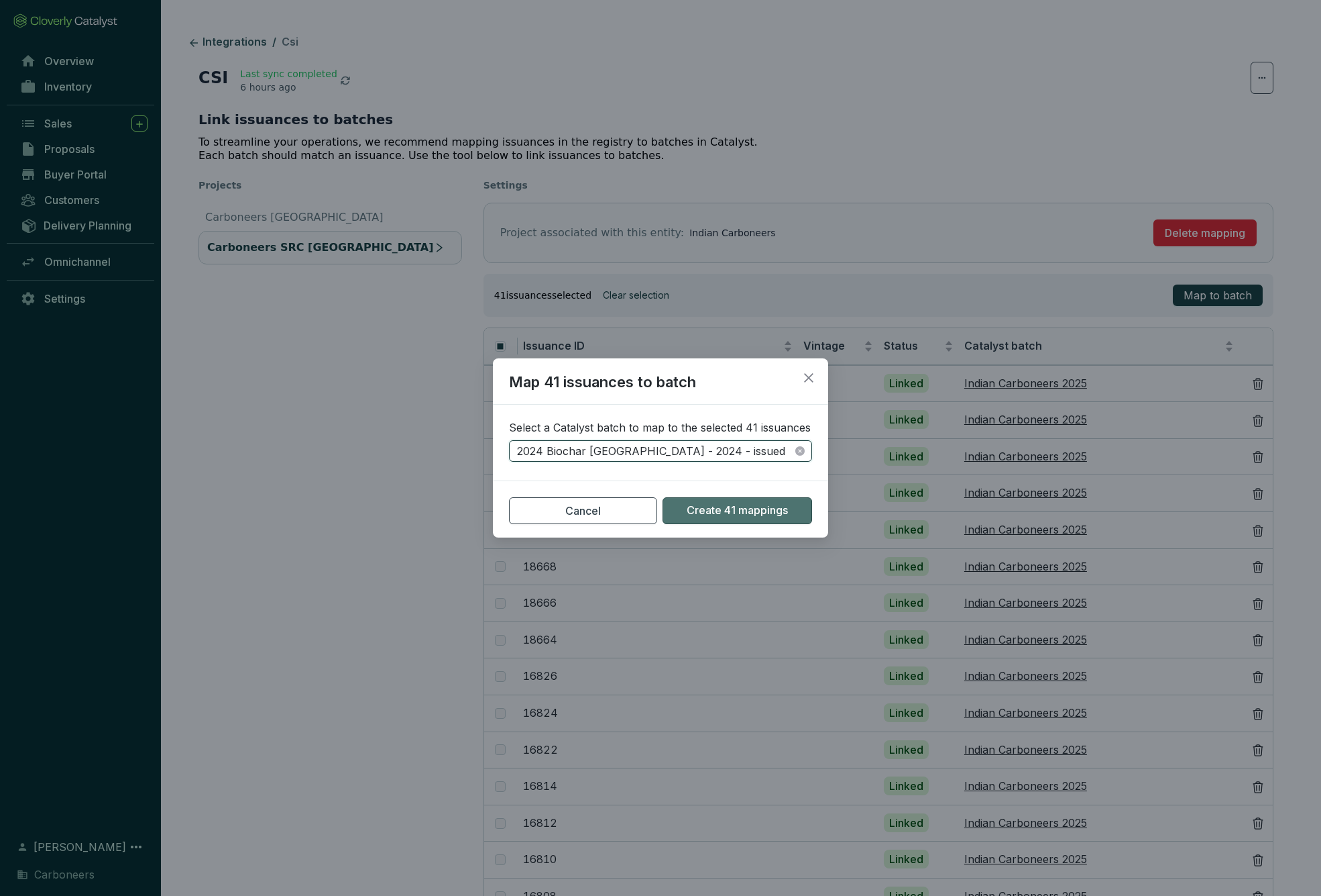
click at [734, 515] on span "Create 41 mappings" at bounding box center [737, 510] width 101 height 14
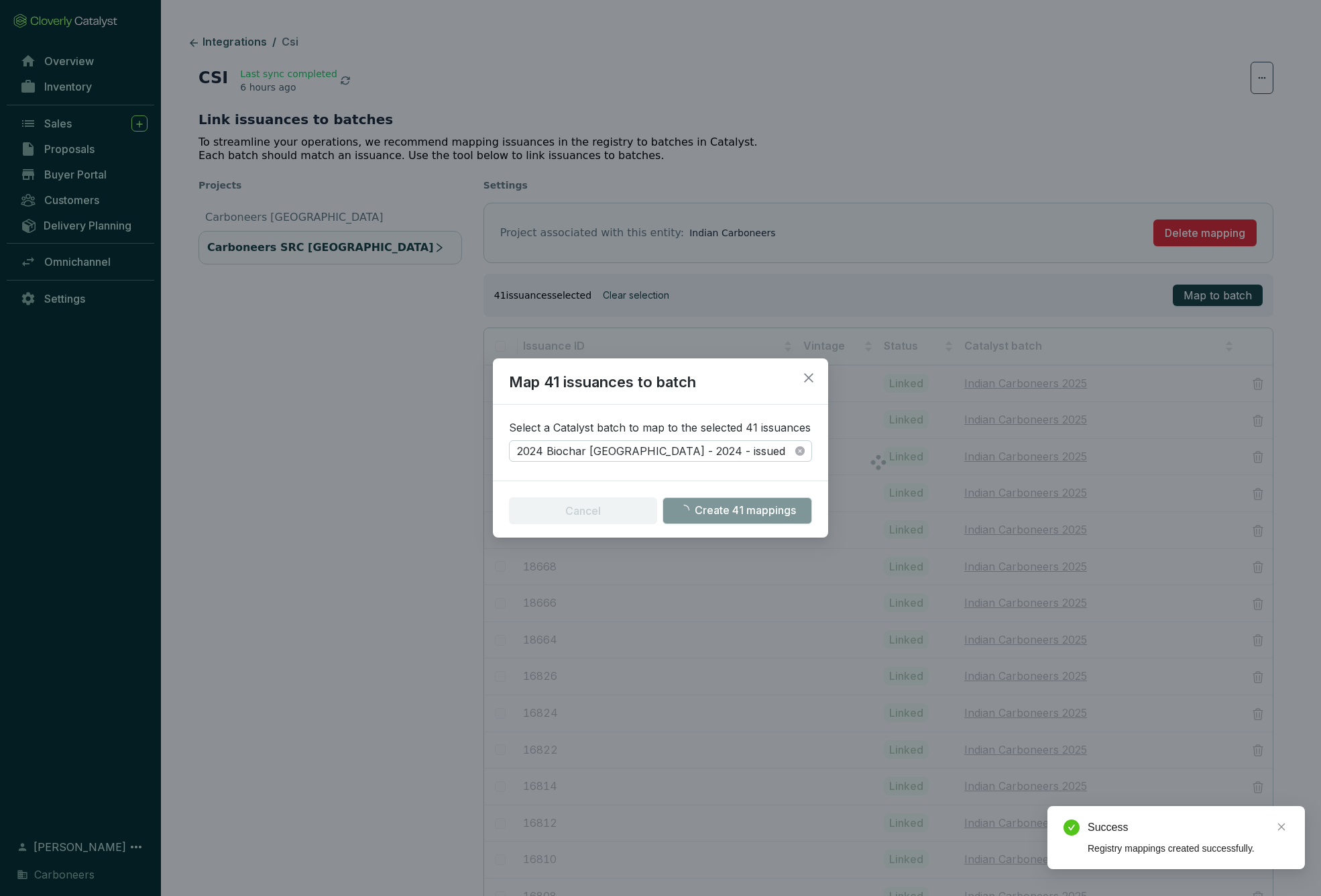
checkbox input "false"
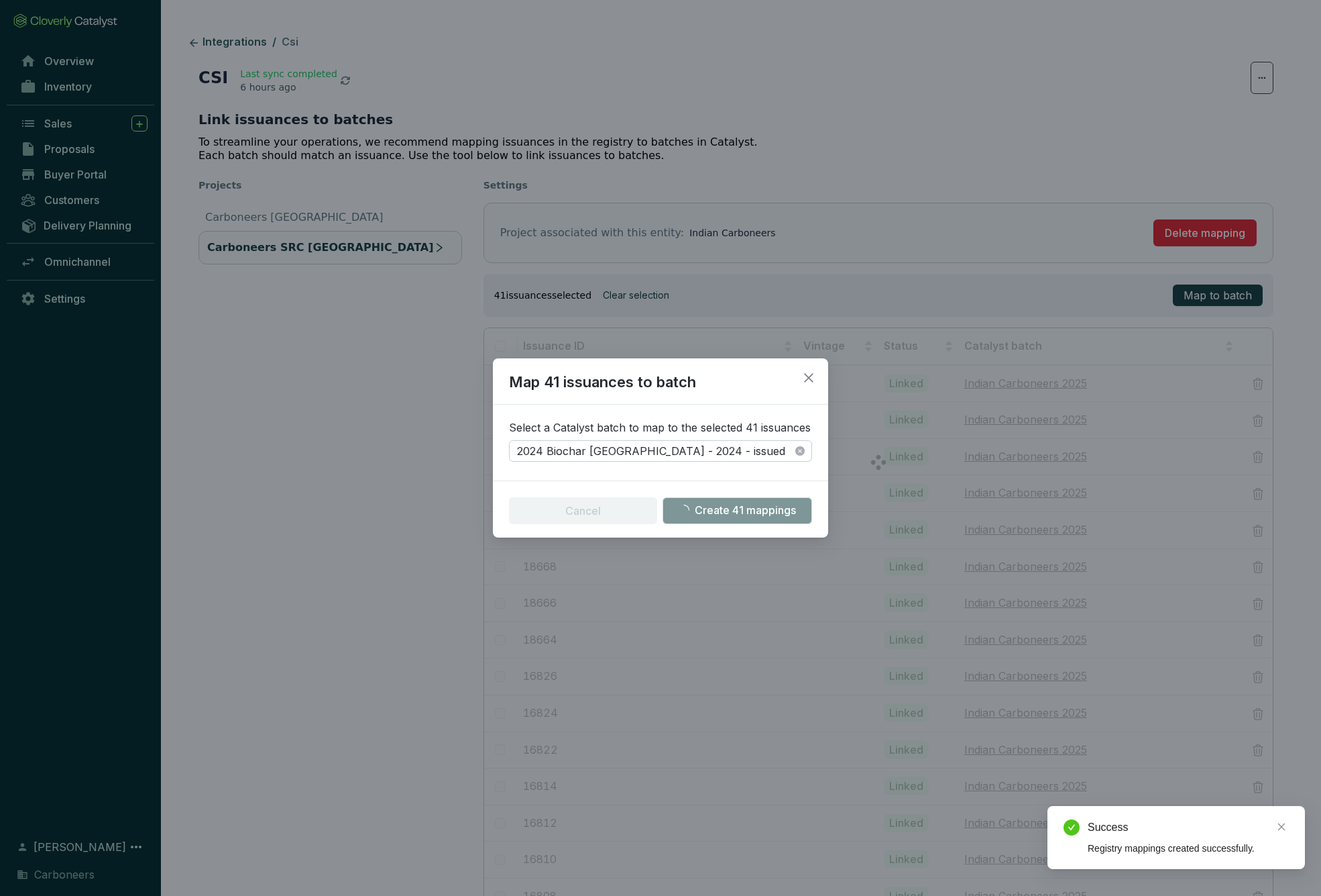
checkbox input "false"
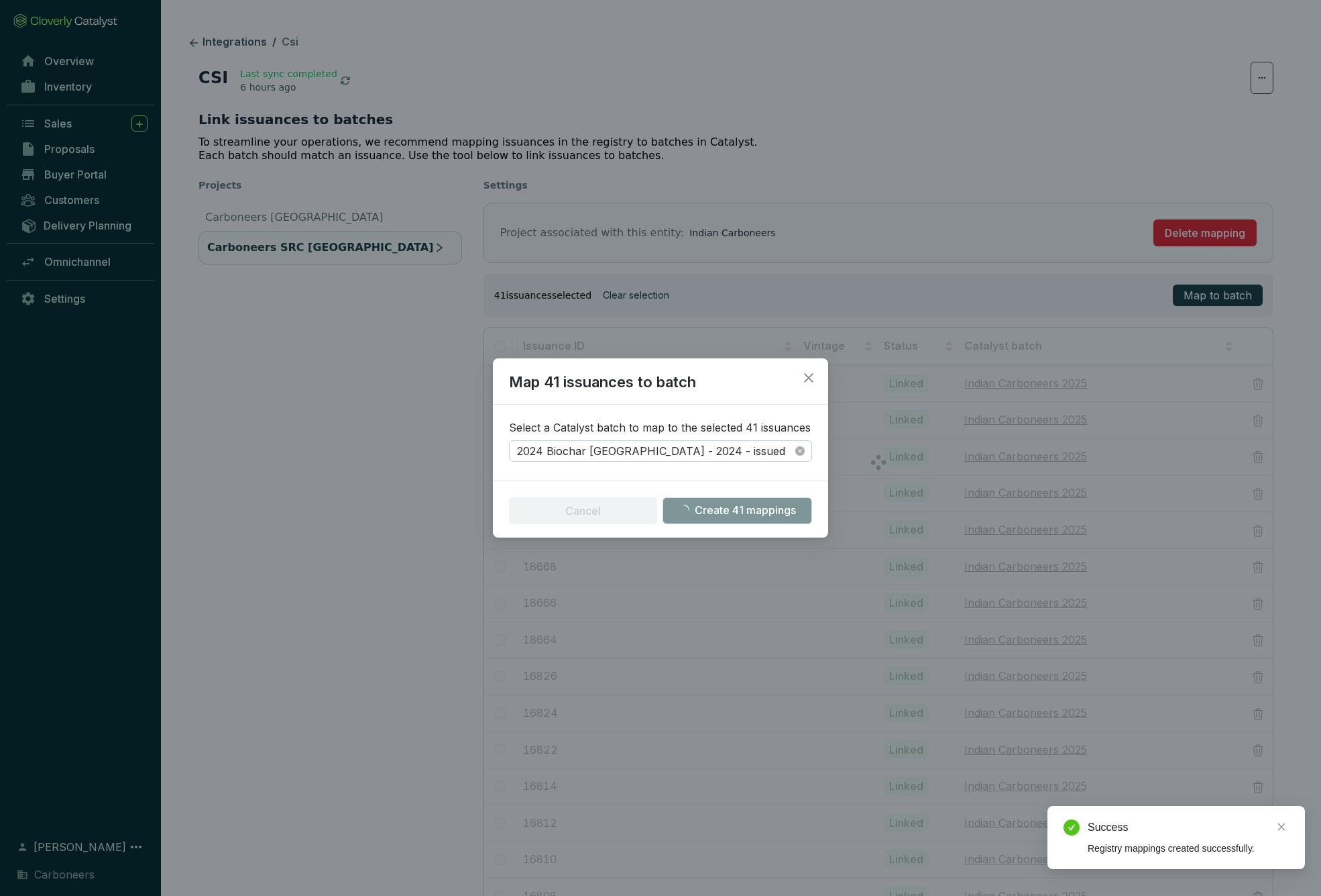
checkbox input "false"
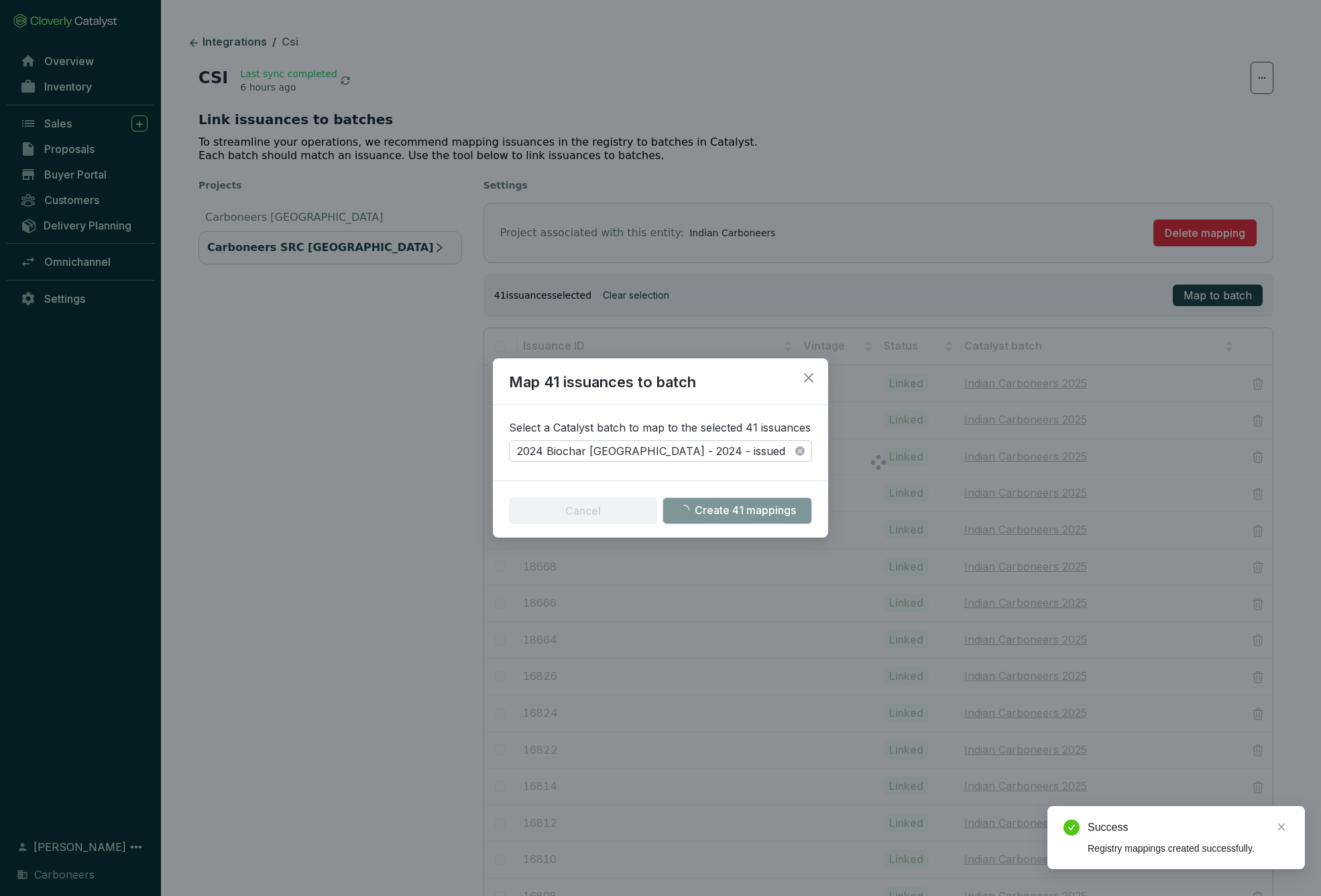
checkbox input "false"
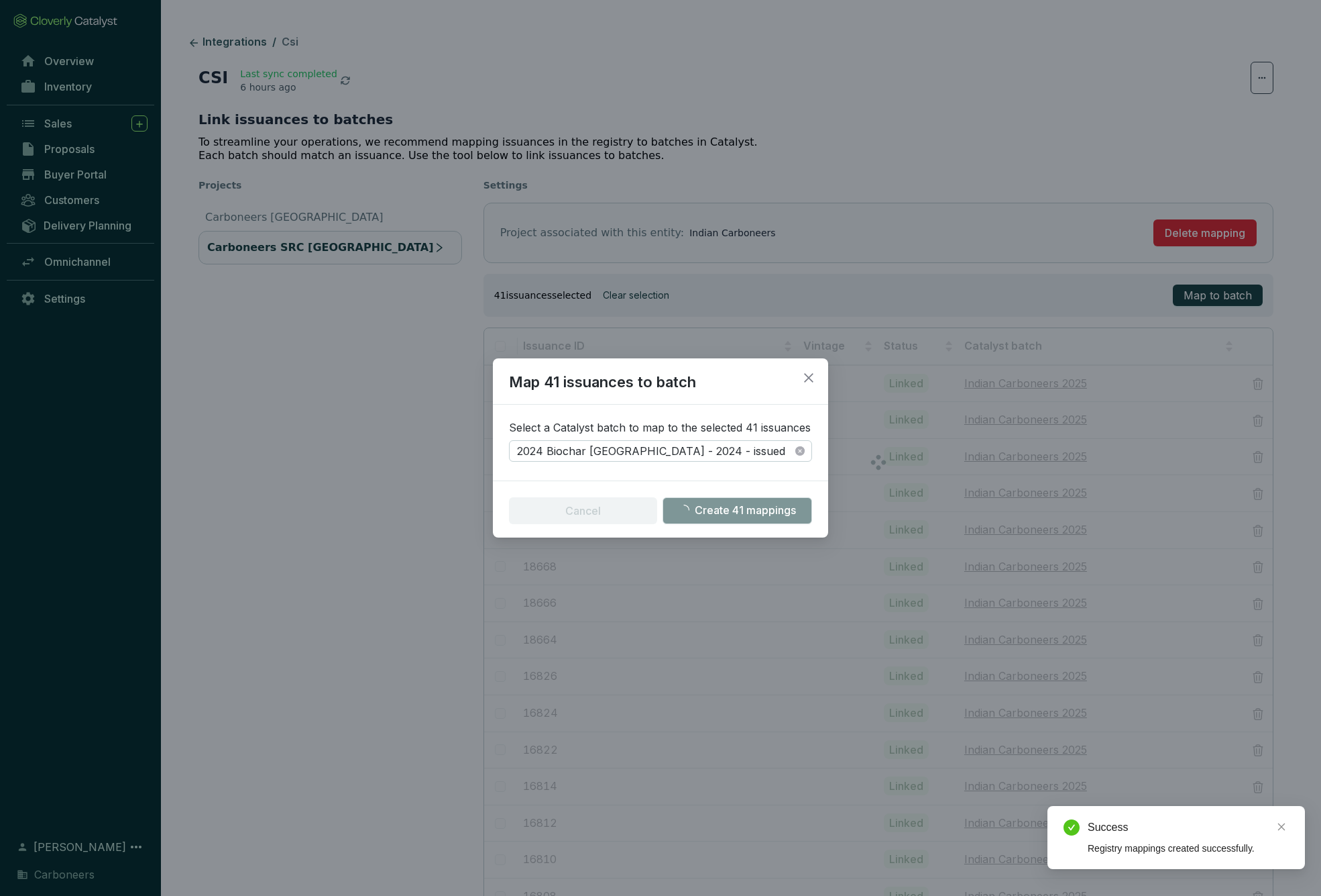
checkbox input "false"
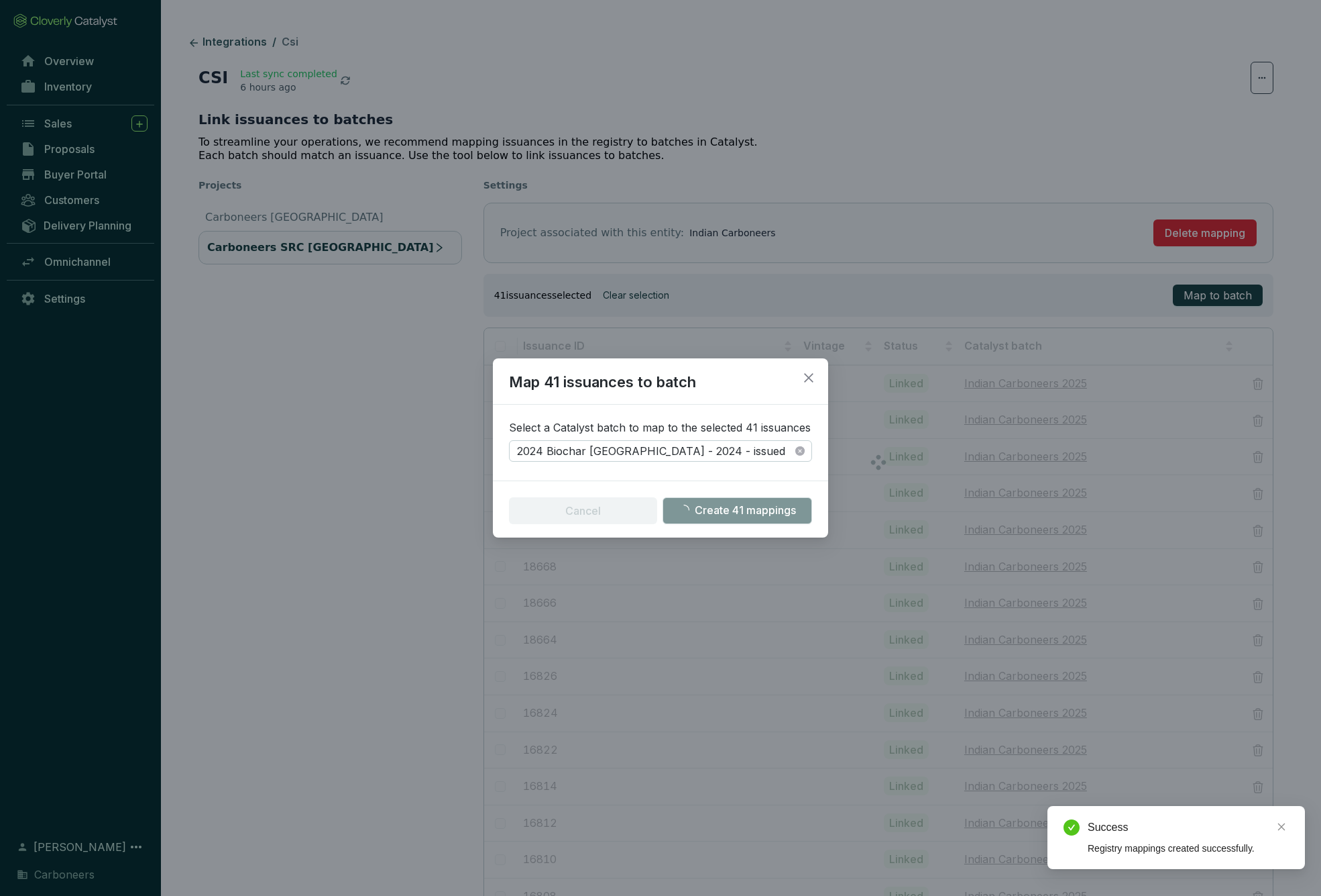
checkbox input "false"
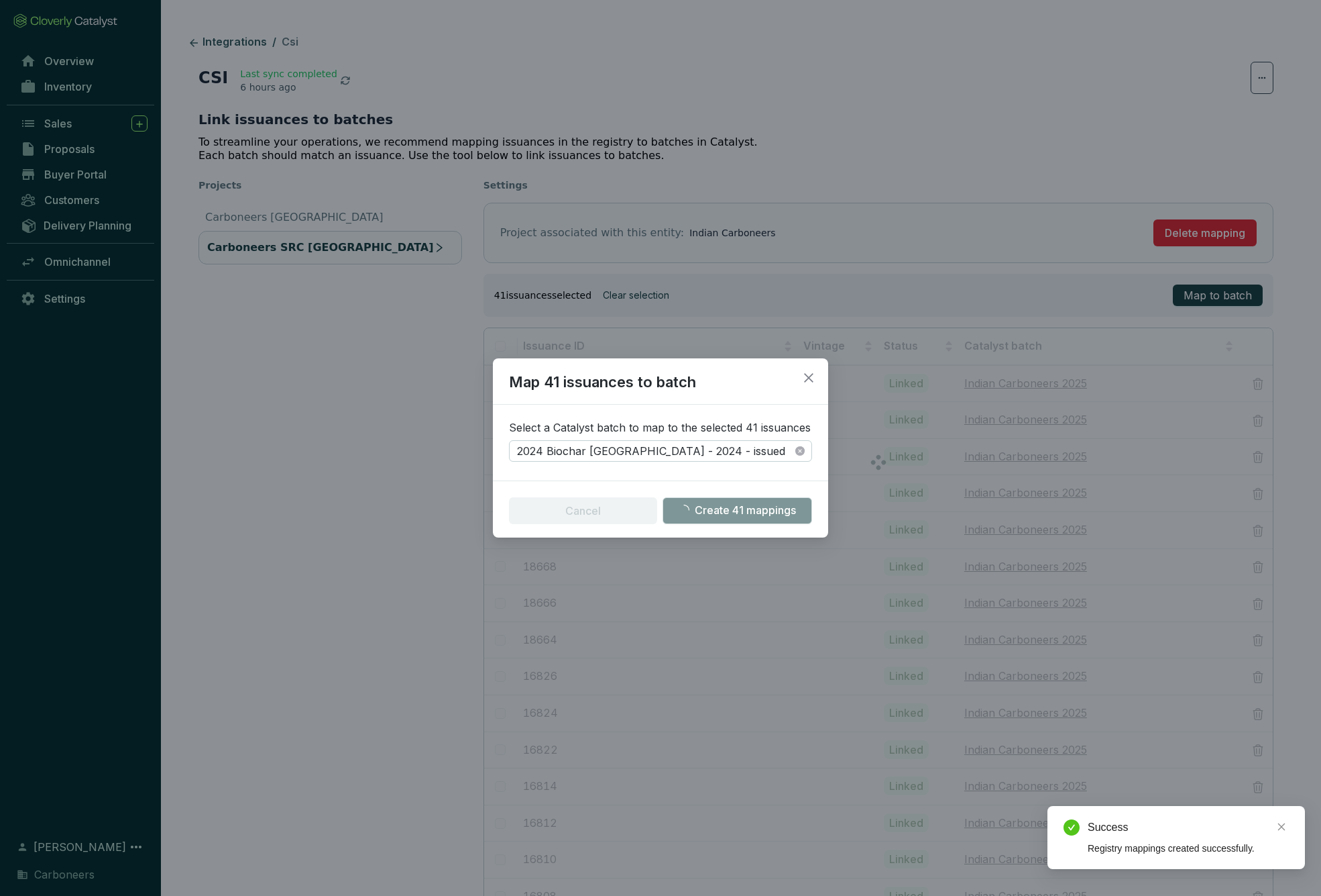
checkbox input "false"
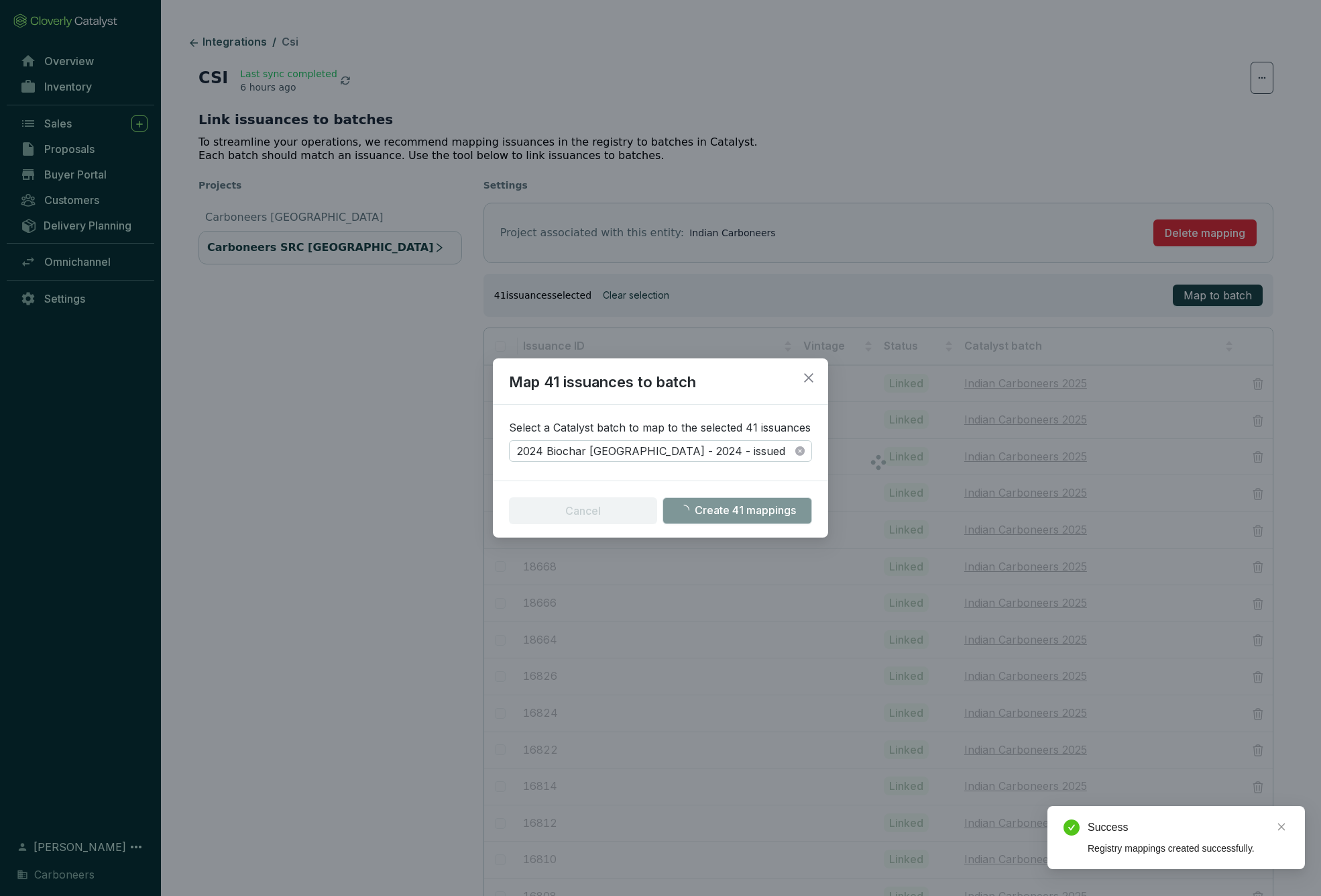
checkbox input "false"
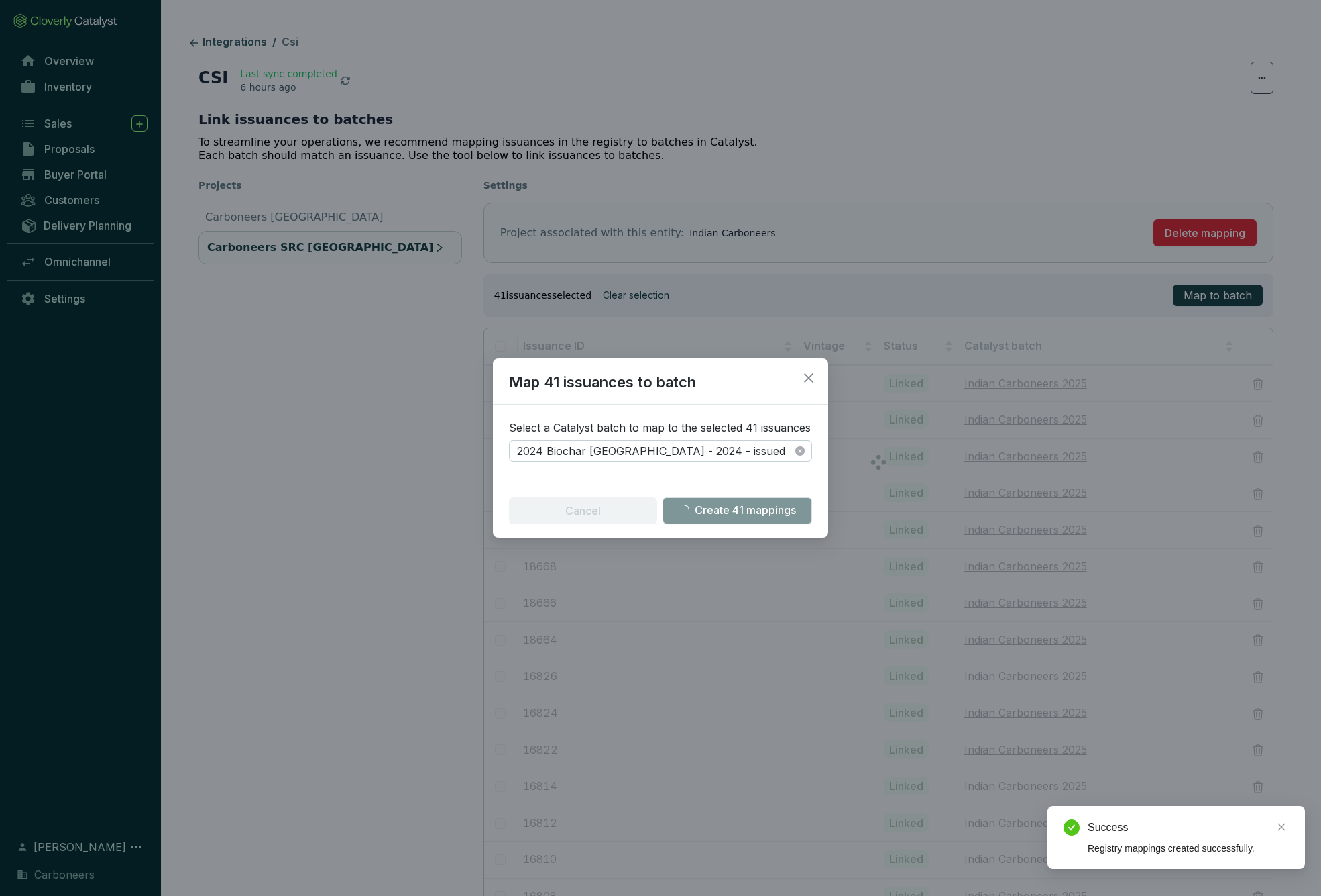
checkbox input "false"
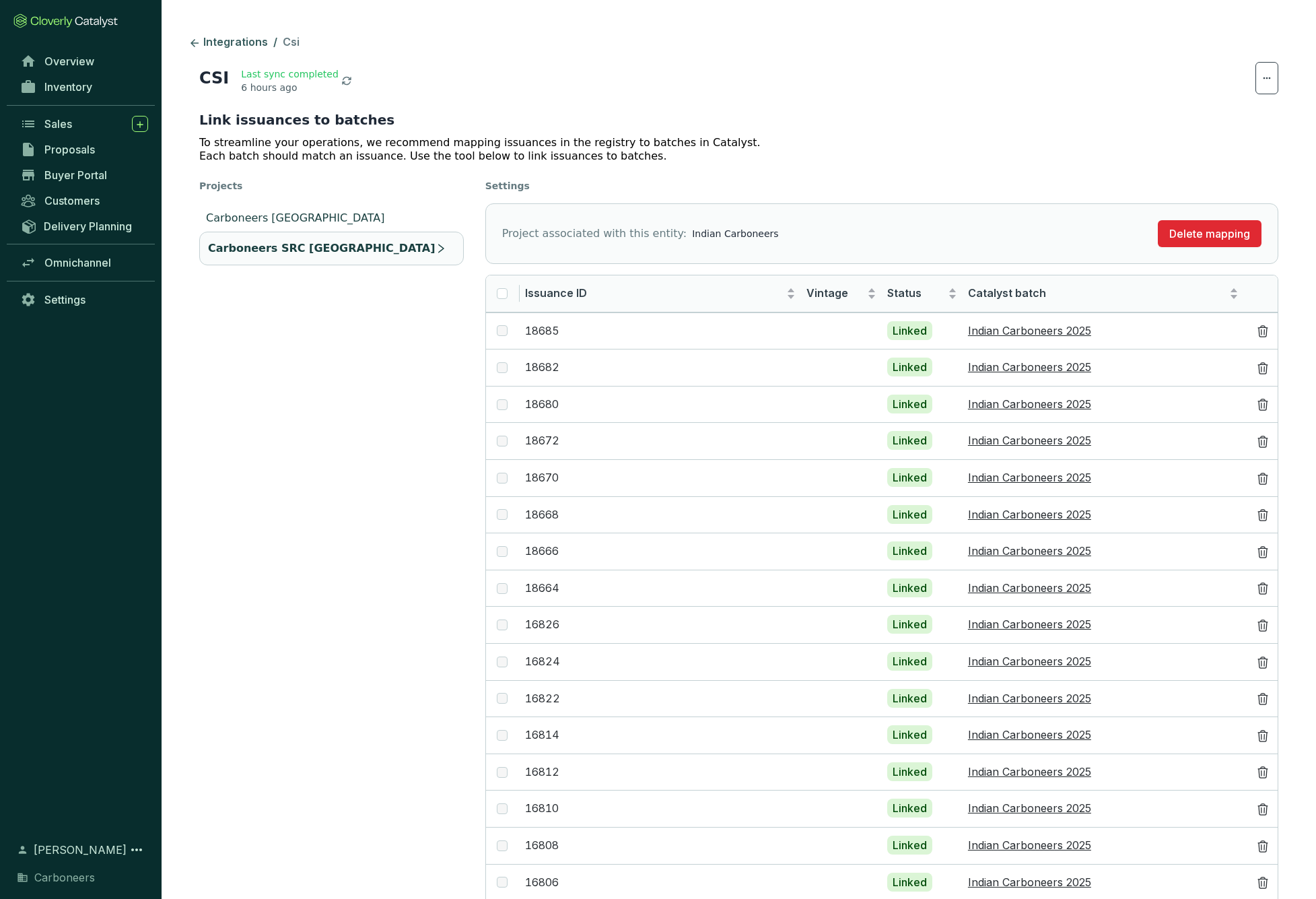
click at [297, 212] on p "Carboneers [GEOGRAPHIC_DATA]" at bounding box center [295, 218] width 179 height 16
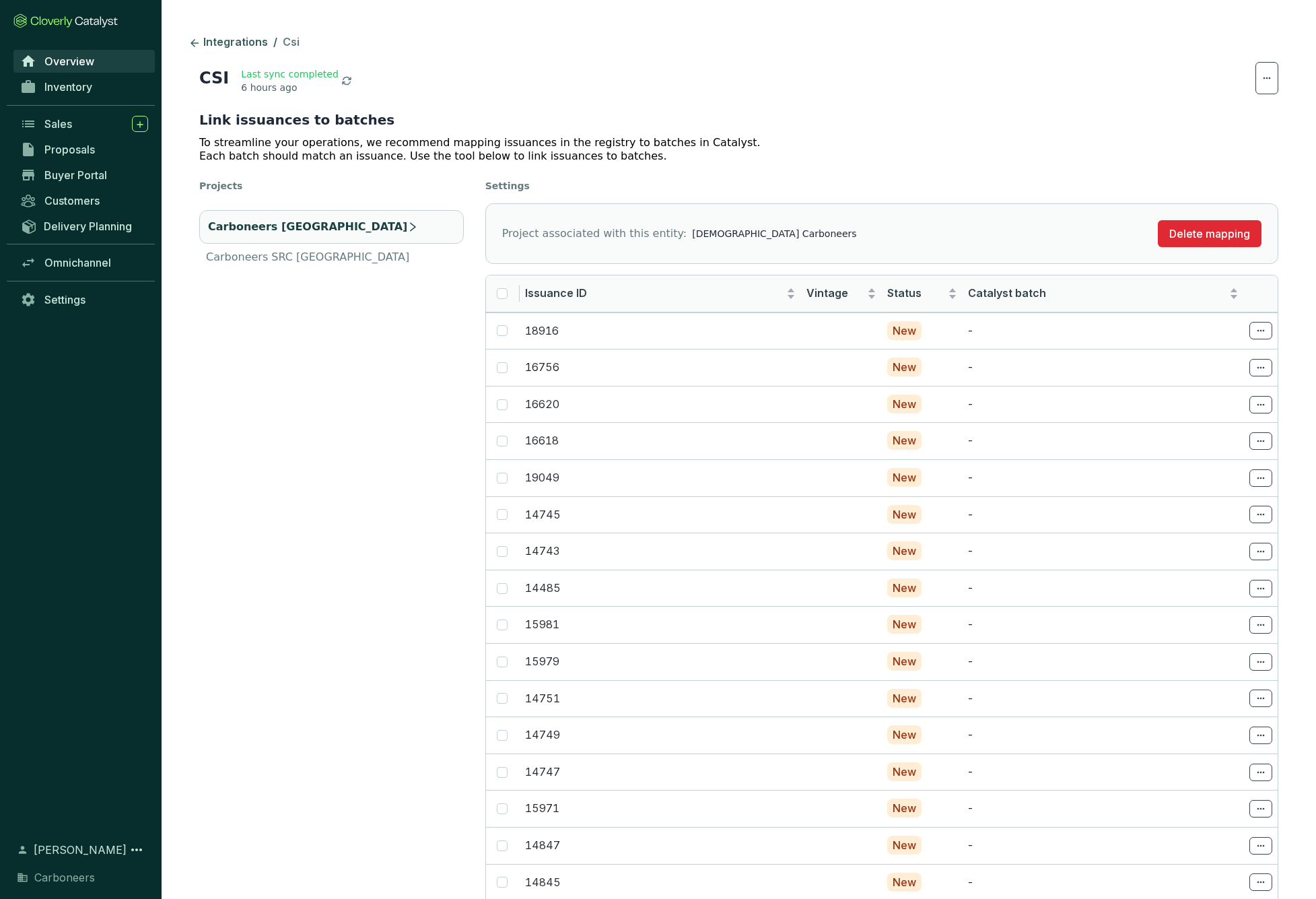
click at [73, 65] on span "Overview" at bounding box center [68, 61] width 50 height 13
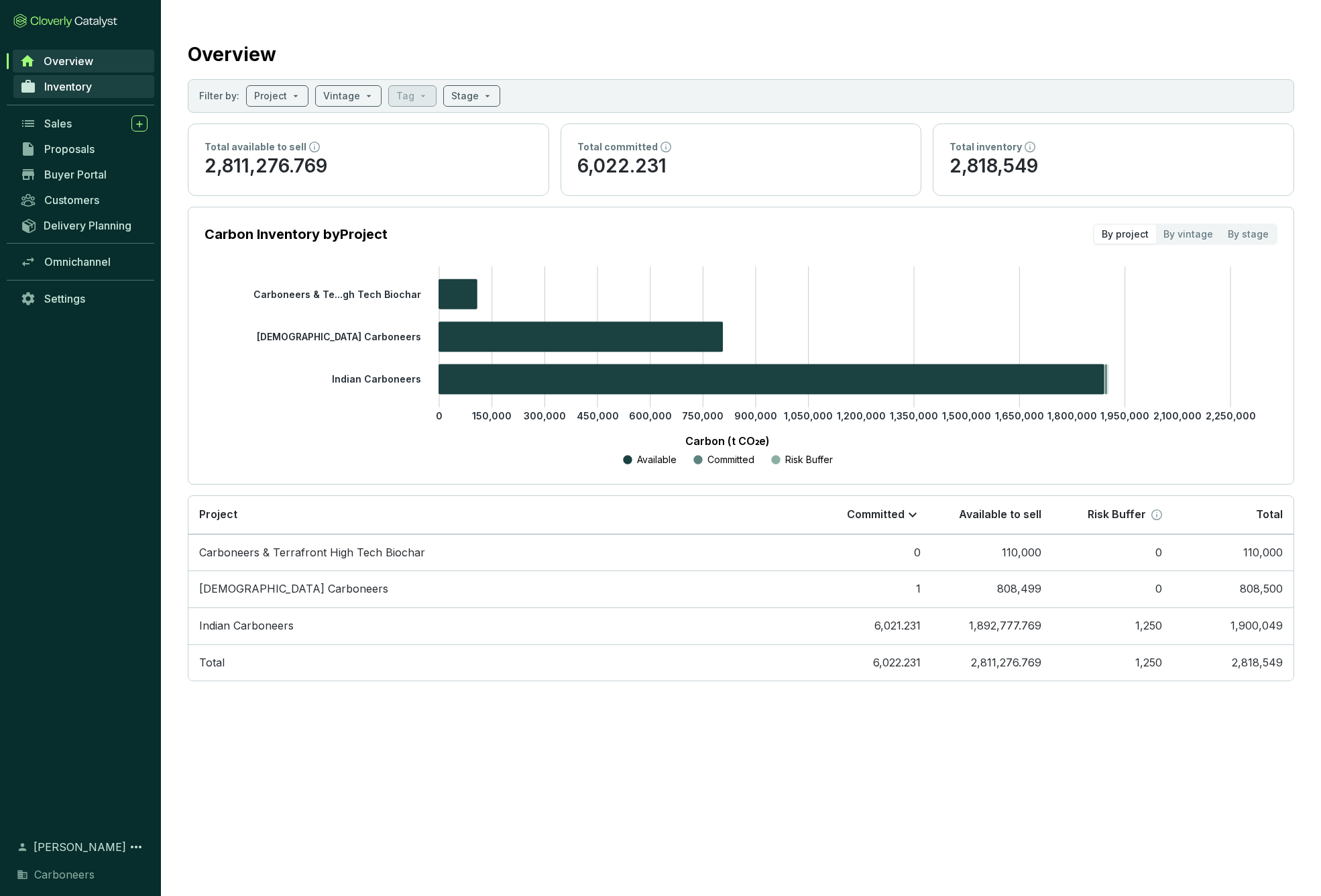
click at [72, 79] on link "Inventory" at bounding box center [83, 86] width 141 height 22
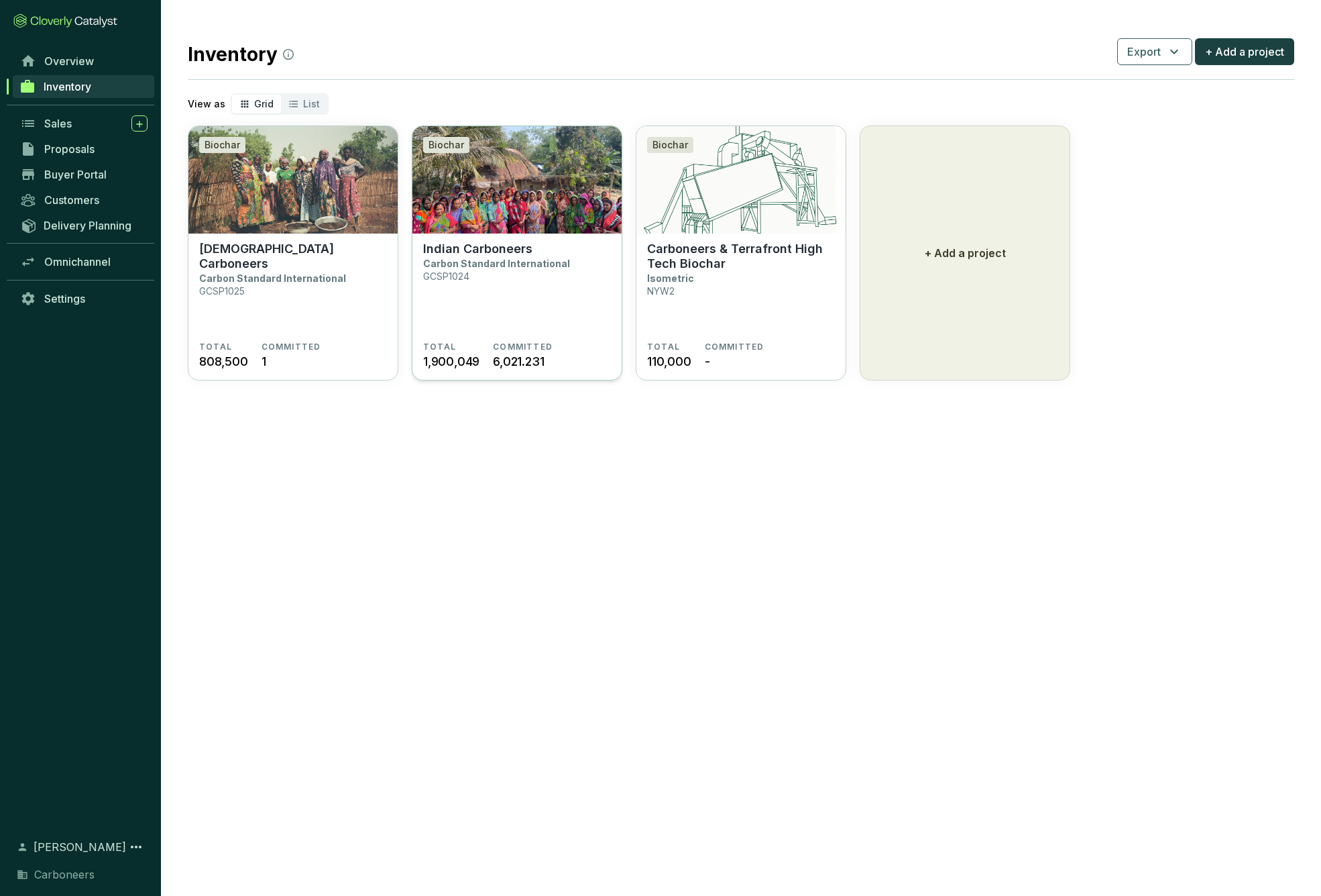
click at [526, 296] on section "Indian Carboneers Carbon Standard International GCSP1024" at bounding box center [517, 291] width 187 height 100
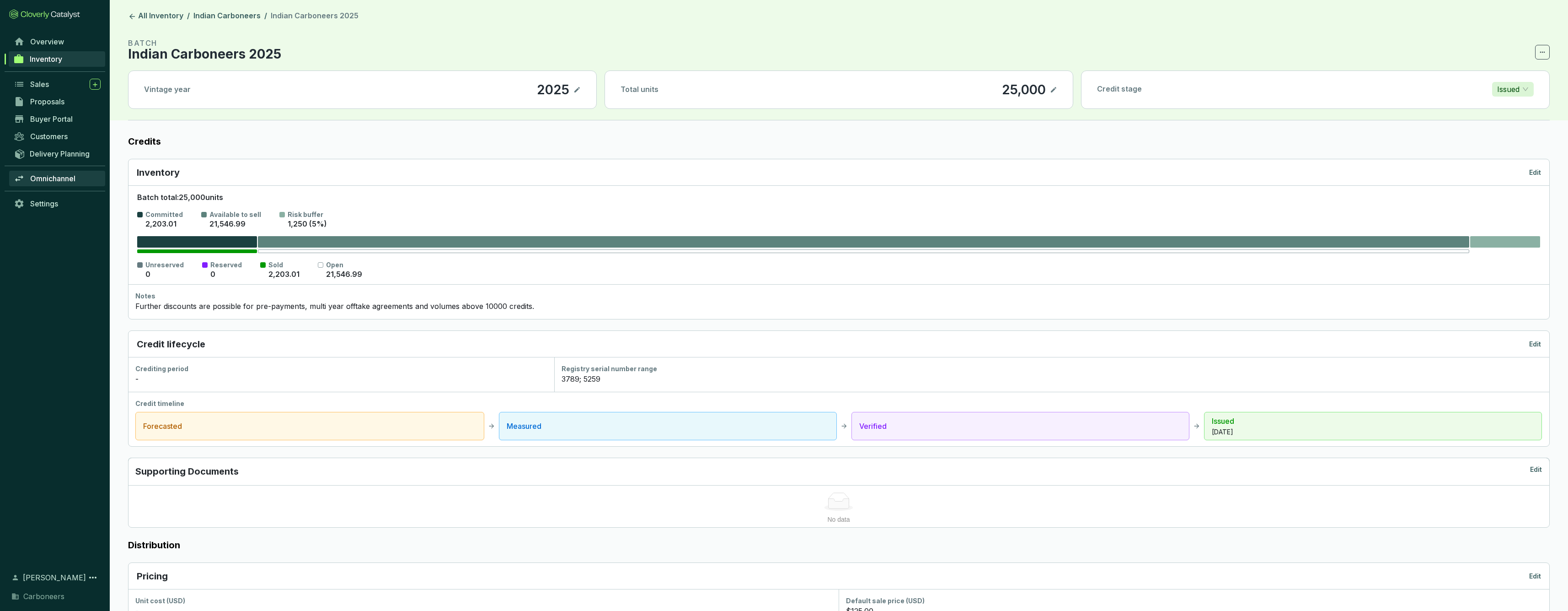
click at [61, 177] on span "Omnichannel" at bounding box center [53, 178] width 45 height 9
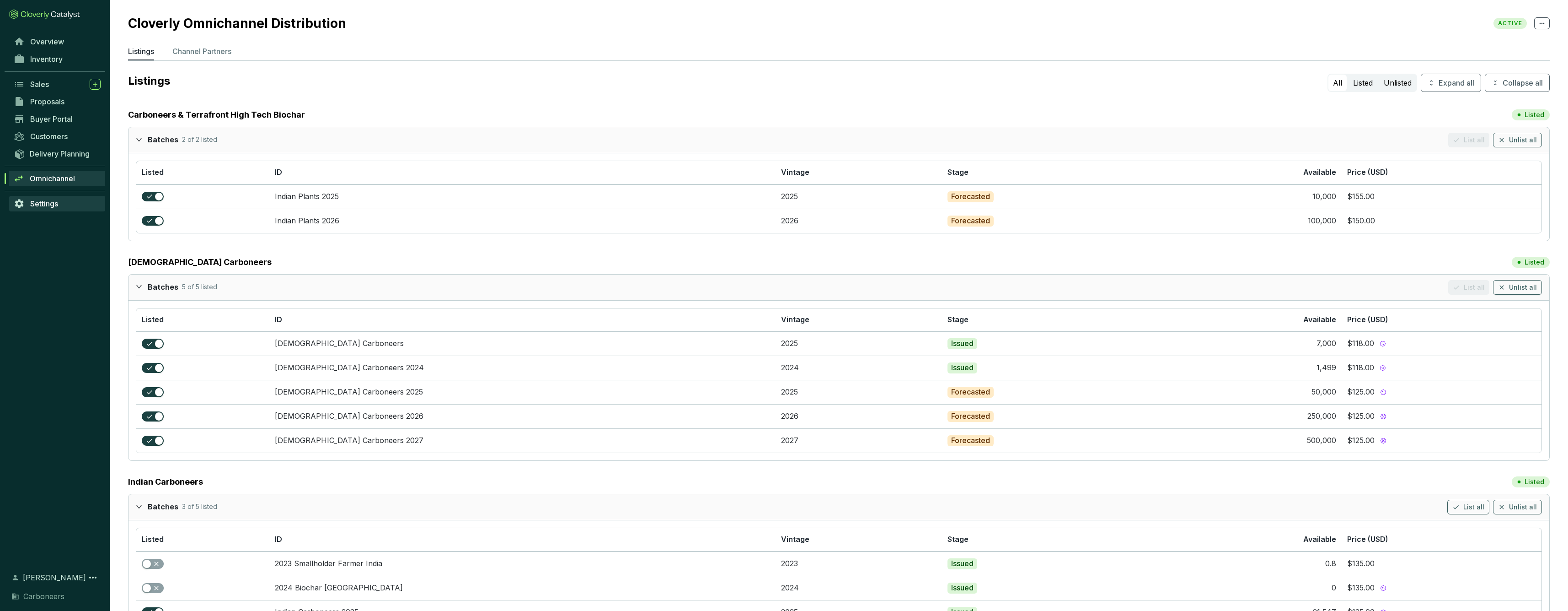
click at [44, 199] on link "Settings" at bounding box center [57, 203] width 96 height 15
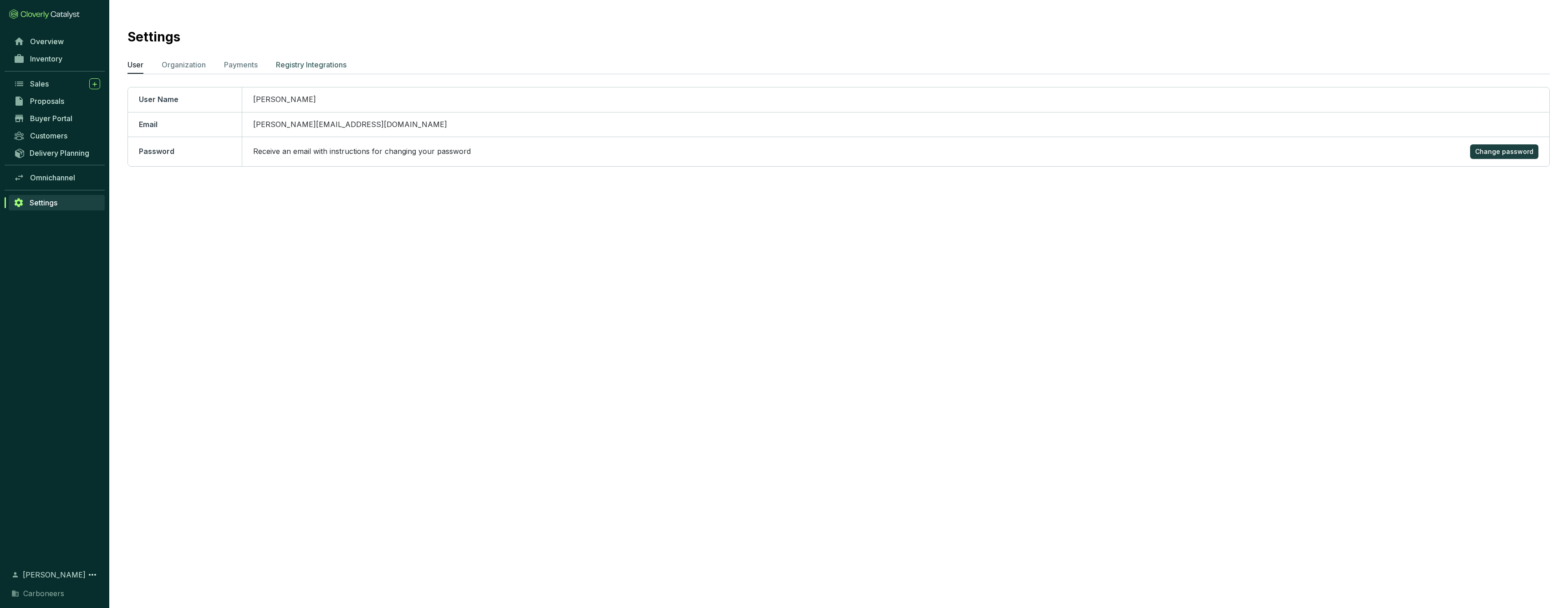
click at [317, 62] on p "Registry Integrations" at bounding box center [311, 65] width 71 height 11
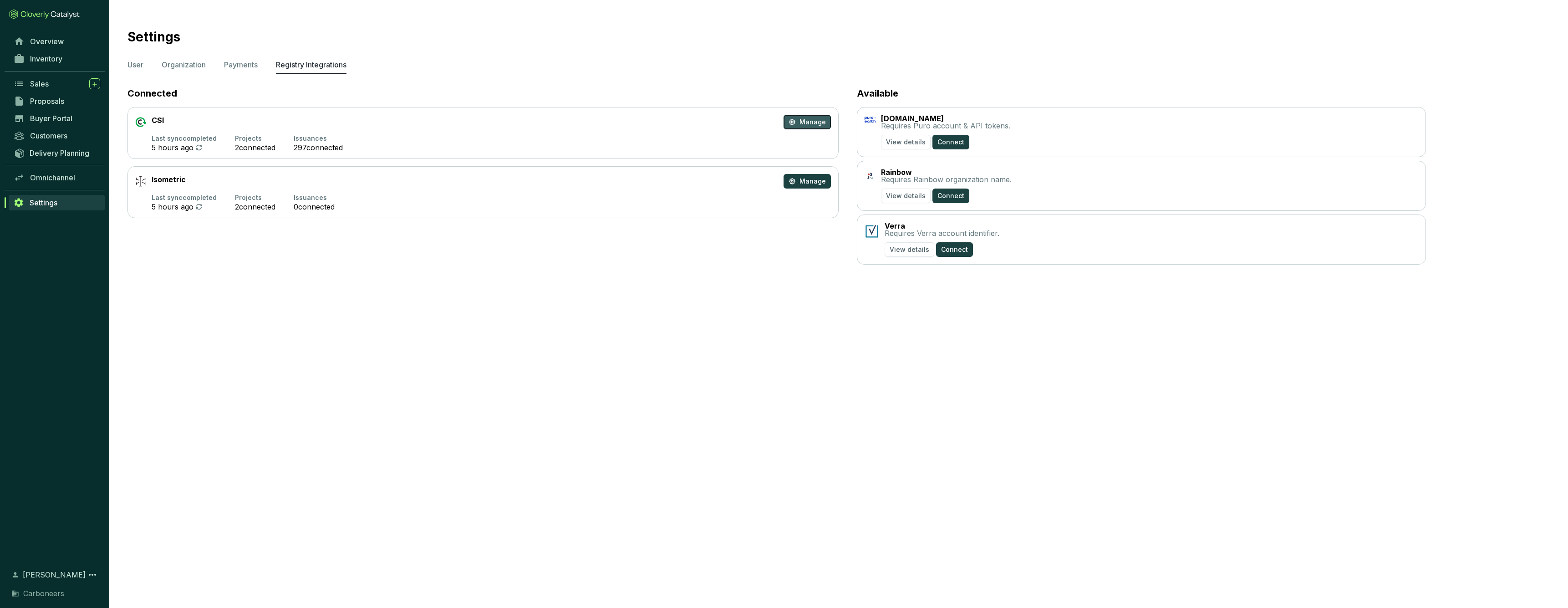
click at [799, 118] on button "Manage" at bounding box center [807, 122] width 47 height 15
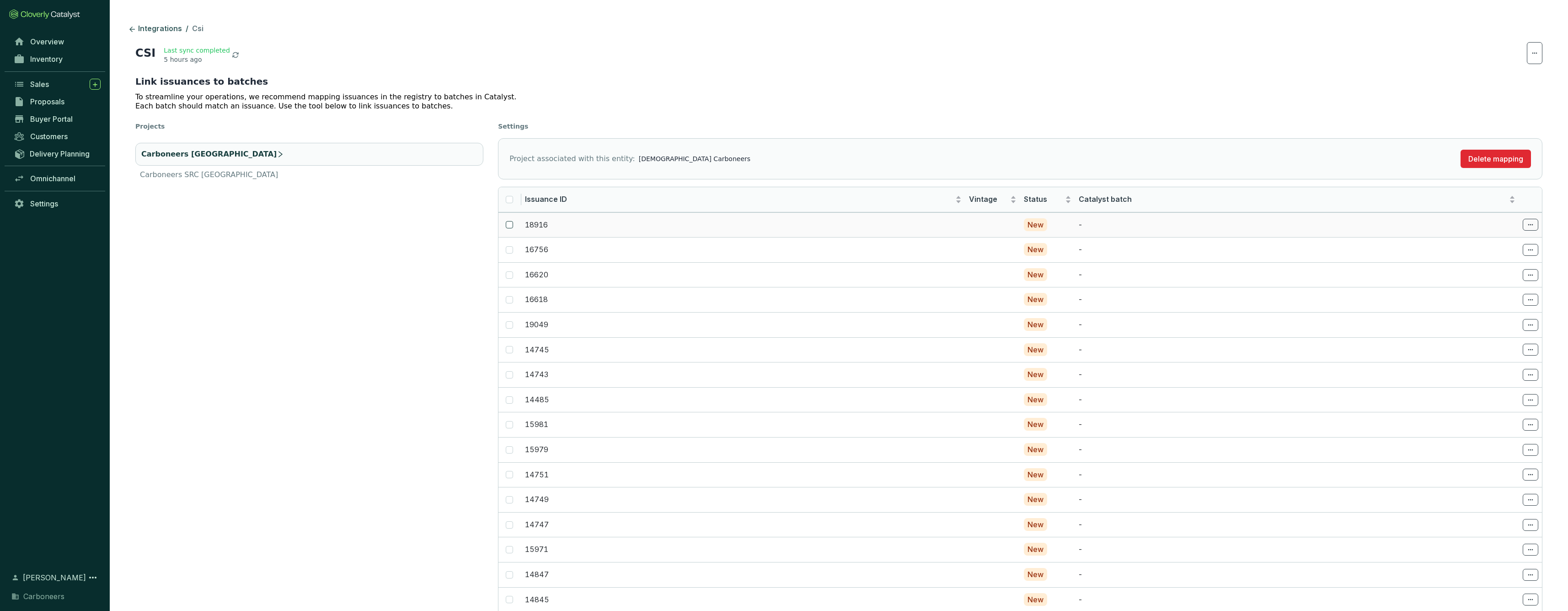
click at [508, 226] on input "checkbox" at bounding box center [509, 224] width 7 height 7
click at [1534, 258] on span at bounding box center [1530, 261] width 15 height 12
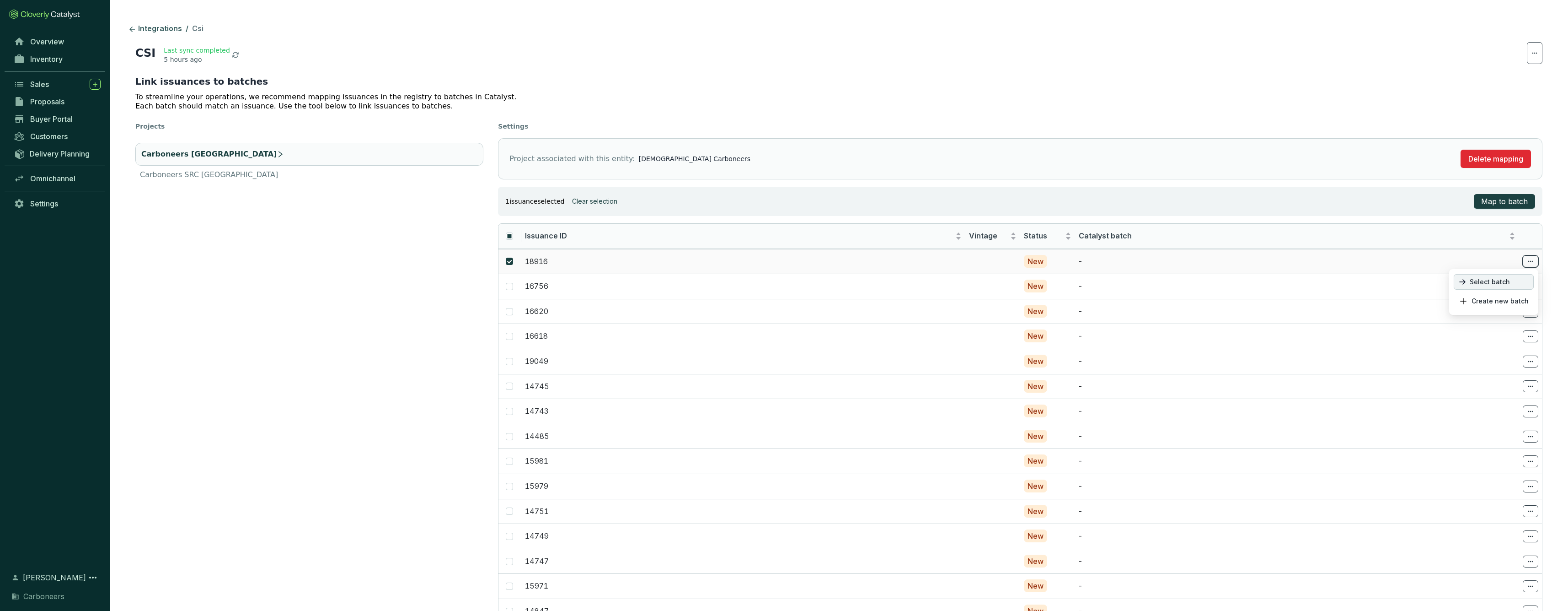
click at [1523, 285] on p "Select batch" at bounding box center [1493, 281] width 80 height 15
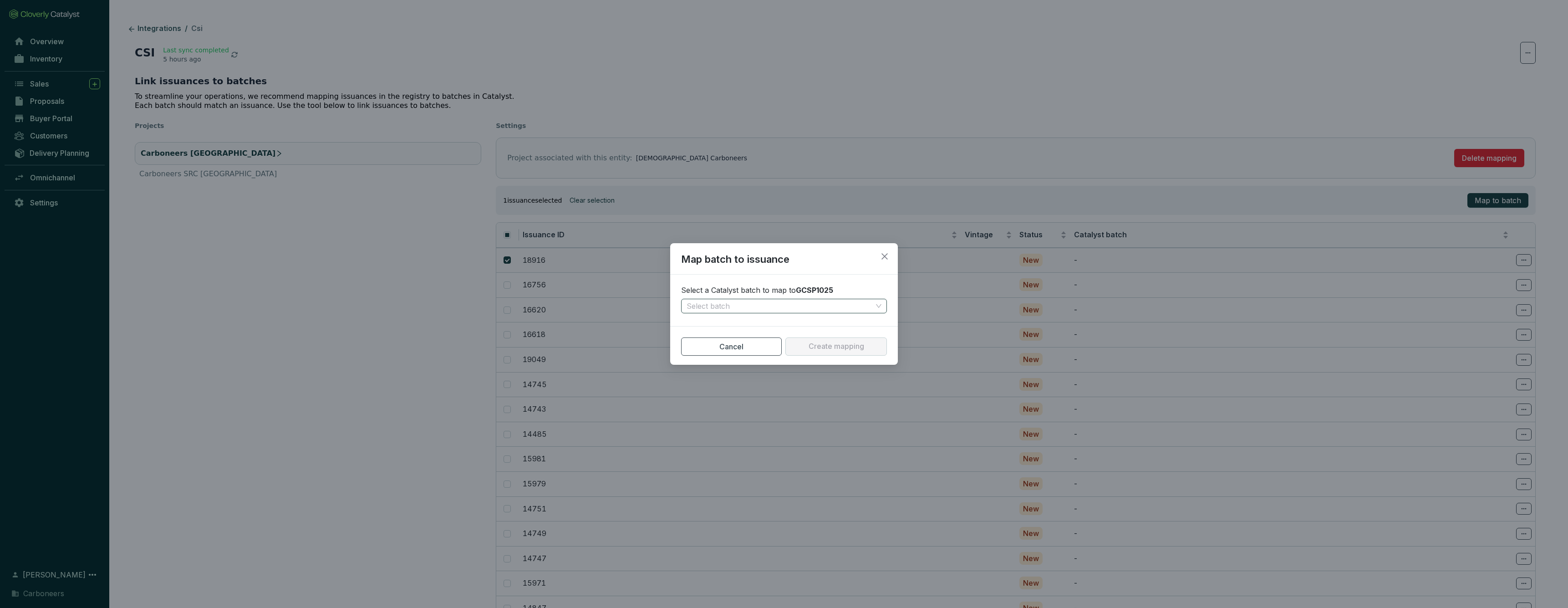
click at [822, 301] on input "search" at bounding box center [779, 306] width 186 height 13
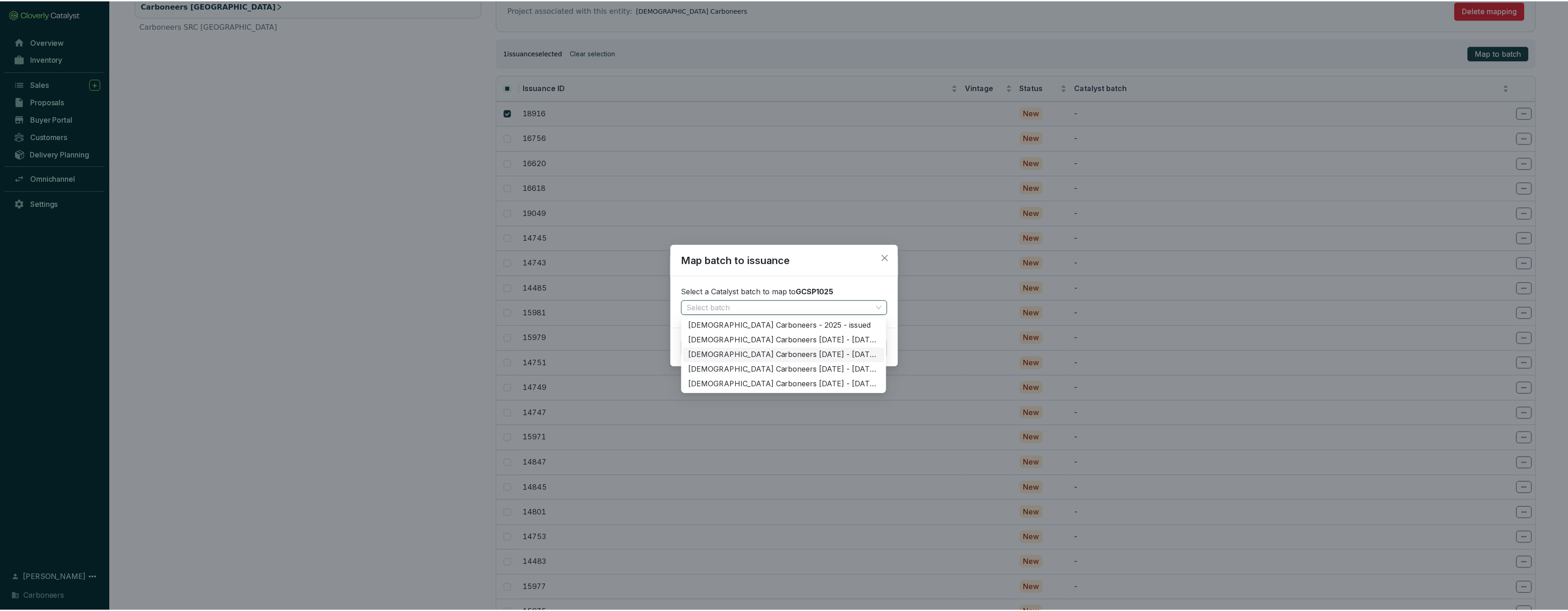
scroll to position [68, 0]
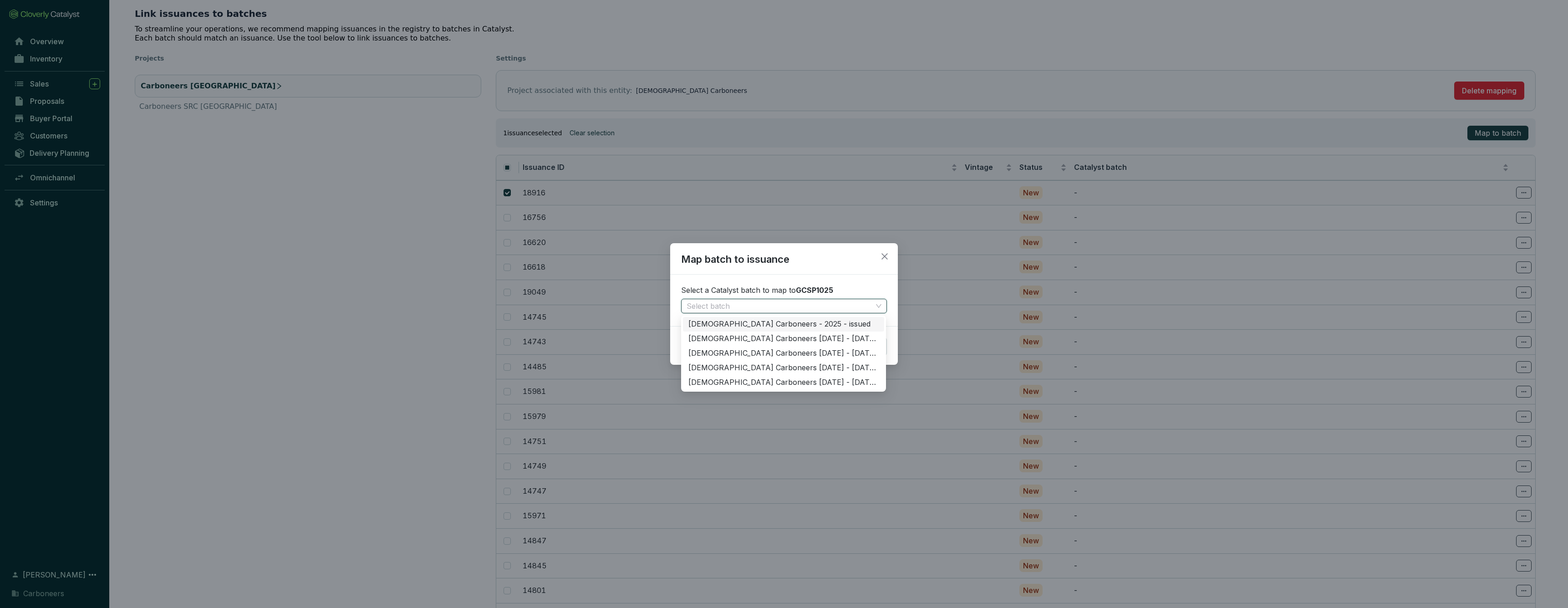
click at [390, 176] on div "Map batch to issuance Select a Catalyst batch to map to GCSP1025 Select batch C…" at bounding box center [784, 304] width 1568 height 608
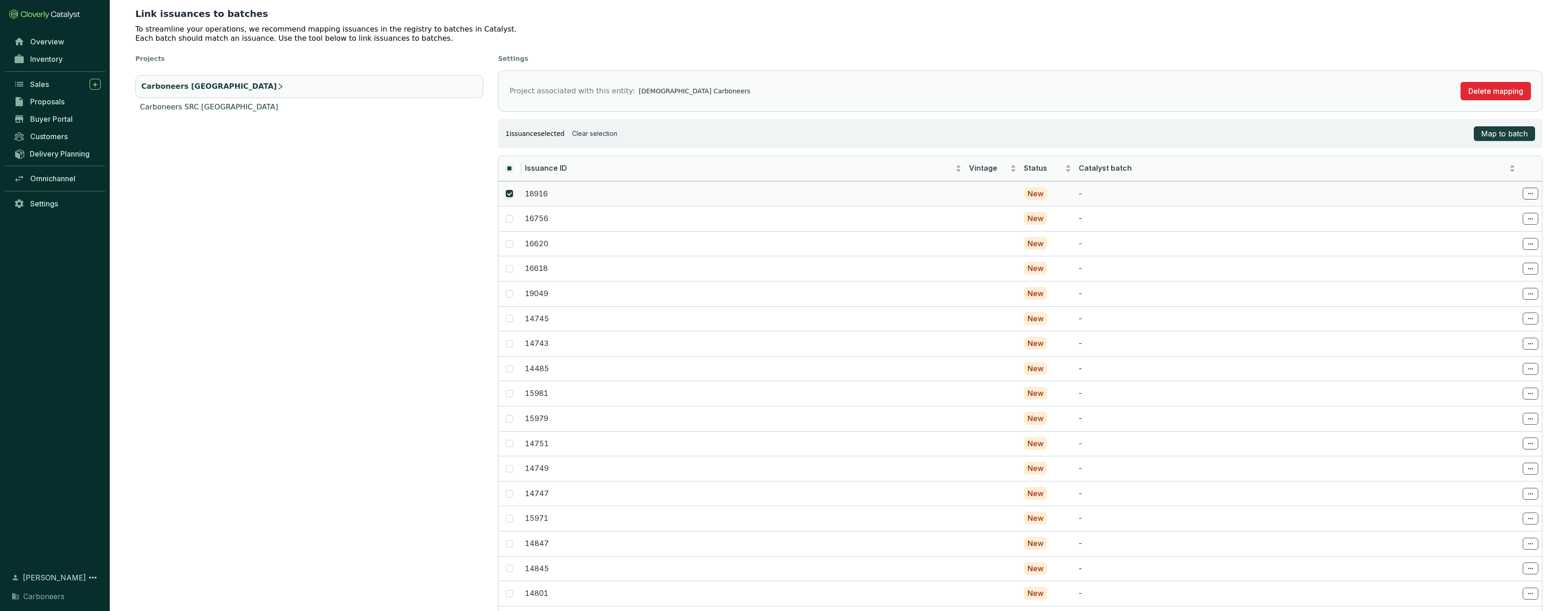
click at [240, 108] on li "Carboneers SRC [GEOGRAPHIC_DATA]" at bounding box center [309, 107] width 348 height 11
checkbox input "false"
click at [509, 193] on label at bounding box center [509, 194] width 7 height 10
click at [1534, 222] on span at bounding box center [1530, 218] width 15 height 12
click at [1509, 239] on span "Select batch" at bounding box center [1490, 239] width 40 height 7
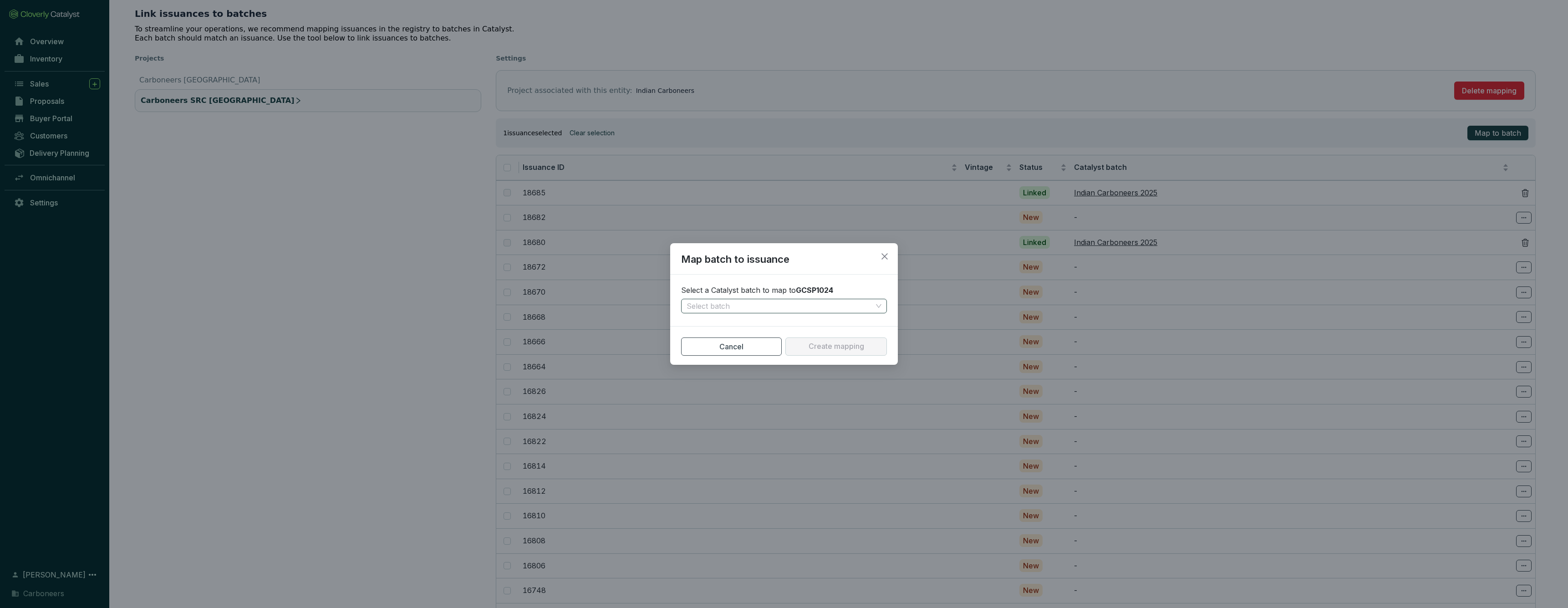
click at [730, 308] on input "search" at bounding box center [779, 306] width 186 height 13
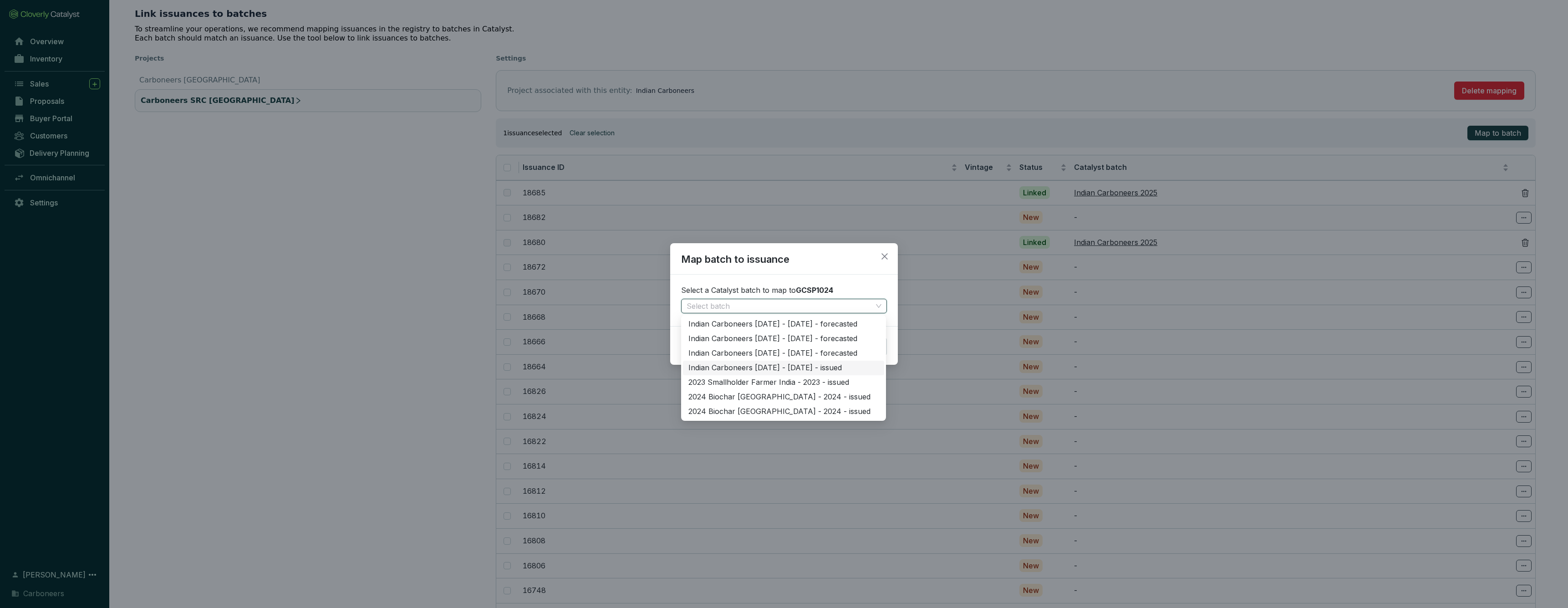
click at [785, 366] on div "Indian Carboneers 2025 - 2025 - issued" at bounding box center [783, 368] width 191 height 10
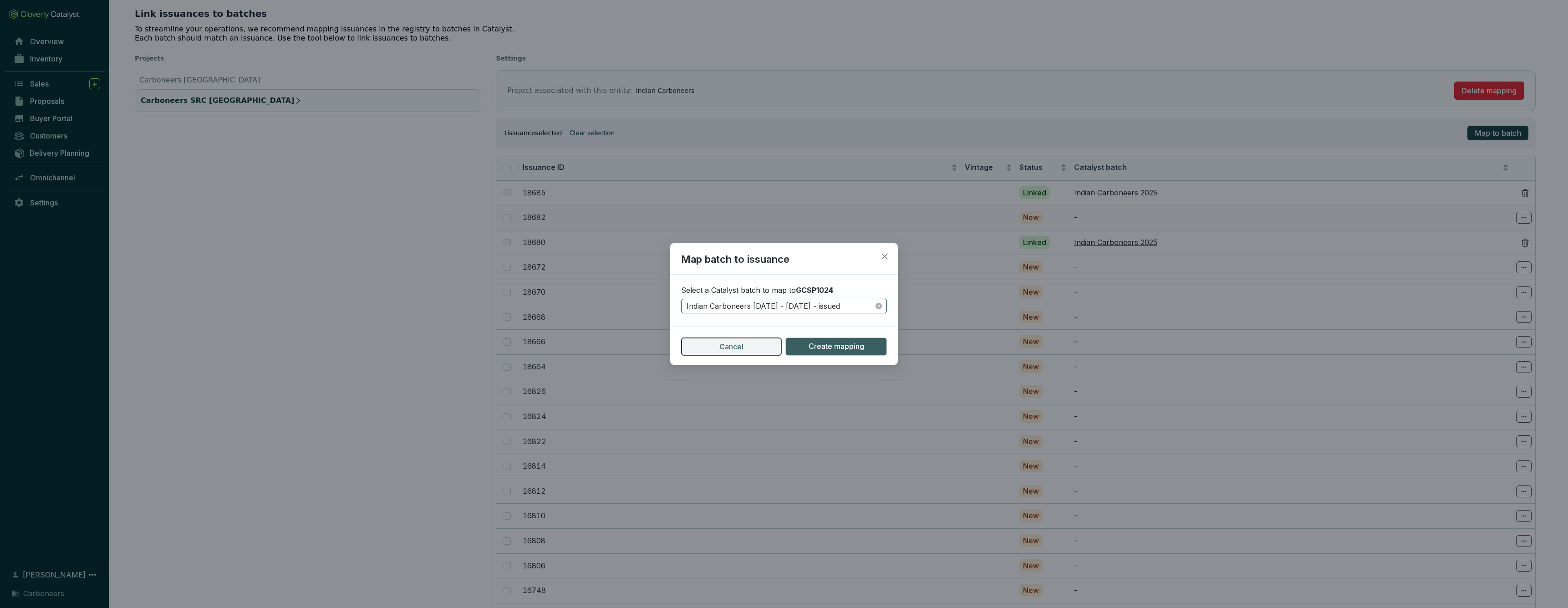
click at [751, 349] on button "Cancel" at bounding box center [731, 346] width 100 height 18
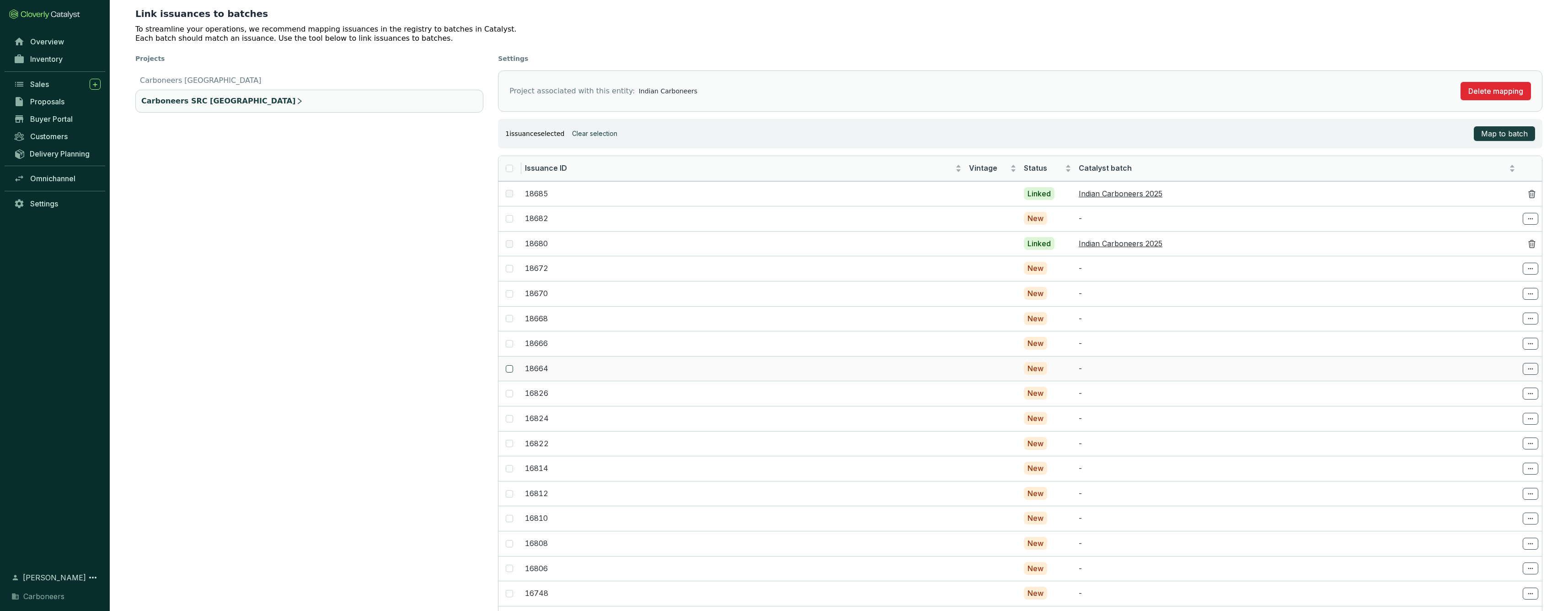
click at [510, 369] on span at bounding box center [509, 369] width 7 height 7
click at [510, 369] on input "checkbox" at bounding box center [509, 369] width 7 height 7
checkbox input "true"
click at [1528, 369] on icon at bounding box center [1530, 369] width 7 height 11
click at [1503, 393] on p "Select batch" at bounding box center [1493, 387] width 80 height 15
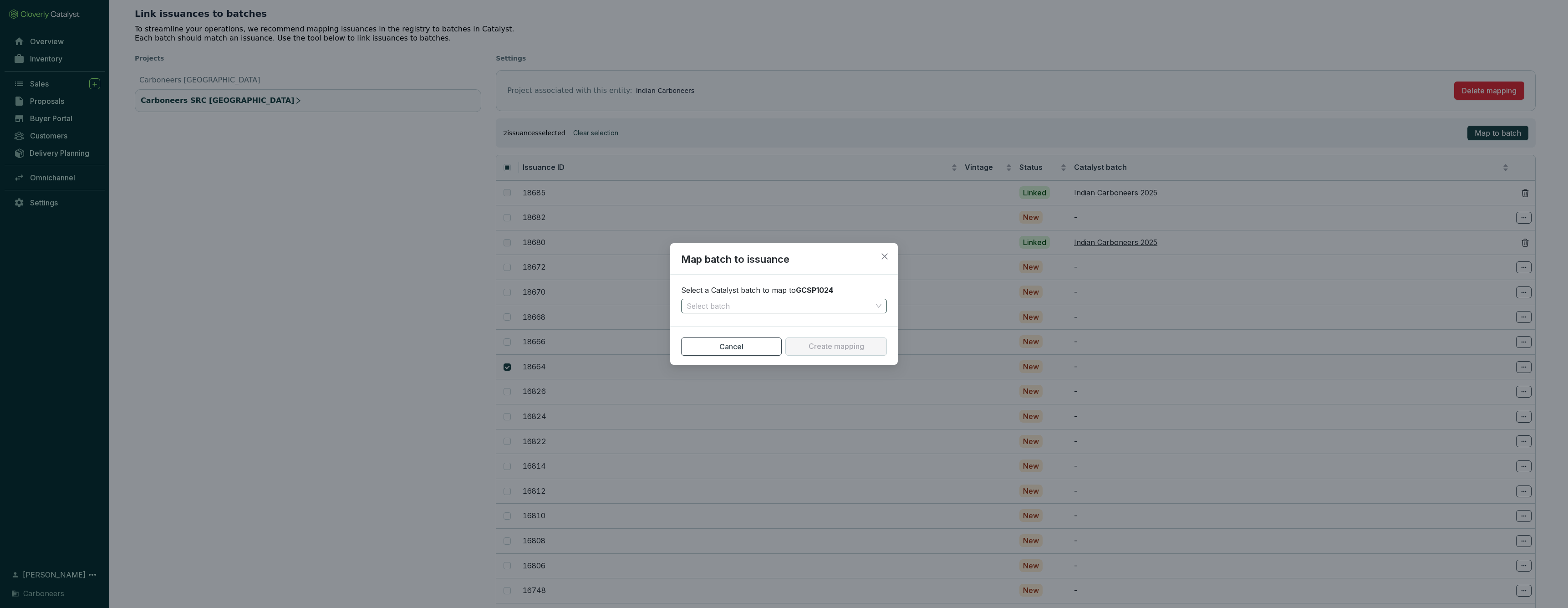
click at [768, 306] on input "search" at bounding box center [779, 306] width 186 height 13
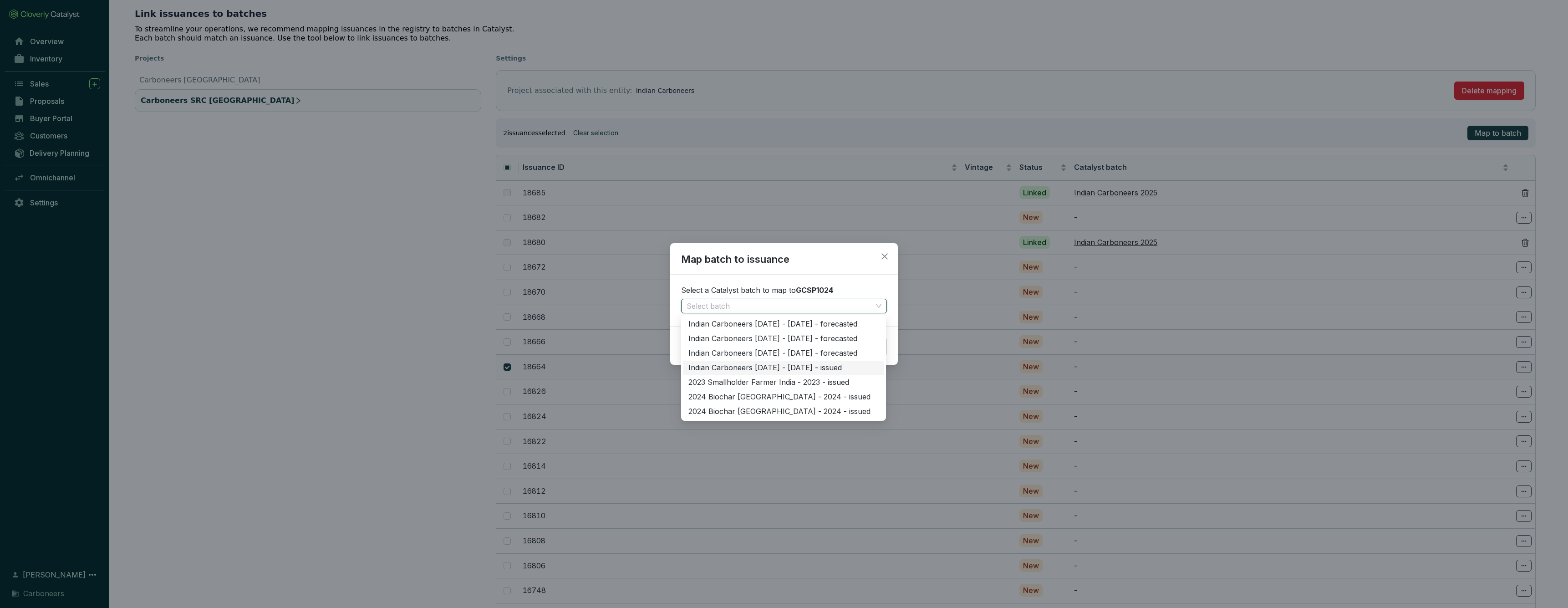
click at [794, 368] on div "Indian Carboneers 2025 - 2025 - issued" at bounding box center [783, 368] width 191 height 10
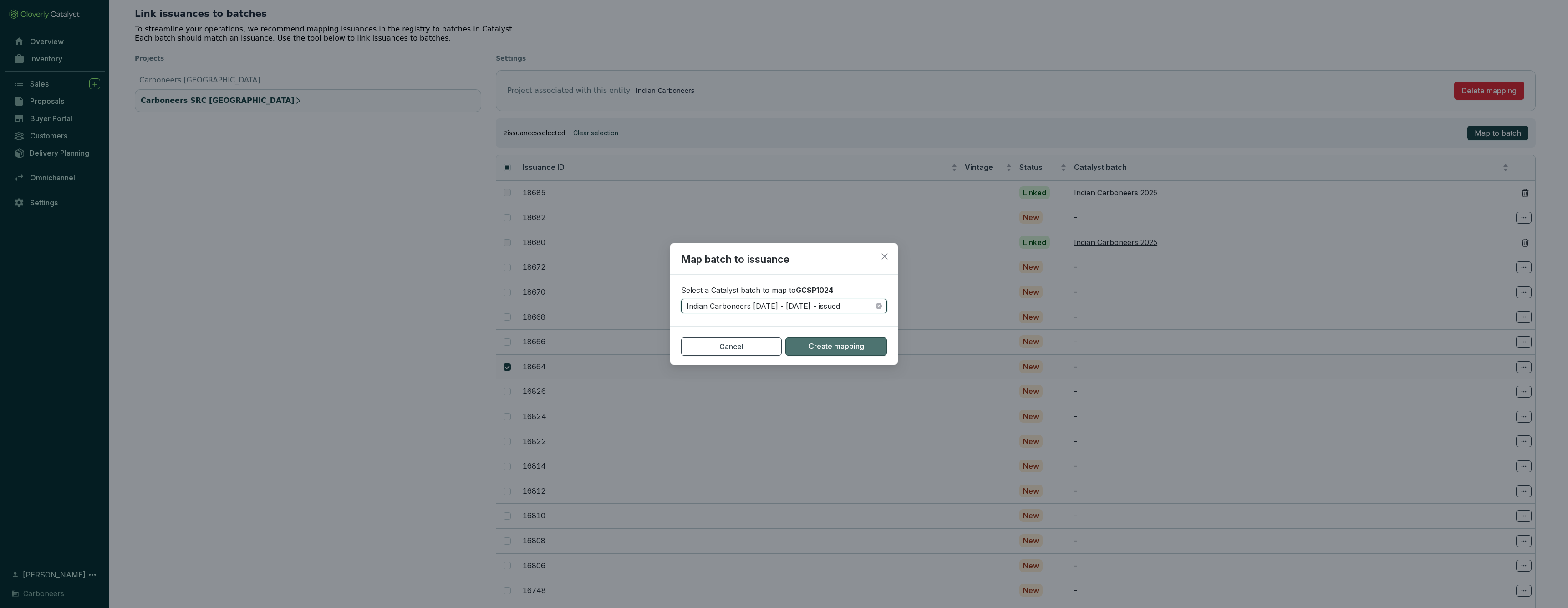
click at [834, 347] on span "Create mapping" at bounding box center [836, 346] width 55 height 10
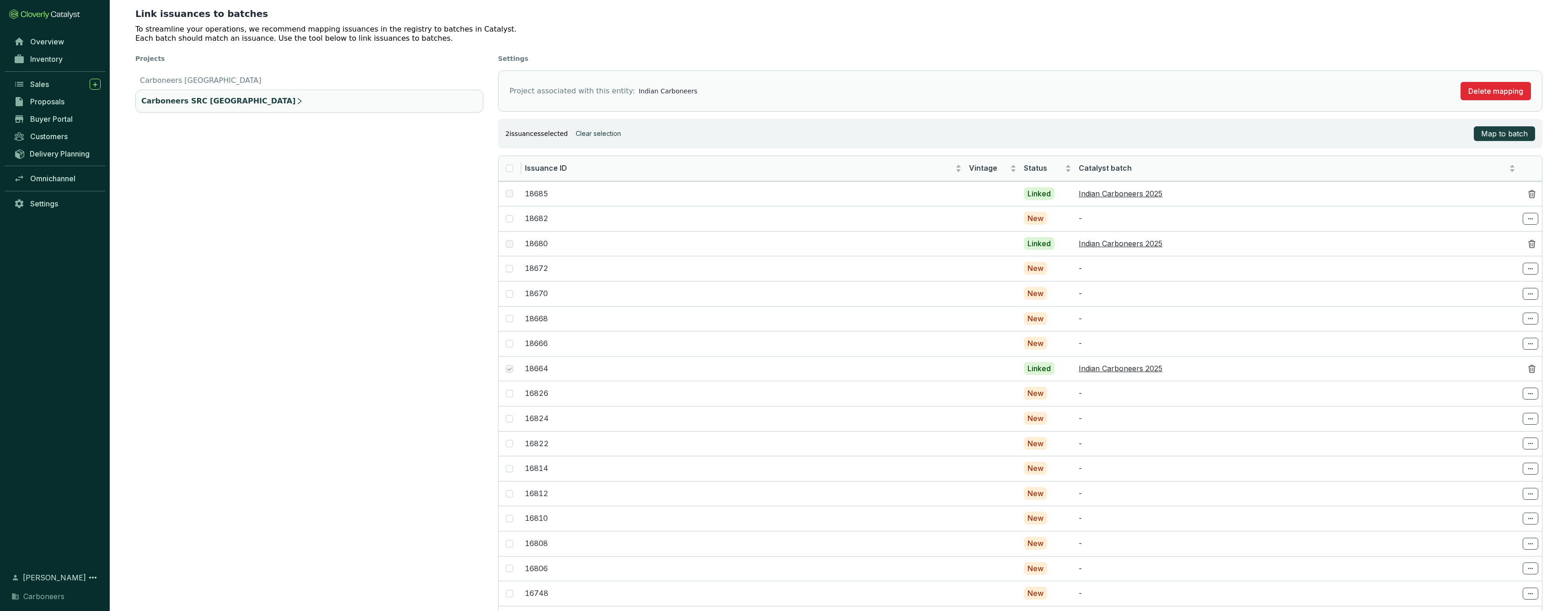
click at [510, 370] on label at bounding box center [509, 369] width 7 height 10
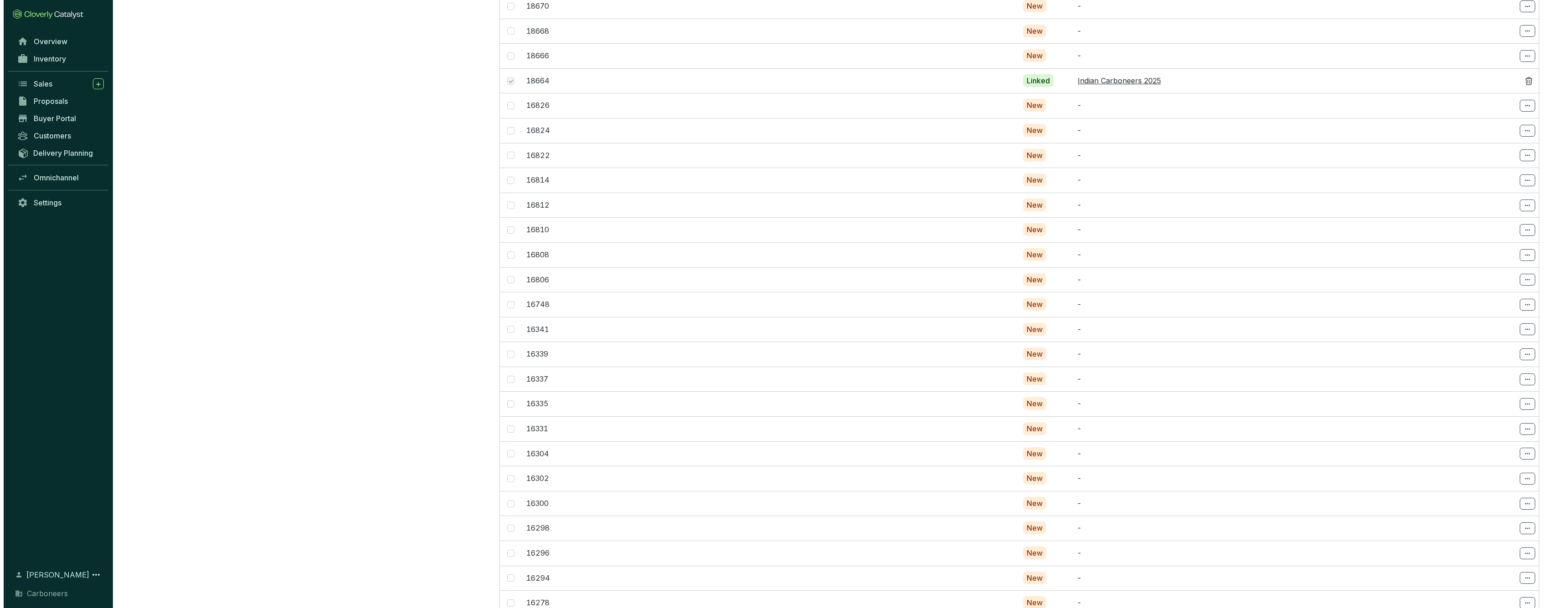
scroll to position [0, 0]
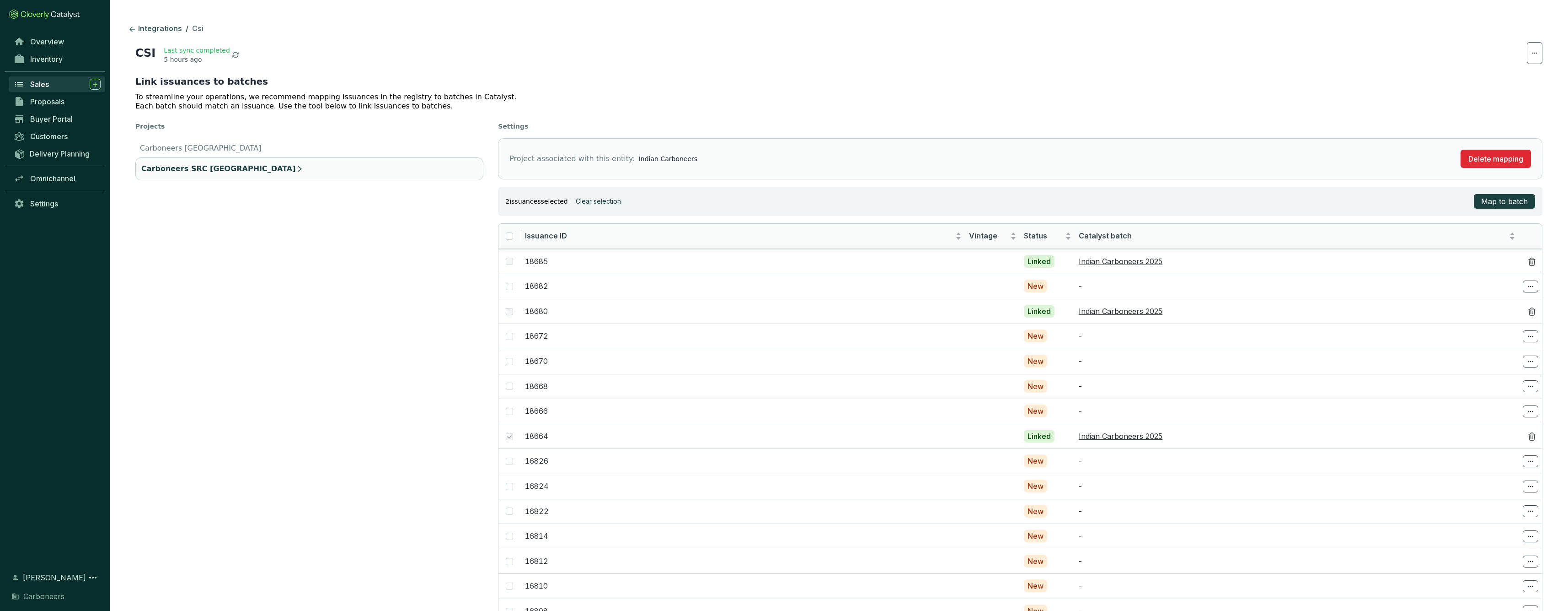
click at [38, 78] on link "Sales" at bounding box center [57, 84] width 96 height 15
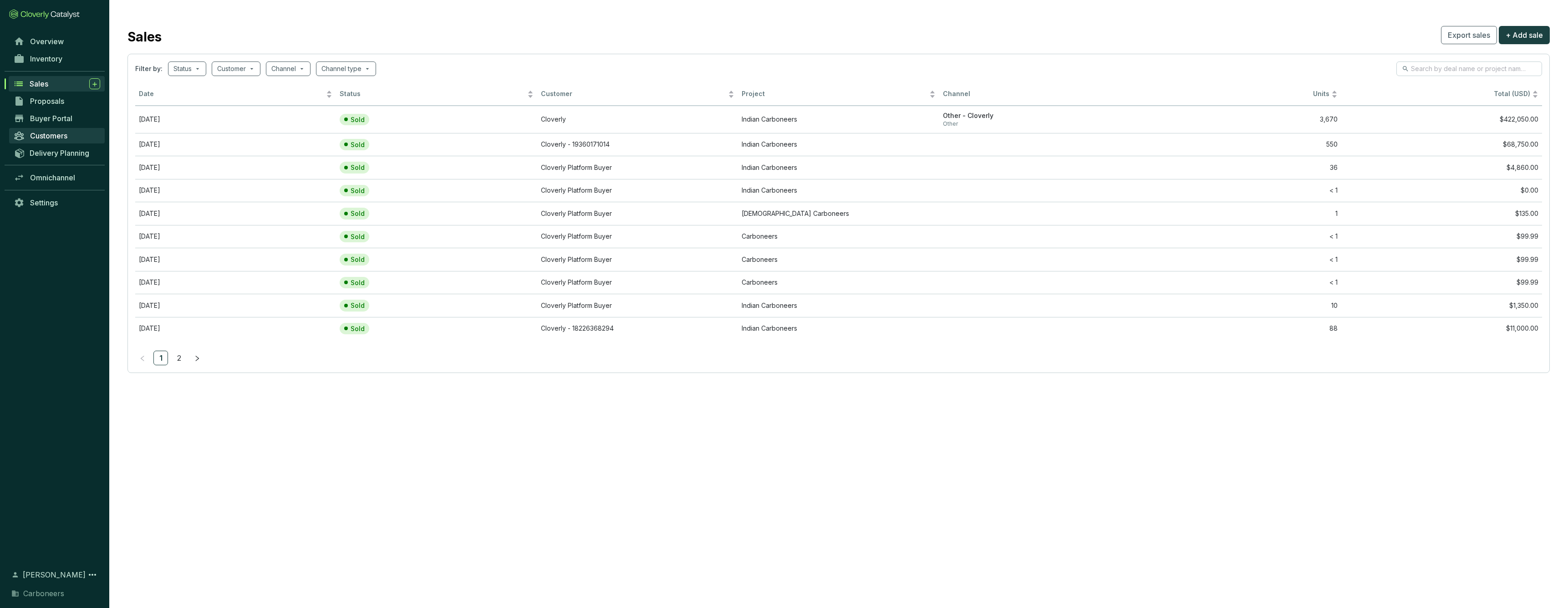
click at [95, 133] on link "Customers" at bounding box center [57, 135] width 96 height 15
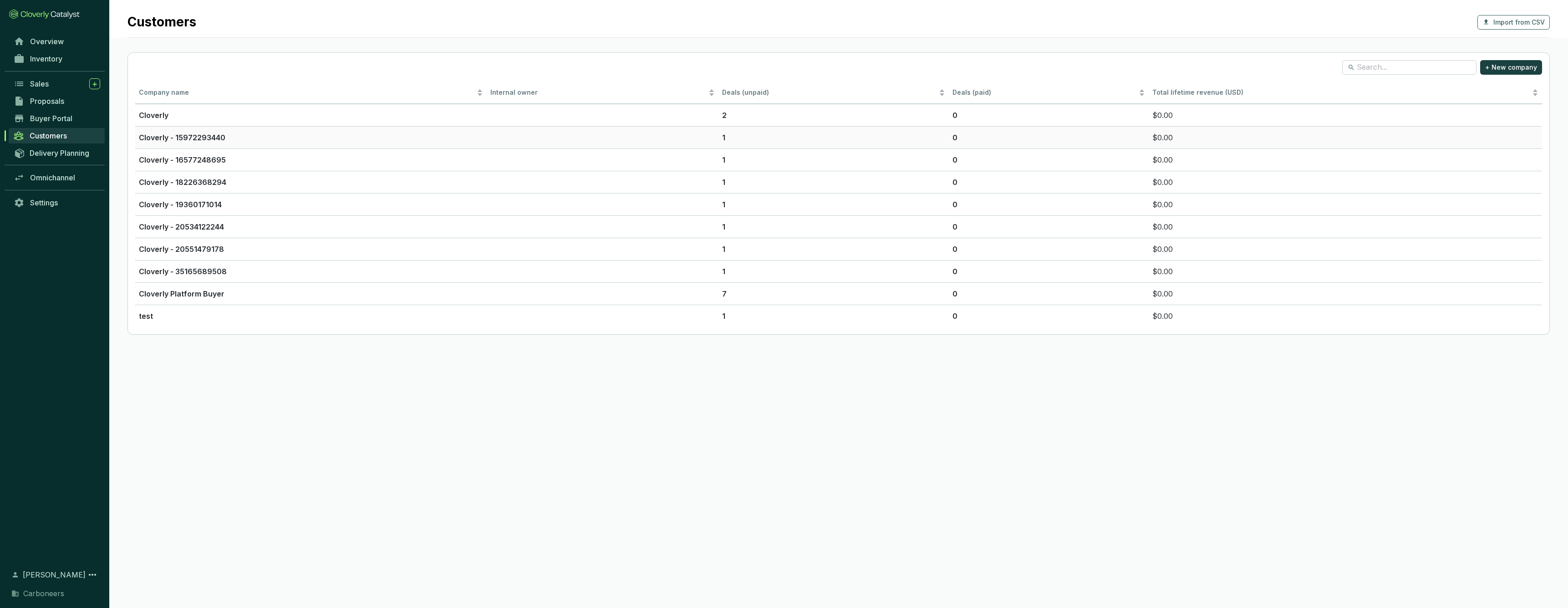
click at [693, 141] on td at bounding box center [603, 137] width 232 height 23
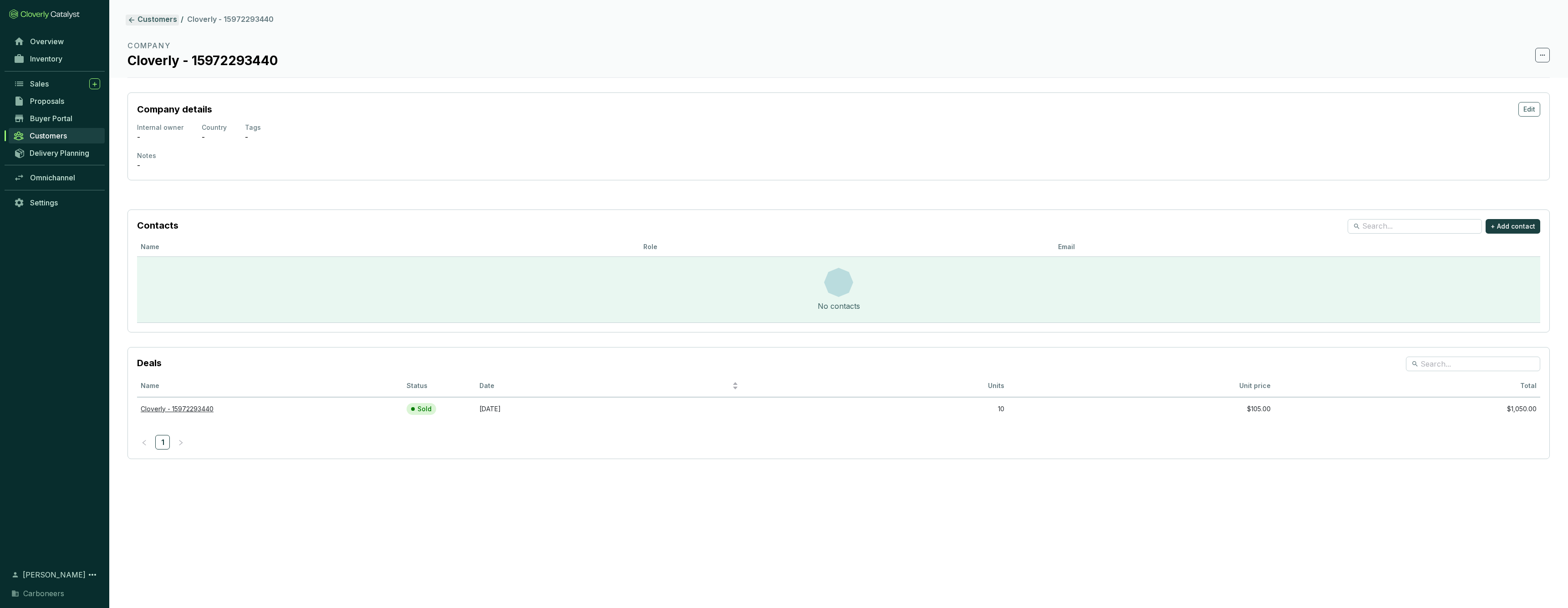
click at [129, 22] on icon at bounding box center [131, 19] width 8 height 8
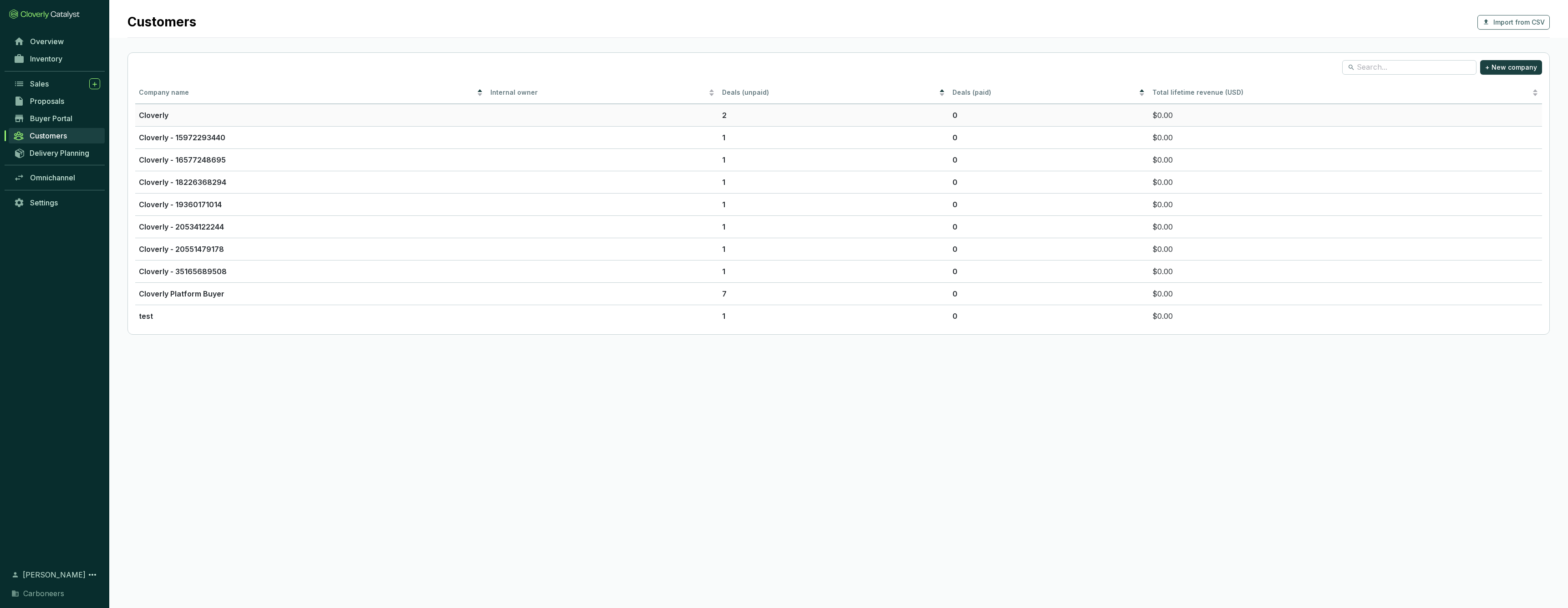
click at [580, 114] on td at bounding box center [603, 115] width 232 height 23
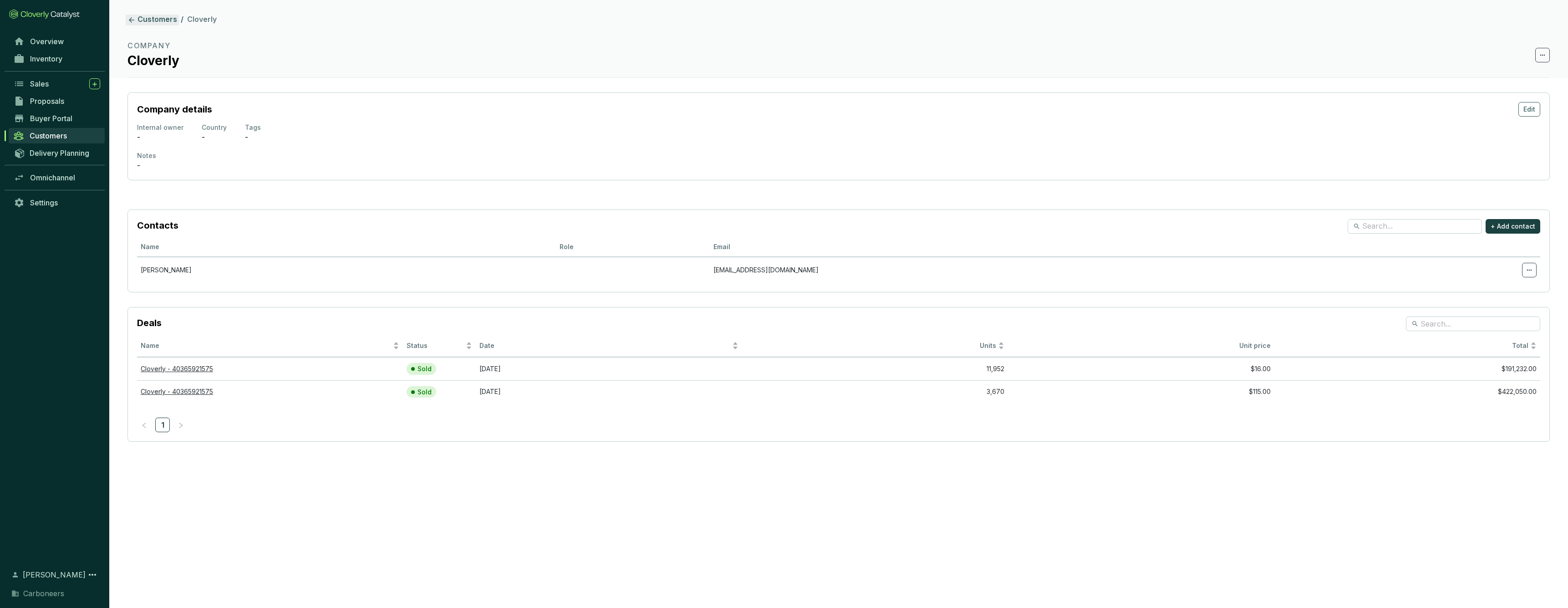
click at [132, 18] on icon at bounding box center [131, 19] width 8 height 8
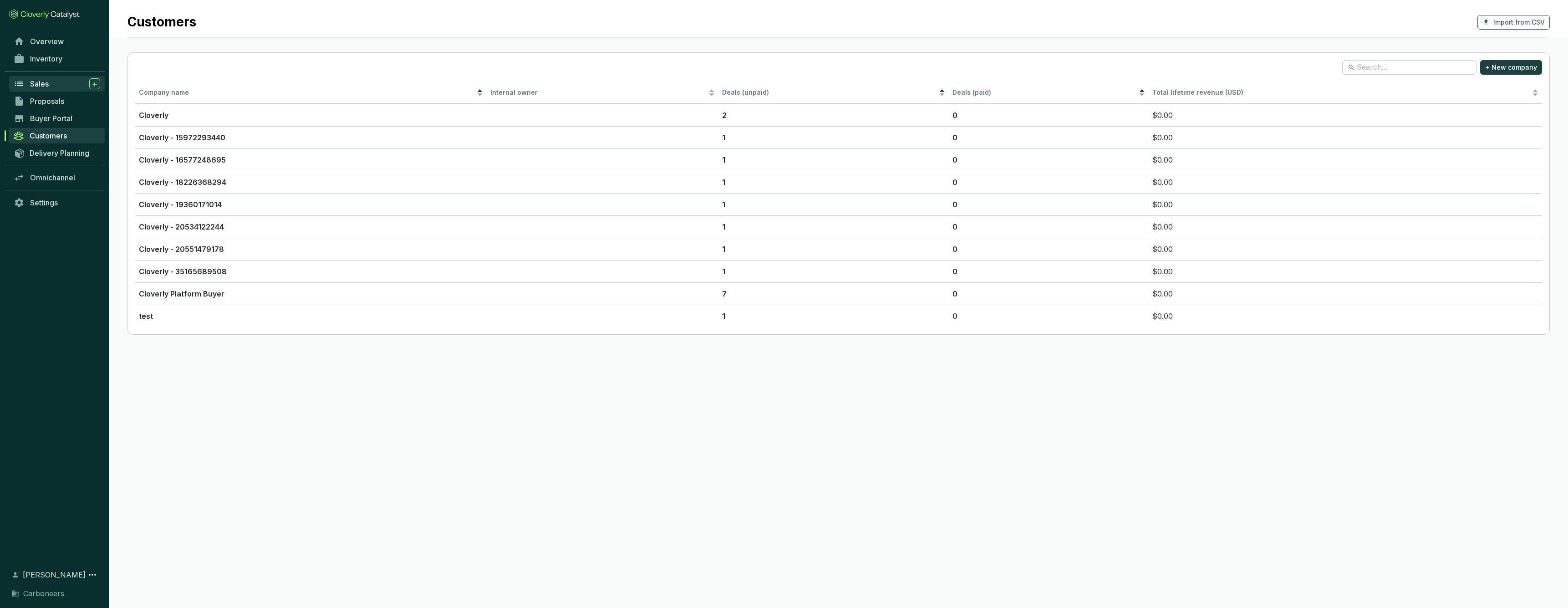
click at [55, 83] on div "Sales" at bounding box center [65, 84] width 70 height 11
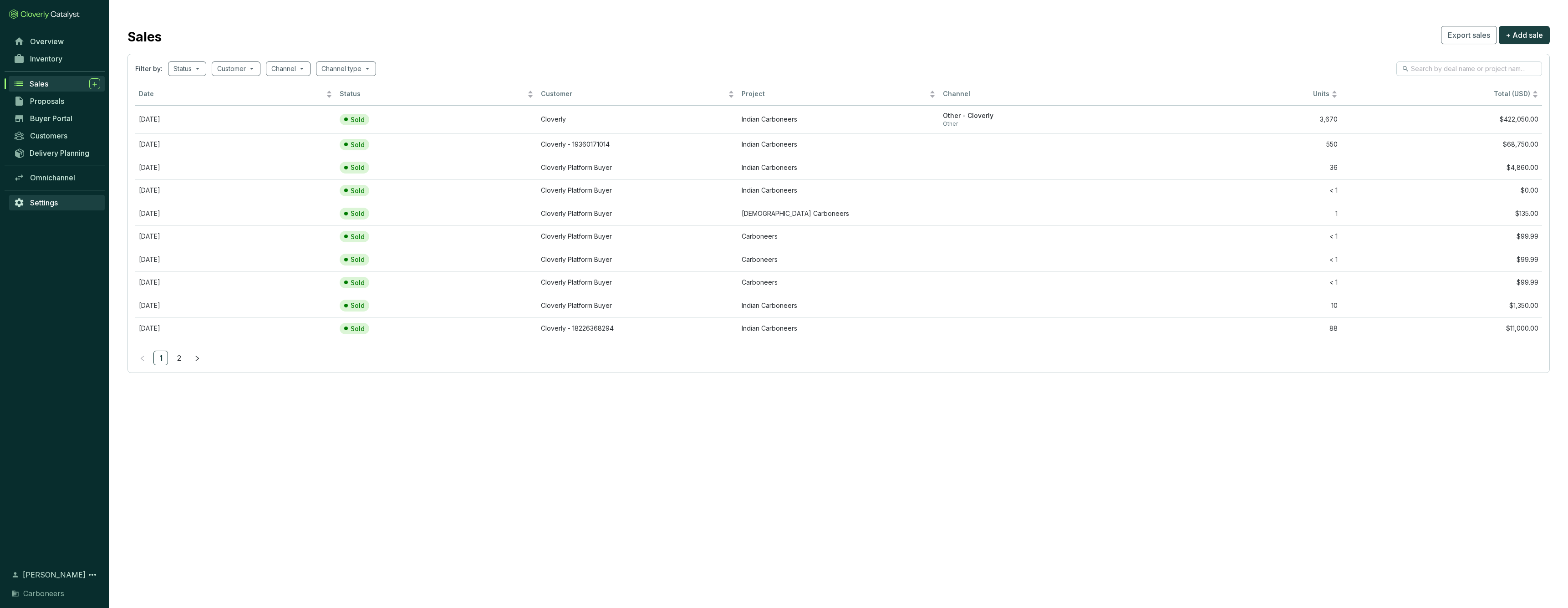
click at [44, 203] on span "Settings" at bounding box center [44, 202] width 28 height 9
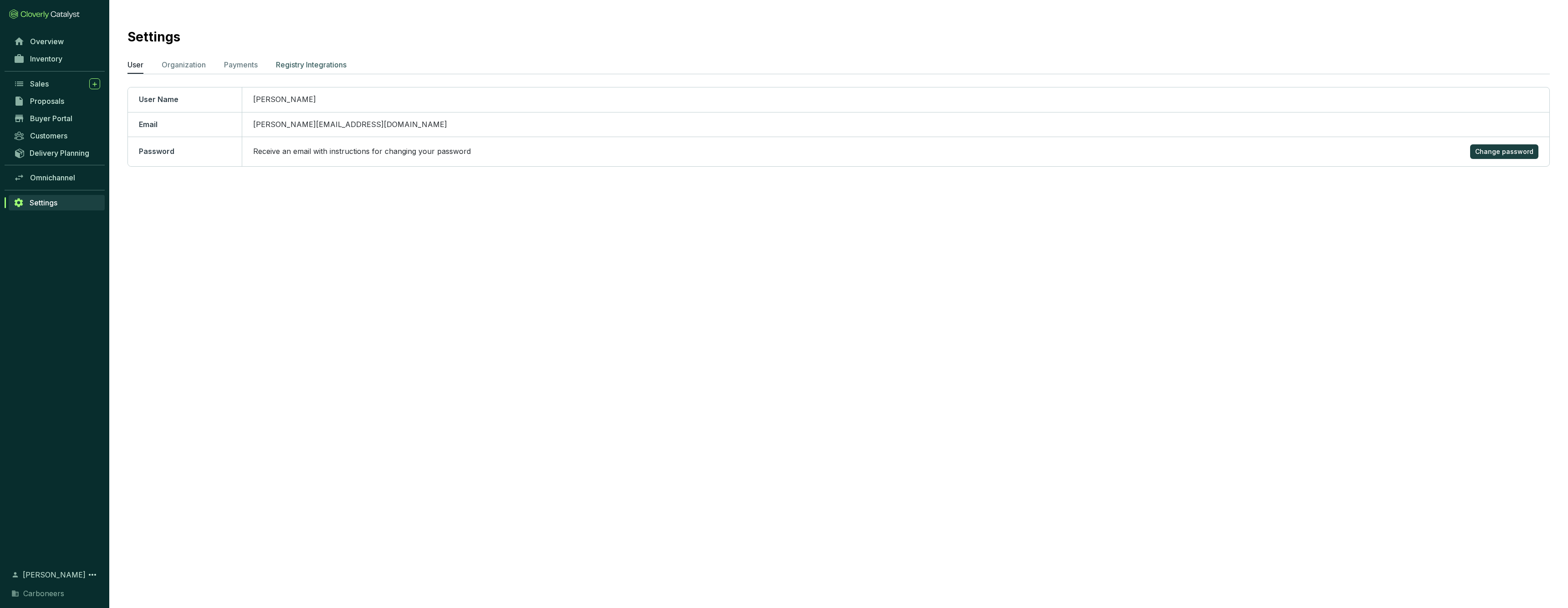
click at [299, 66] on p "Registry Integrations" at bounding box center [311, 65] width 71 height 11
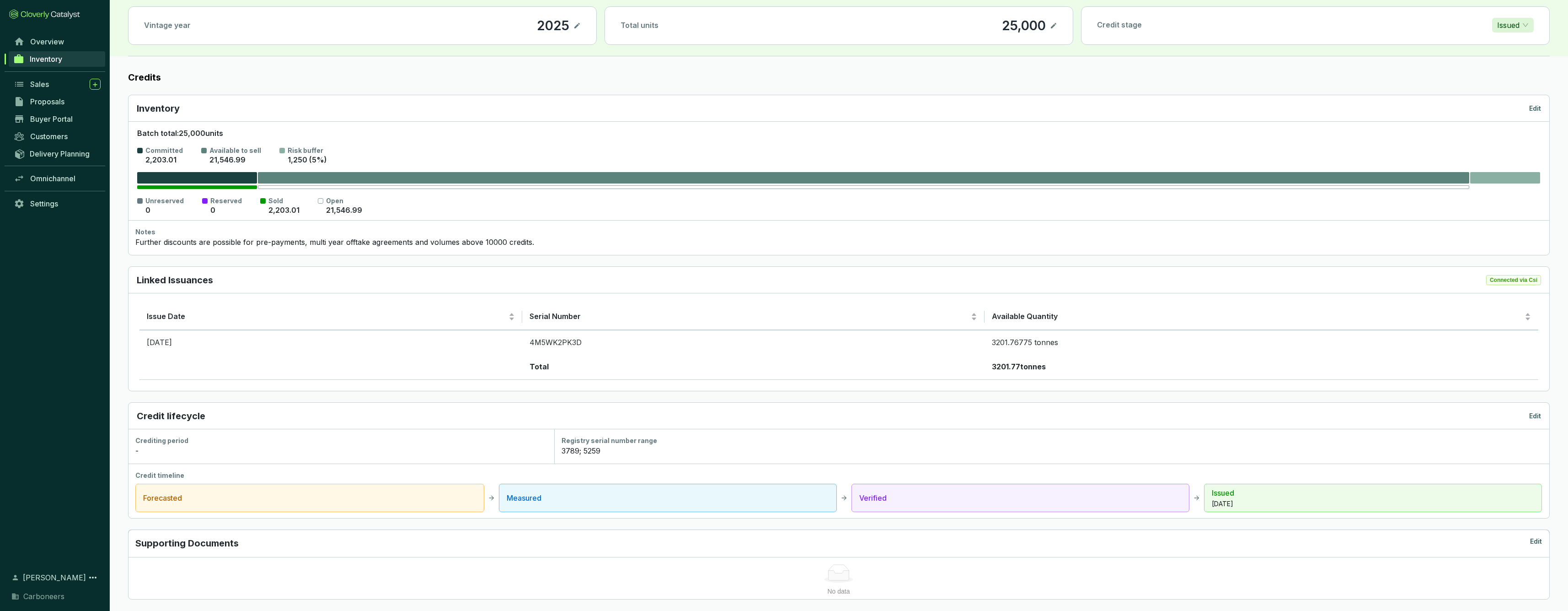
scroll to position [45, 0]
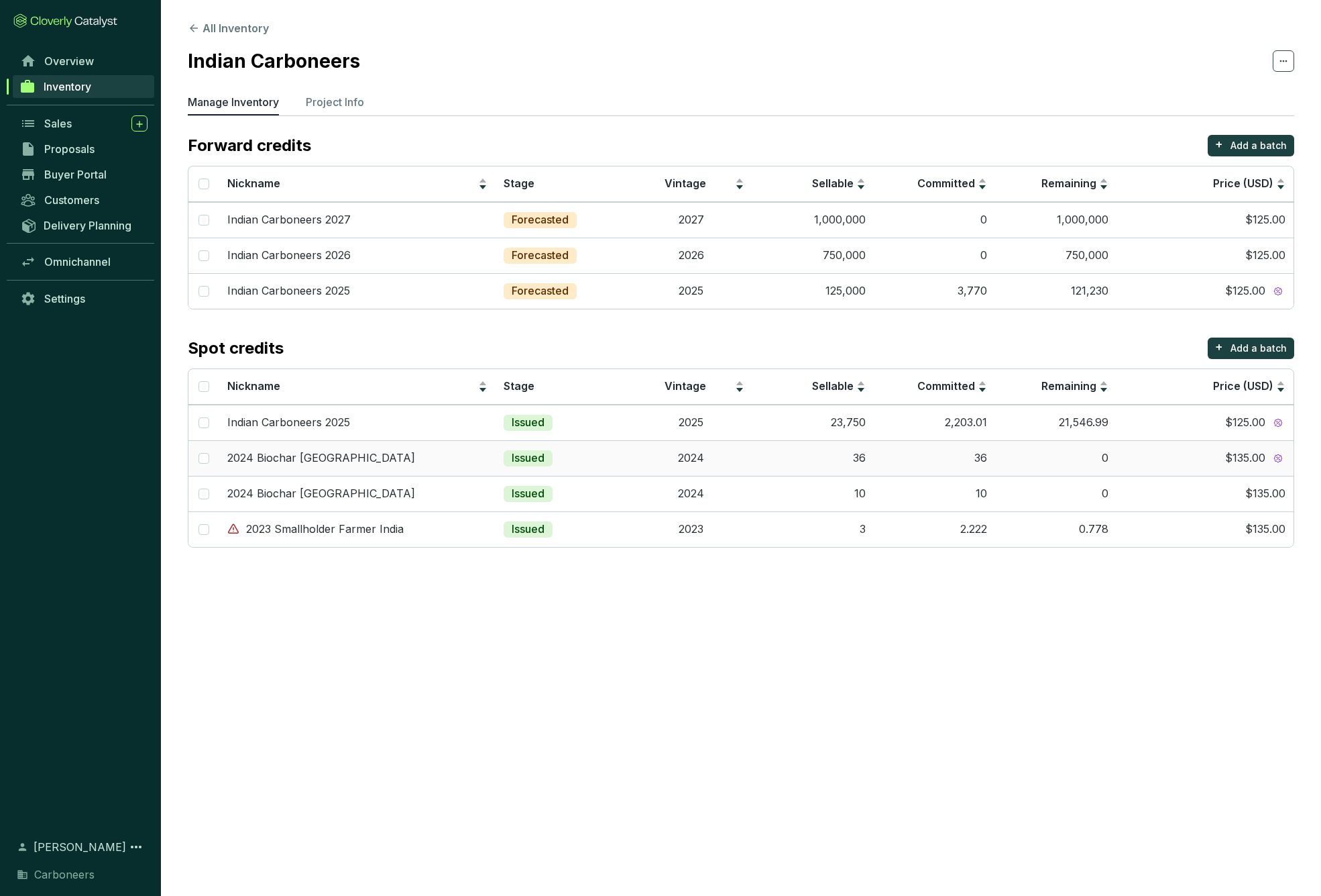
click at [448, 468] on td "2024 Biochar [GEOGRAPHIC_DATA]" at bounding box center [358, 458] width 276 height 36
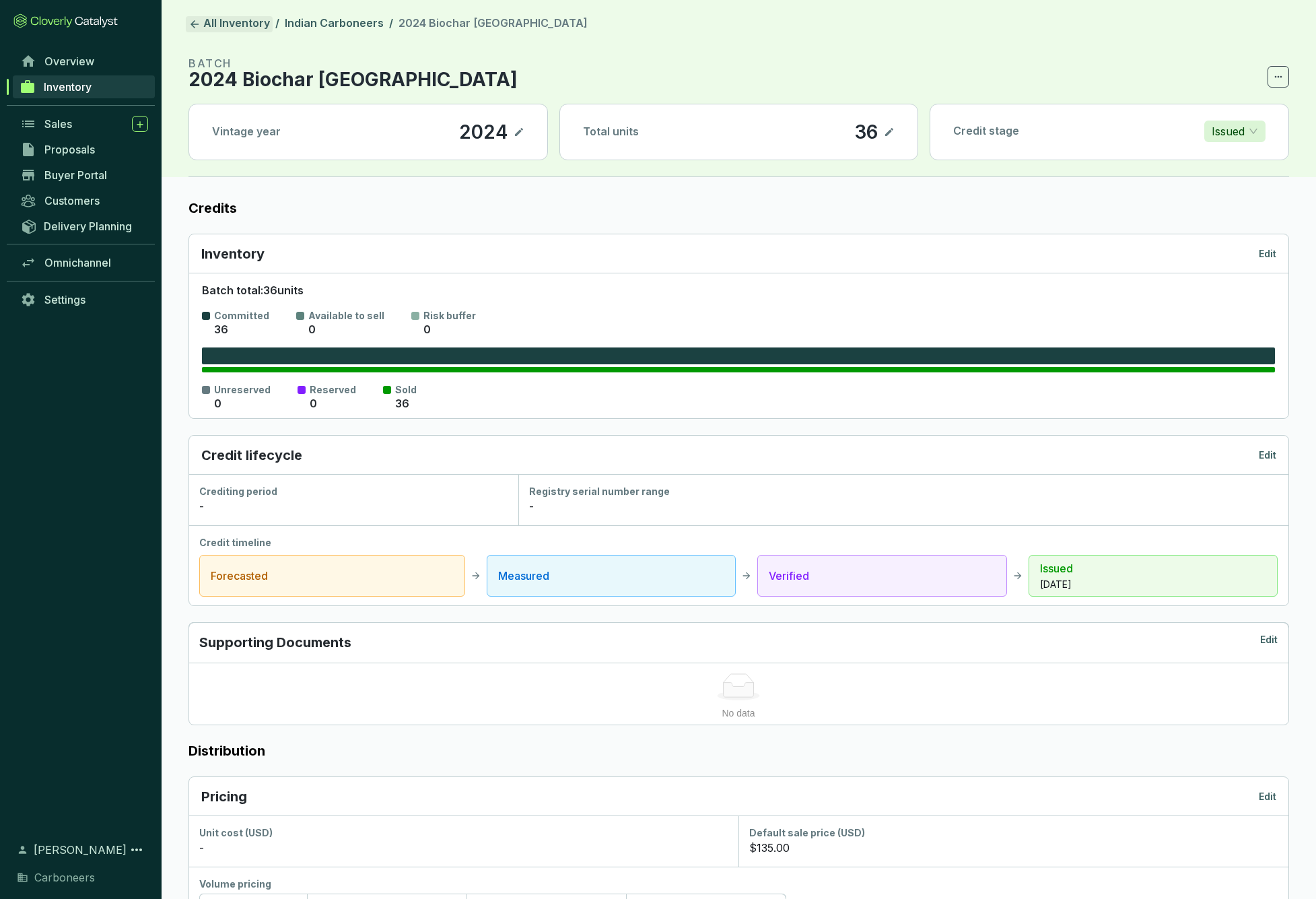
click at [196, 23] on icon at bounding box center [194, 23] width 12 height 12
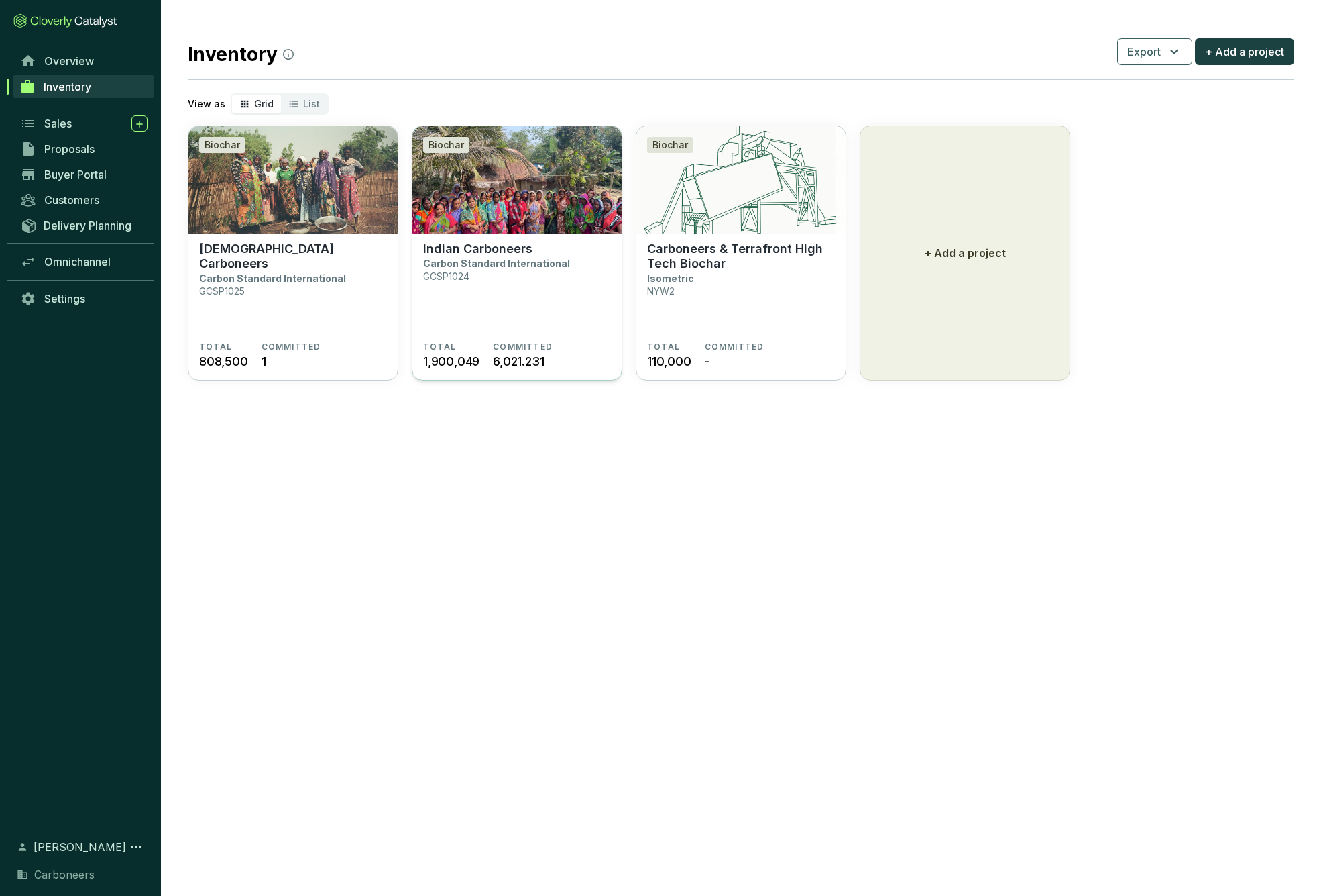
click at [517, 275] on section "Indian Carboneers Carbon Standard International GCSP1024" at bounding box center [517, 291] width 187 height 100
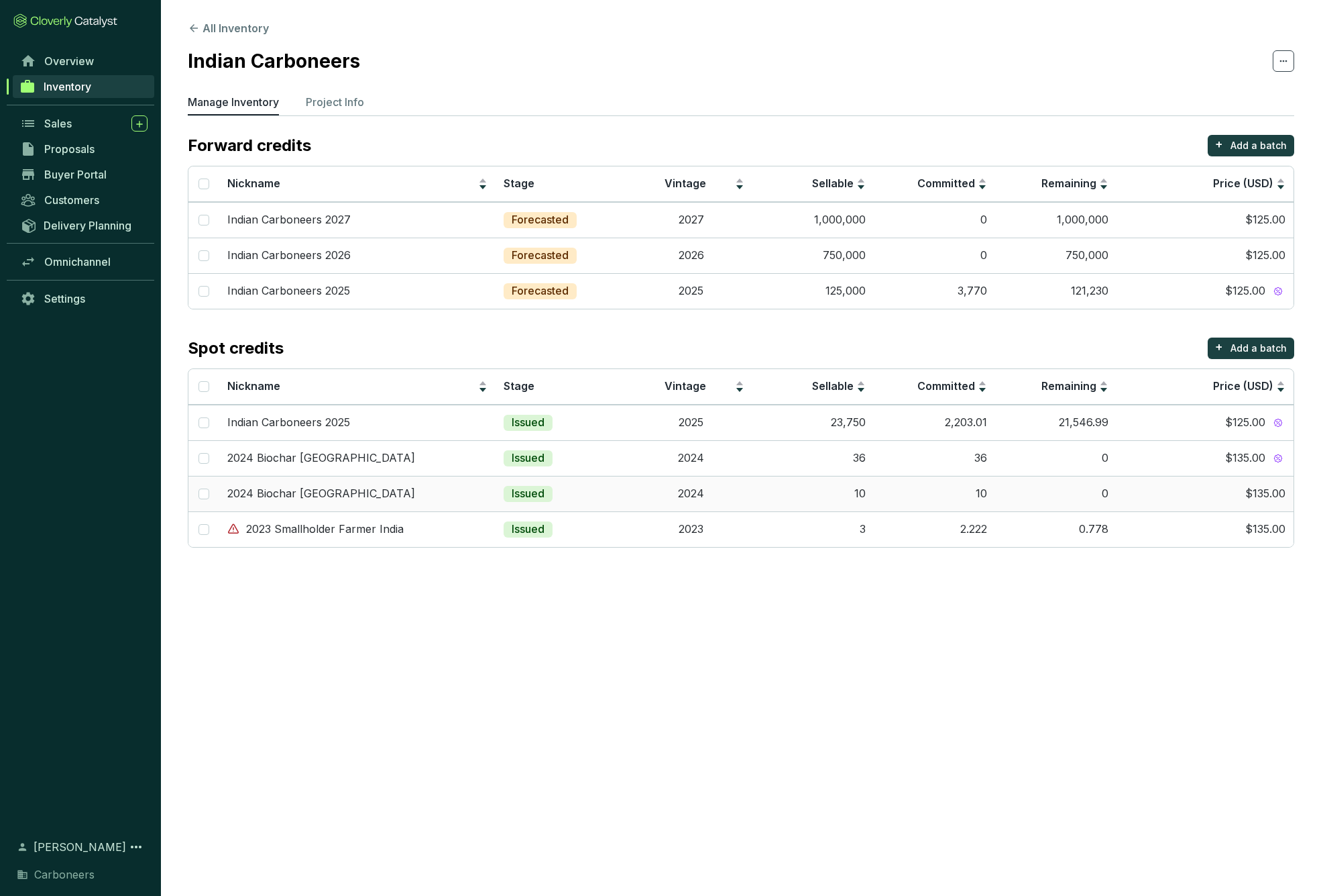
click at [347, 506] on td "2024 Biochar [GEOGRAPHIC_DATA]" at bounding box center [358, 493] width 276 height 36
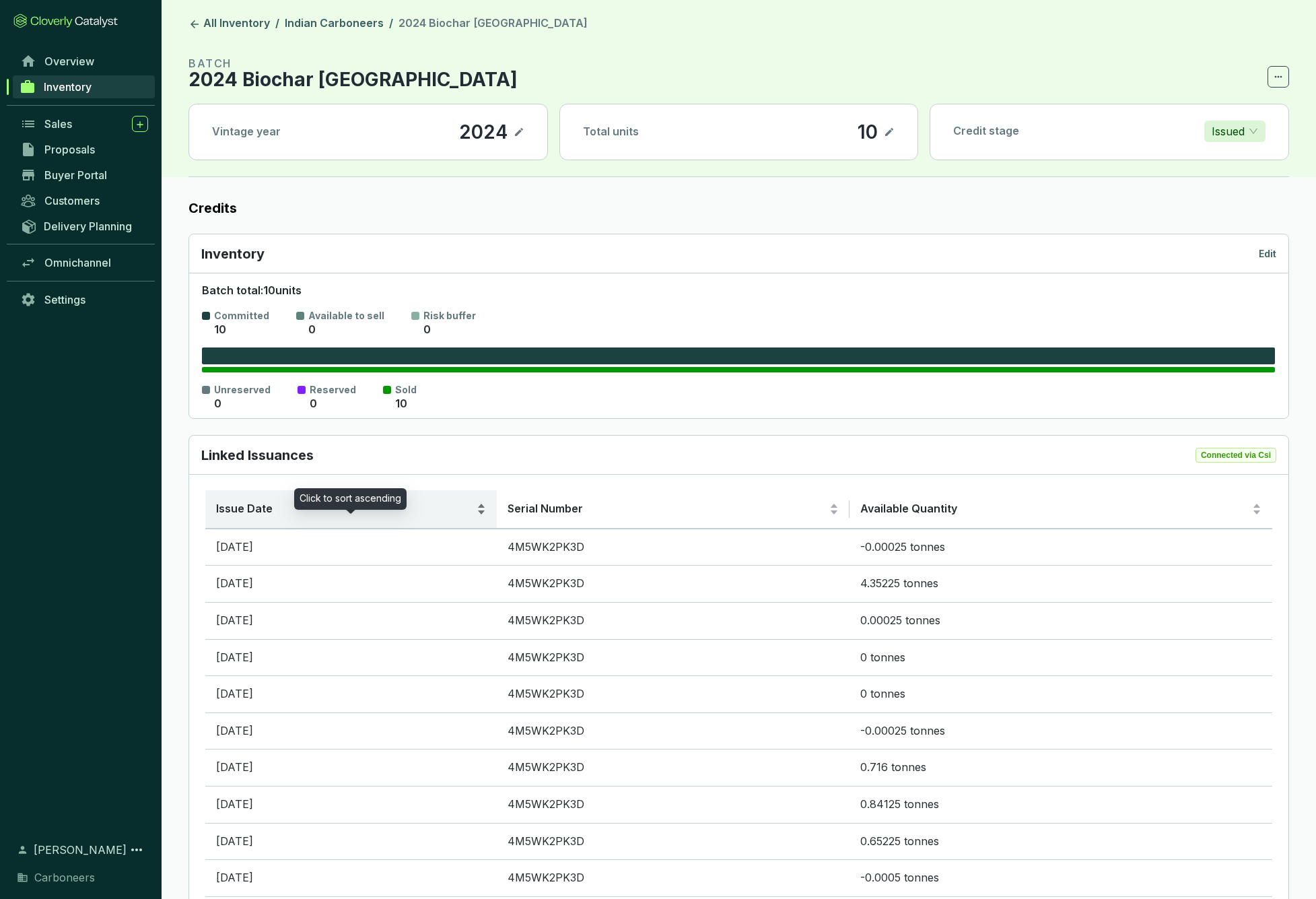
click at [346, 502] on span "Issue Date" at bounding box center [345, 508] width 257 height 14
click at [319, 504] on span "Issue Date" at bounding box center [345, 508] width 257 height 14
click at [198, 26] on icon at bounding box center [194, 23] width 12 height 12
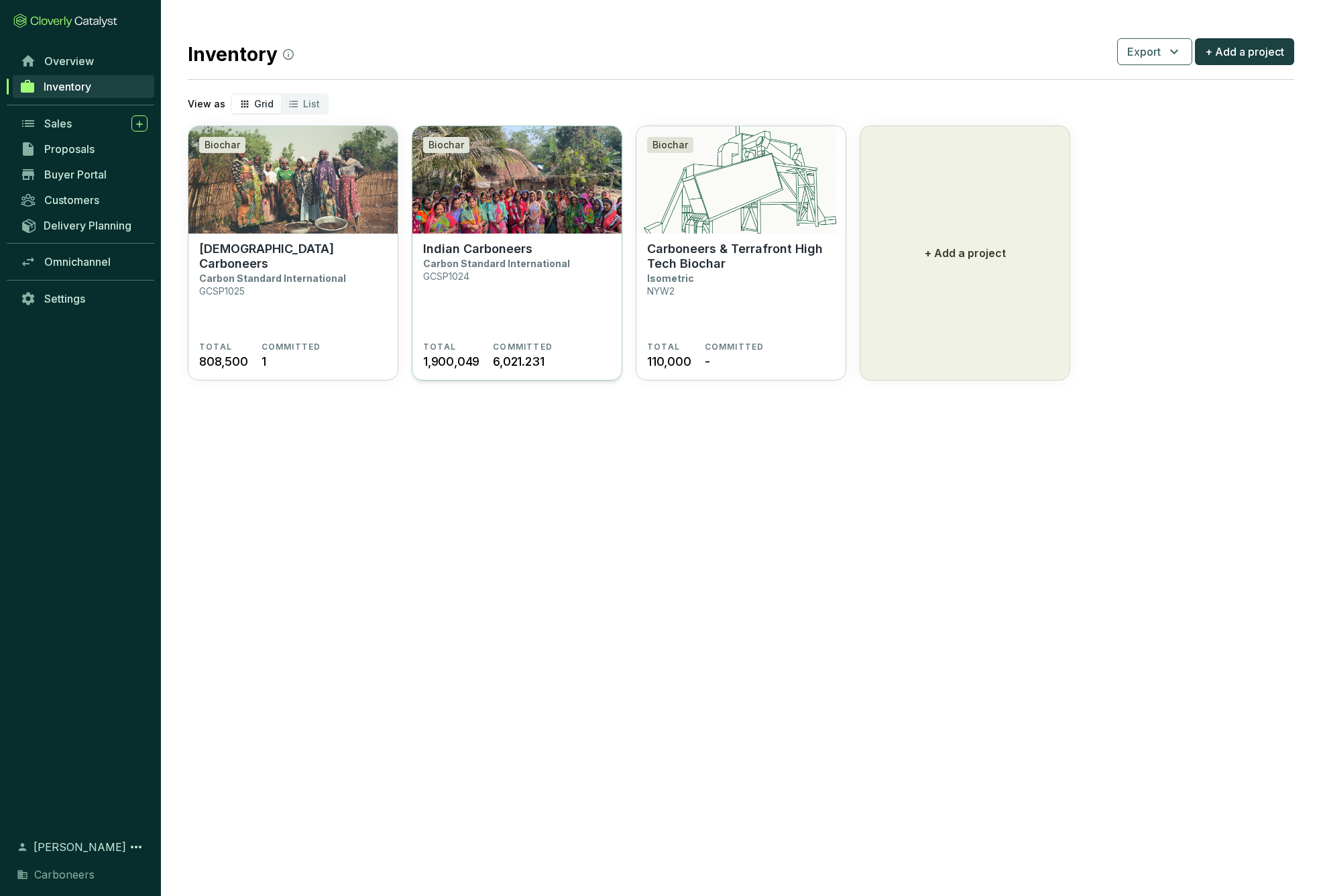
click at [509, 232] on img at bounding box center [517, 180] width 209 height 108
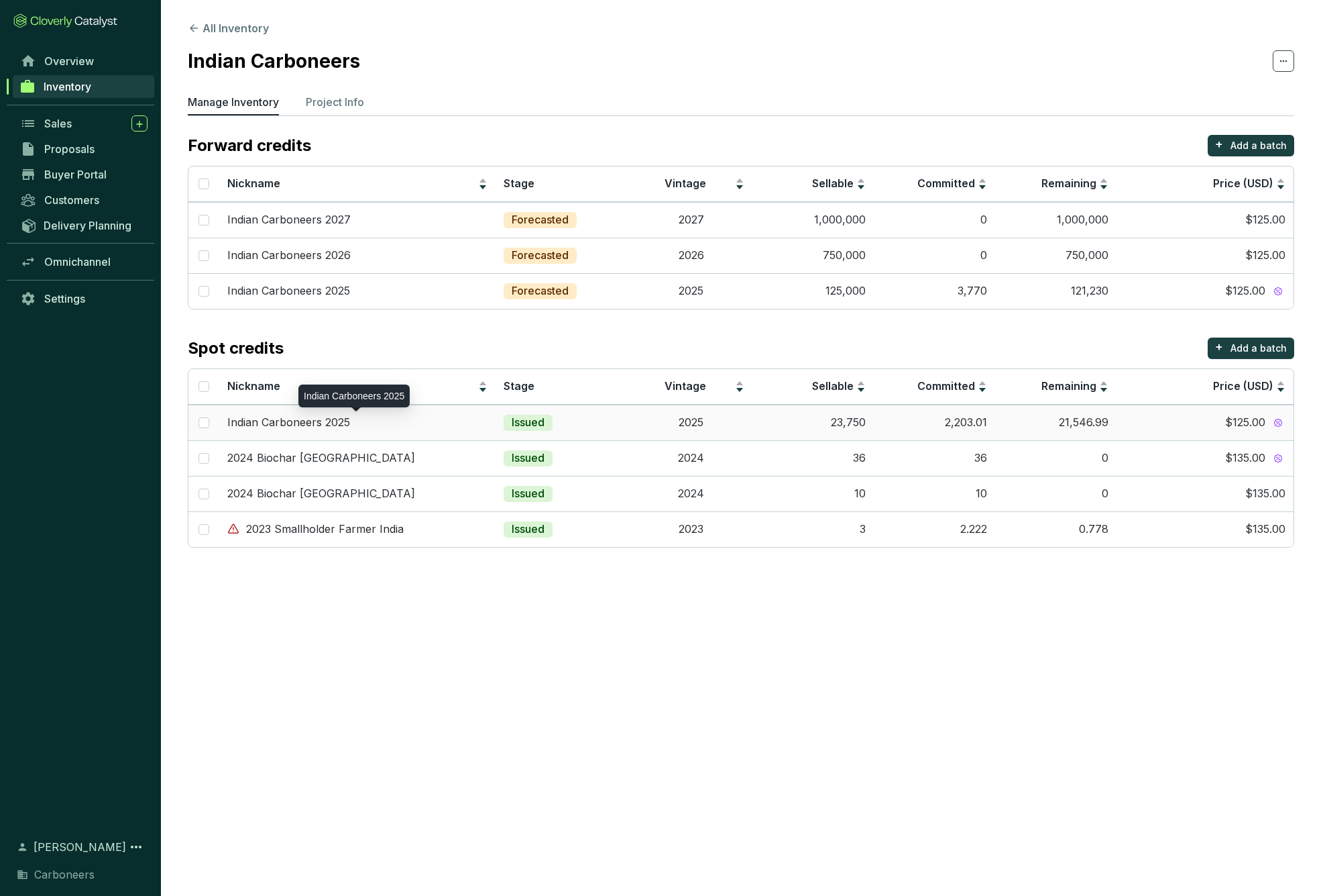
click at [401, 421] on div "Indian Carboneers 2025" at bounding box center [358, 422] width 260 height 14
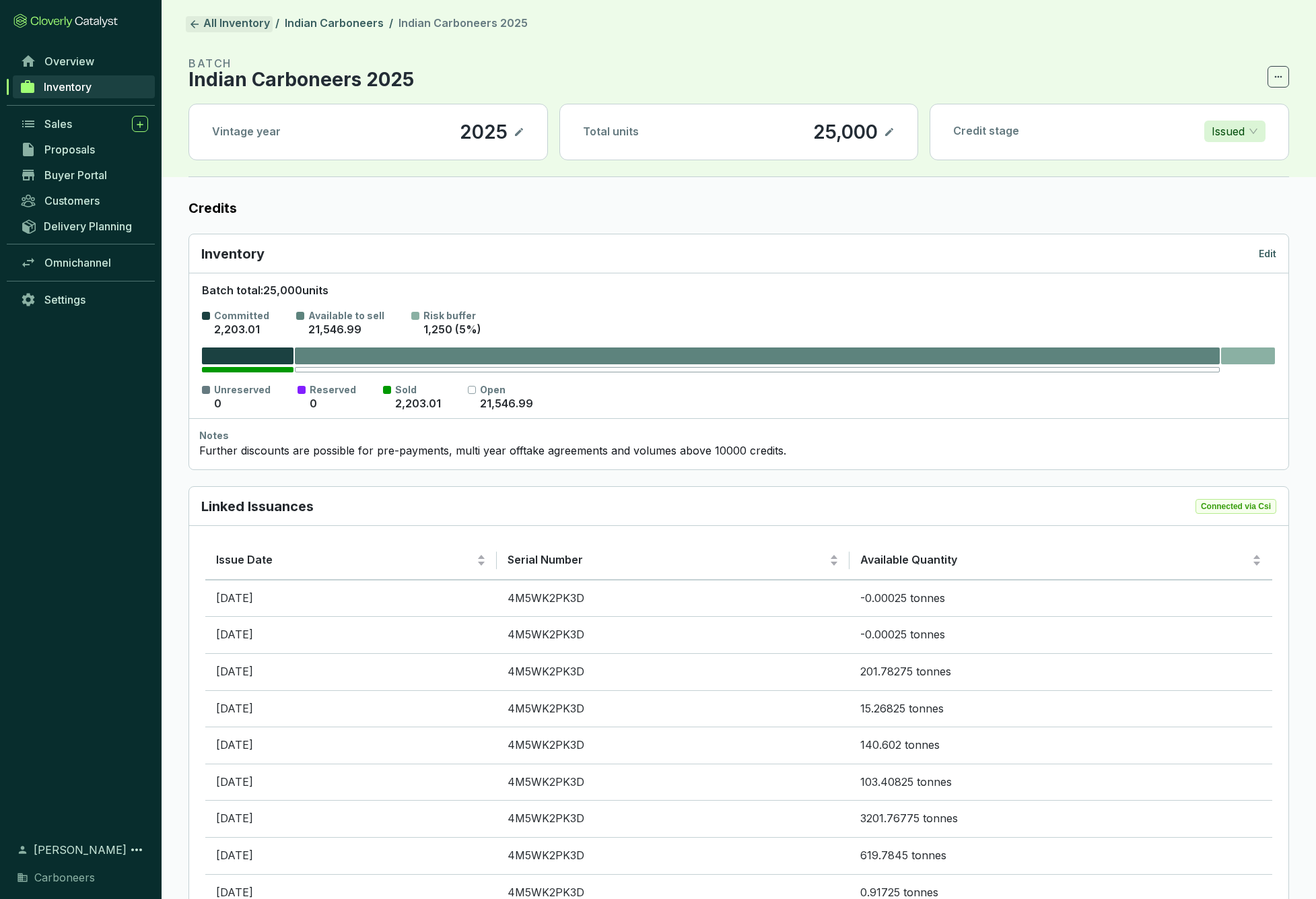
click at [202, 22] on link "All Inventory" at bounding box center [229, 24] width 86 height 16
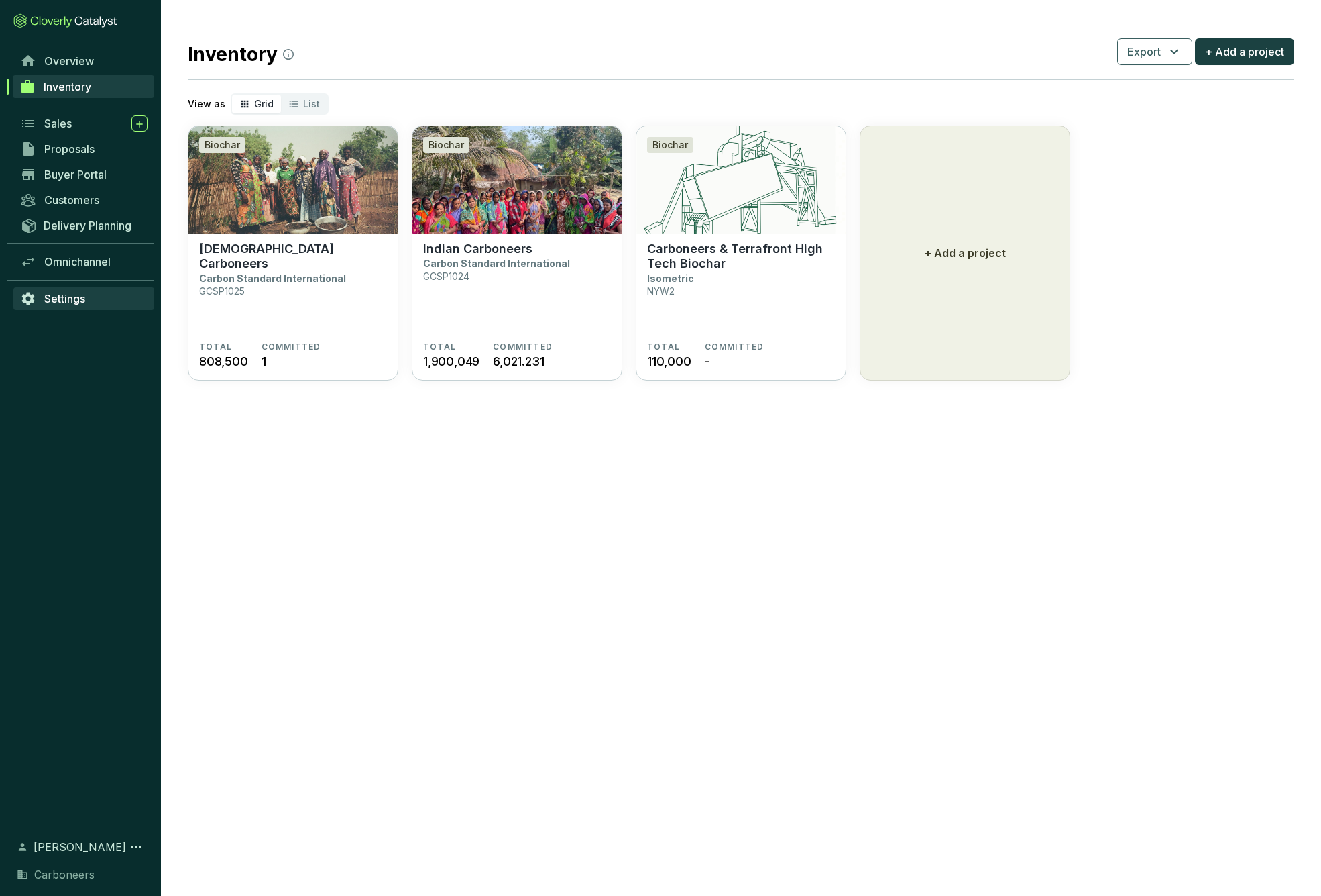
click at [76, 296] on span "Settings" at bounding box center [65, 298] width 41 height 13
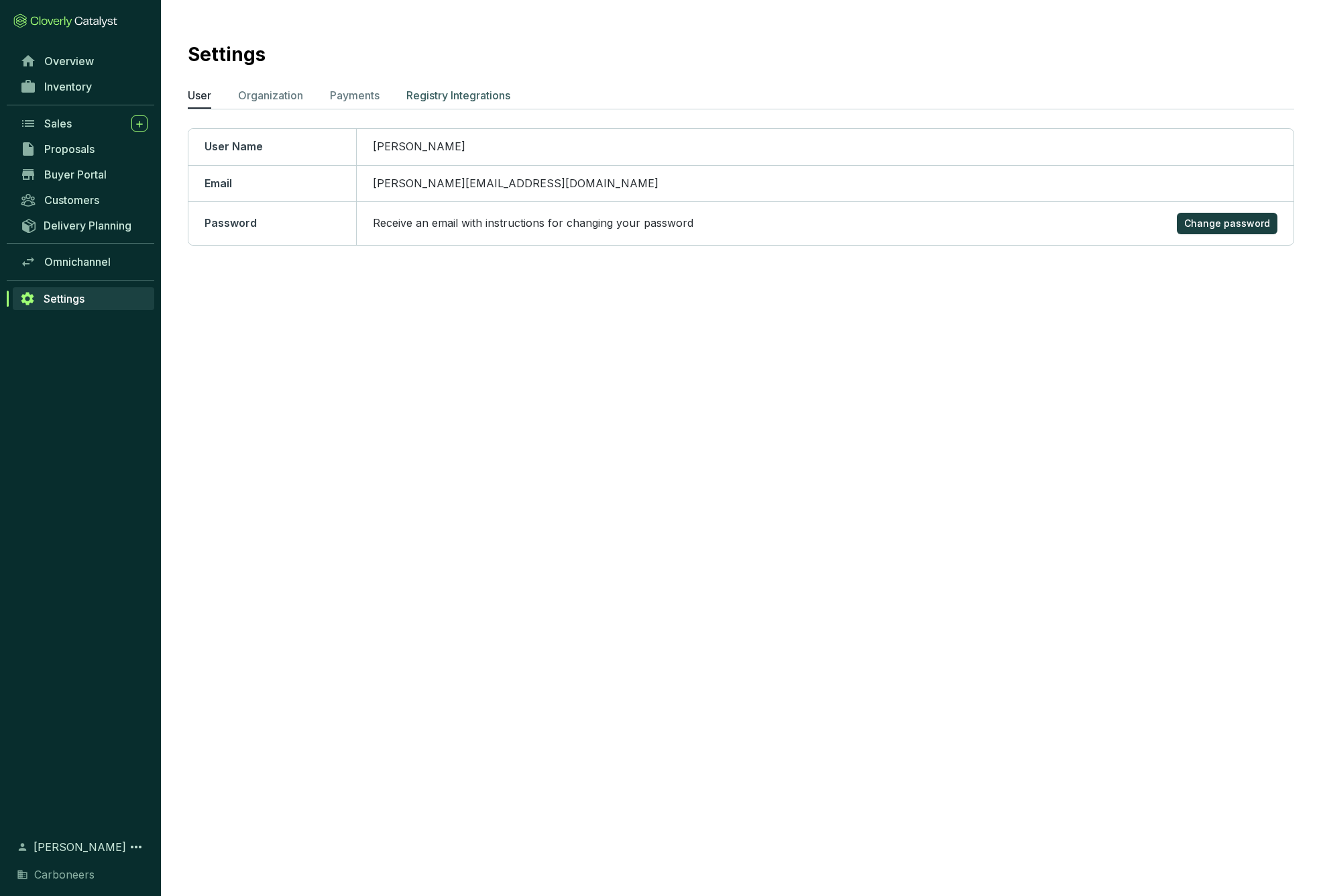
click at [430, 91] on p "Registry Integrations" at bounding box center [458, 95] width 104 height 16
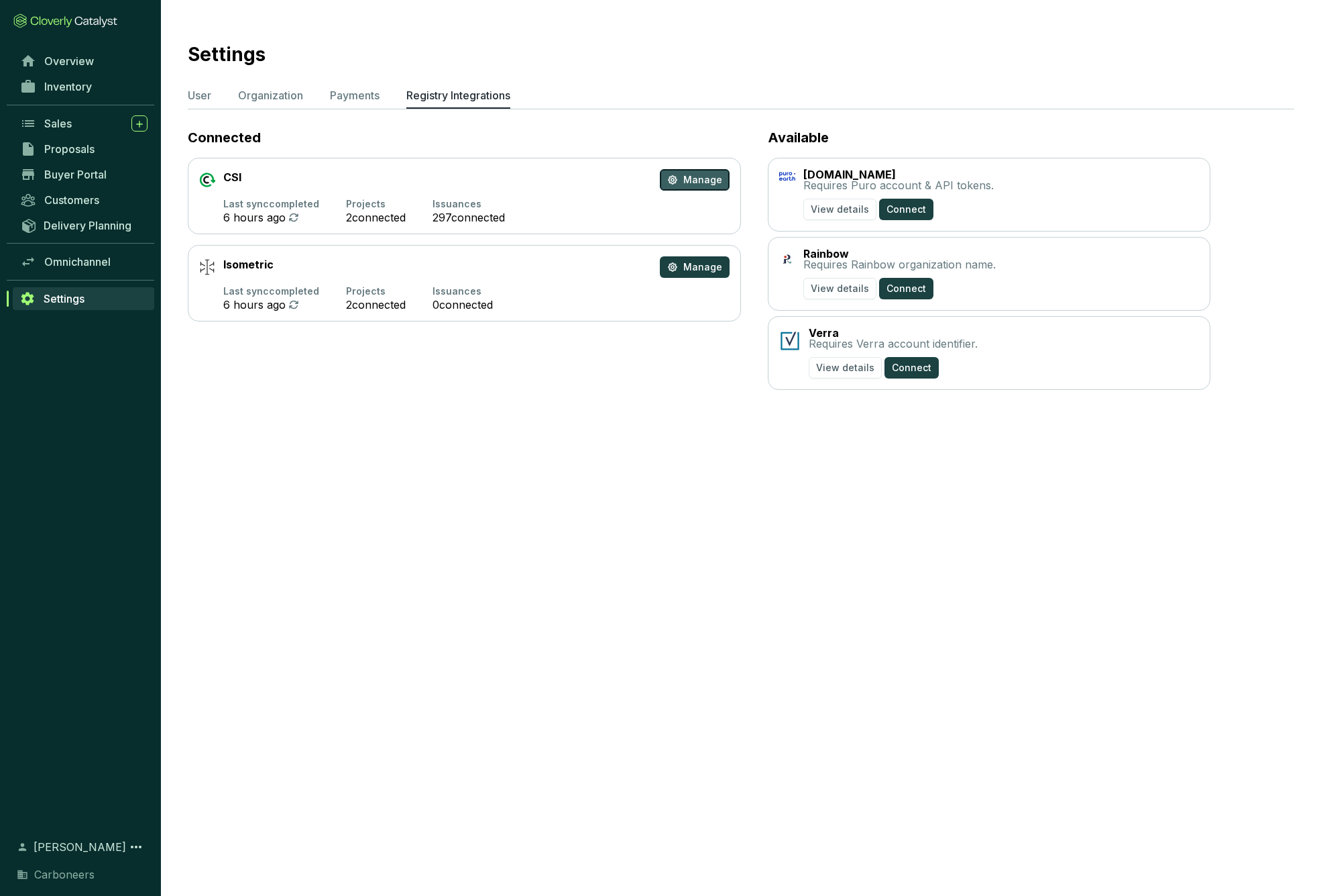
click at [691, 181] on span "Manage" at bounding box center [702, 179] width 39 height 13
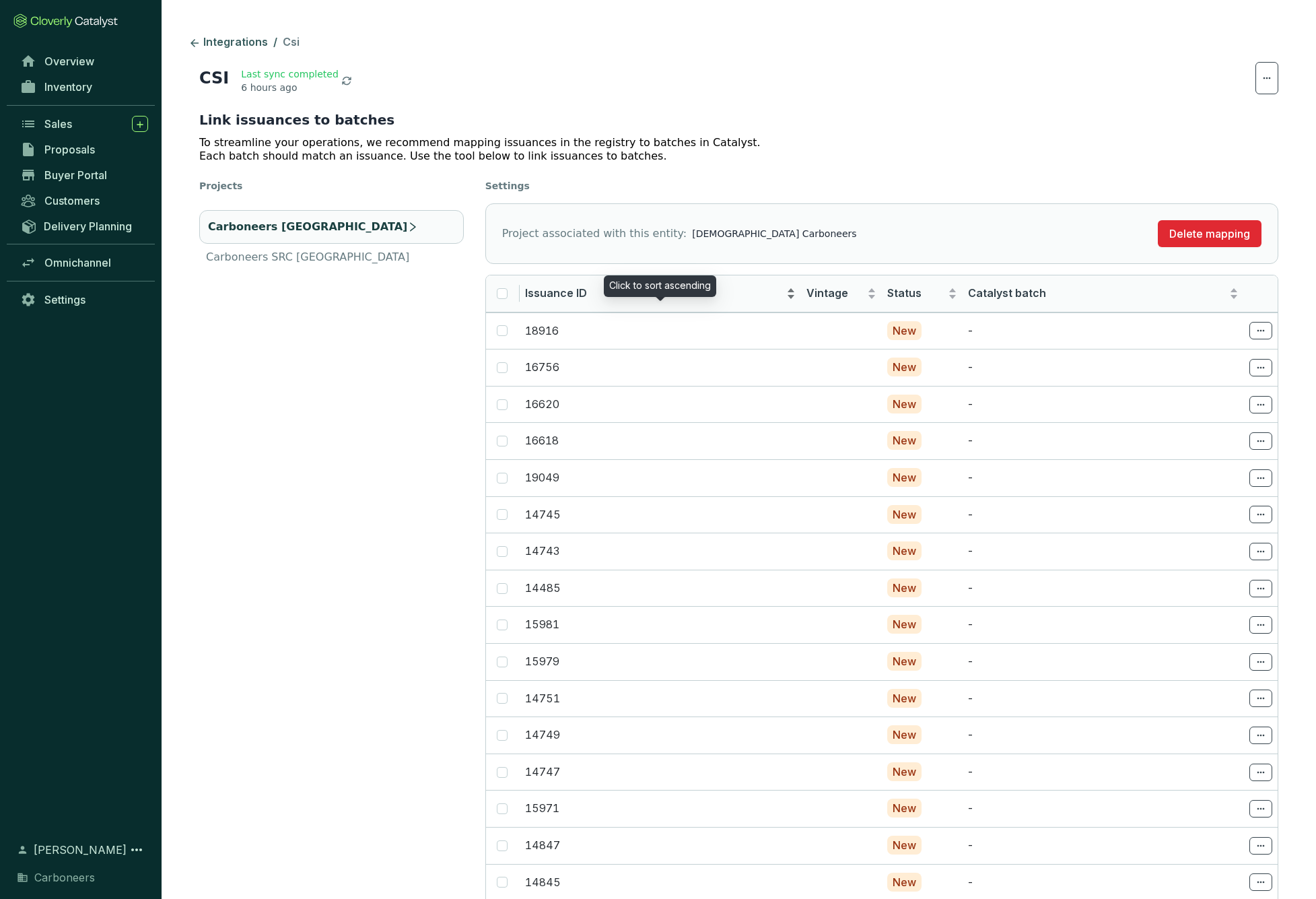
click at [659, 299] on span "Issuance ID" at bounding box center [653, 293] width 258 height 14
click at [746, 293] on span "Issuance ID" at bounding box center [653, 293] width 258 height 14
click at [748, 290] on span "Issuance ID" at bounding box center [653, 293] width 258 height 14
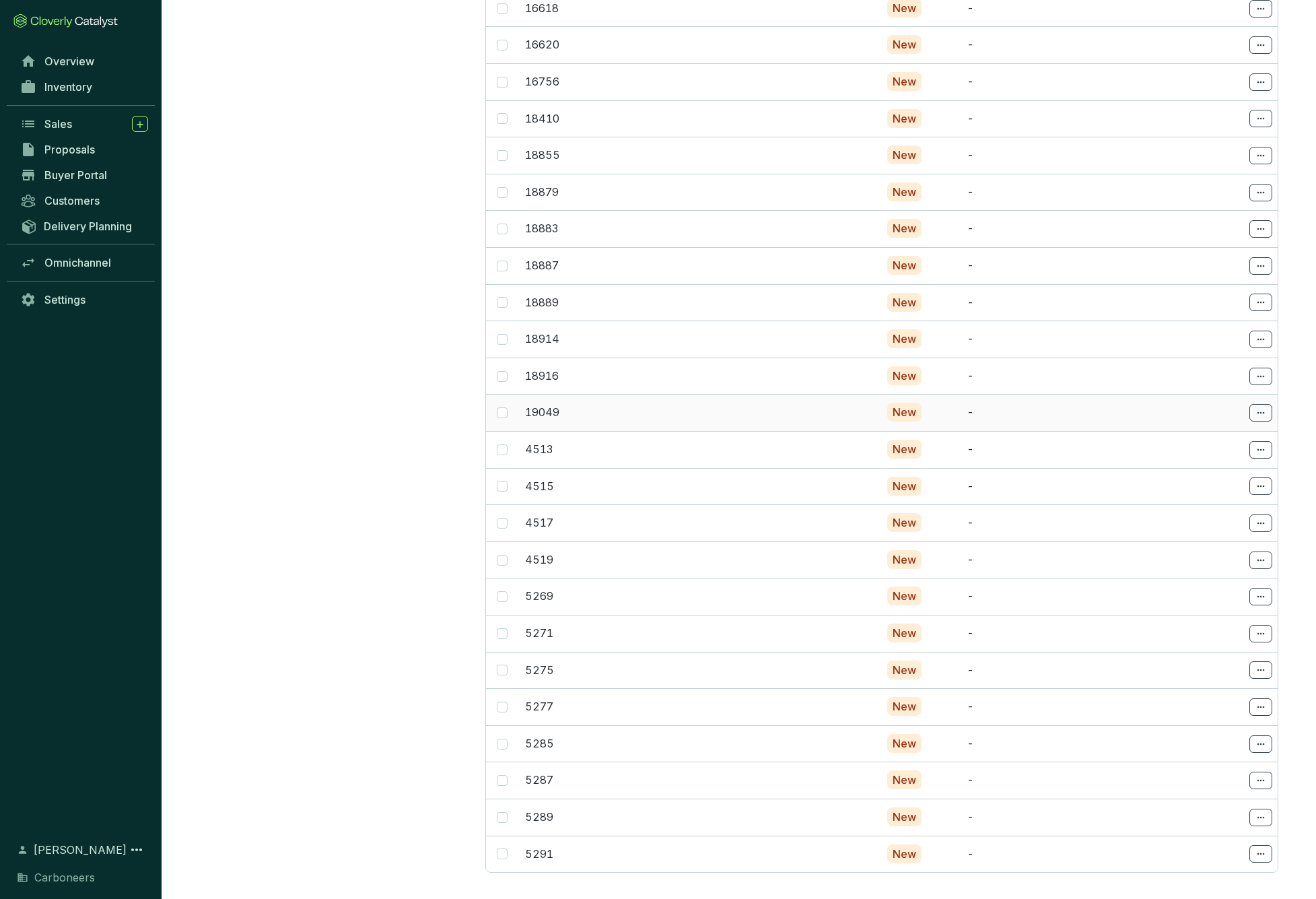
scroll to position [1176, 0]
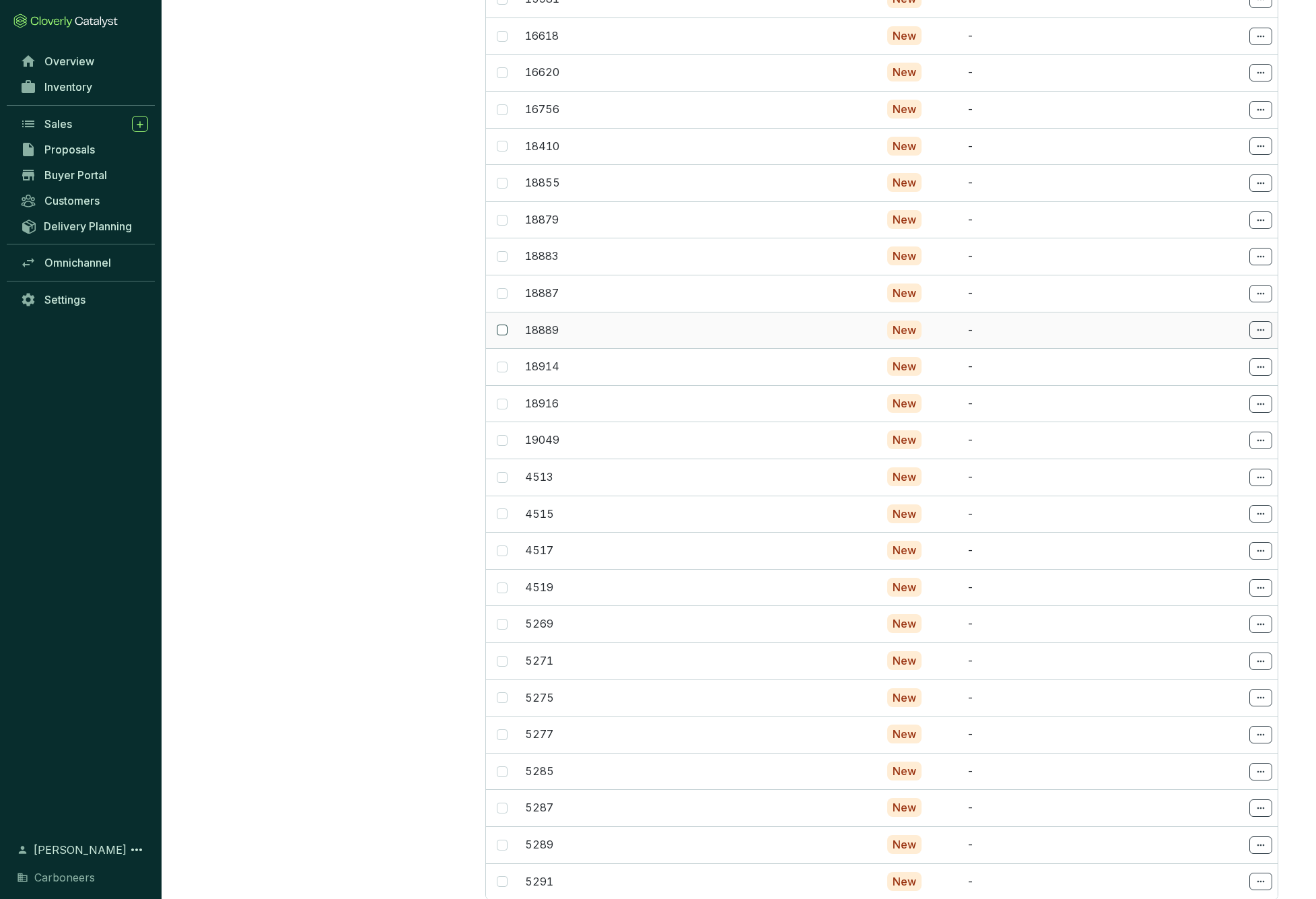
click at [500, 325] on input "checkbox" at bounding box center [502, 330] width 11 height 11
checkbox input "true"
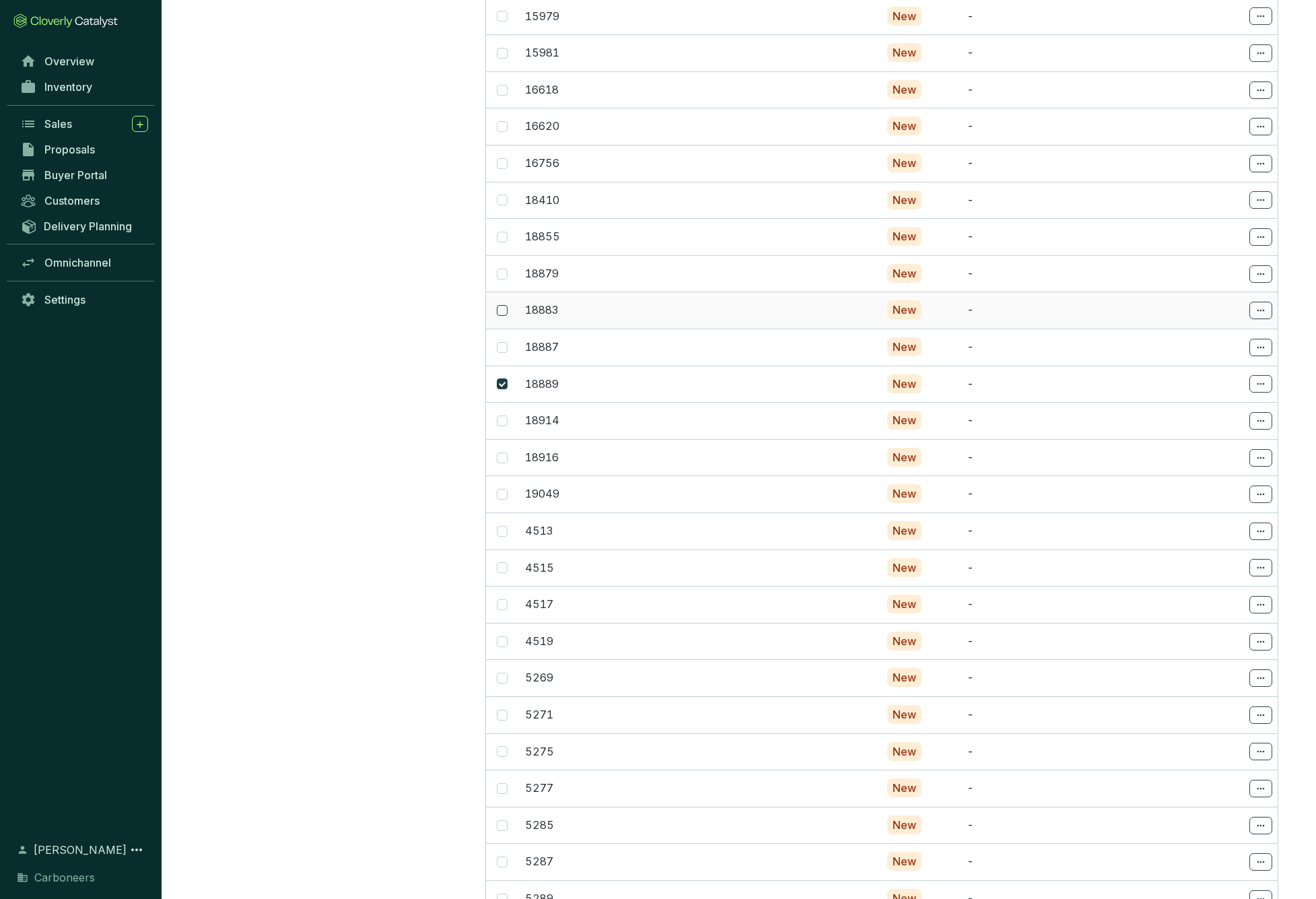
click at [501, 305] on span at bounding box center [502, 310] width 11 height 11
click at [501, 305] on input "checkbox" at bounding box center [502, 310] width 11 height 11
checkbox input "true"
click at [500, 268] on span at bounding box center [502, 274] width 11 height 11
click at [500, 268] on input "checkbox" at bounding box center [502, 274] width 11 height 11
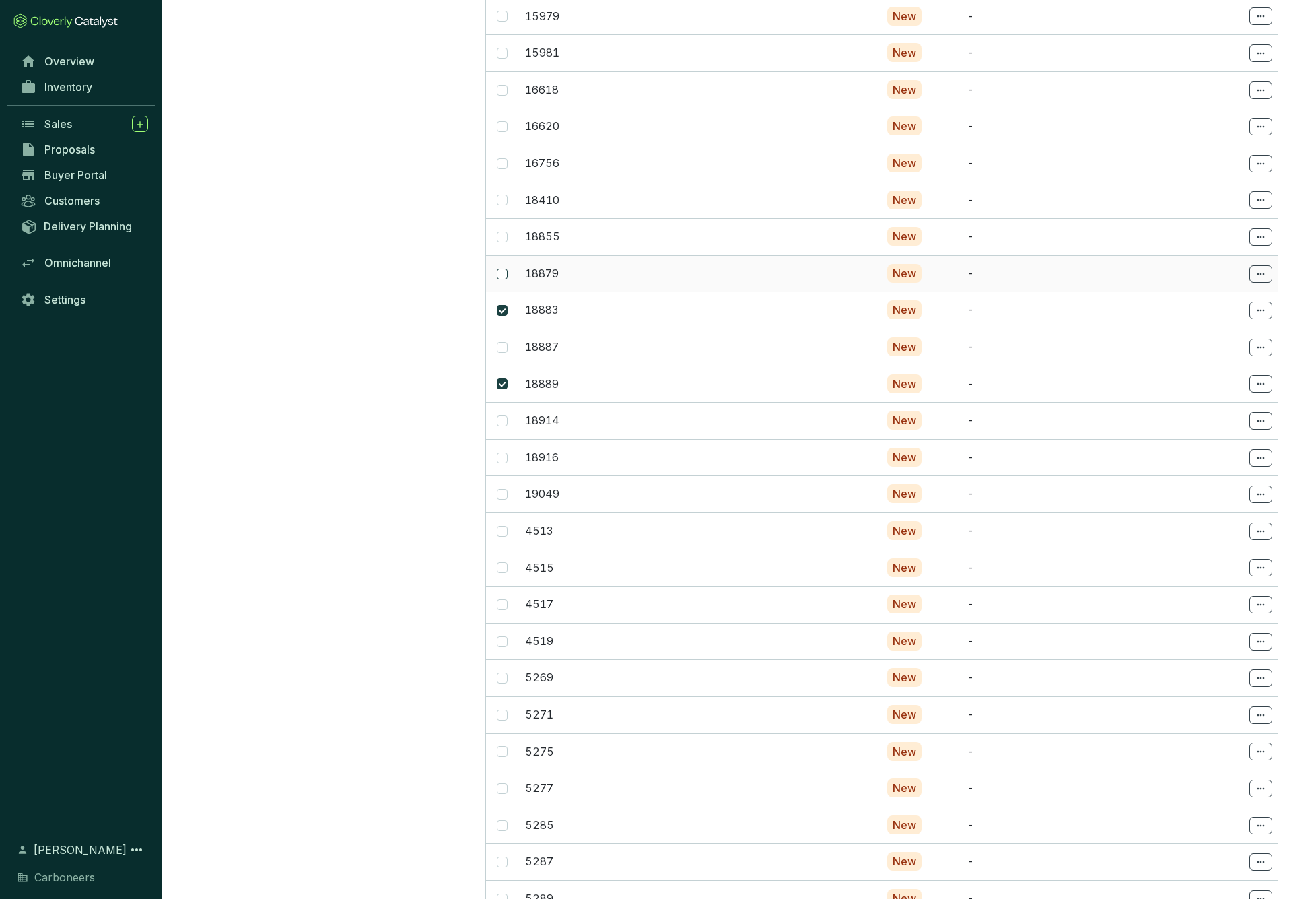
checkbox input "true"
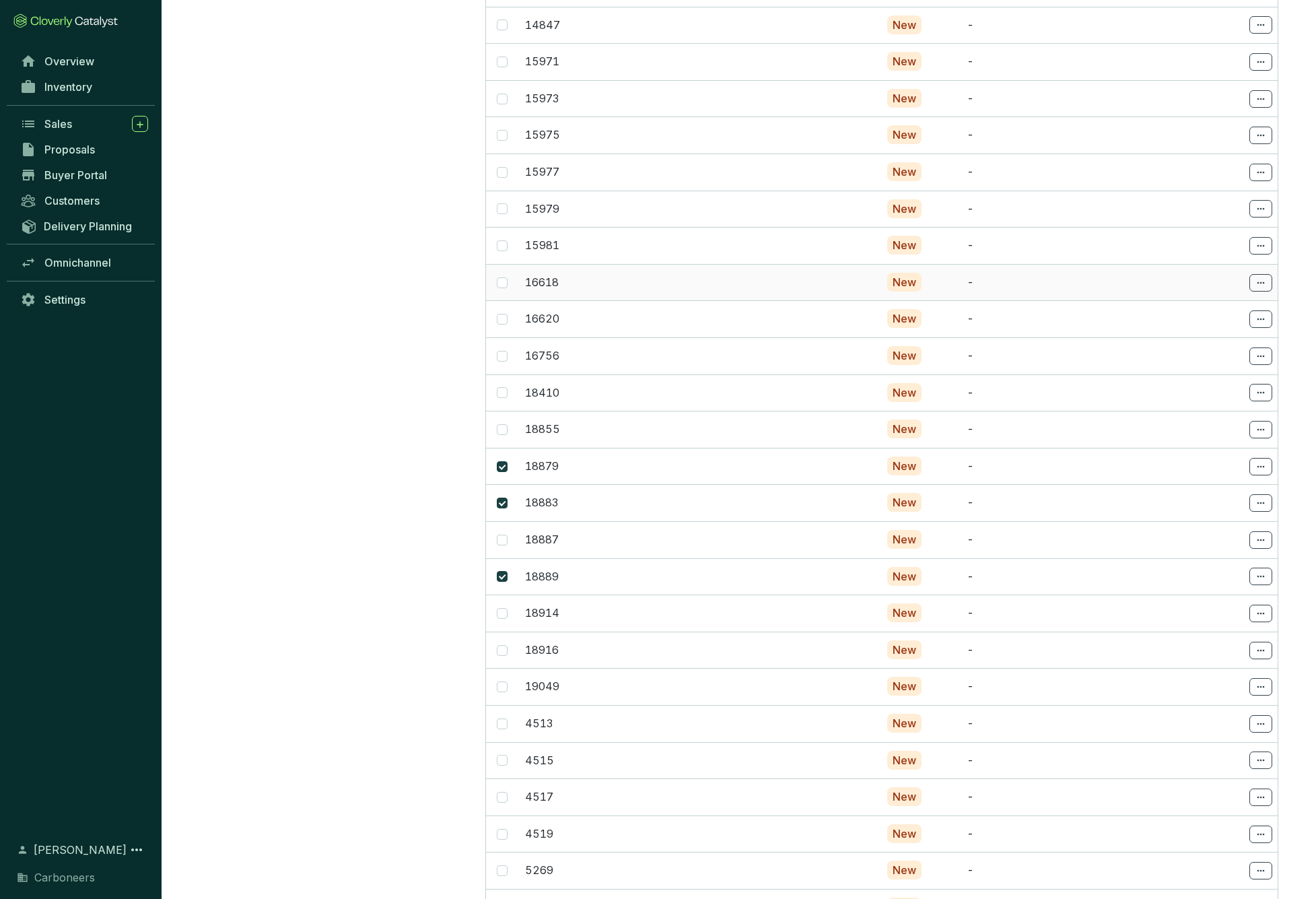
scroll to position [975, 0]
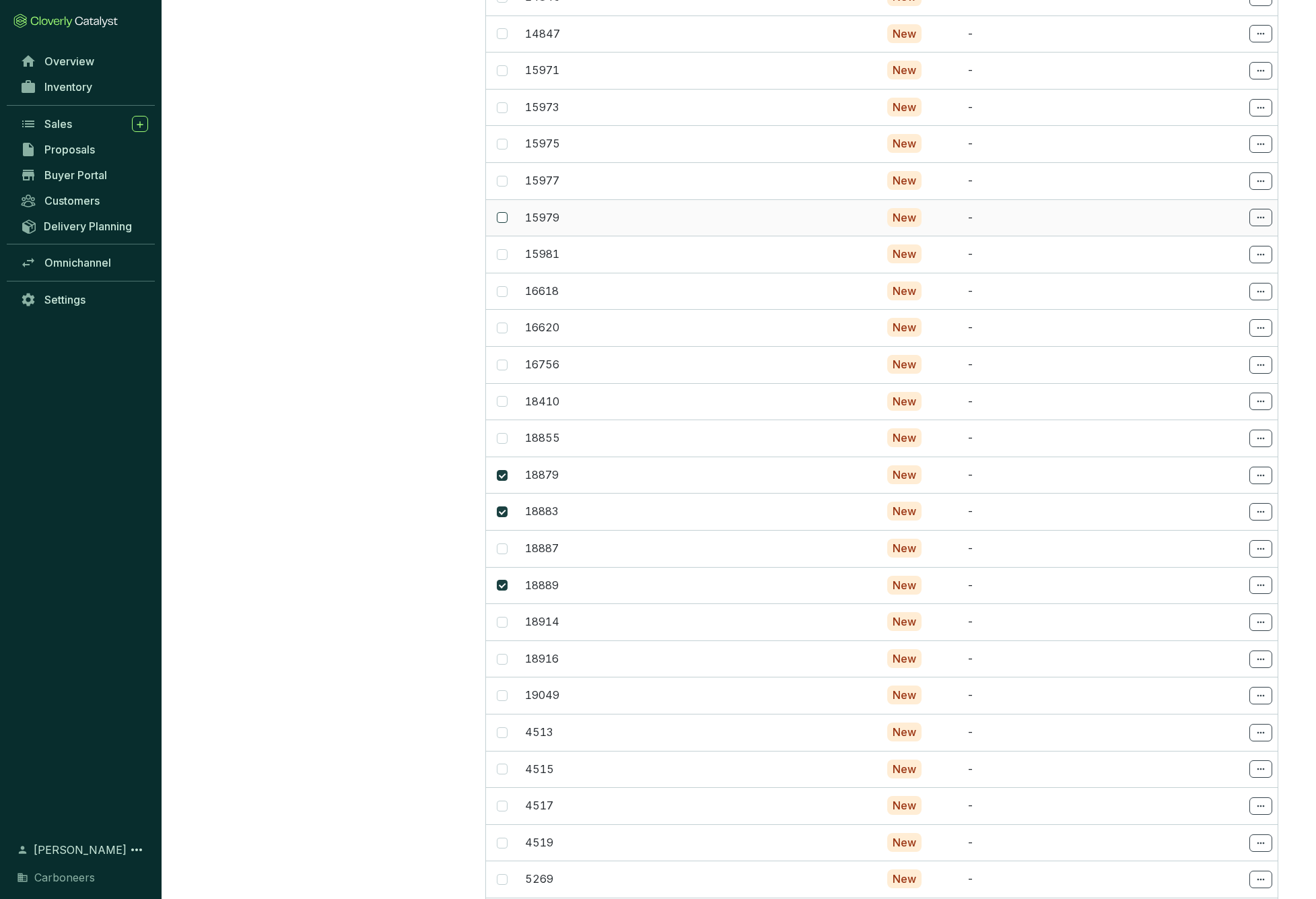
click at [498, 212] on input "checkbox" at bounding box center [502, 218] width 11 height 11
checkbox input "true"
click at [501, 177] on span at bounding box center [502, 181] width 11 height 11
click at [501, 177] on input "checkbox" at bounding box center [502, 181] width 11 height 11
checkbox input "true"
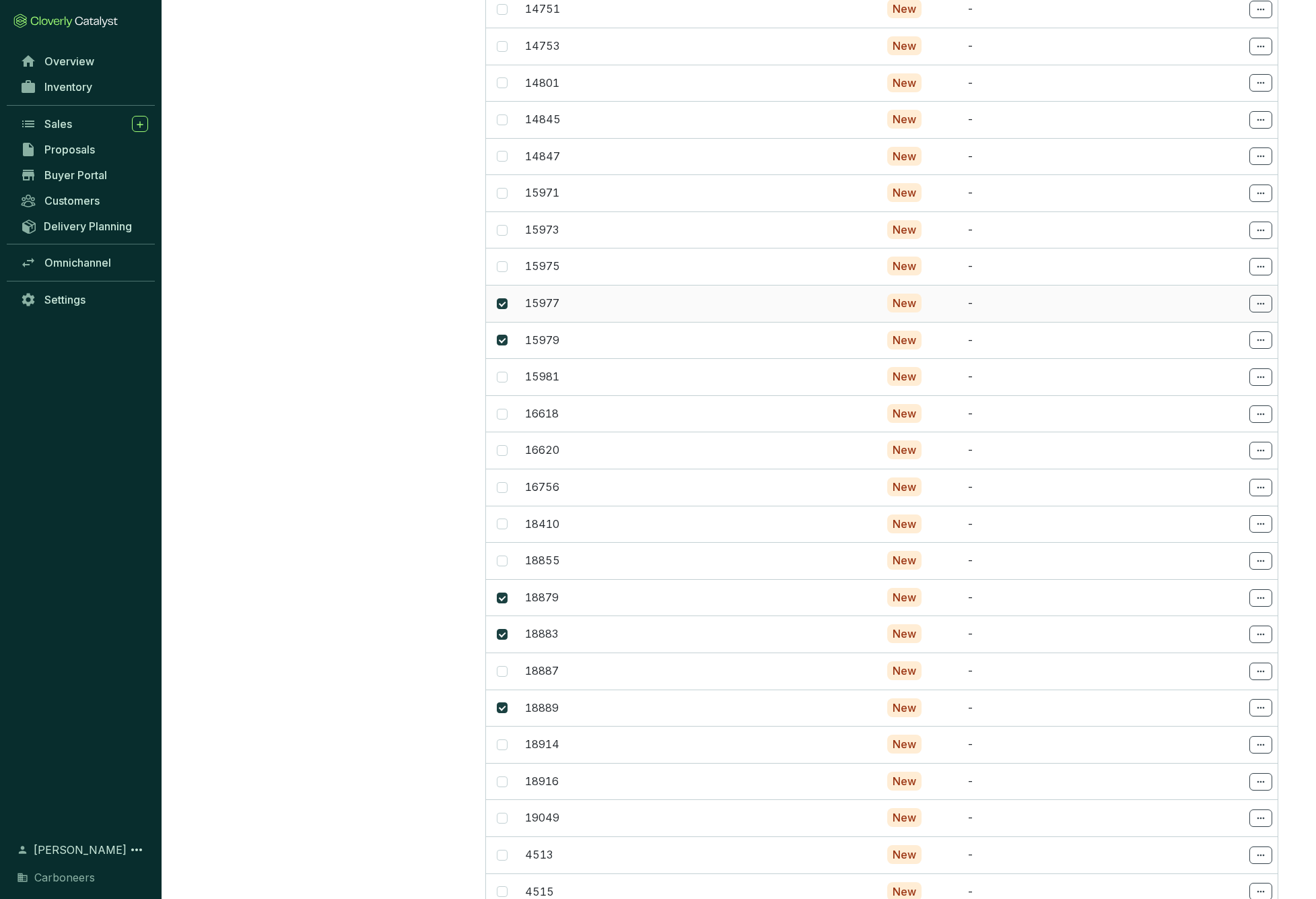
scroll to position [832, 0]
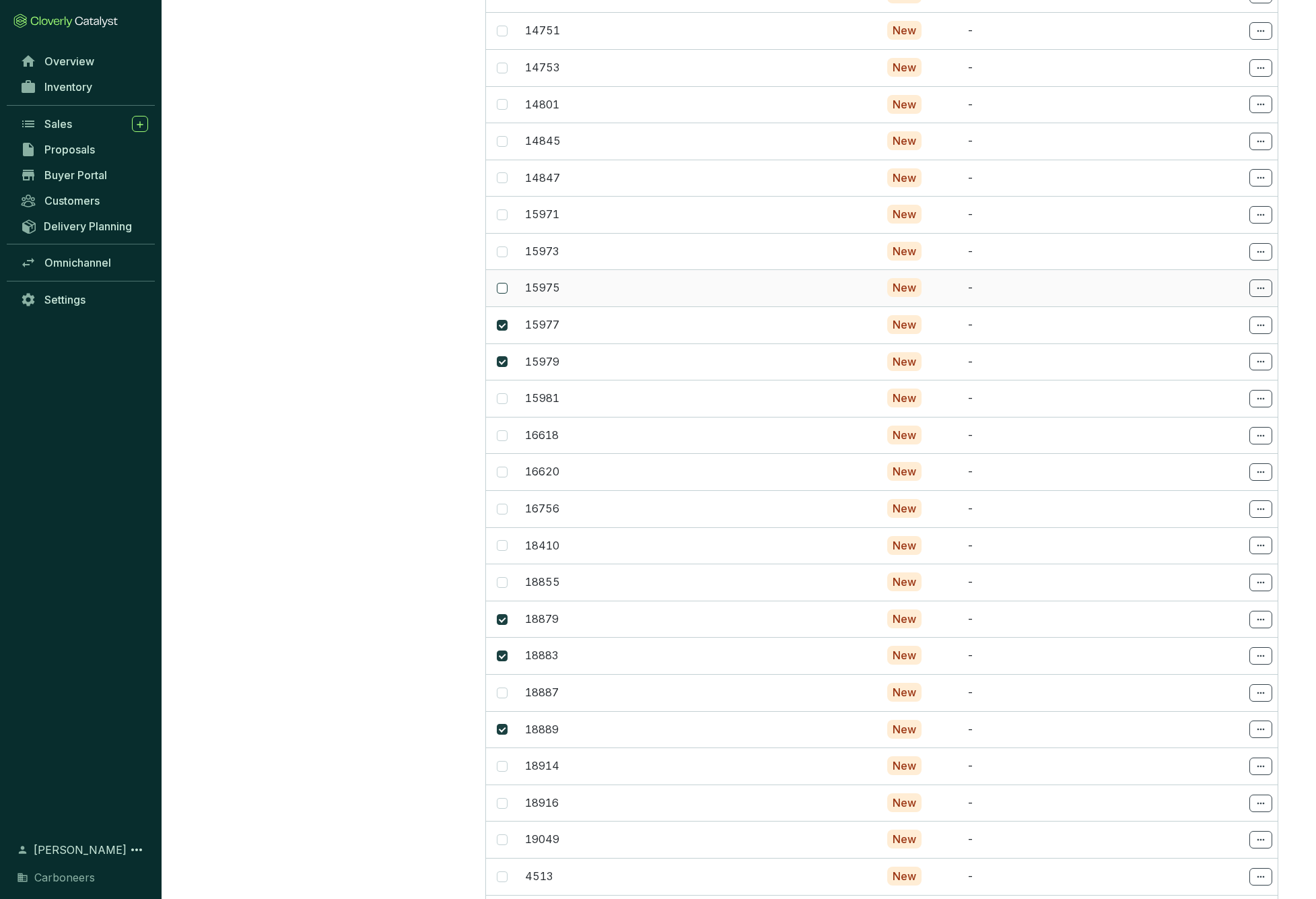
click at [501, 283] on input "checkbox" at bounding box center [502, 288] width 11 height 11
checkbox input "true"
click at [506, 250] on td at bounding box center [502, 251] width 33 height 37
click at [504, 247] on input "checkbox" at bounding box center [502, 252] width 11 height 11
checkbox input "true"
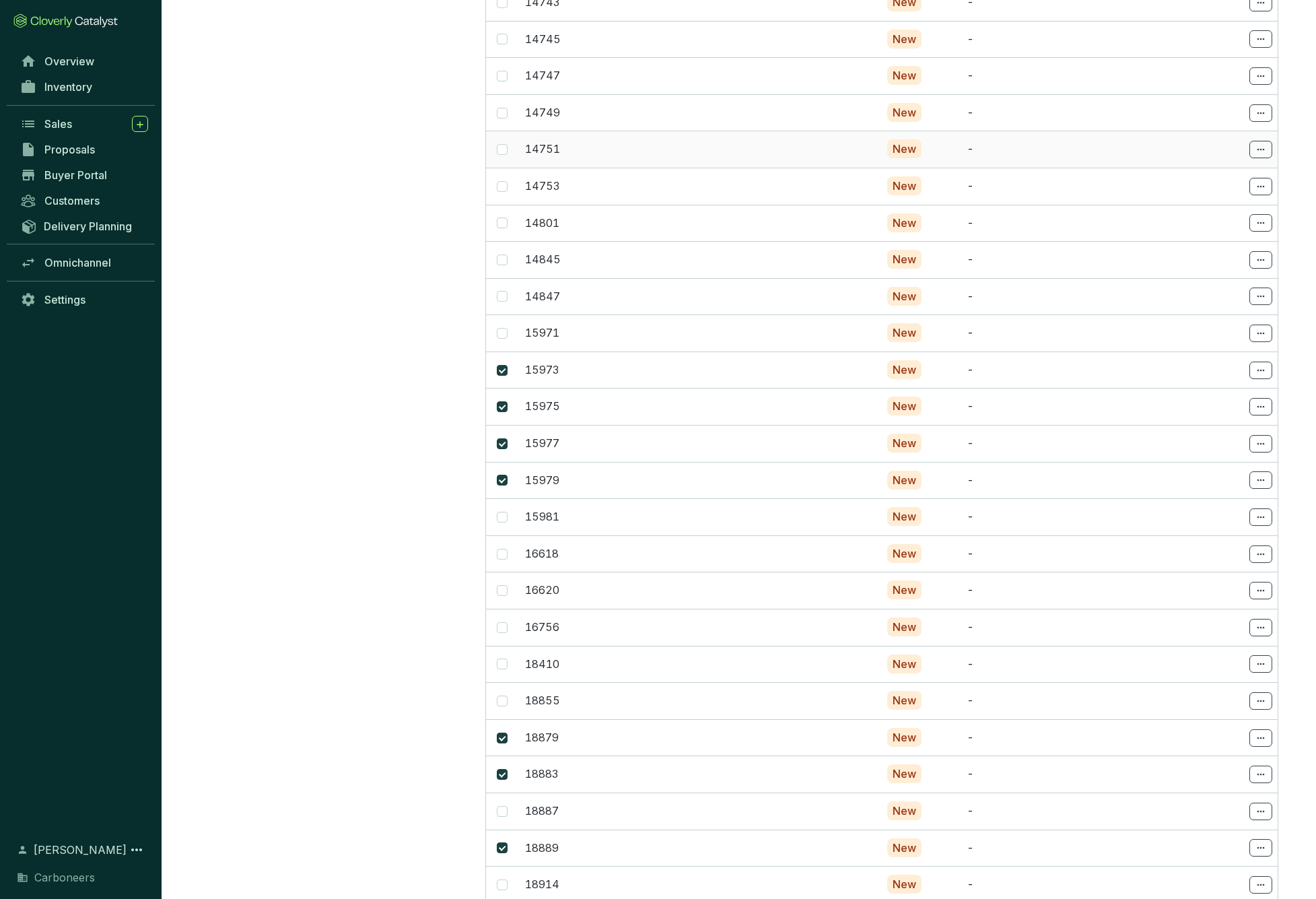
scroll to position [685, 0]
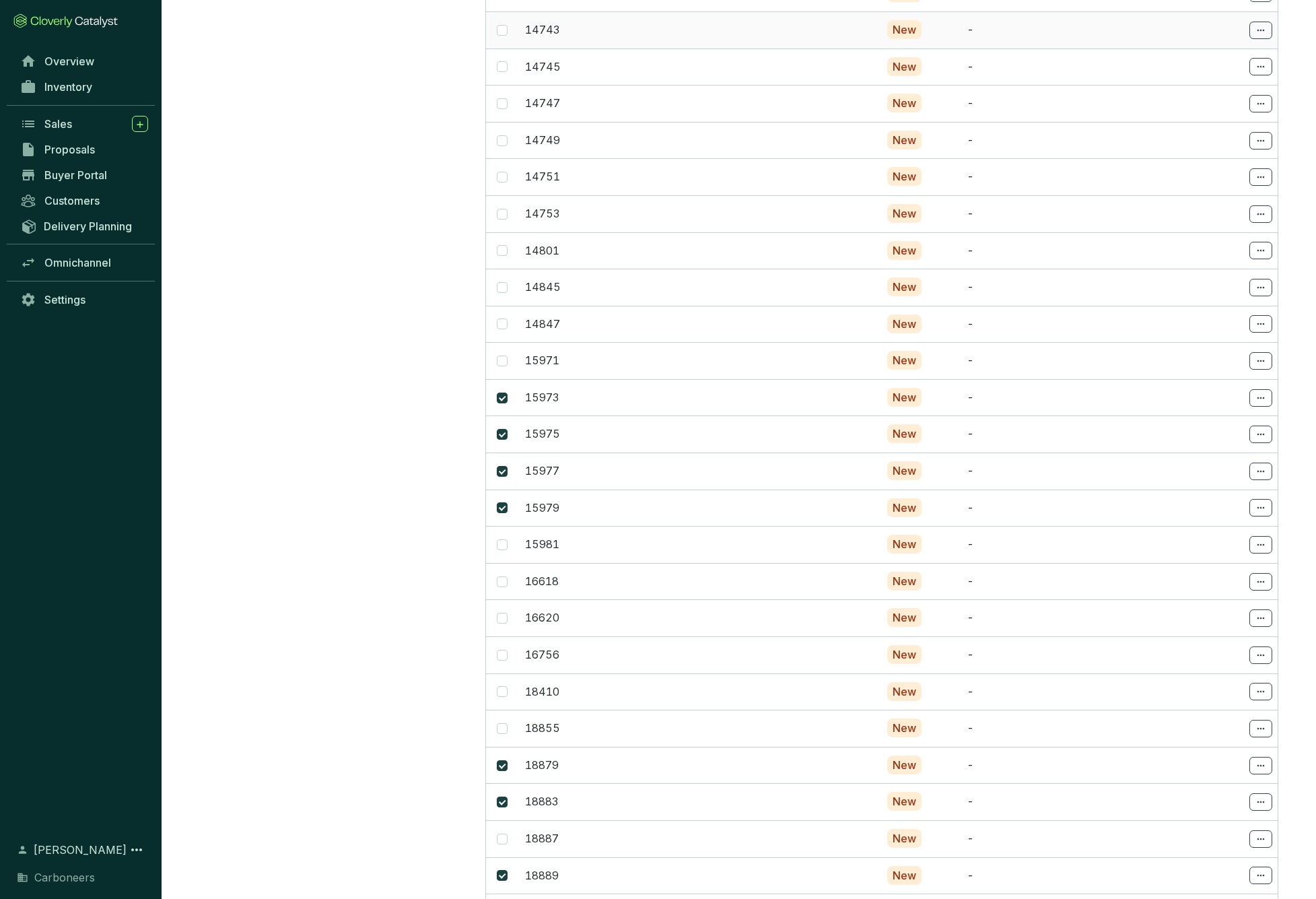
click at [508, 31] on td at bounding box center [502, 30] width 33 height 37
click at [505, 98] on span at bounding box center [502, 103] width 11 height 11
click at [505, 98] on input "checkbox" at bounding box center [502, 103] width 11 height 11
checkbox input "true"
click at [504, 31] on span at bounding box center [502, 31] width 11 height 11
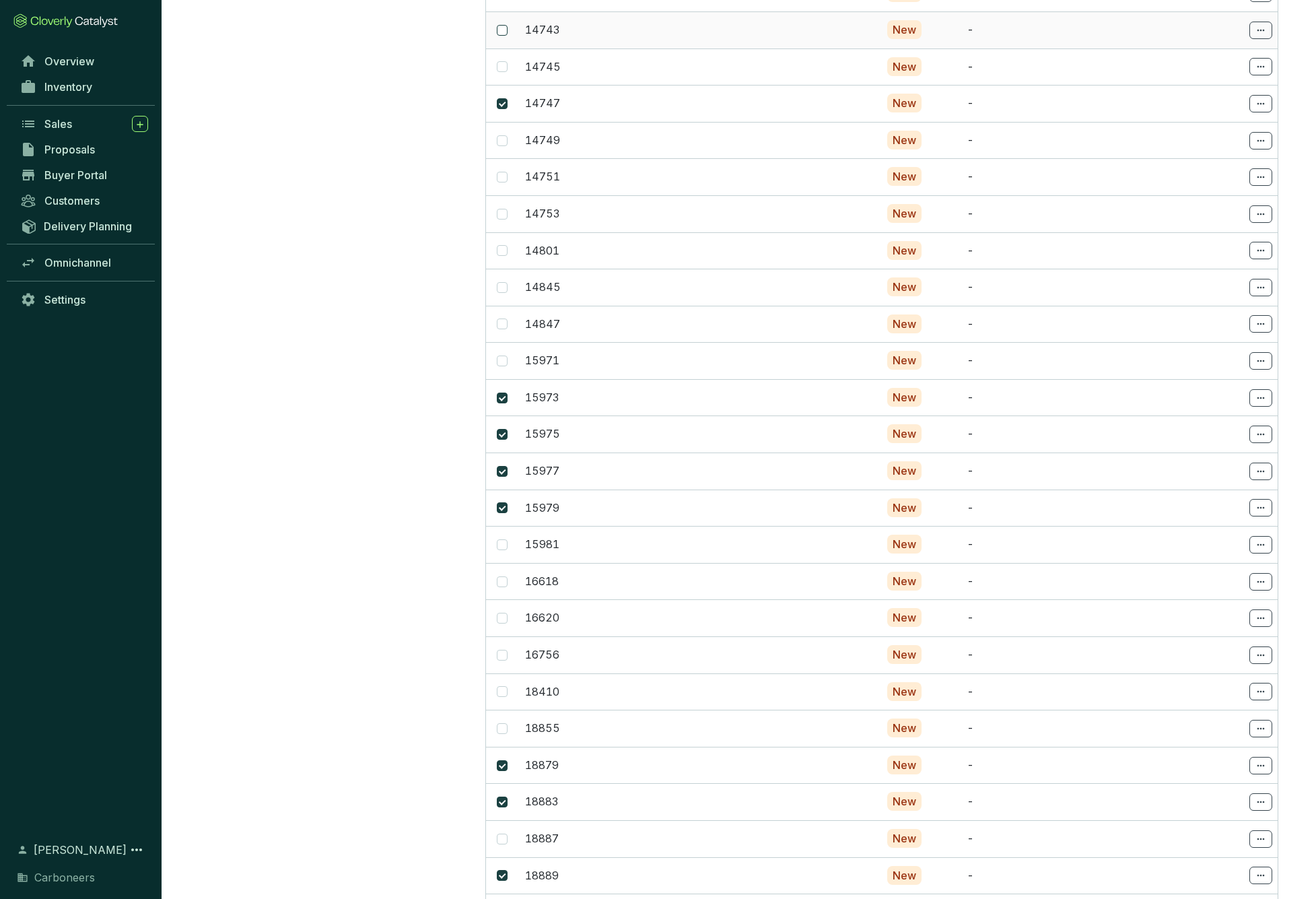
click at [504, 31] on input "checkbox" at bounding box center [502, 31] width 11 height 11
checkbox input "true"
click at [504, 61] on input "checkbox" at bounding box center [502, 67] width 11 height 11
checkbox input "true"
click at [505, 211] on span at bounding box center [502, 214] width 11 height 11
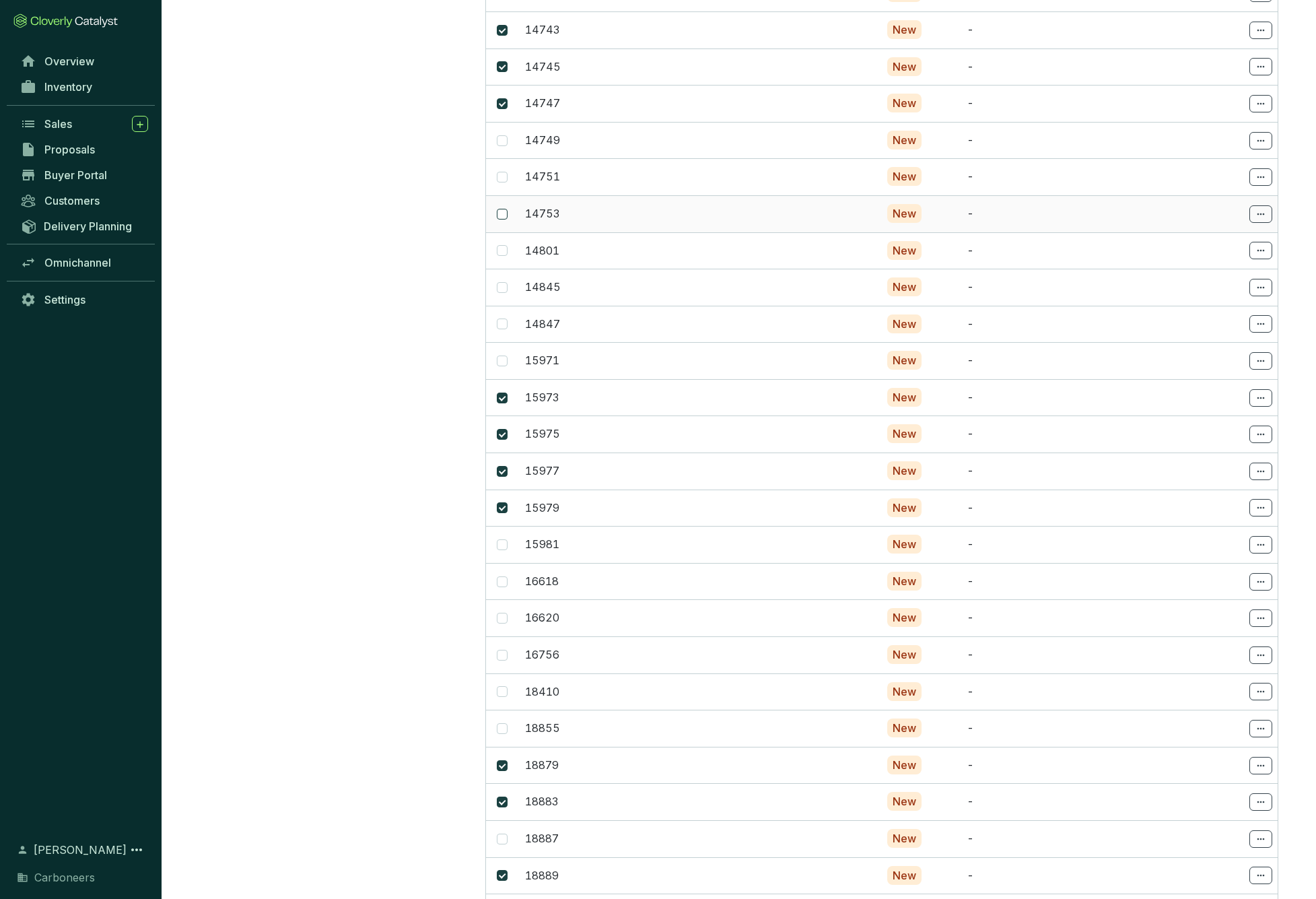
click at [505, 211] on input "checkbox" at bounding box center [502, 214] width 11 height 11
checkbox input "true"
click at [503, 172] on input "checkbox" at bounding box center [502, 177] width 11 height 11
checkbox input "true"
click at [506, 138] on span at bounding box center [502, 140] width 11 height 11
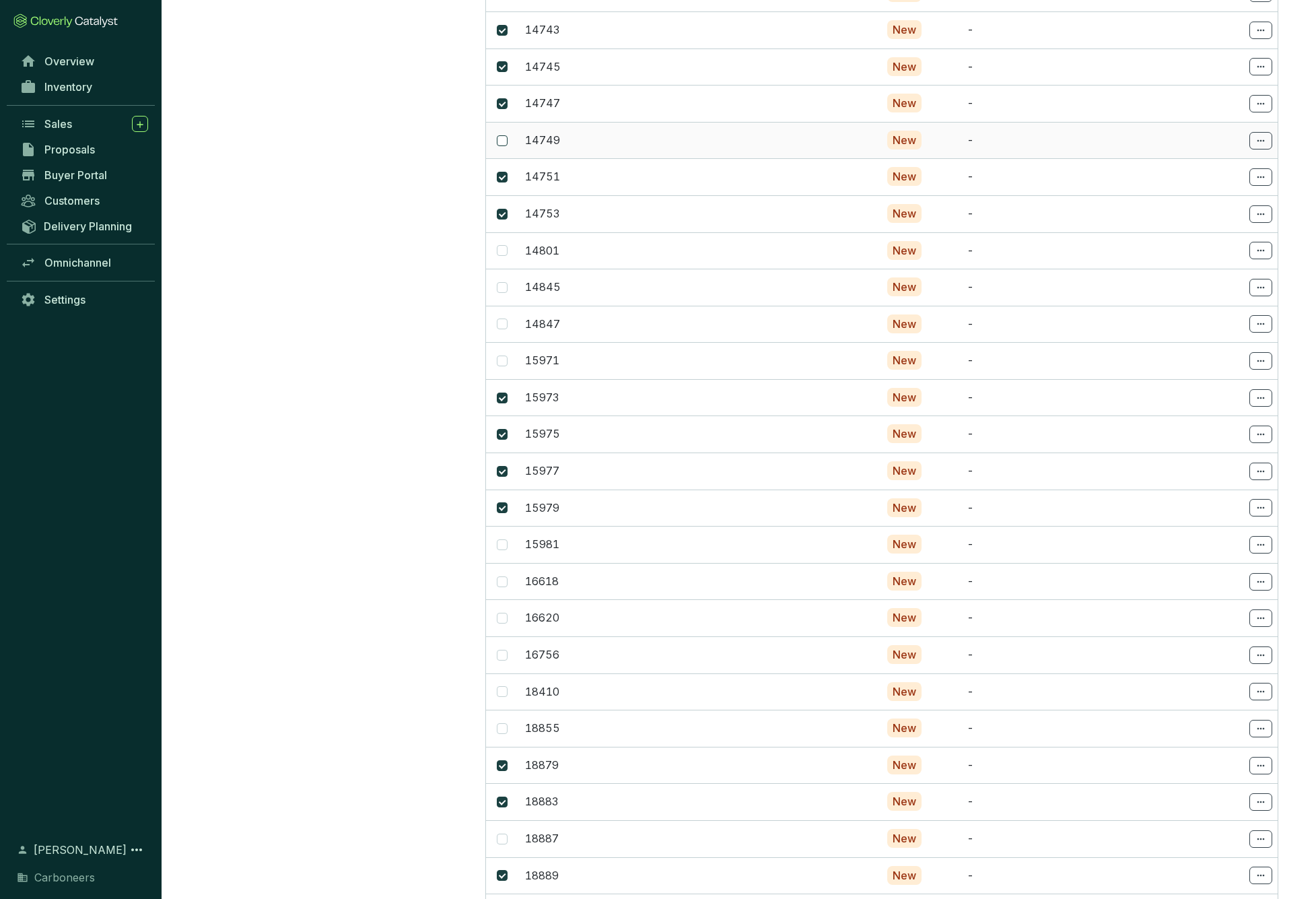
click at [506, 138] on input "checkbox" at bounding box center [502, 140] width 11 height 11
checkbox input "true"
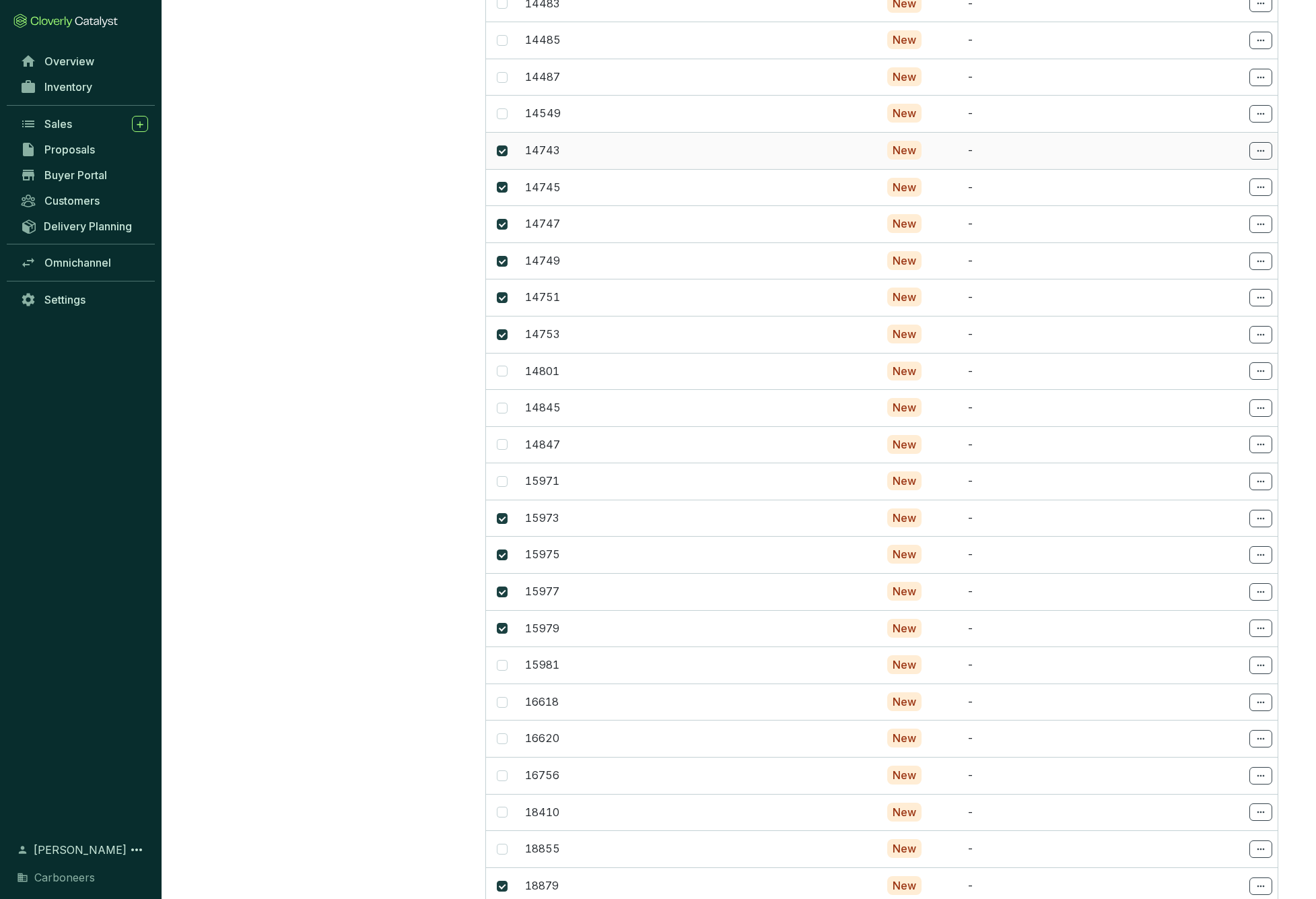
scroll to position [539, 0]
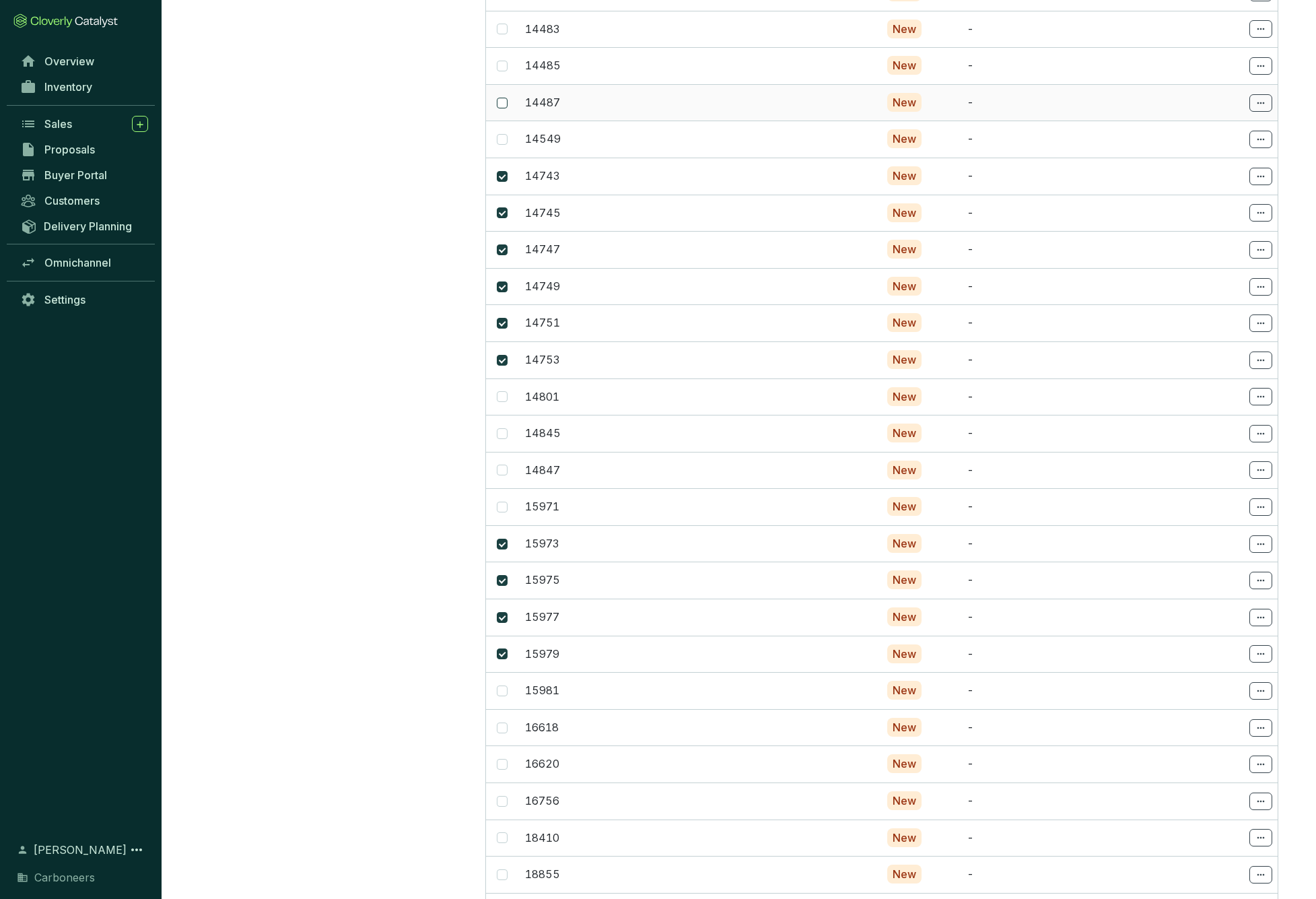
click at [501, 101] on input "checkbox" at bounding box center [502, 103] width 11 height 11
checkbox input "true"
click at [504, 66] on input "checkbox" at bounding box center [502, 68] width 11 height 11
checkbox input "true"
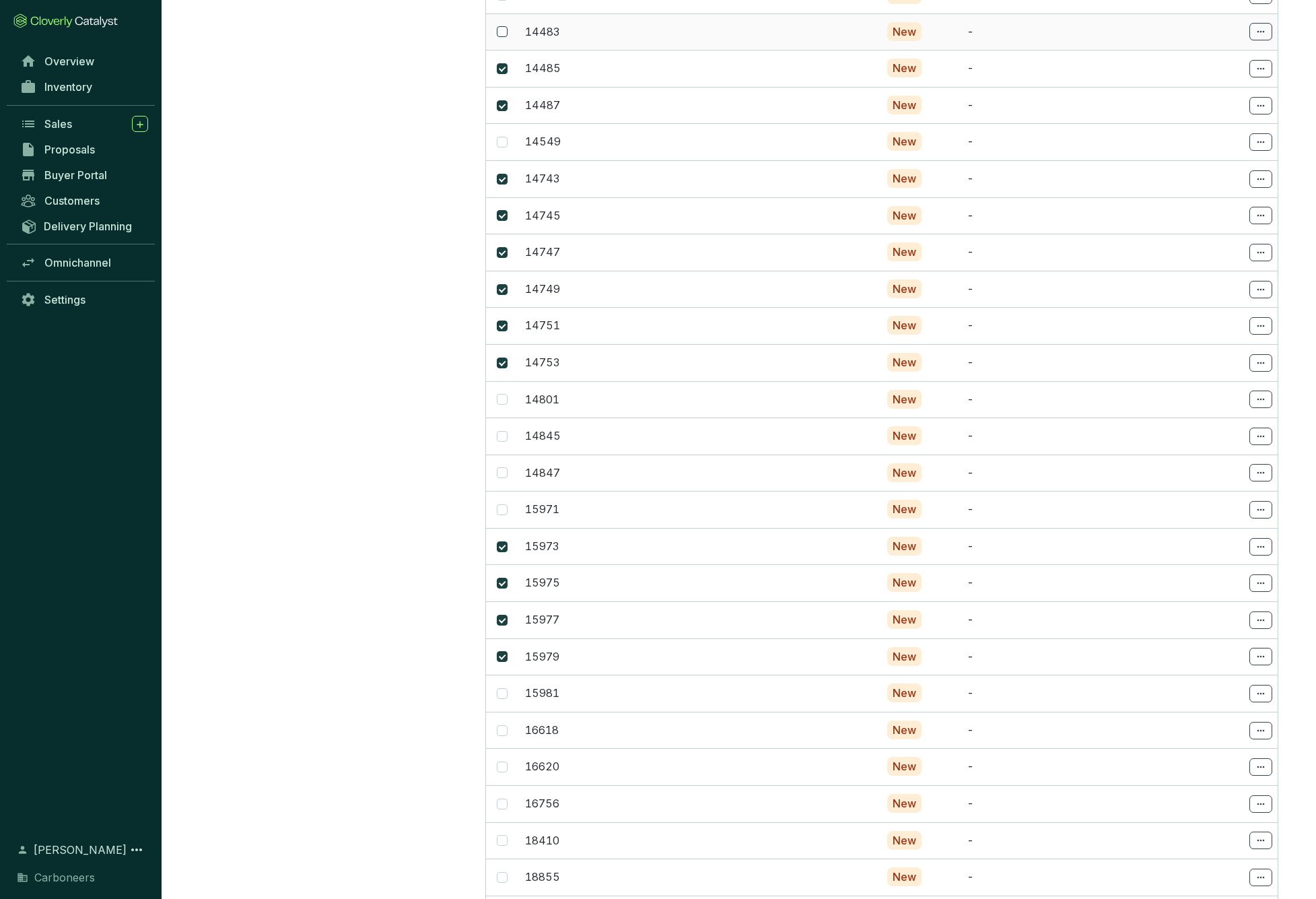
click at [503, 32] on span at bounding box center [502, 31] width 11 height 11
click at [503, 32] on input "checkbox" at bounding box center [502, 31] width 11 height 11
checkbox input "true"
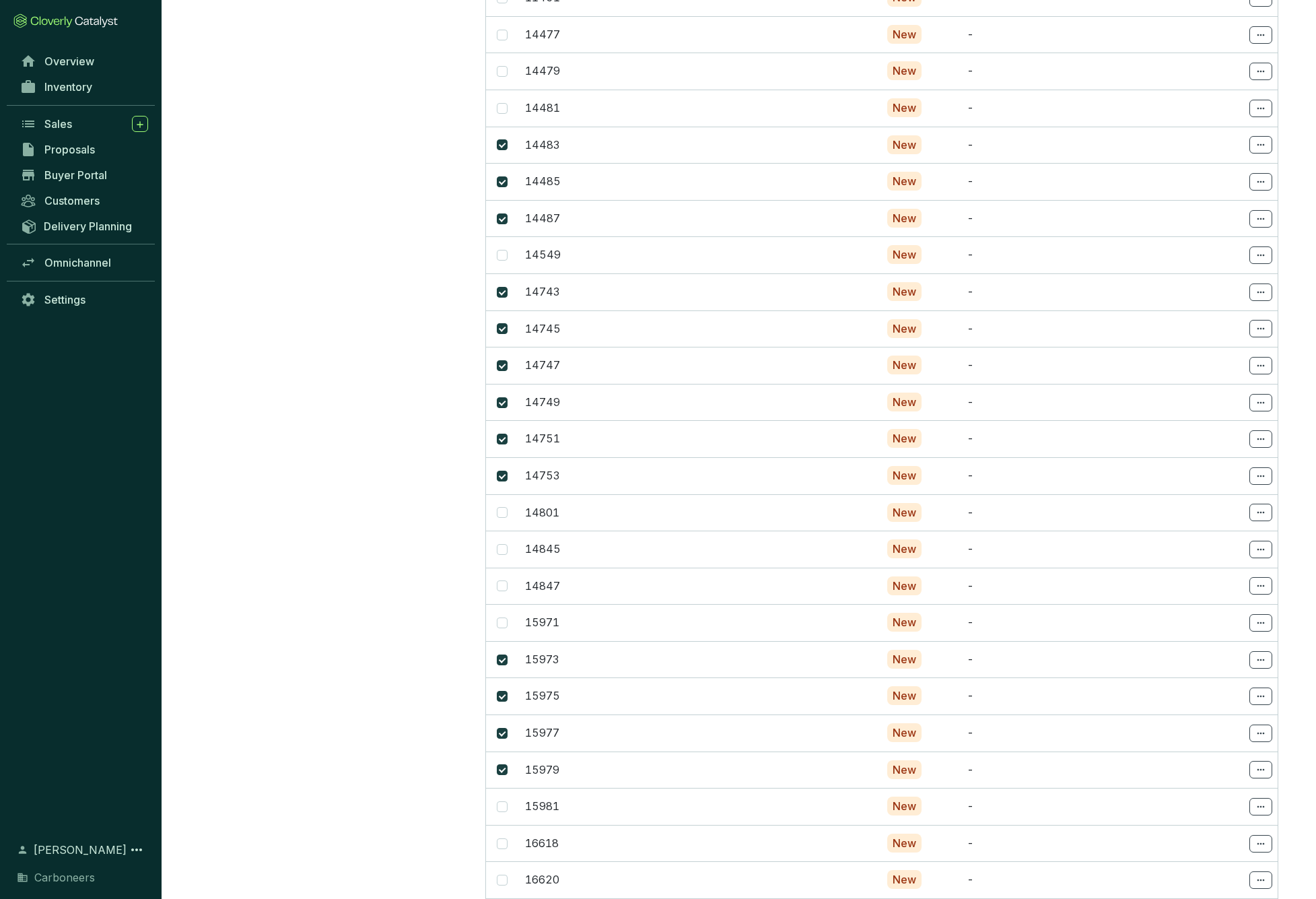
scroll to position [328, 0]
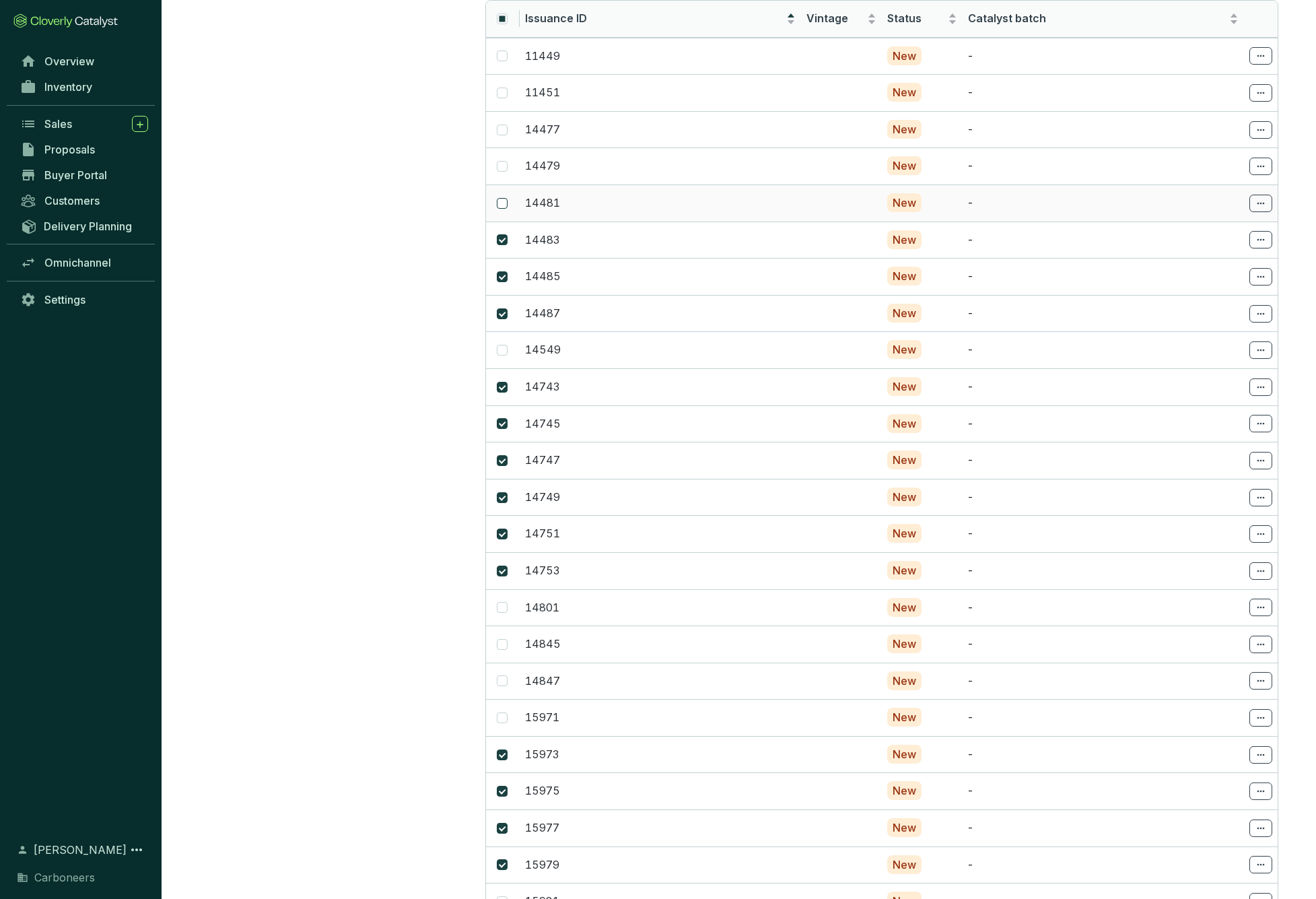
click at [505, 199] on span at bounding box center [502, 203] width 11 height 11
click at [505, 199] on input "checkbox" at bounding box center [502, 203] width 11 height 11
checkbox input "true"
click at [502, 166] on input "checkbox" at bounding box center [502, 166] width 11 height 11
checkbox input "true"
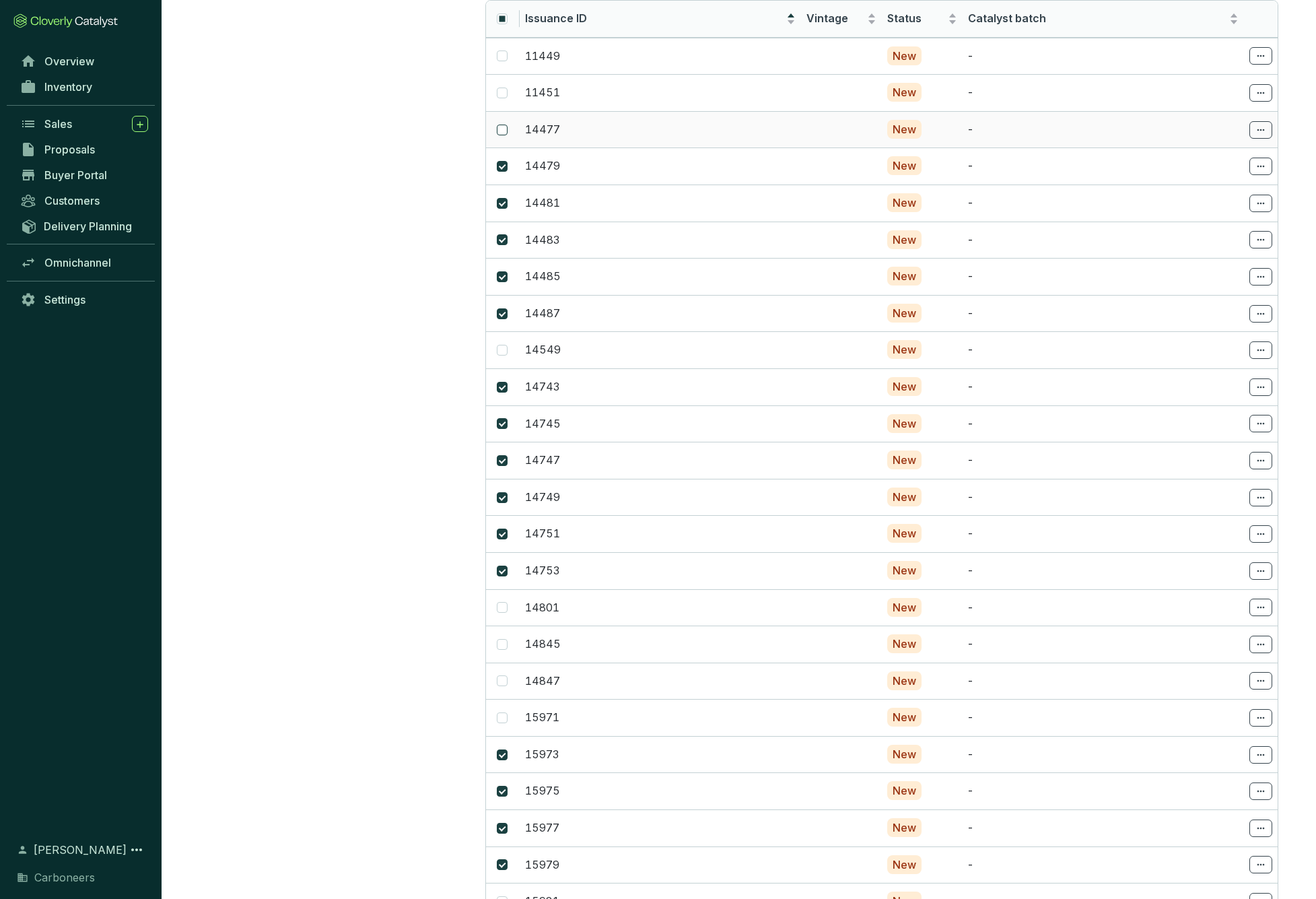
click at [503, 129] on input "checkbox" at bounding box center [502, 130] width 11 height 11
checkbox input "true"
click at [503, 54] on input "checkbox" at bounding box center [502, 56] width 11 height 11
checkbox input "true"
click at [502, 92] on input "checkbox" at bounding box center [502, 93] width 11 height 11
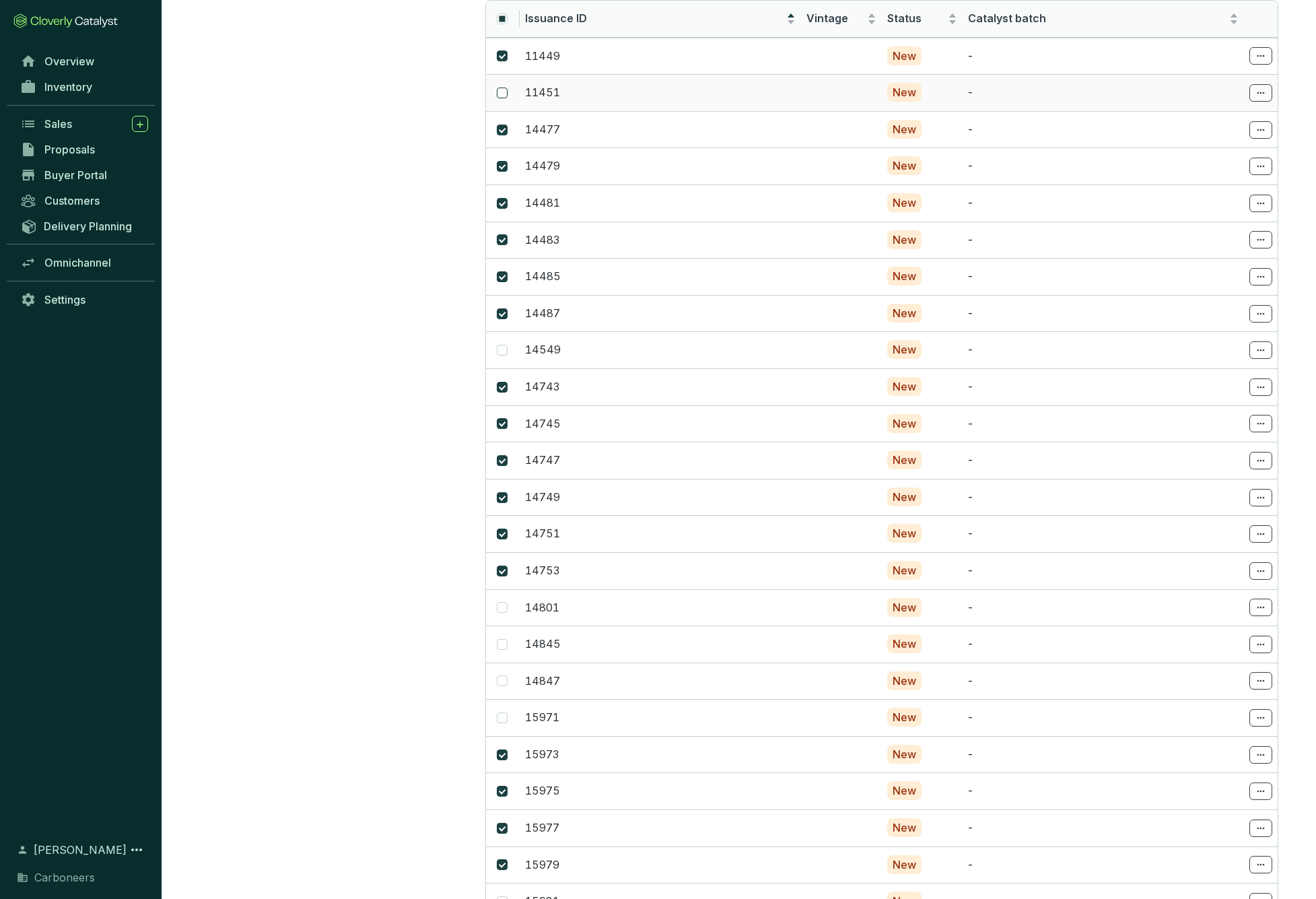
checkbox input "true"
click at [501, 53] on input "checkbox" at bounding box center [502, 56] width 11 height 11
checkbox input "false"
click at [502, 97] on span at bounding box center [502, 93] width 11 height 11
click at [502, 97] on input "checkbox" at bounding box center [502, 93] width 11 height 11
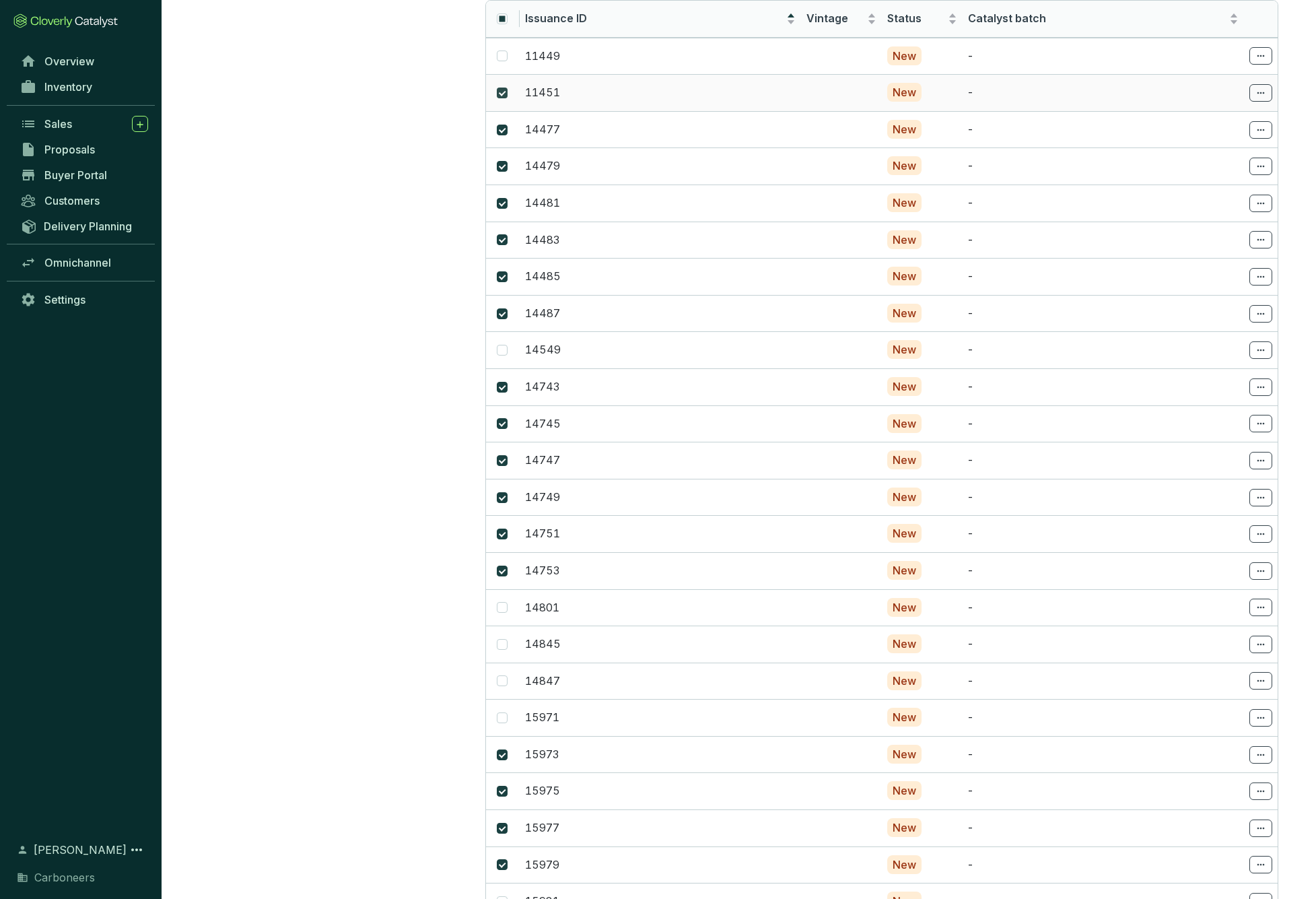
checkbox input "false"
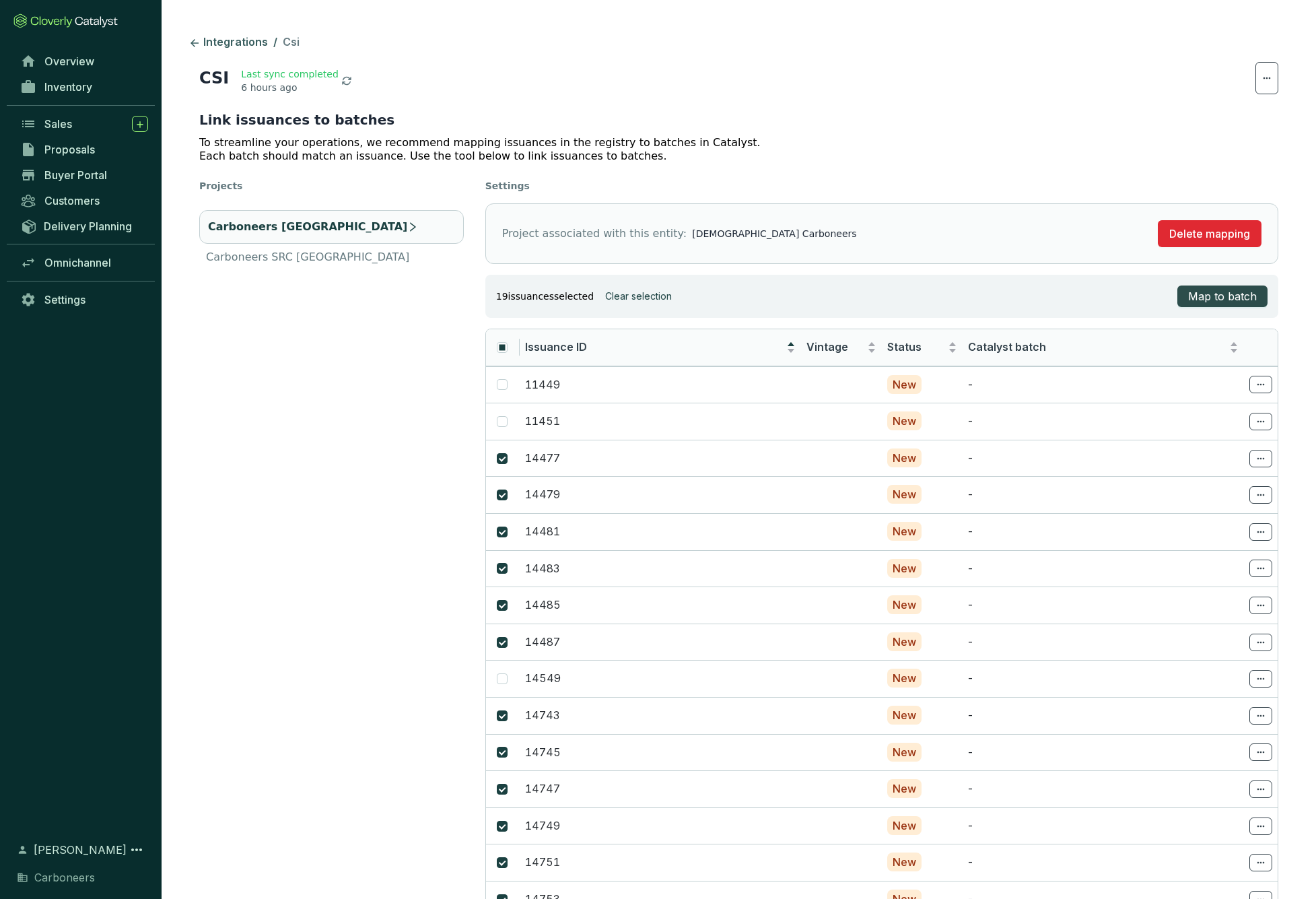
click at [1220, 297] on span "Map to batch" at bounding box center [1222, 296] width 68 height 16
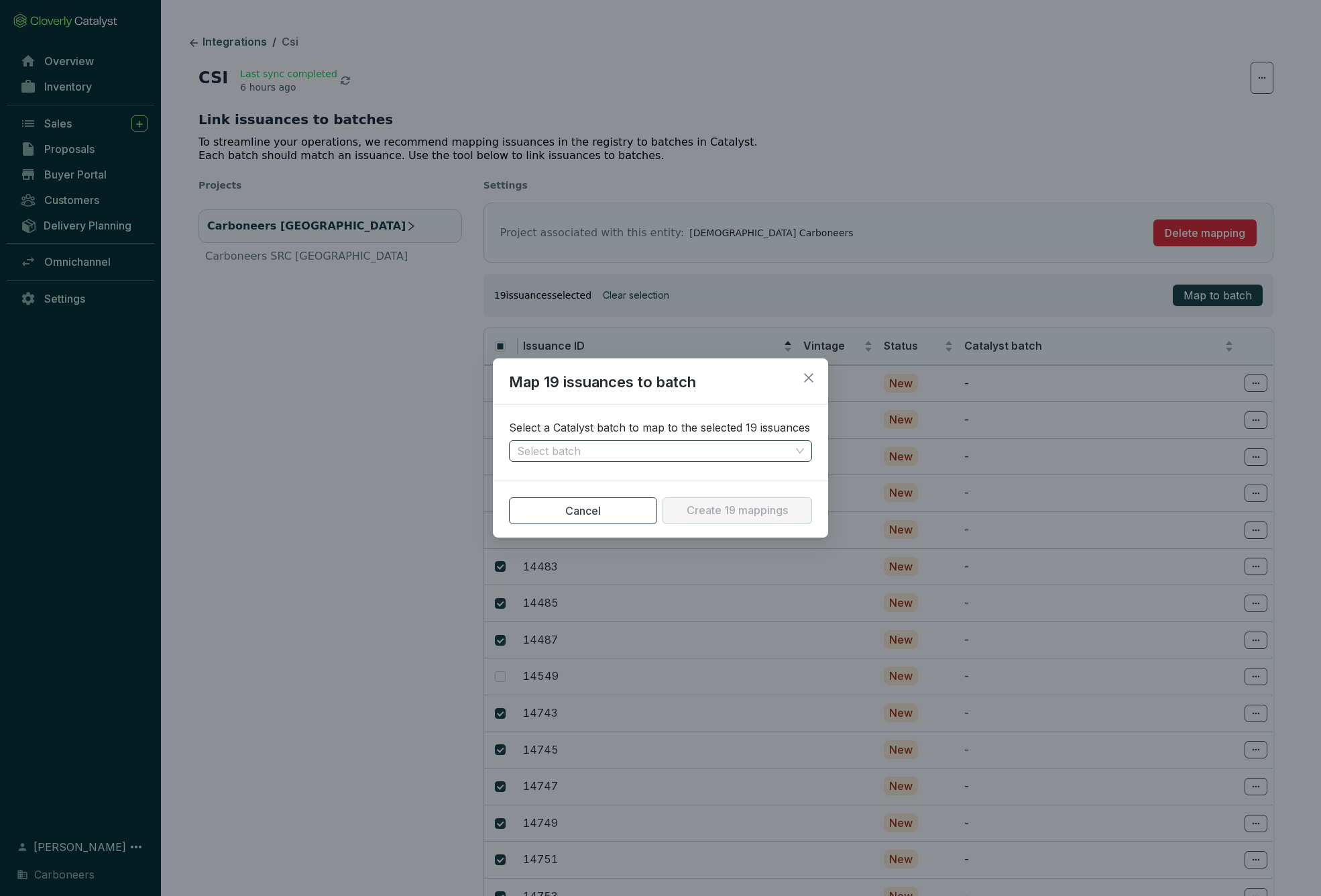
click at [652, 440] on input "search" at bounding box center [654, 450] width 274 height 20
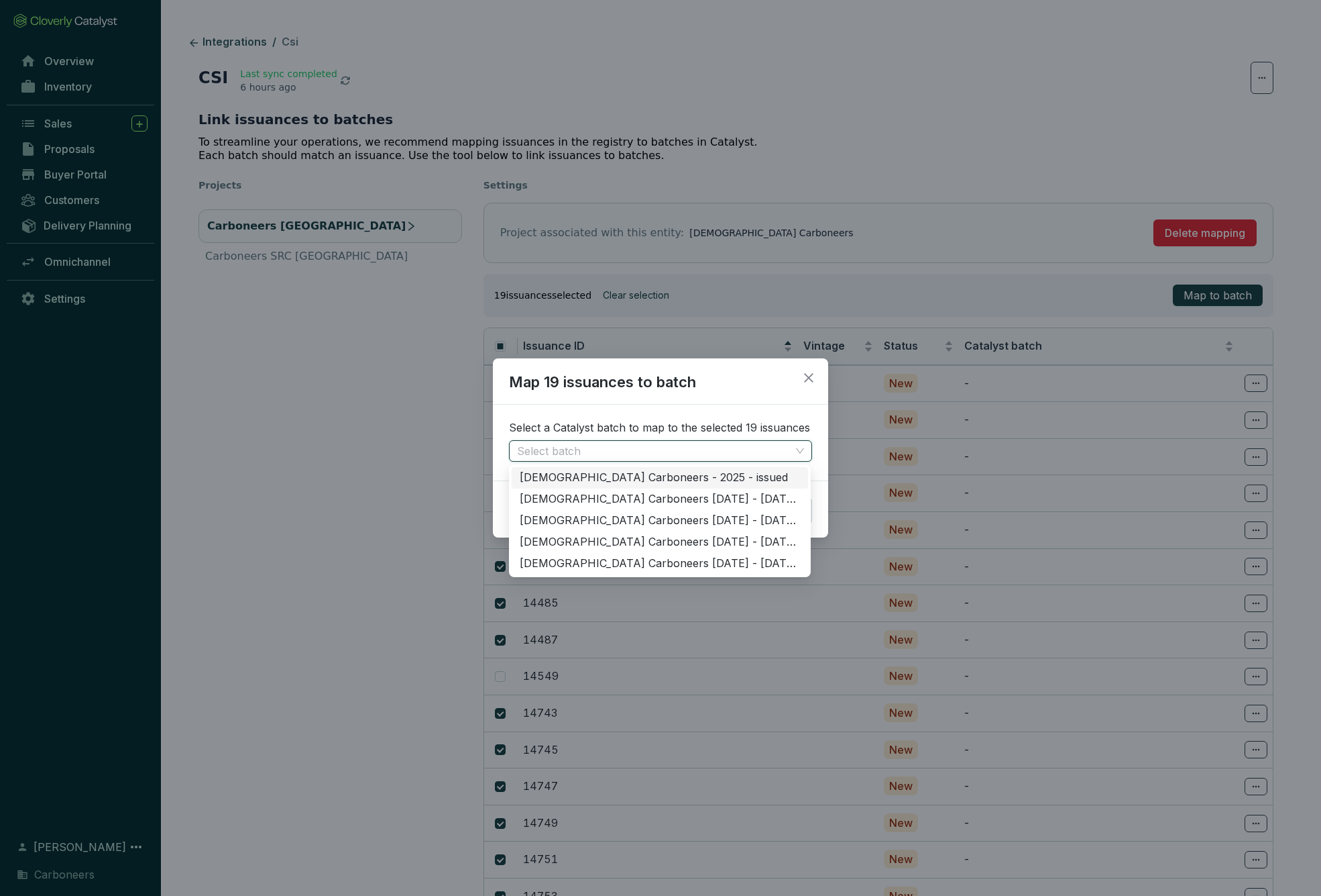
click at [646, 474] on div "Ghanaian Carboneers - 2025 - issued" at bounding box center [660, 477] width 281 height 14
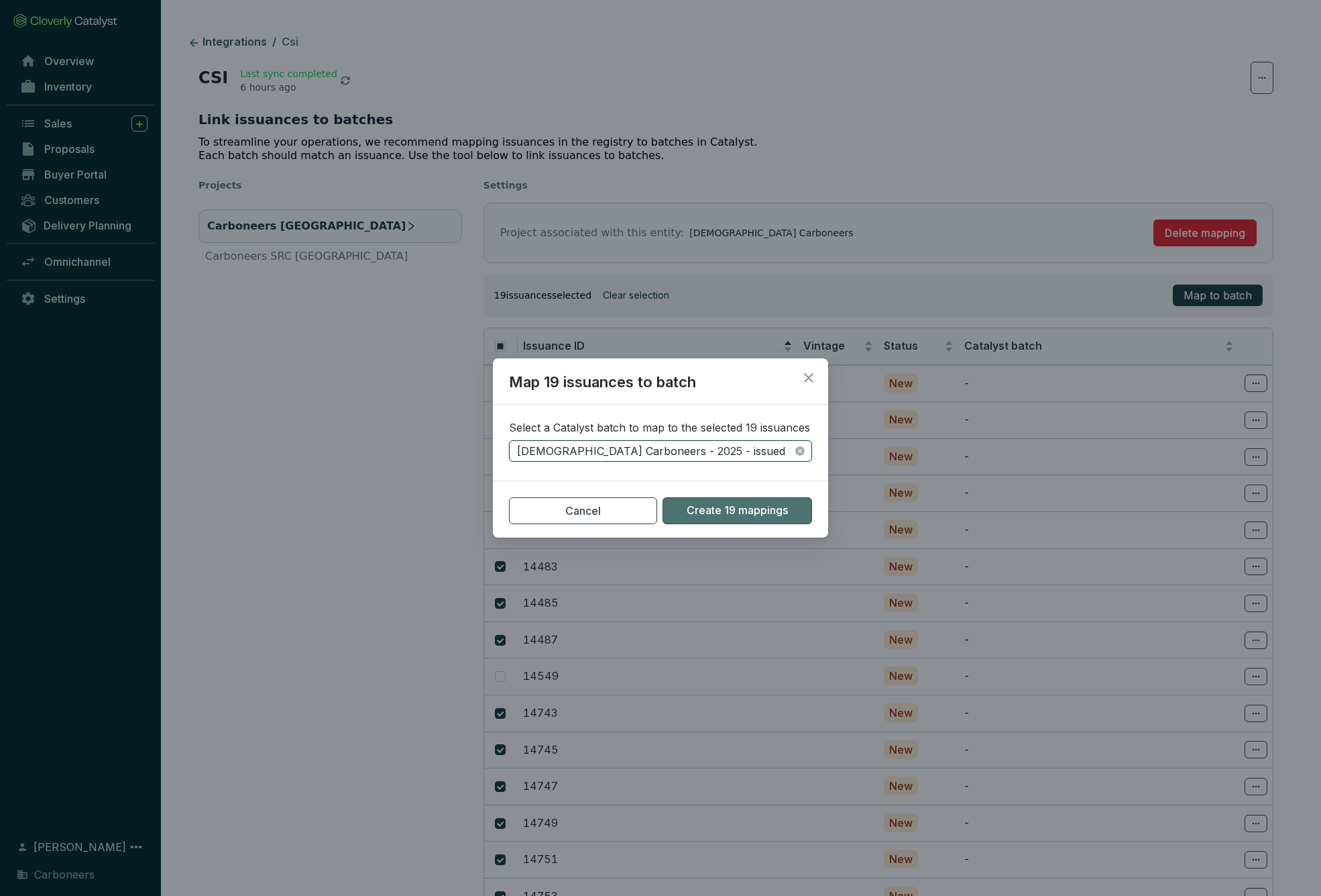
click at [767, 508] on span "Create 19 mappings" at bounding box center [737, 510] width 101 height 14
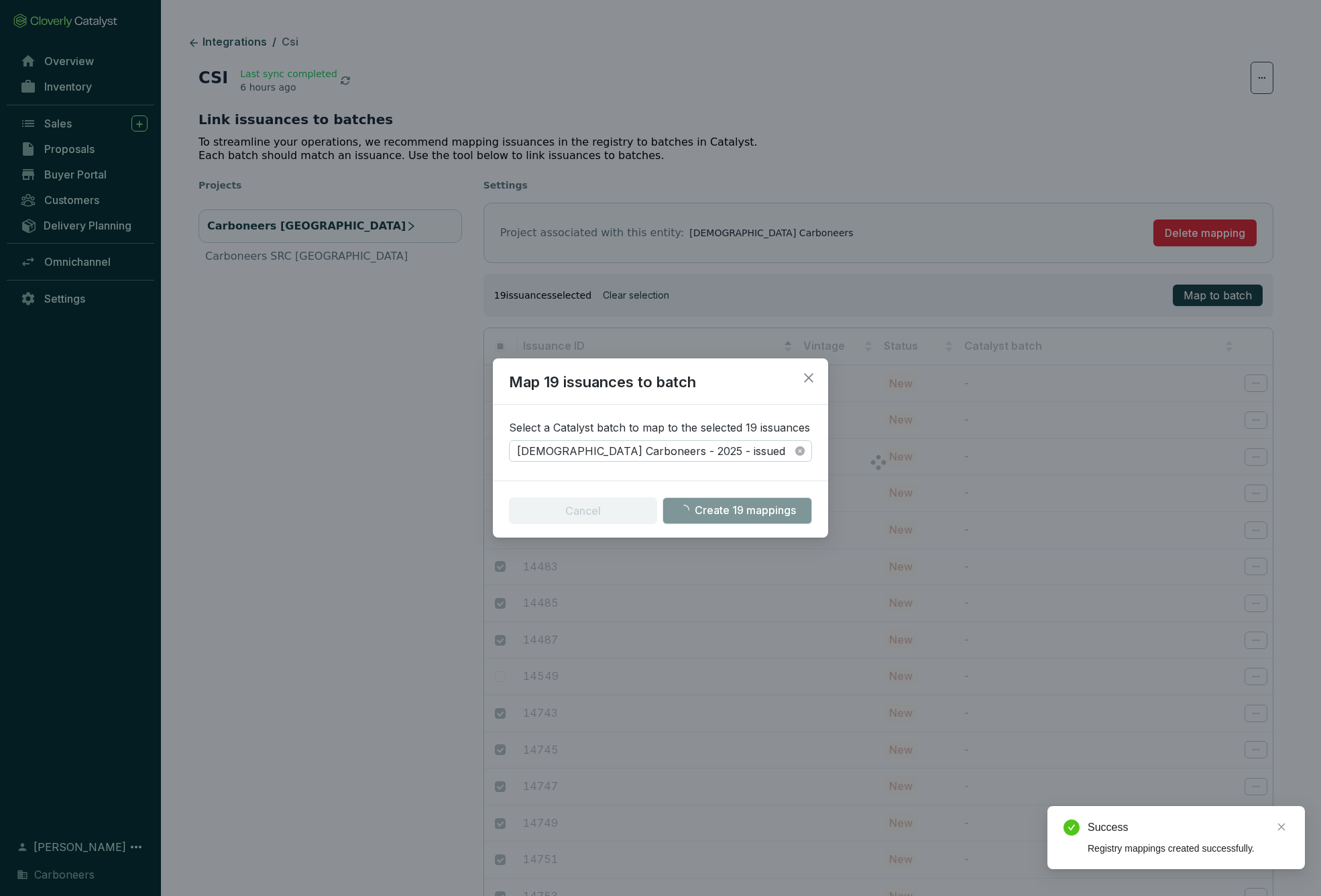
checkbox input "false"
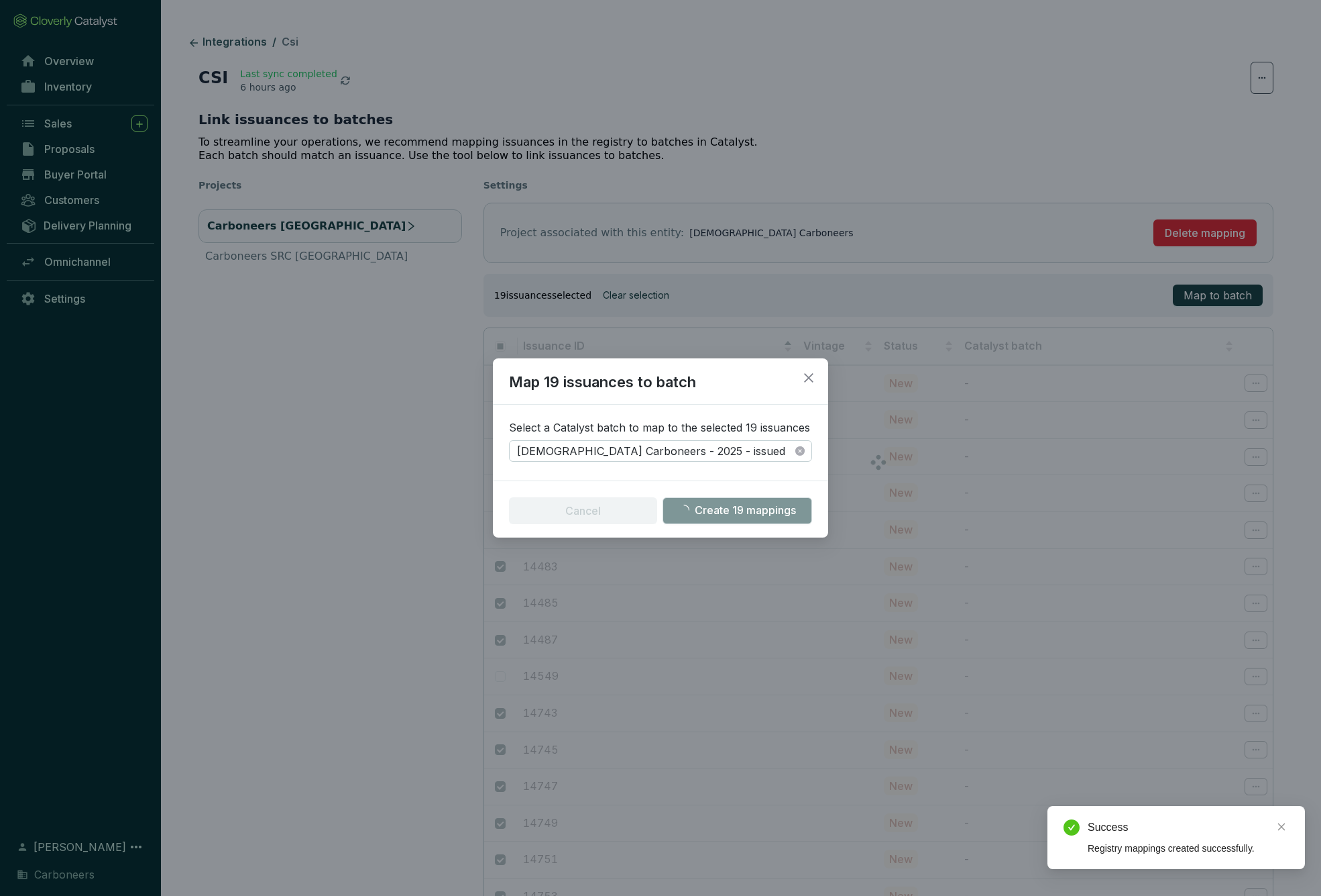
checkbox input "false"
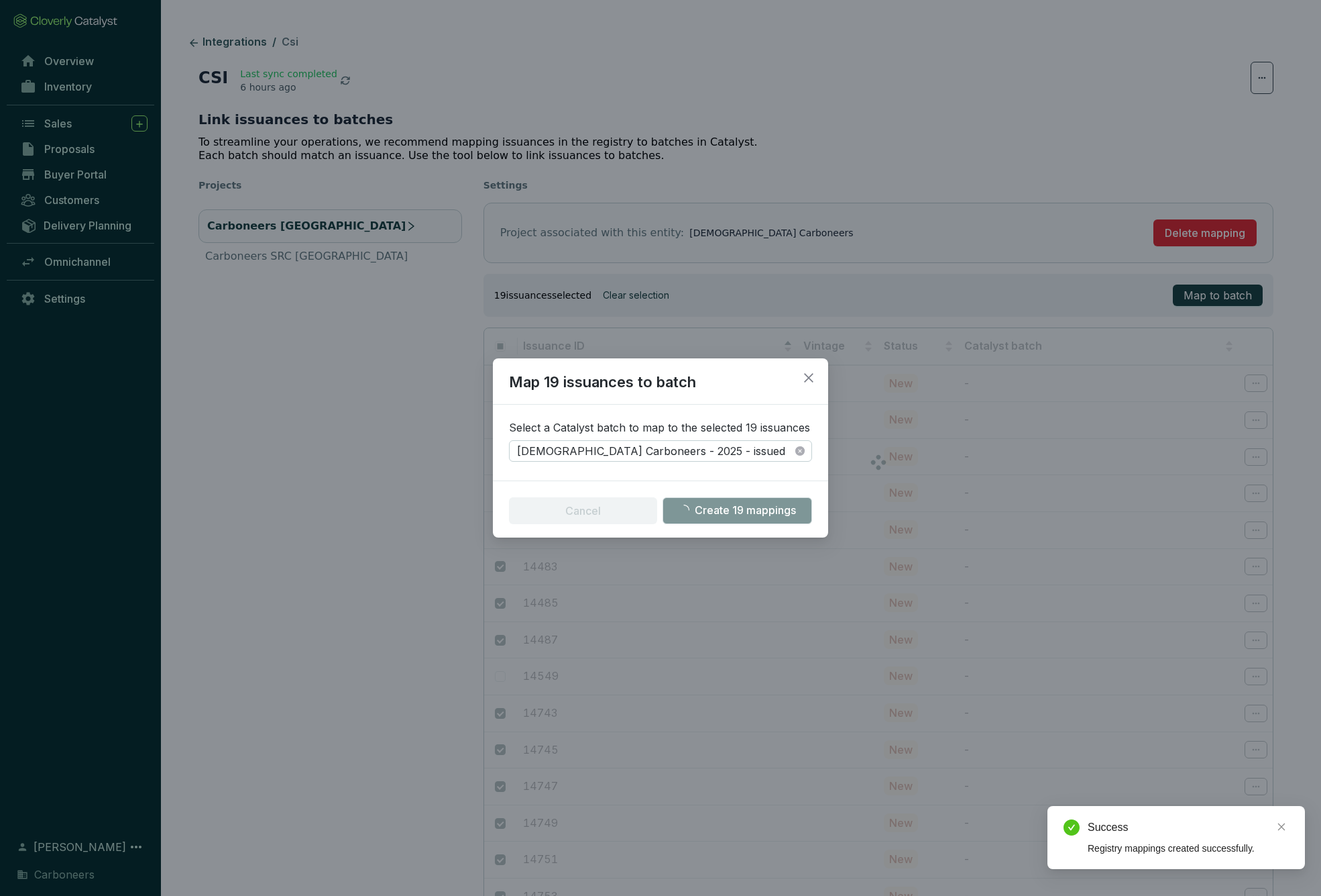
checkbox input "false"
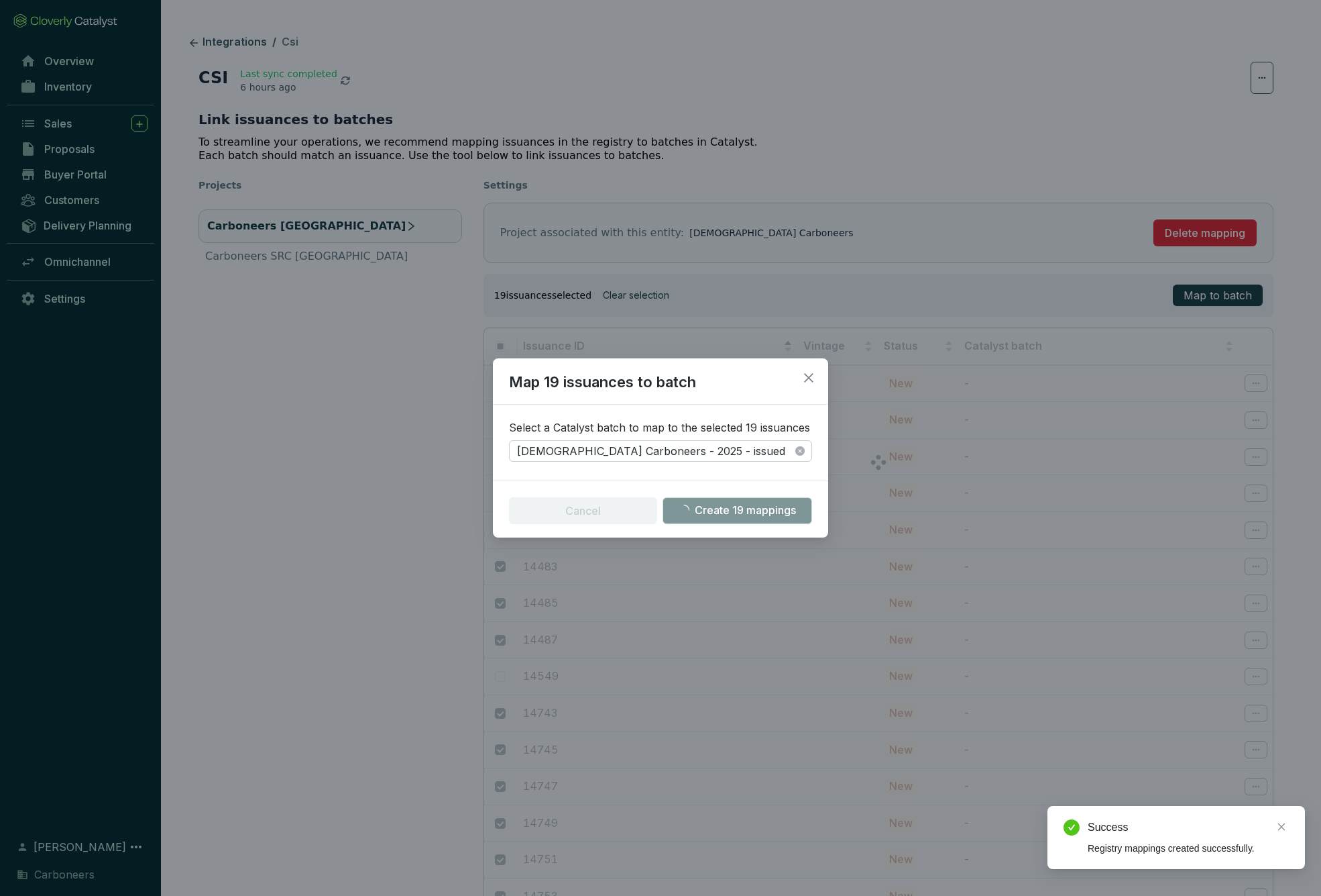
checkbox input "false"
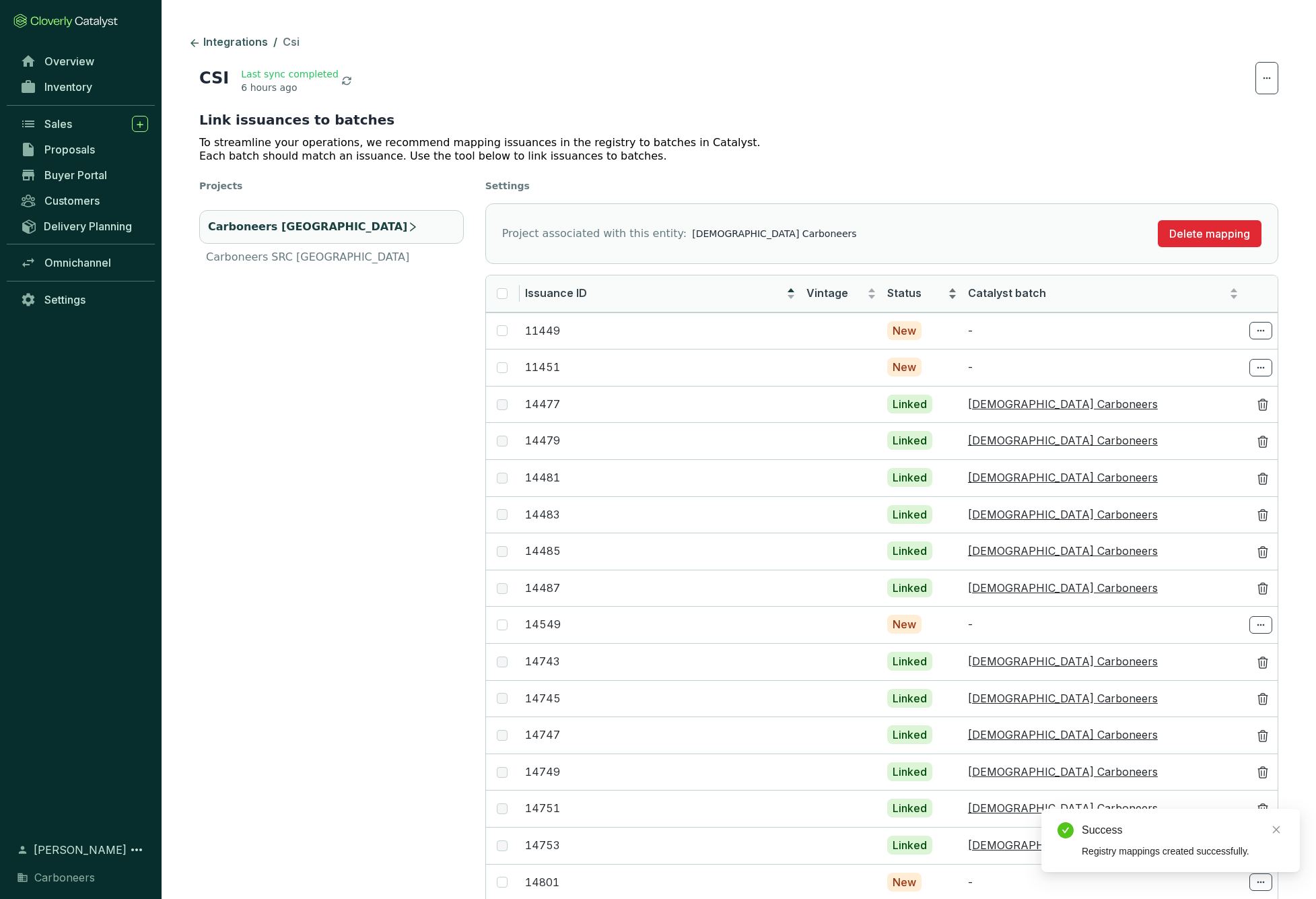
click at [916, 301] on div "Status" at bounding box center [923, 293] width 70 height 16
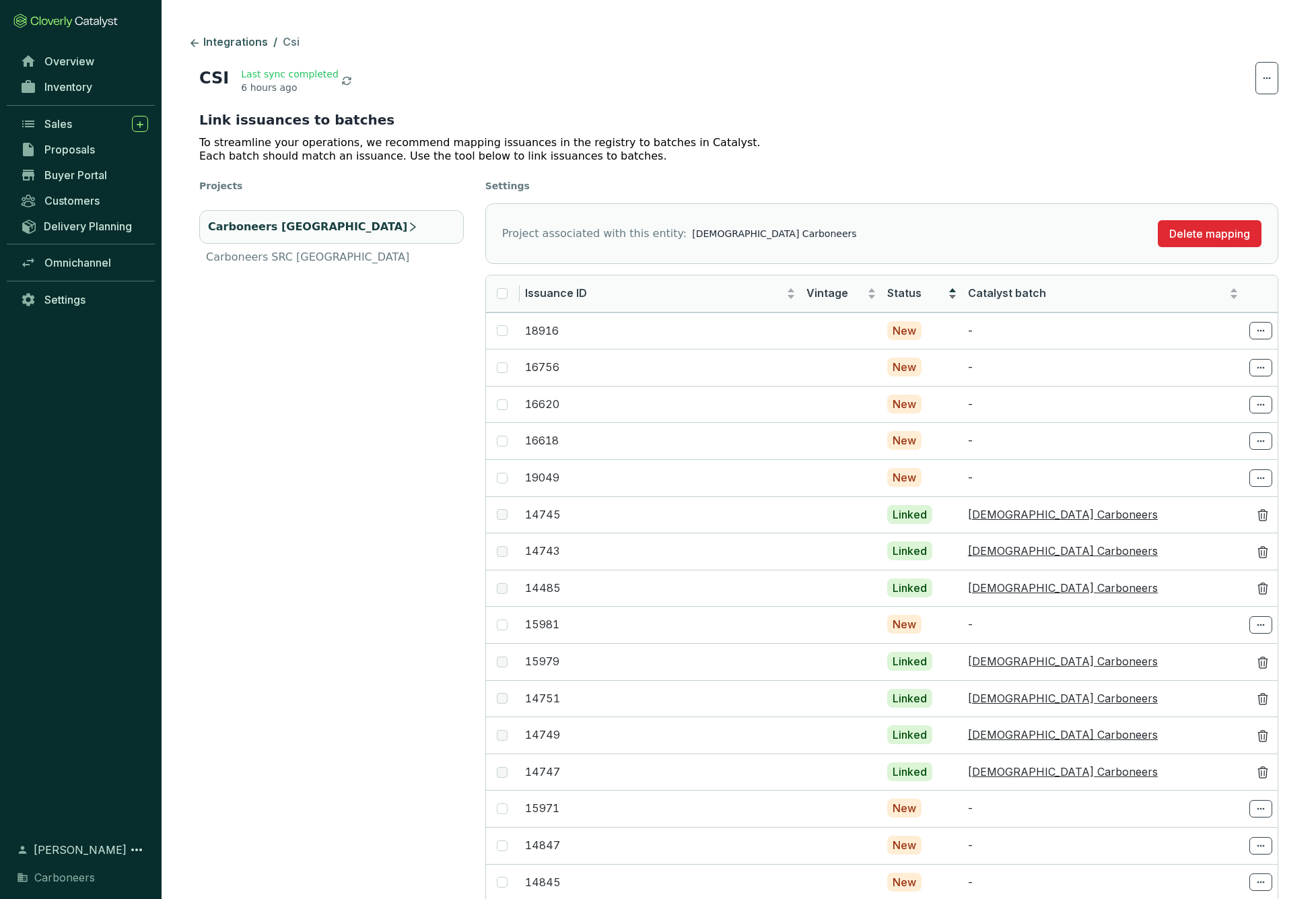
click at [907, 294] on span "Status" at bounding box center [916, 293] width 58 height 14
click at [896, 296] on span "Status" at bounding box center [916, 293] width 58 height 14
click at [1014, 291] on span "Catalyst batch" at bounding box center [1097, 293] width 258 height 14
click at [1026, 292] on span "Catalyst batch" at bounding box center [1097, 293] width 258 height 14
click at [723, 285] on div "Issuance ID" at bounding box center [660, 293] width 271 height 16
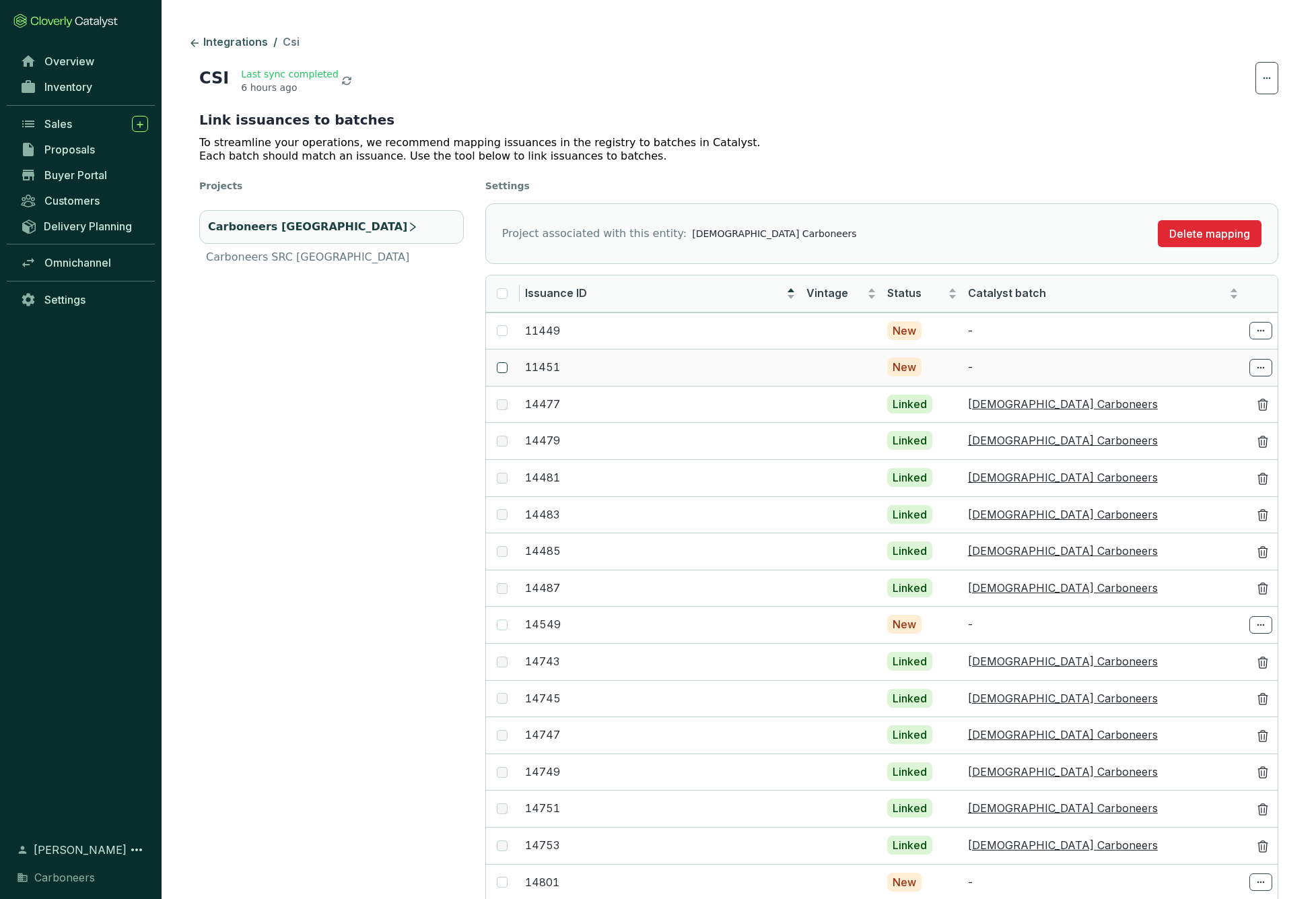
click at [504, 370] on span at bounding box center [502, 367] width 11 height 11
click at [504, 370] on input "checkbox" at bounding box center [502, 367] width 11 height 11
checkbox input "true"
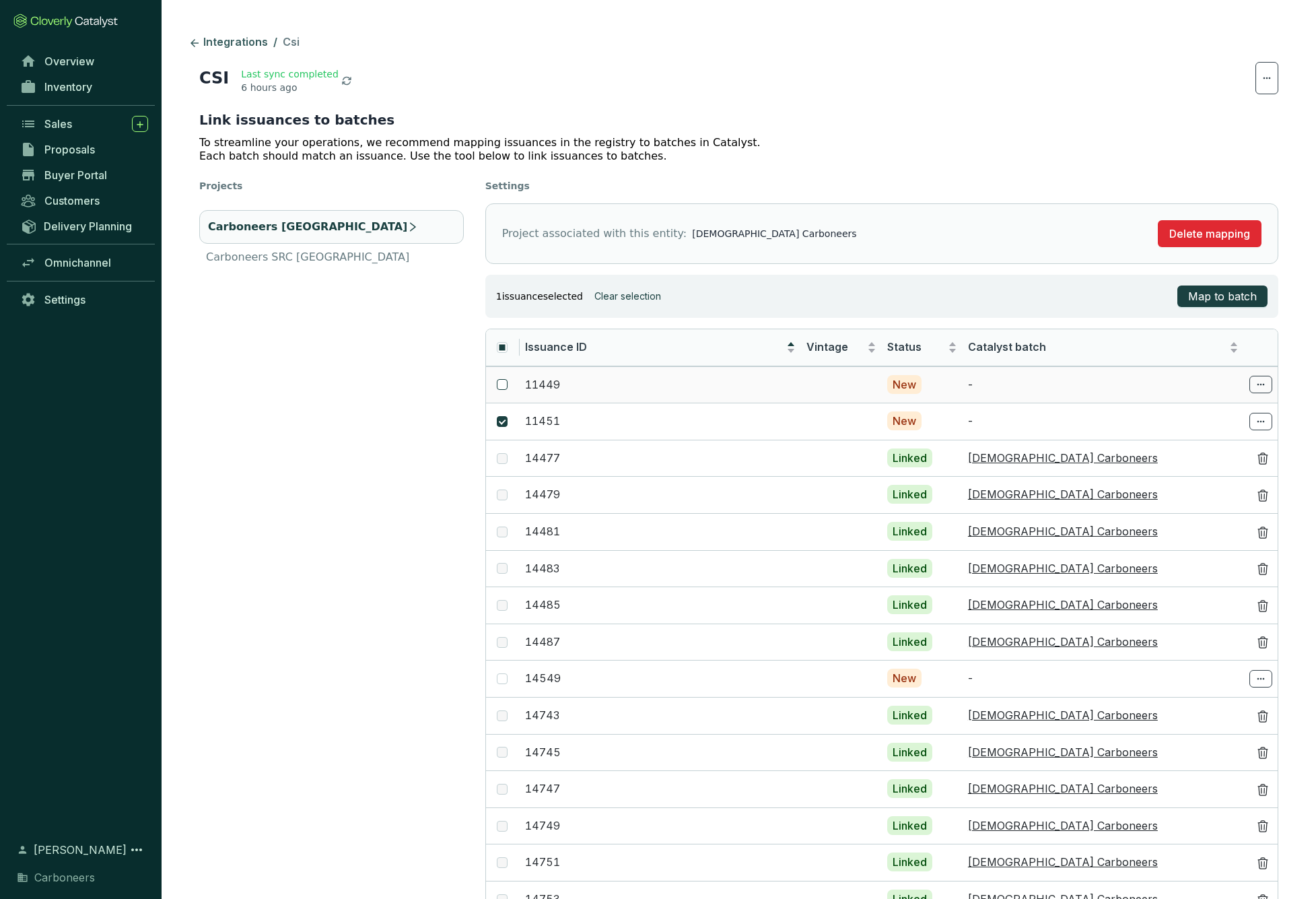
click at [505, 381] on span at bounding box center [502, 384] width 11 height 11
click at [505, 381] on input "checkbox" at bounding box center [502, 384] width 11 height 11
click at [1244, 300] on span "Map to batch" at bounding box center [1222, 296] width 68 height 16
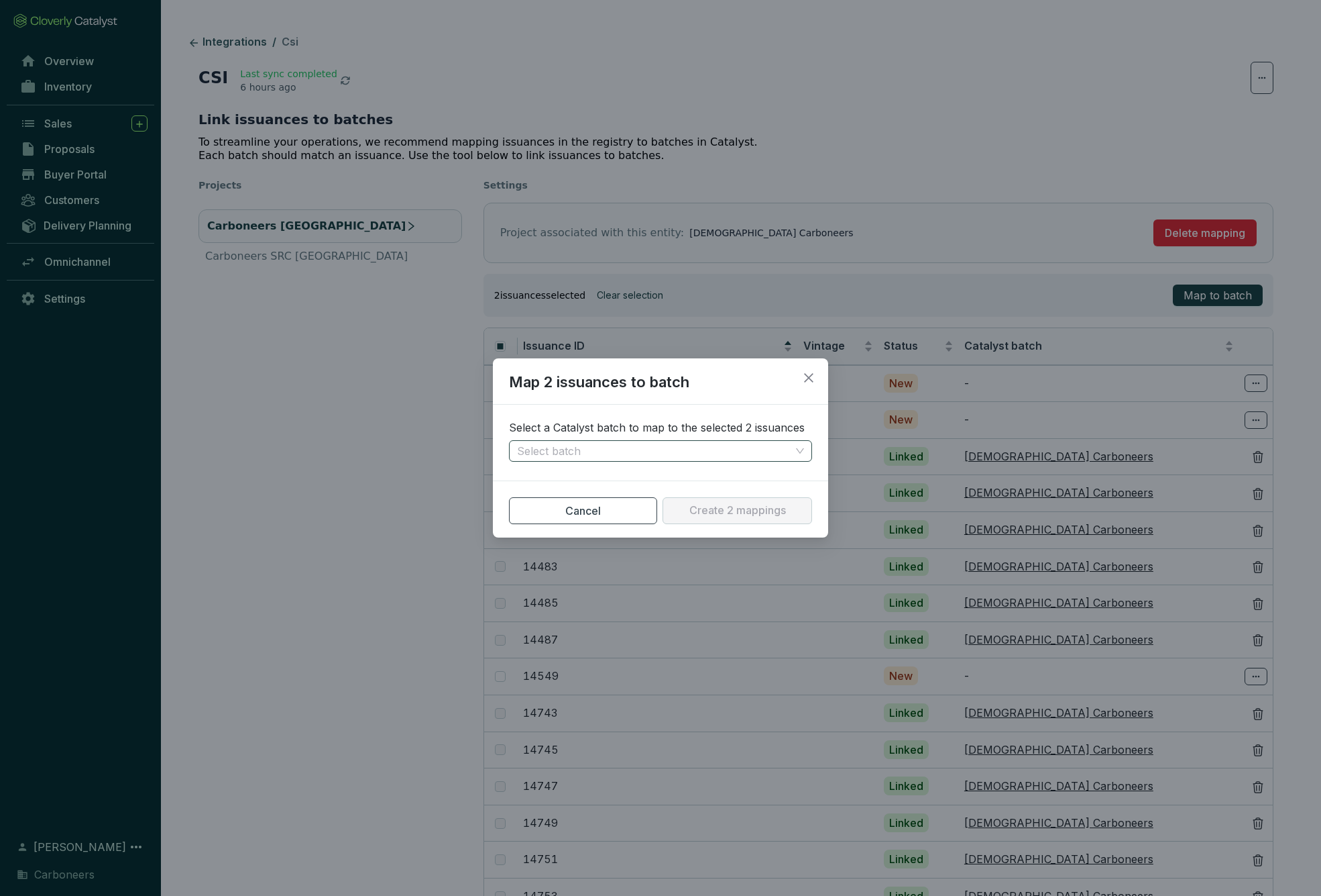
click at [690, 455] on input "search" at bounding box center [654, 450] width 274 height 20
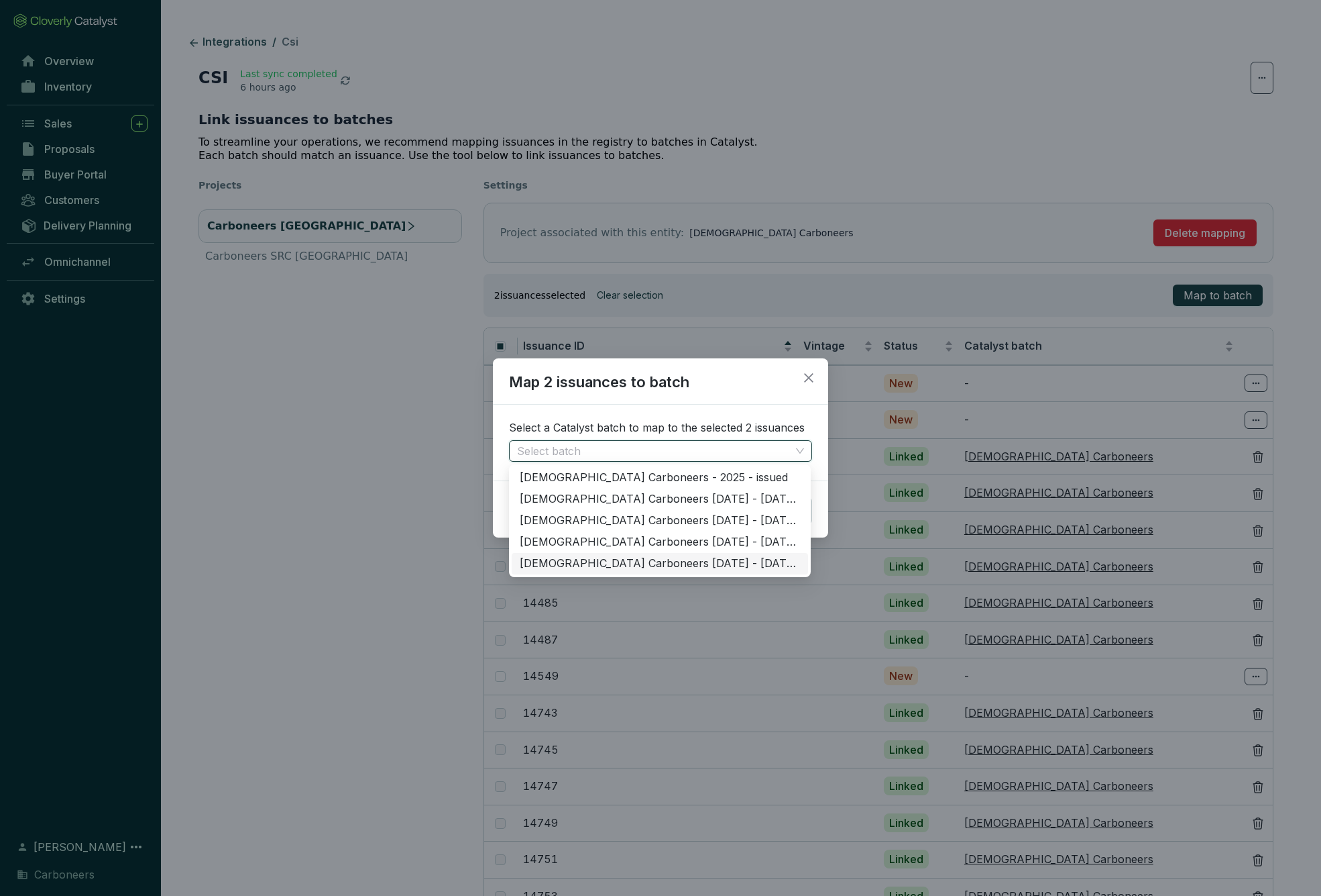
click at [704, 566] on div "Ghanaian Carboneers 2024 - 2024 - issued" at bounding box center [660, 563] width 281 height 14
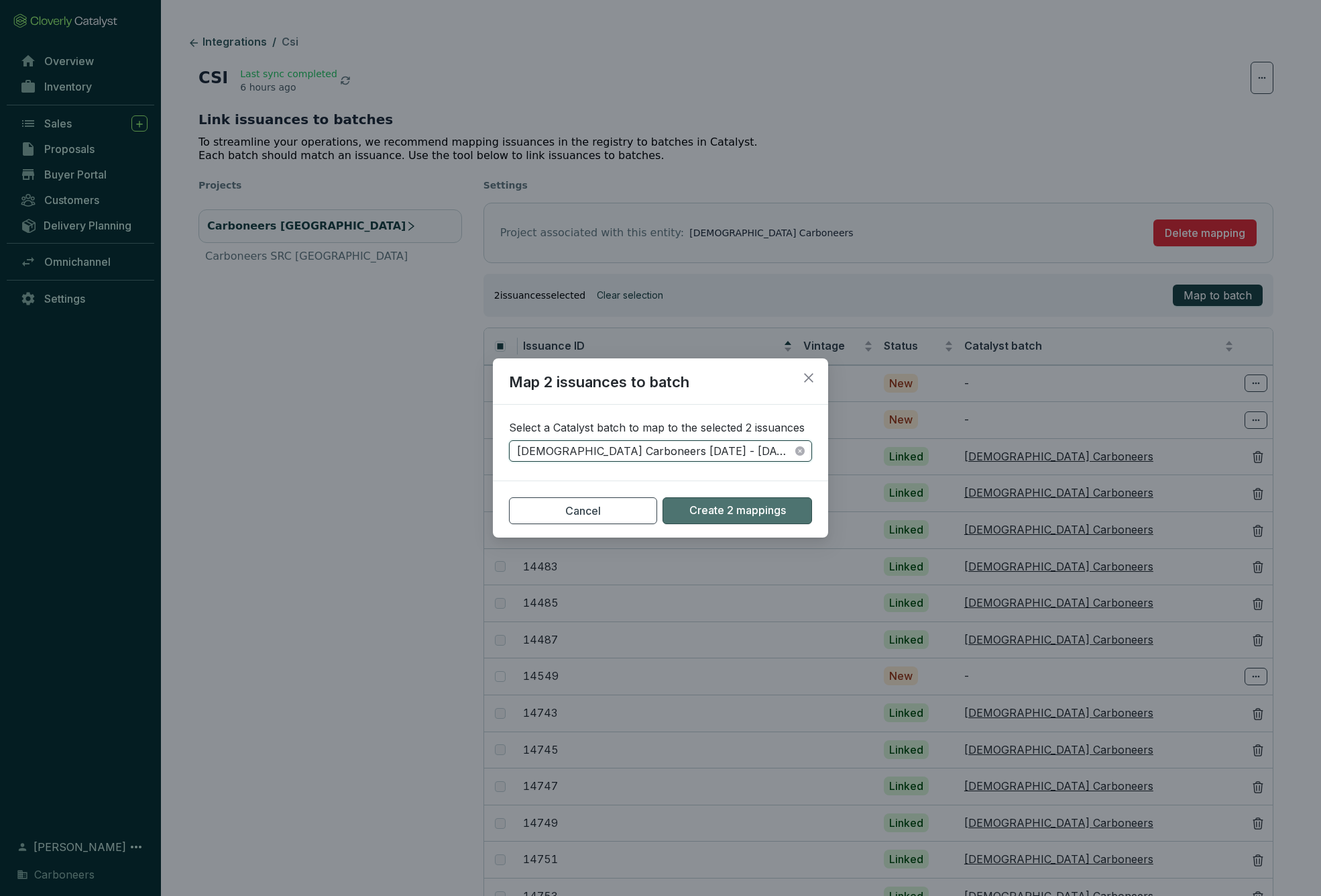
click at [712, 518] on button "Create 2 mappings" at bounding box center [737, 510] width 150 height 27
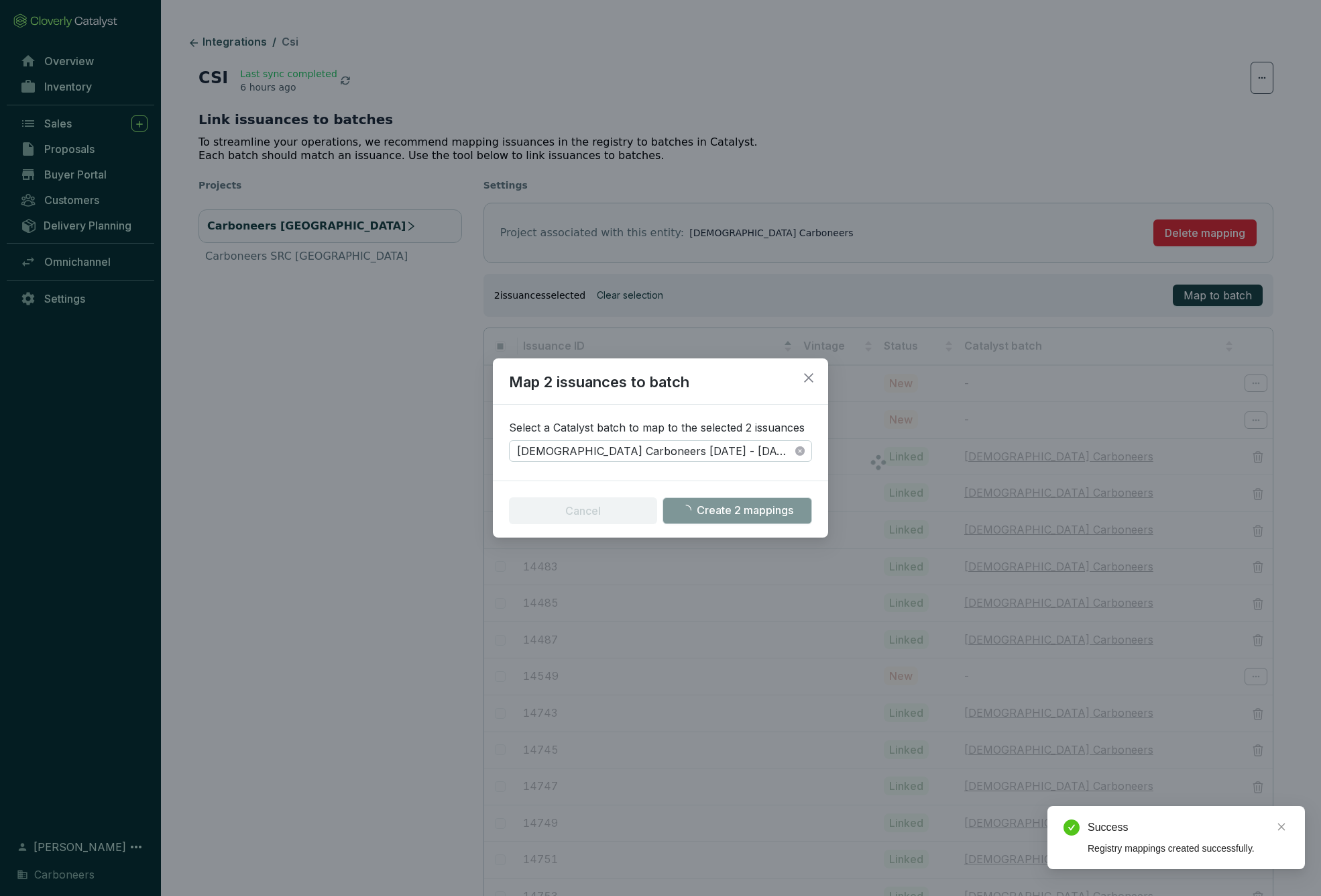
checkbox input "false"
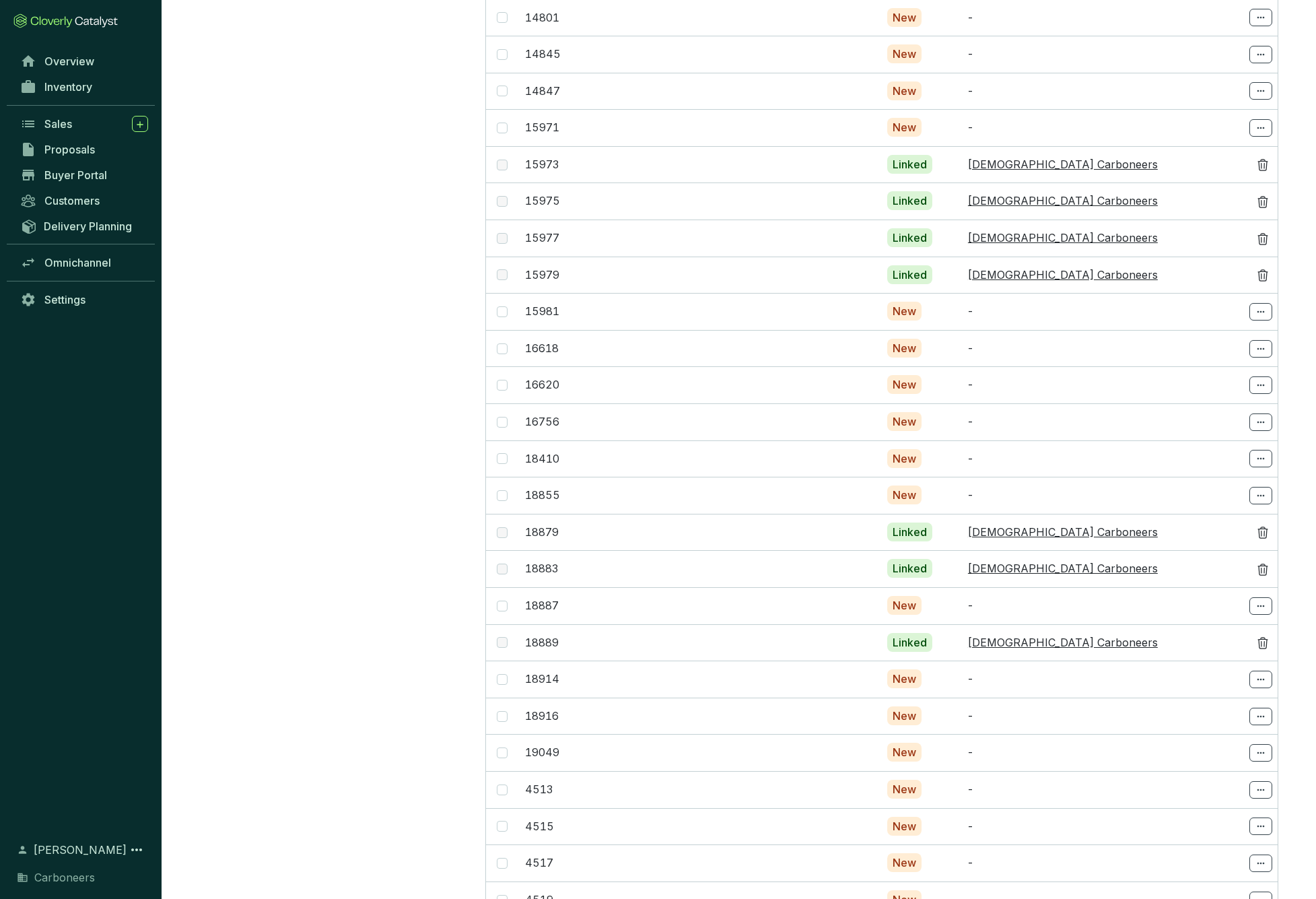
scroll to position [1204, 0]
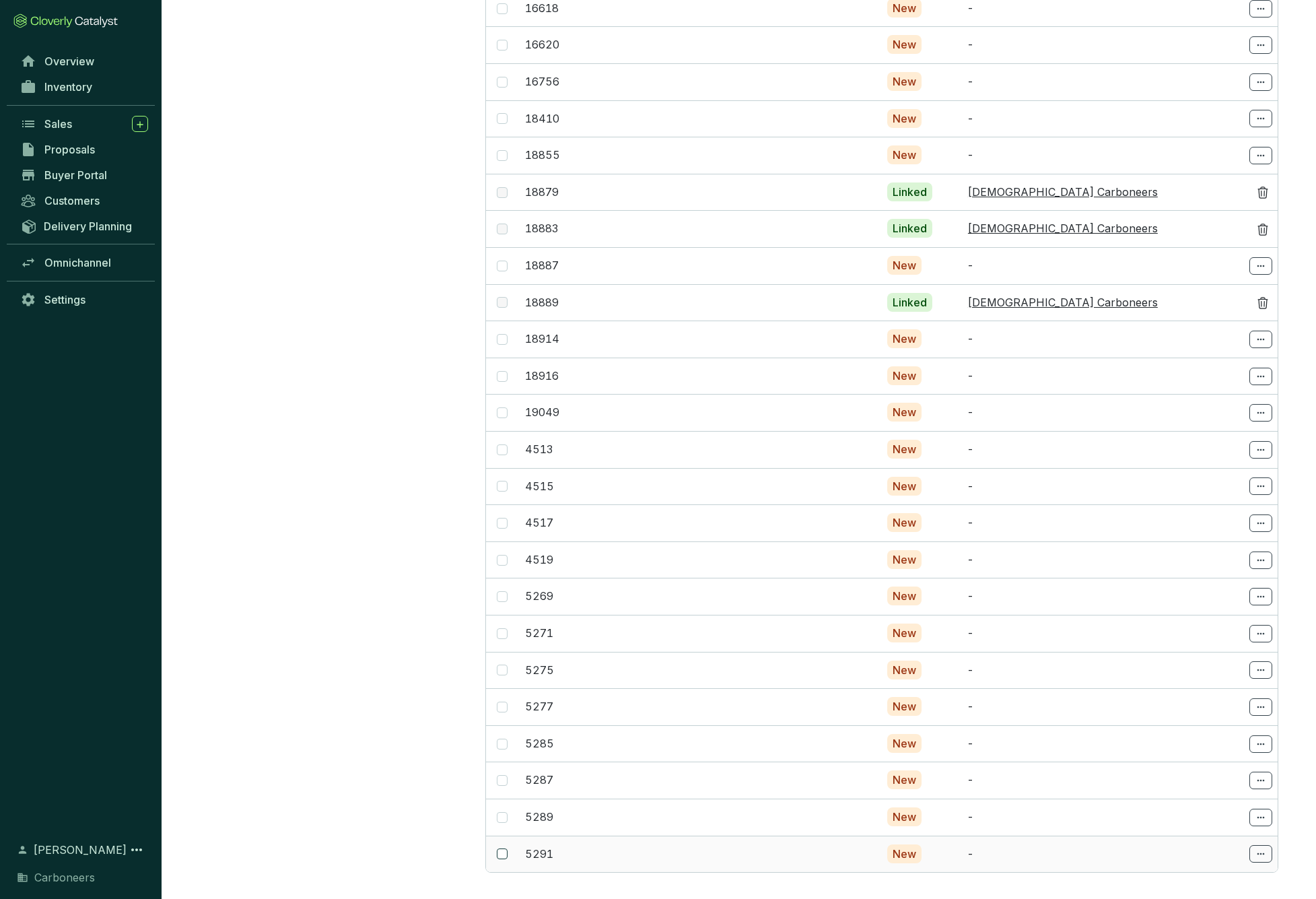
click at [500, 848] on span at bounding box center [502, 853] width 11 height 11
click at [500, 848] on input "checkbox" at bounding box center [502, 853] width 11 height 11
checkbox input "true"
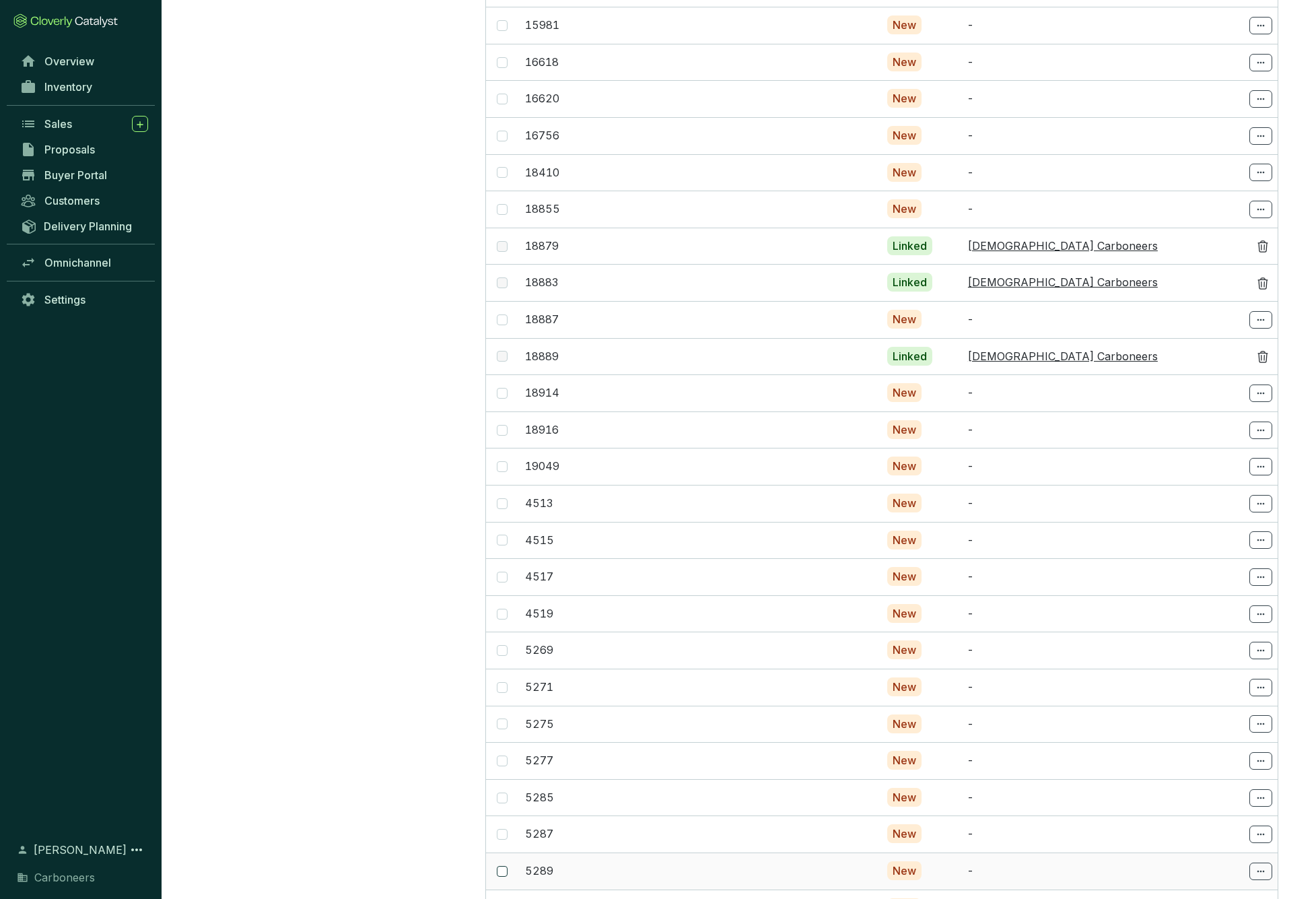
click at [502, 866] on input "checkbox" at bounding box center [502, 871] width 11 height 11
checkbox input "true"
click at [504, 829] on span at bounding box center [502, 834] width 11 height 11
click at [504, 829] on input "checkbox" at bounding box center [502, 834] width 11 height 11
checkbox input "true"
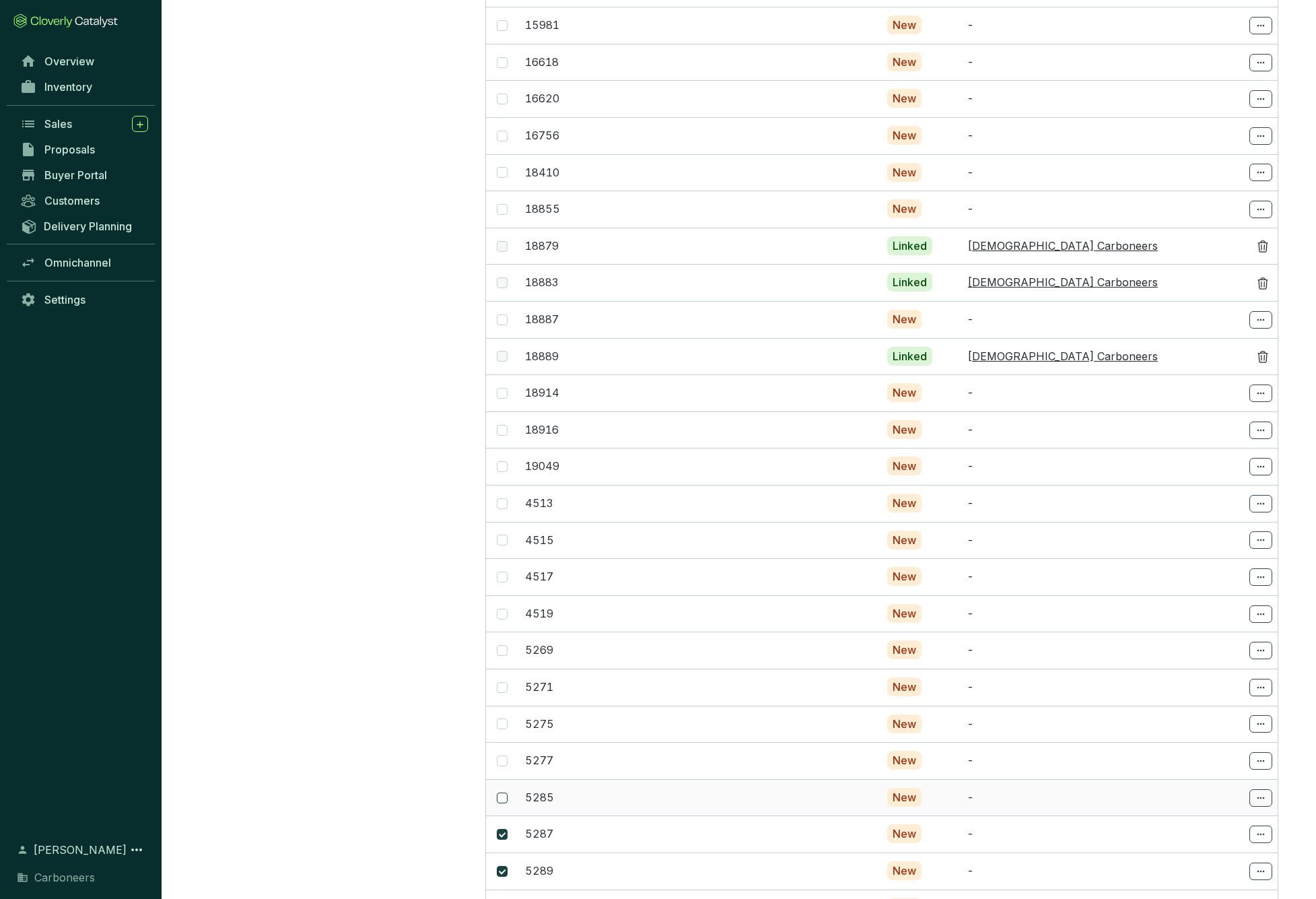
click at [503, 792] on input "checkbox" at bounding box center [502, 797] width 11 height 11
checkbox input "true"
click at [504, 755] on input "checkbox" at bounding box center [502, 760] width 11 height 11
checkbox input "true"
click at [505, 718] on span at bounding box center [502, 724] width 11 height 11
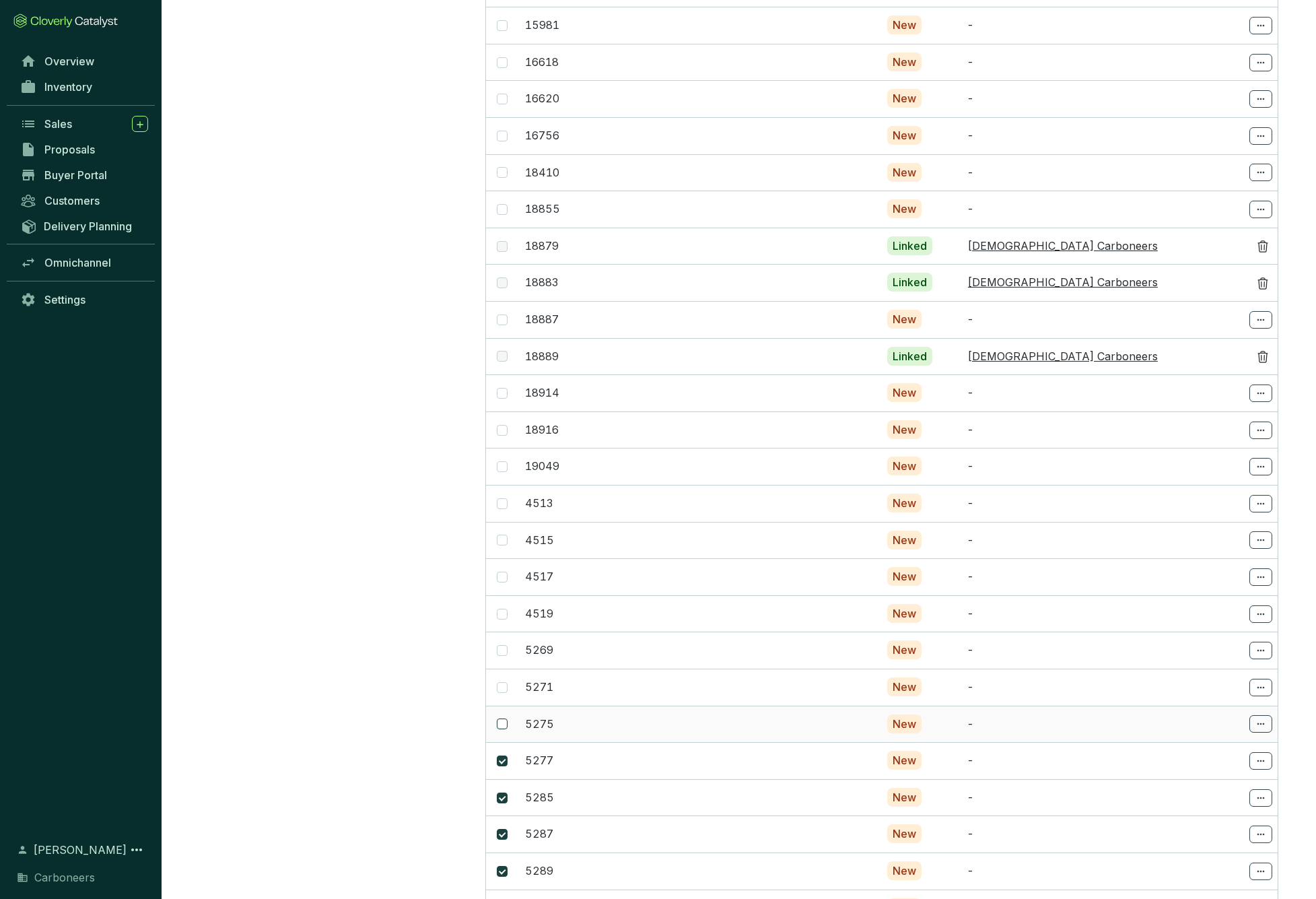
click at [505, 718] on input "checkbox" at bounding box center [502, 724] width 11 height 11
checkbox input "true"
click at [504, 682] on input "checkbox" at bounding box center [502, 688] width 11 height 11
checkbox input "true"
click at [506, 645] on span at bounding box center [502, 651] width 11 height 11
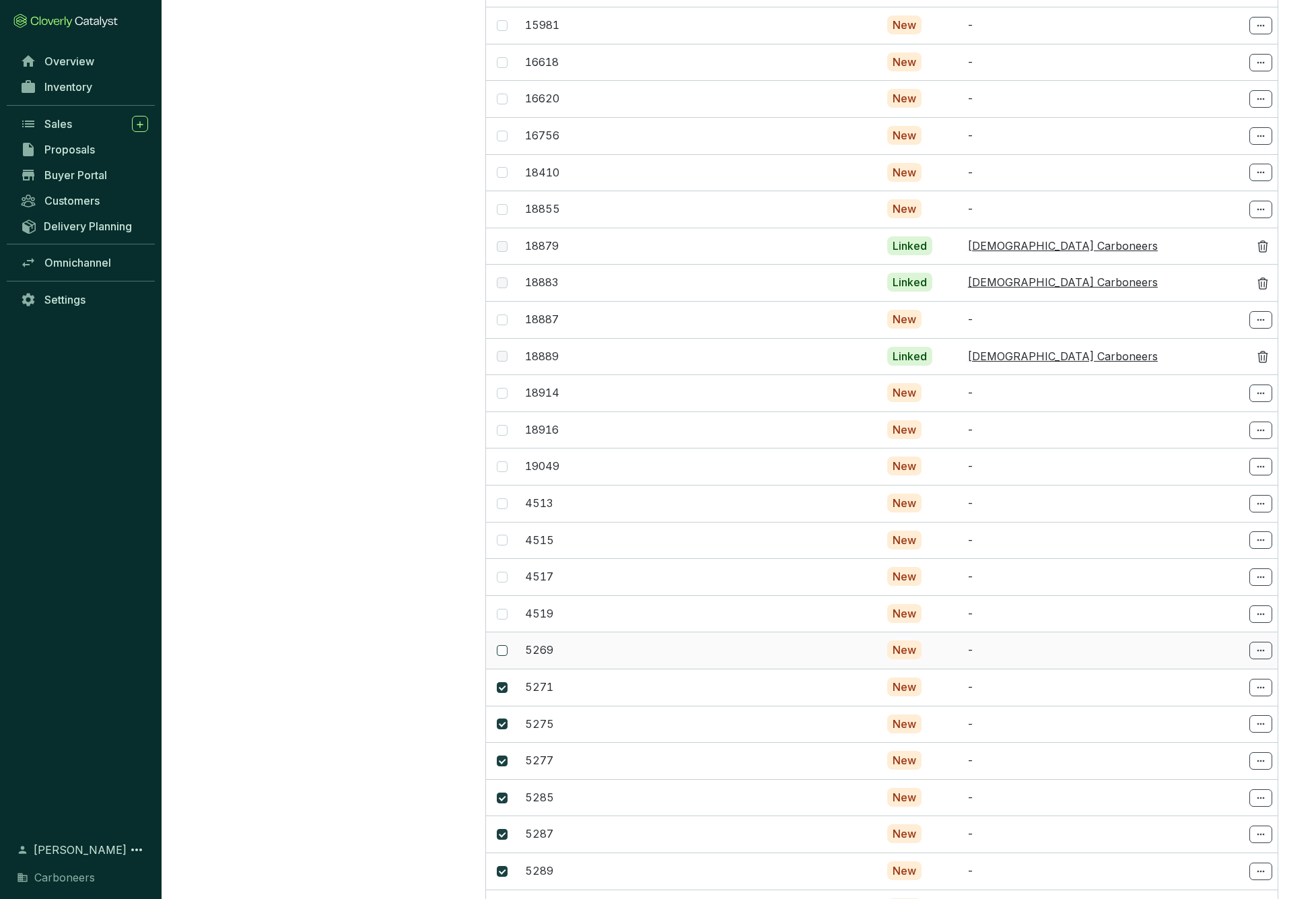
click at [506, 645] on input "checkbox" at bounding box center [502, 651] width 11 height 11
checkbox input "true"
click at [506, 608] on span at bounding box center [502, 614] width 11 height 11
click at [506, 608] on input "checkbox" at bounding box center [502, 614] width 11 height 11
checkbox input "true"
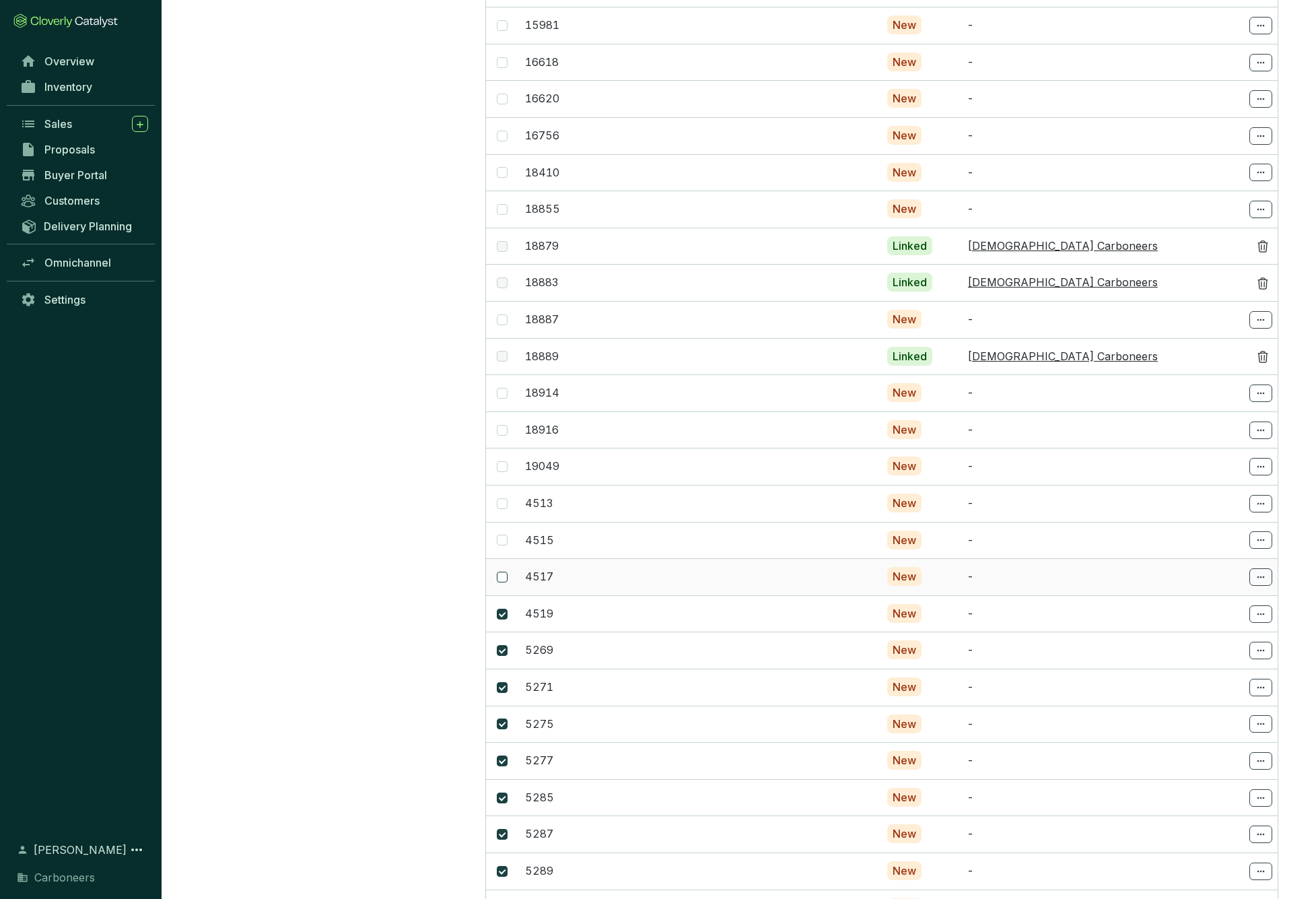
click at [506, 571] on span at bounding box center [502, 577] width 11 height 11
click at [506, 571] on input "checkbox" at bounding box center [502, 577] width 11 height 11
checkbox input "true"
click at [503, 535] on input "checkbox" at bounding box center [502, 540] width 11 height 11
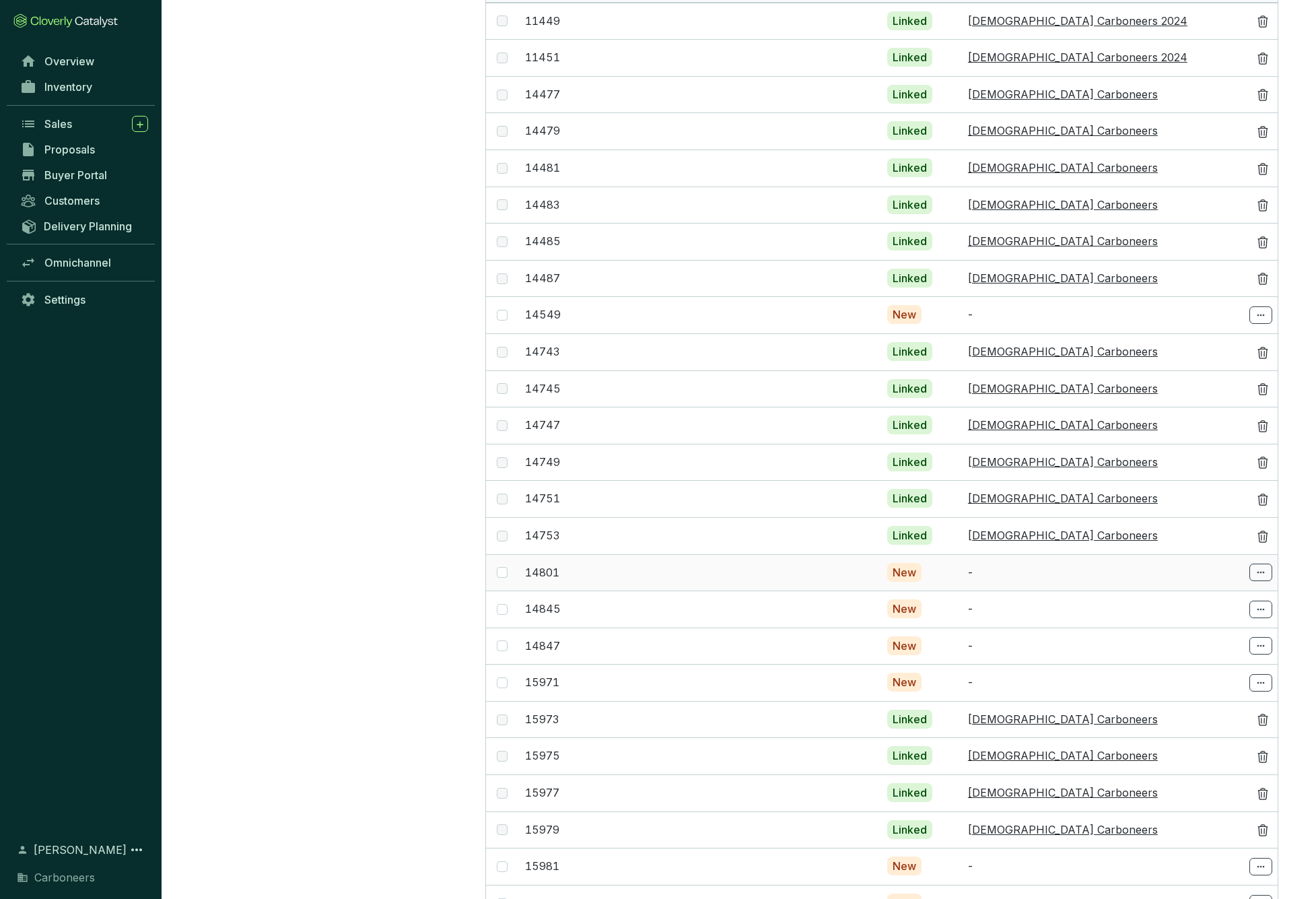
scroll to position [0, 0]
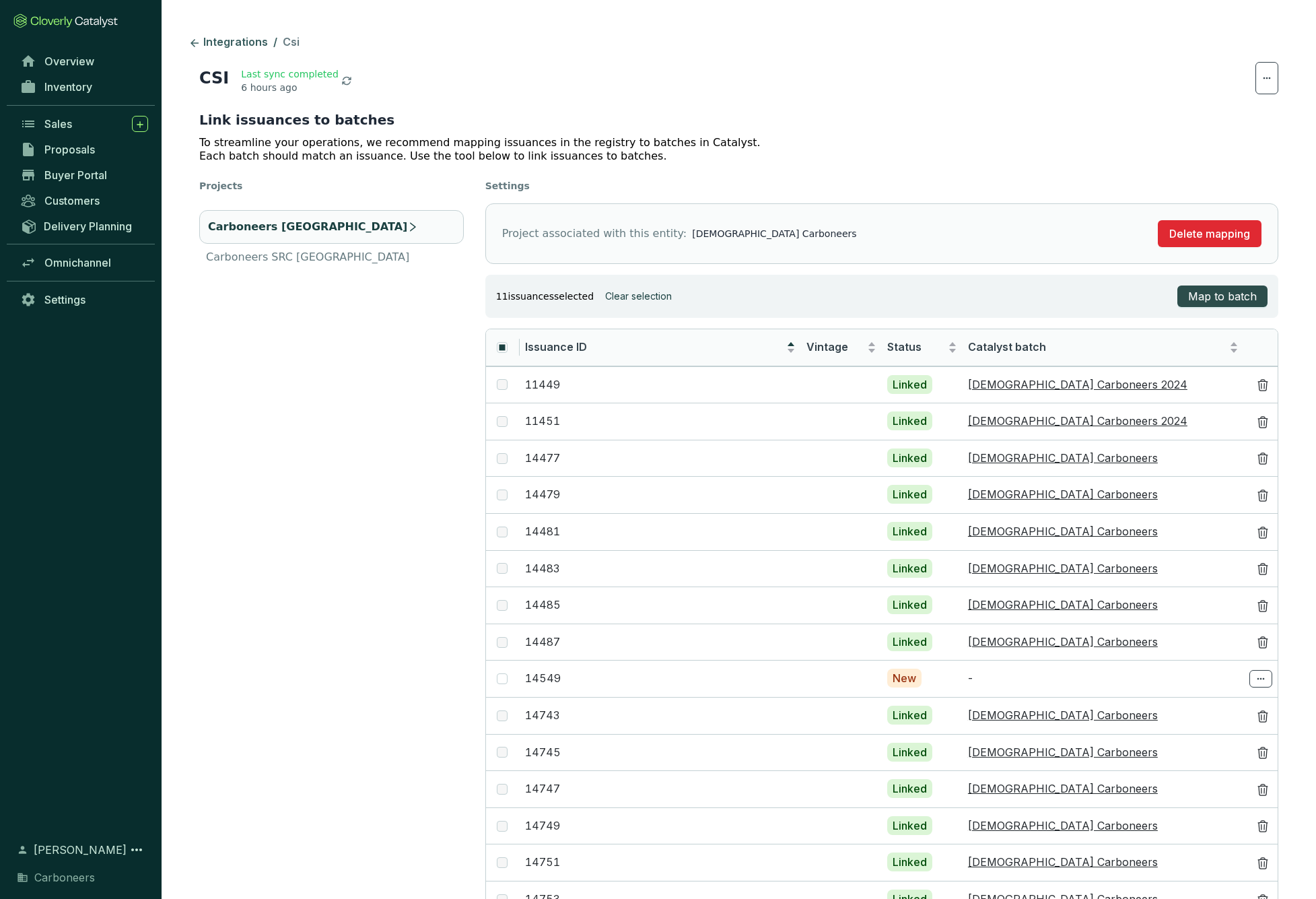
click at [1205, 293] on span "Map to batch" at bounding box center [1222, 296] width 68 height 16
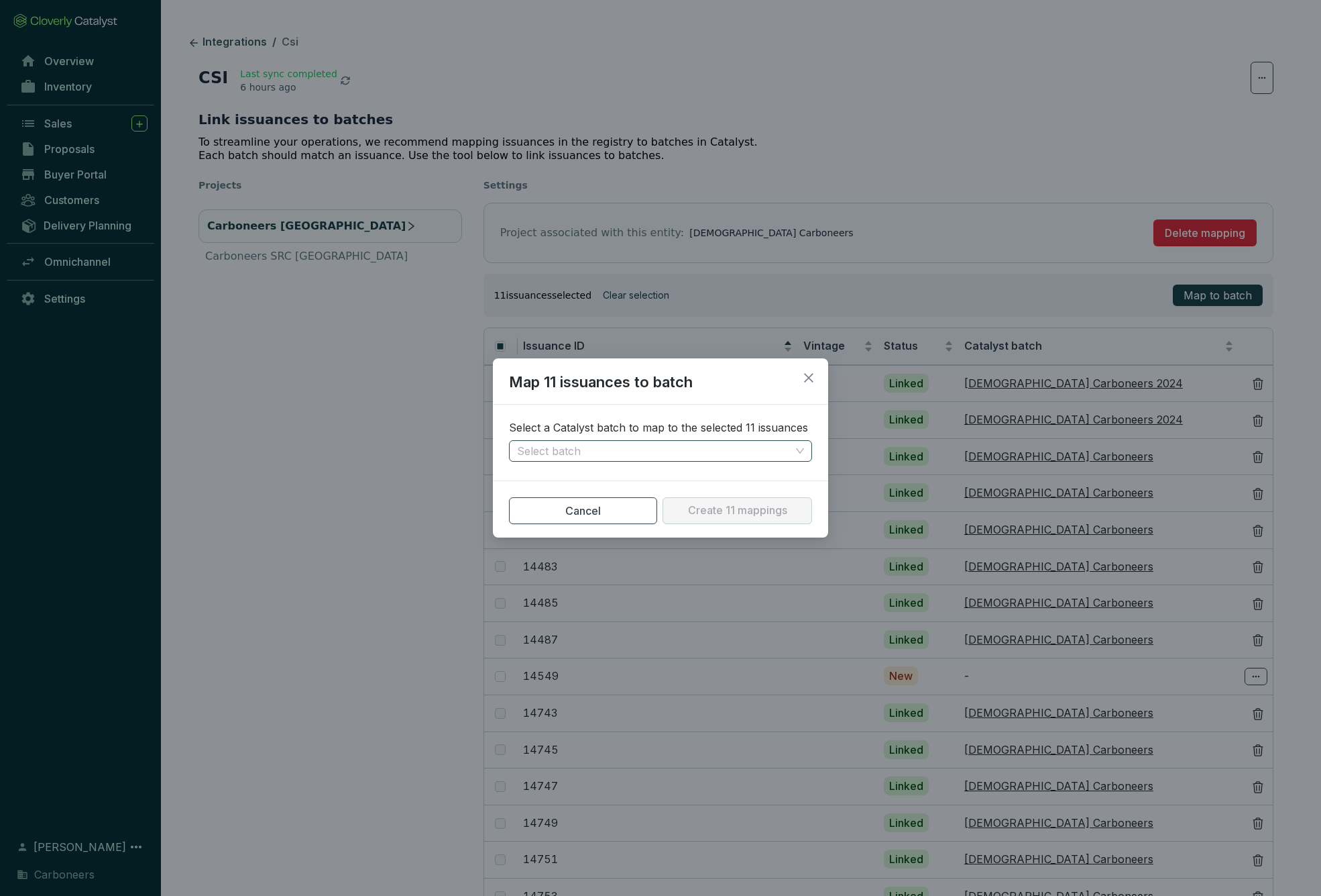
click at [679, 448] on input "search" at bounding box center [654, 450] width 274 height 20
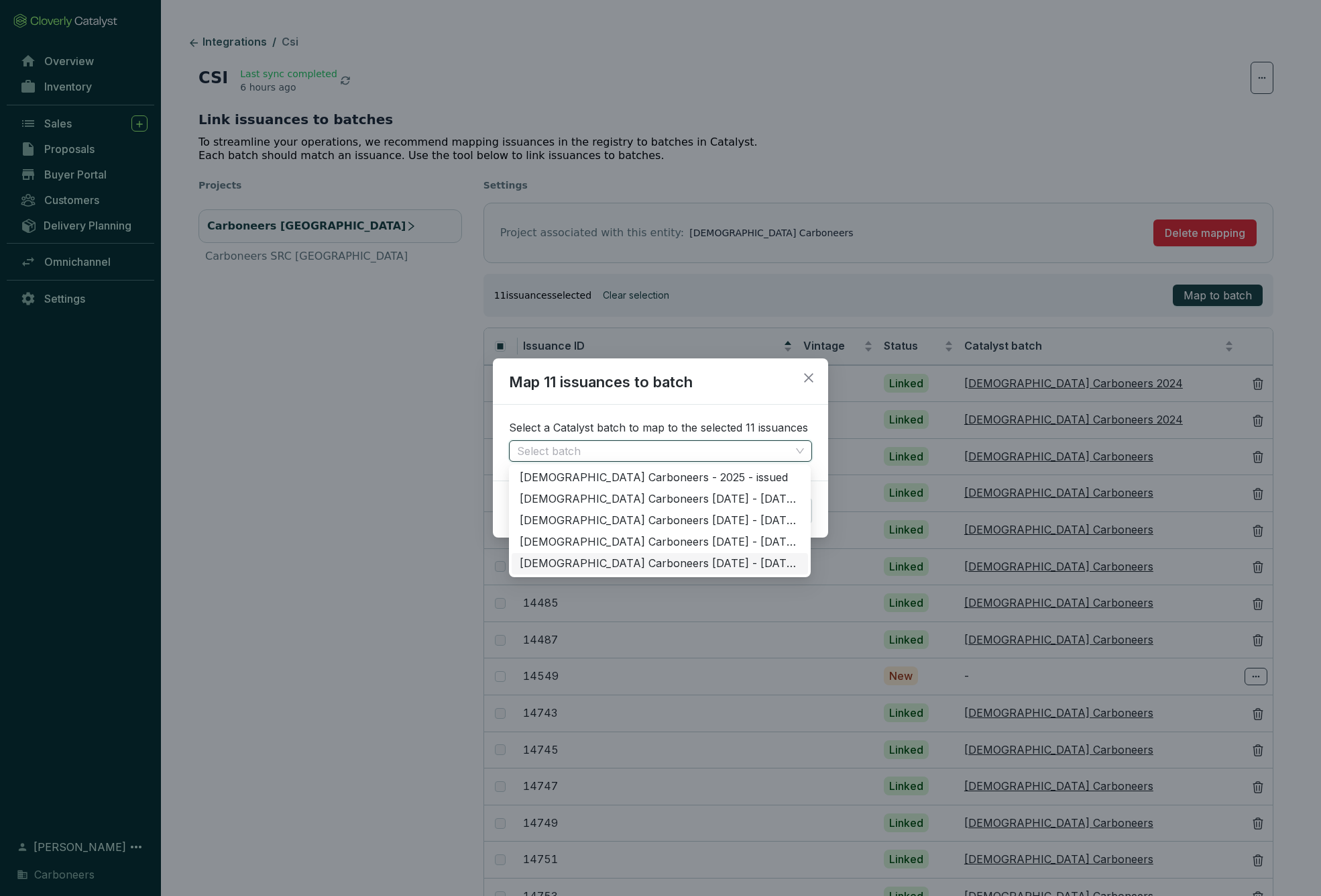
click at [643, 564] on div "Ghanaian Carboneers 2024 - 2024 - issued" at bounding box center [660, 563] width 281 height 14
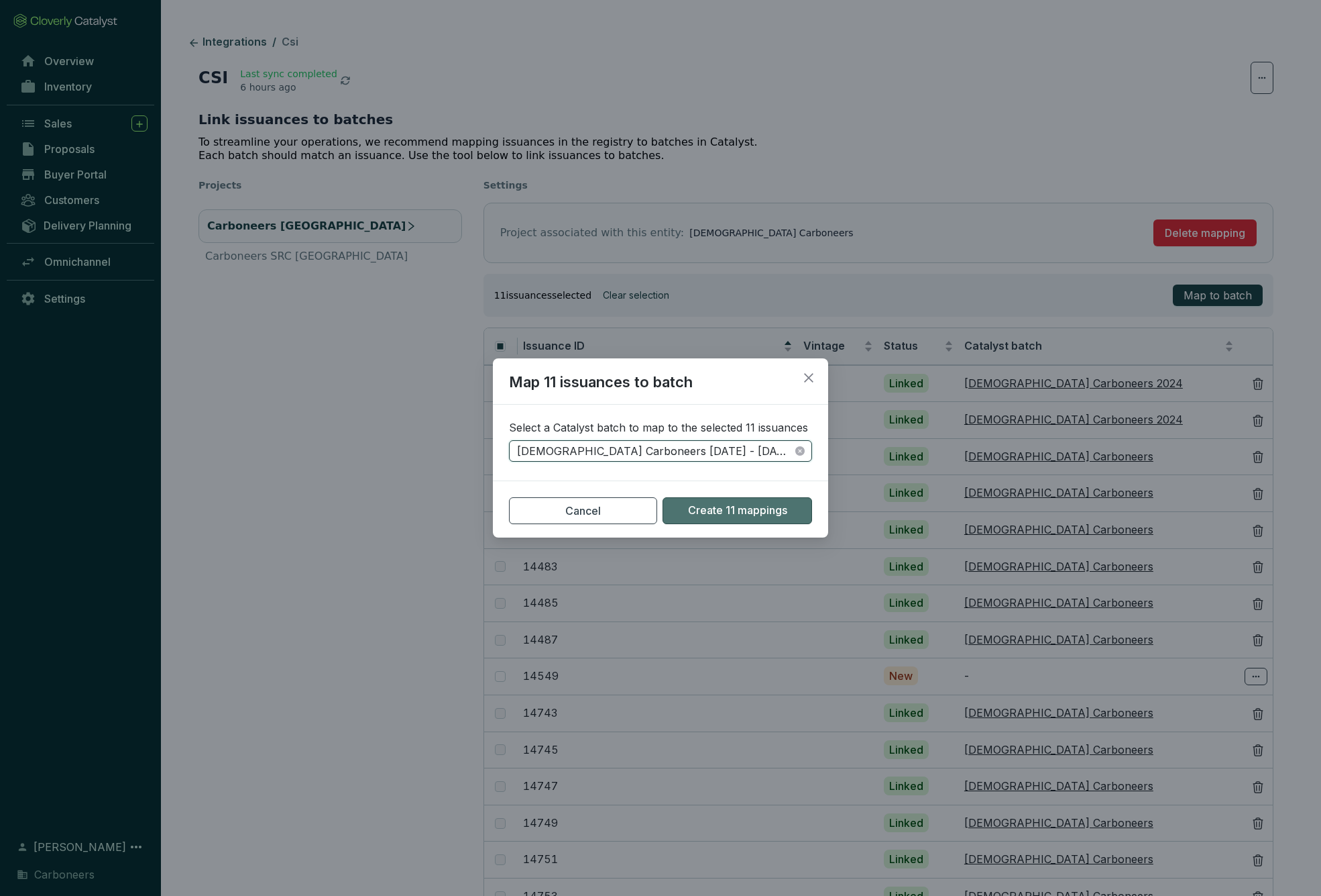
click at [754, 511] on span "Create 11 mappings" at bounding box center [737, 510] width 100 height 14
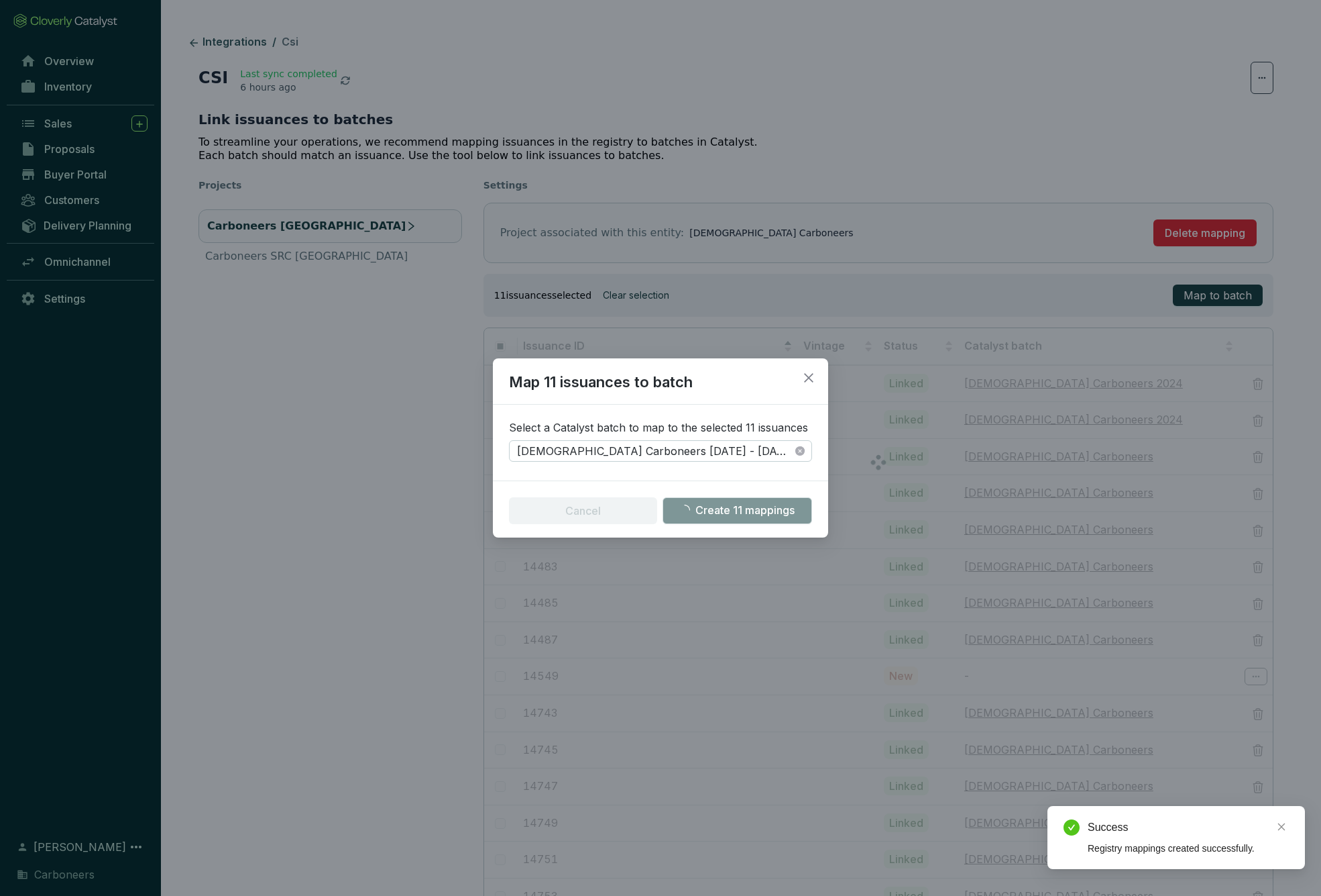
checkbox input "false"
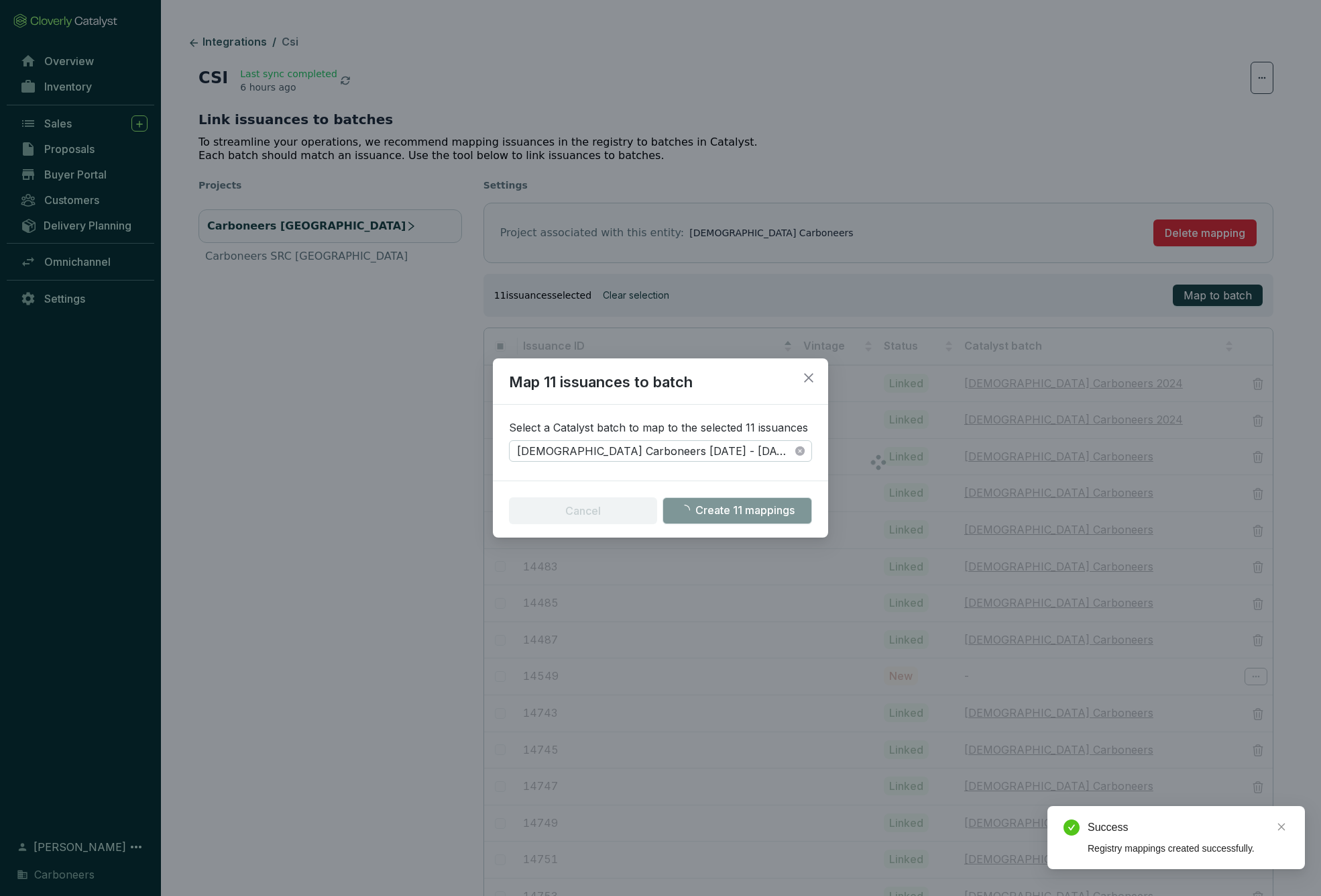
checkbox input "false"
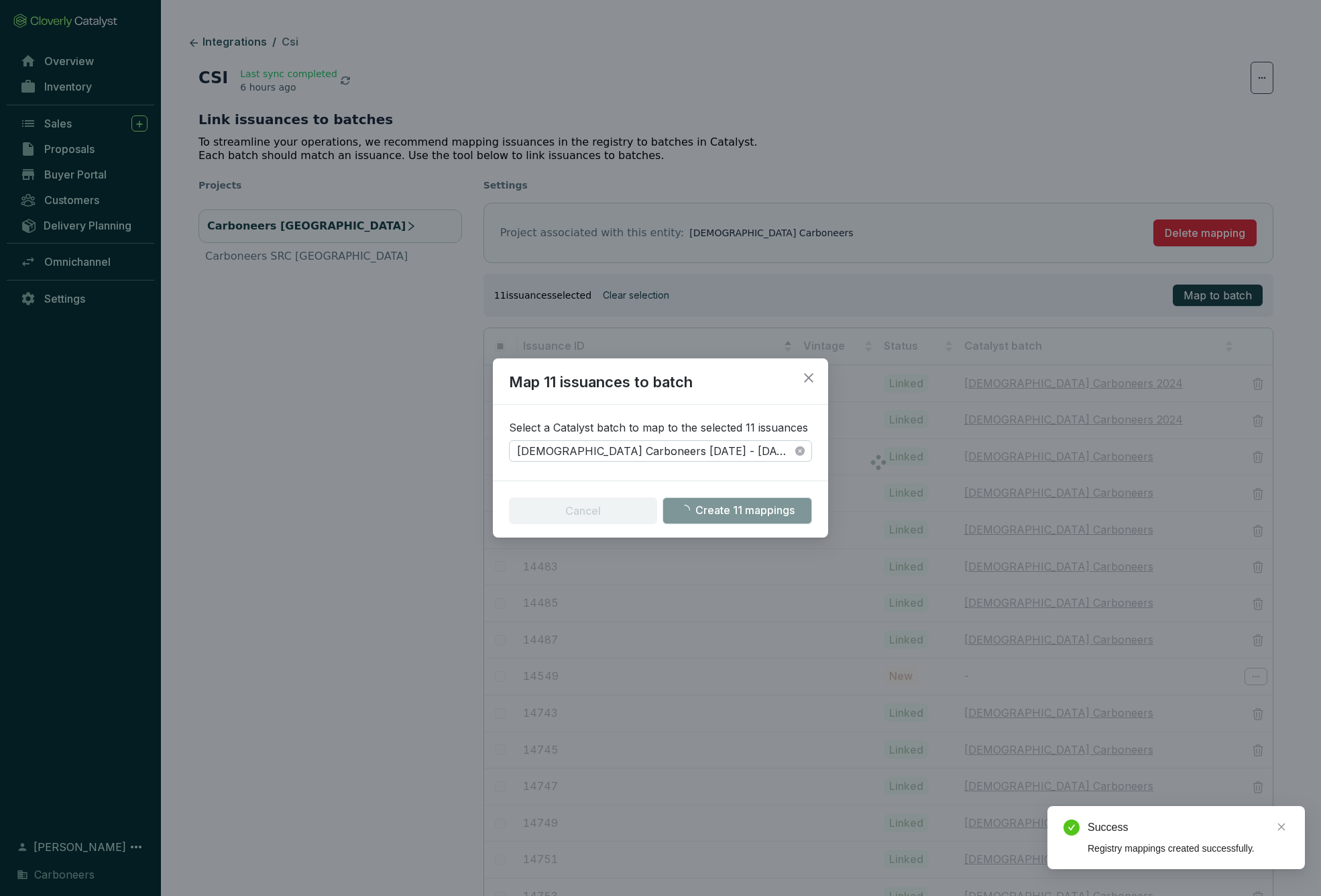
checkbox input "false"
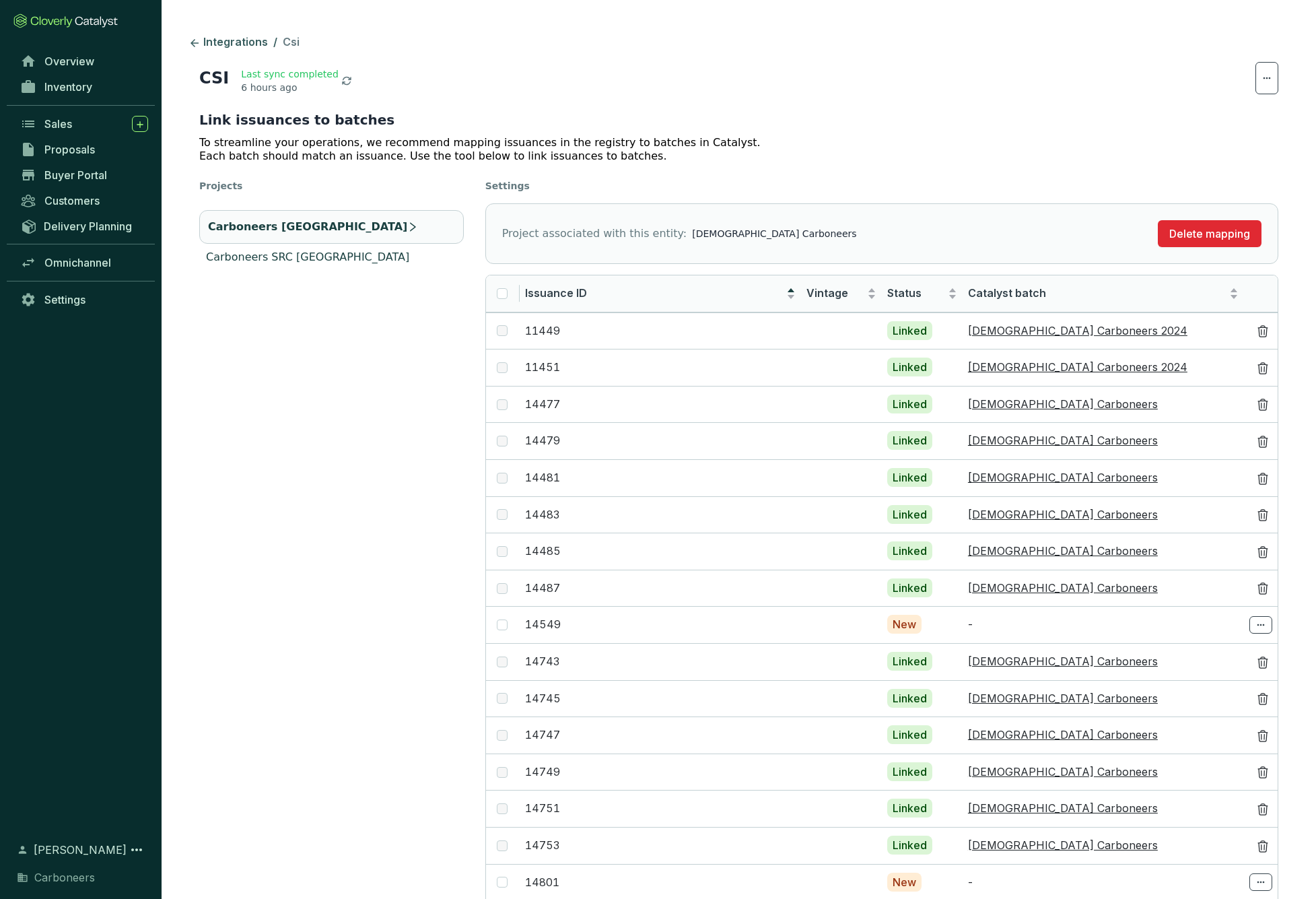
click at [354, 252] on li "Carboneers SRC [GEOGRAPHIC_DATA]" at bounding box center [331, 257] width 265 height 16
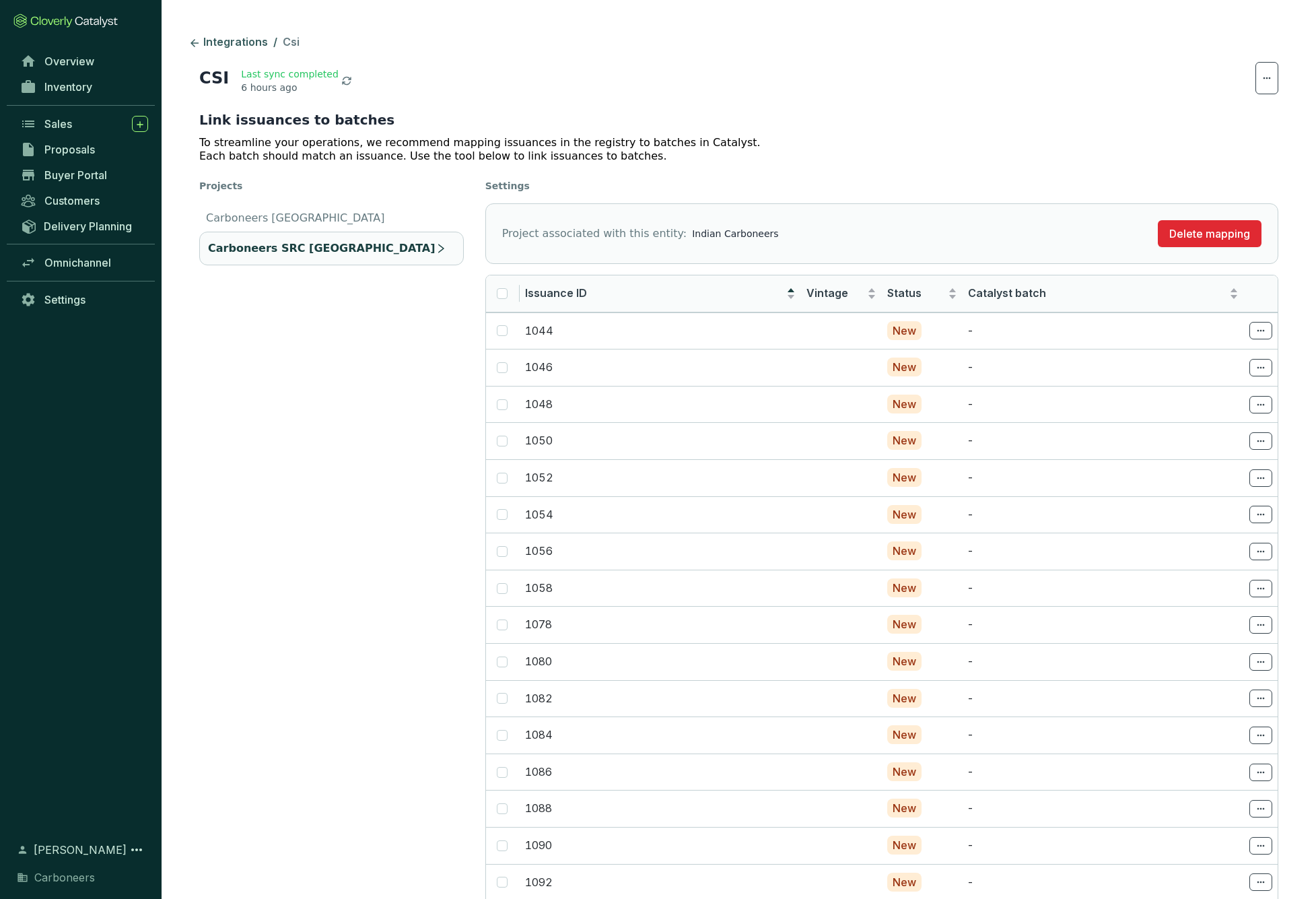
click at [341, 82] on icon at bounding box center [347, 81] width 11 height 11
click at [77, 83] on span "Inventory" at bounding box center [68, 86] width 48 height 13
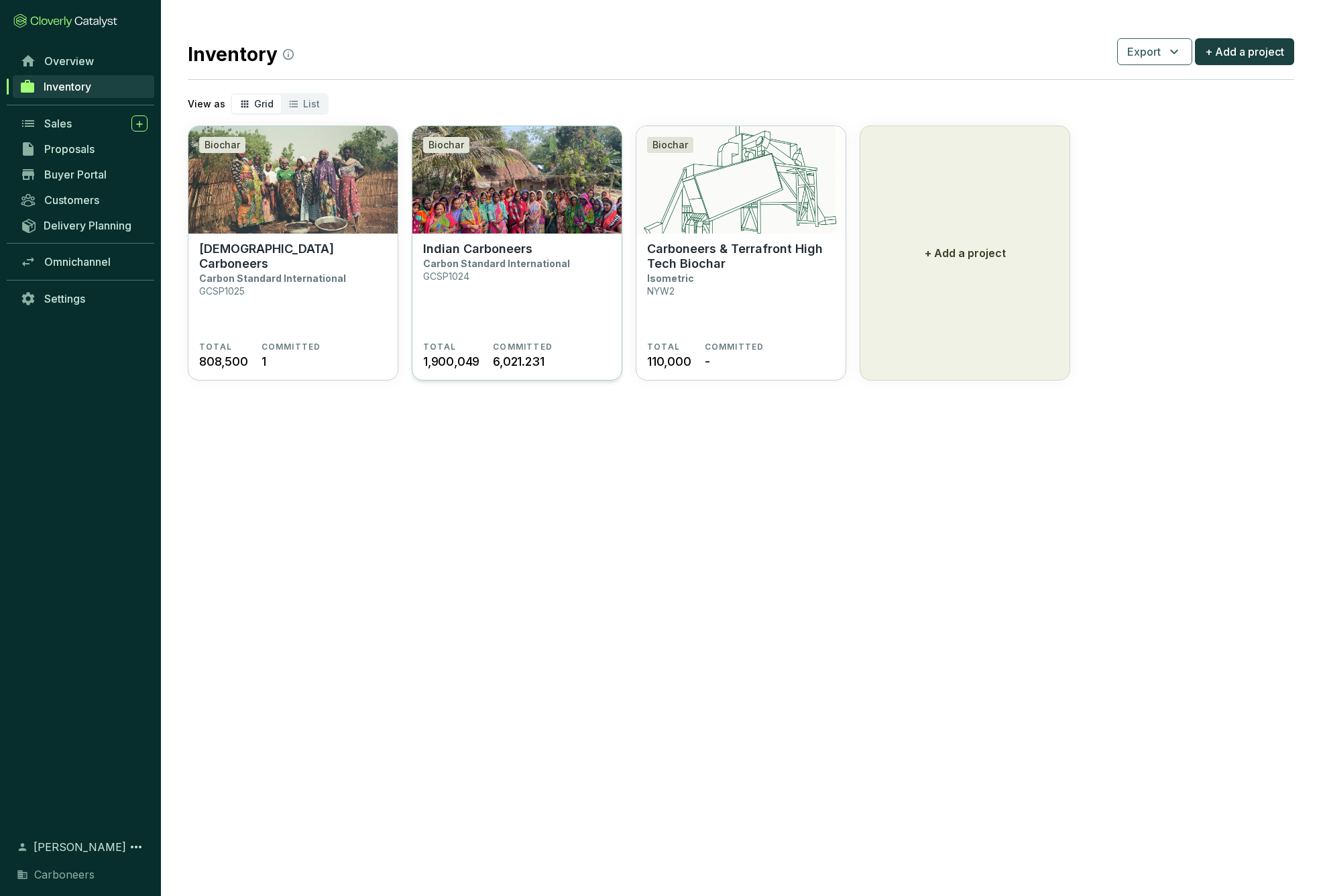
click at [568, 220] on img at bounding box center [517, 180] width 209 height 108
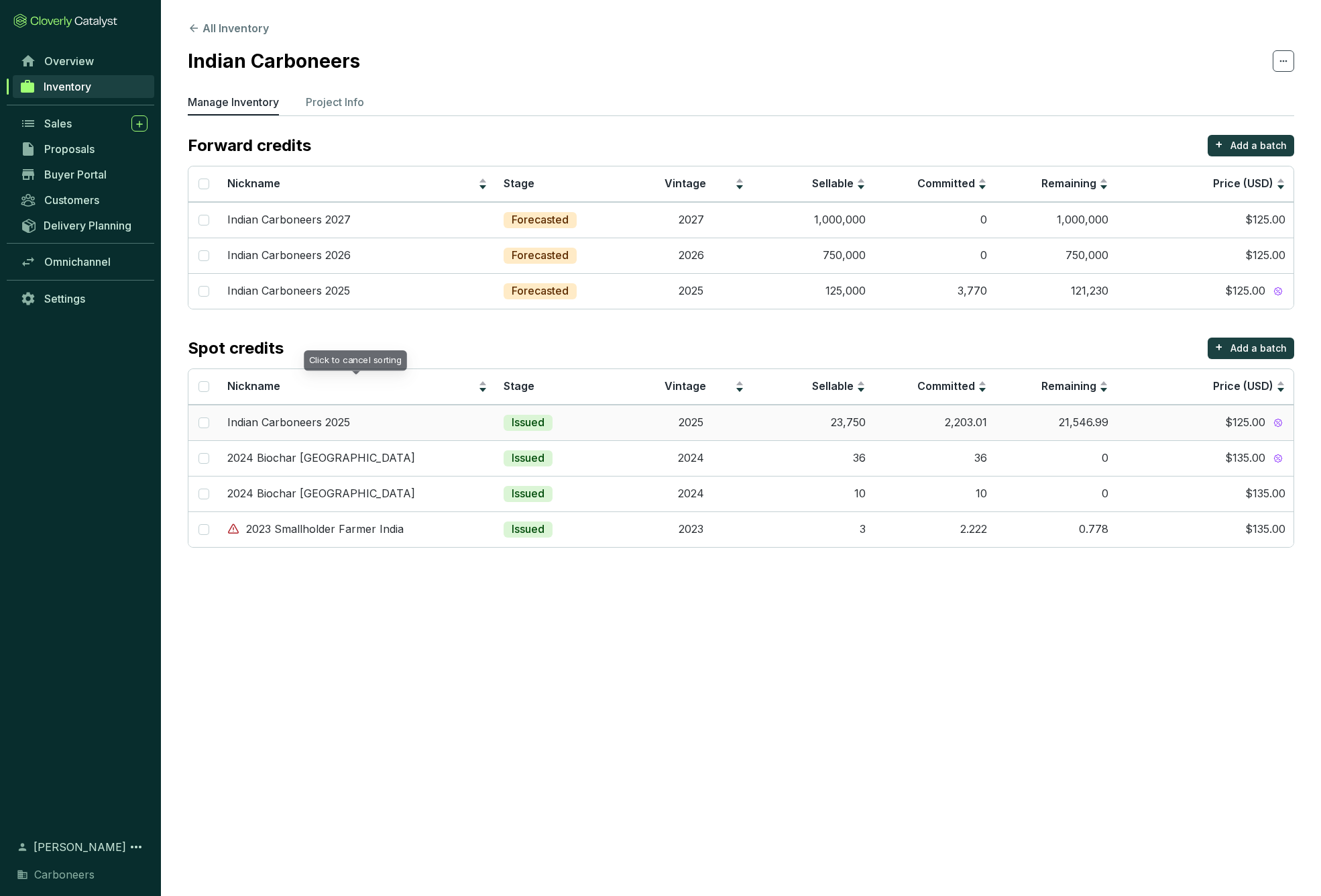
click at [349, 424] on div "Indian Carboneers 2025" at bounding box center [358, 422] width 260 height 14
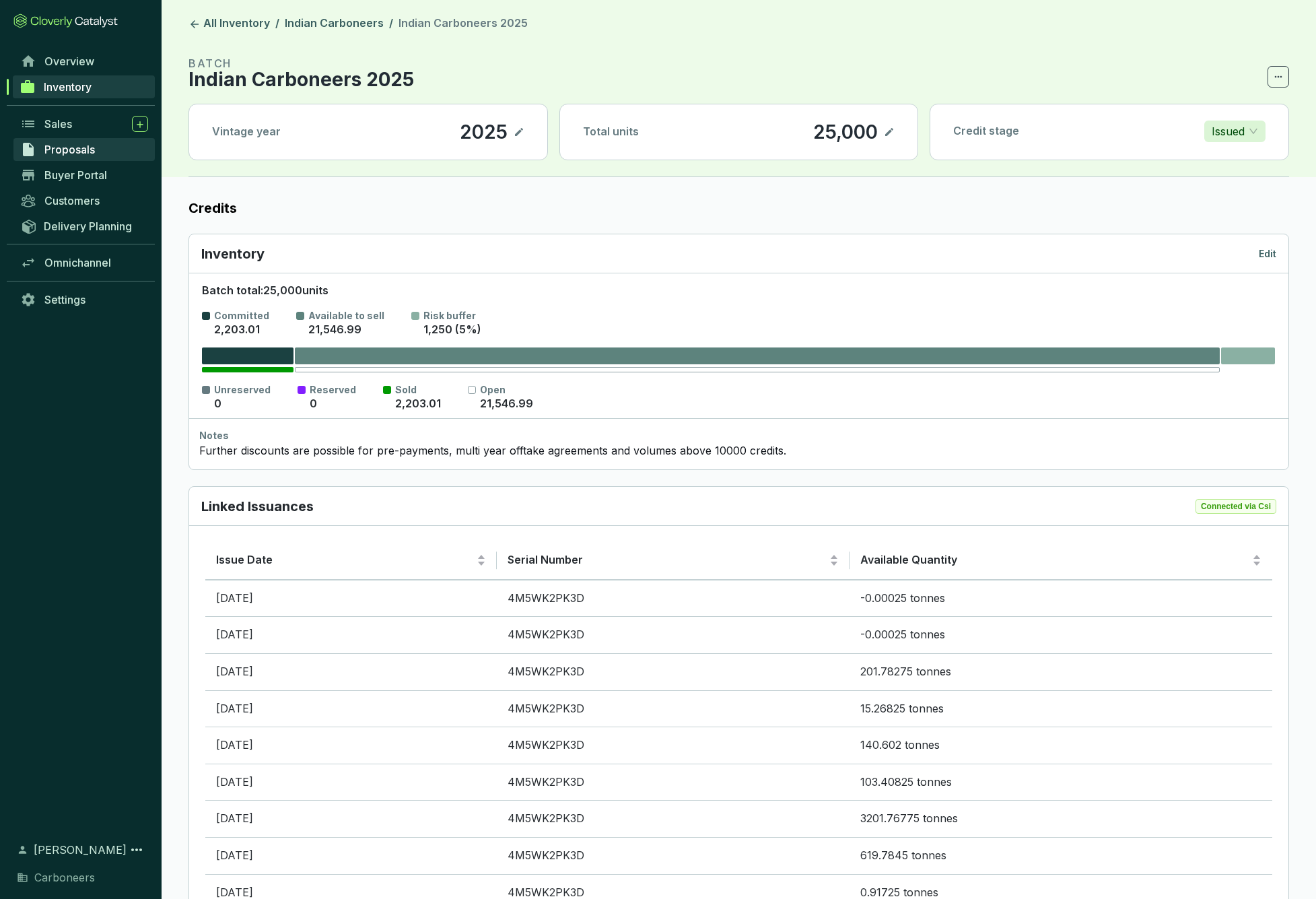
click at [127, 154] on link "Proposals" at bounding box center [84, 148] width 141 height 22
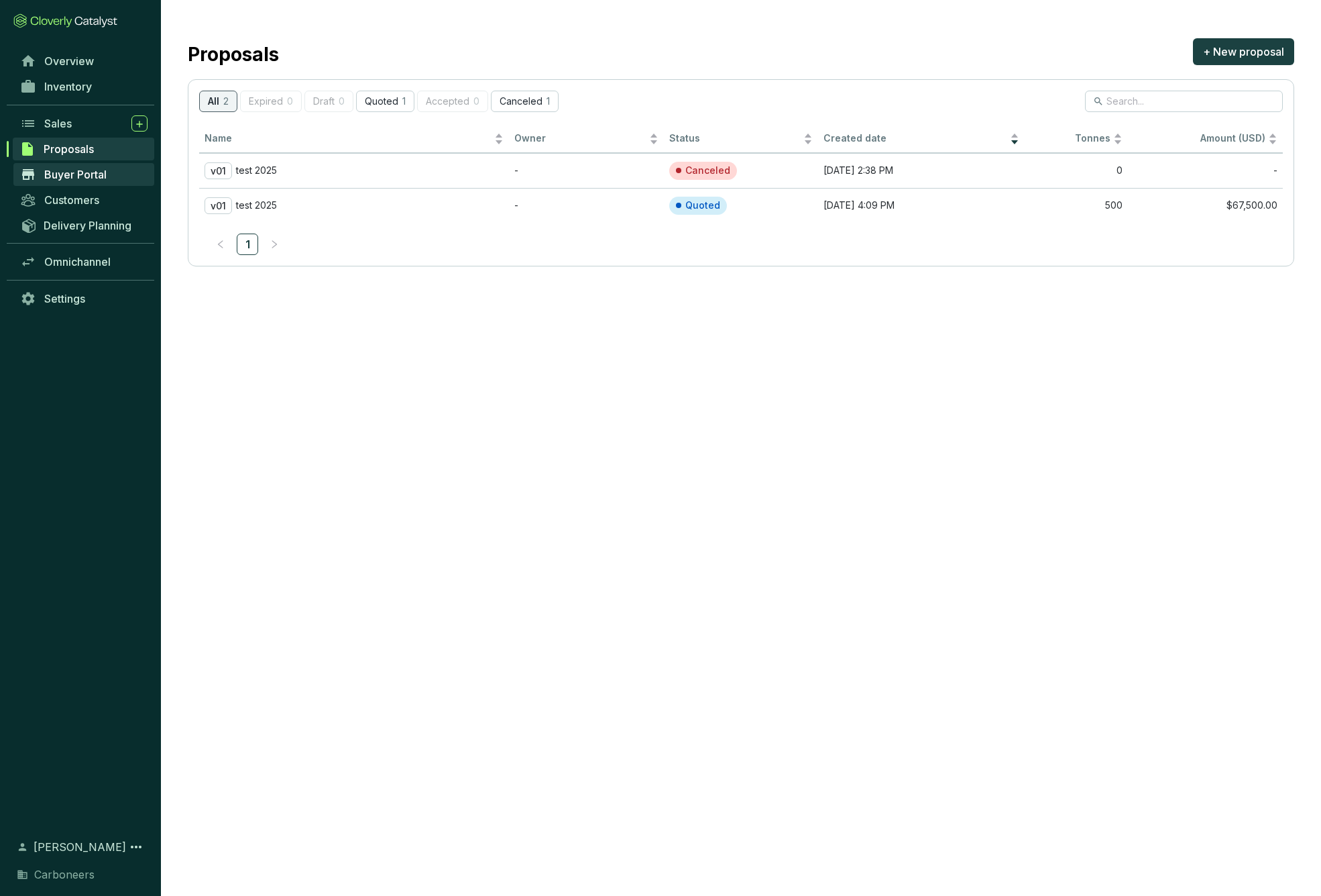
click at [125, 166] on link "Buyer Portal" at bounding box center [83, 174] width 141 height 22
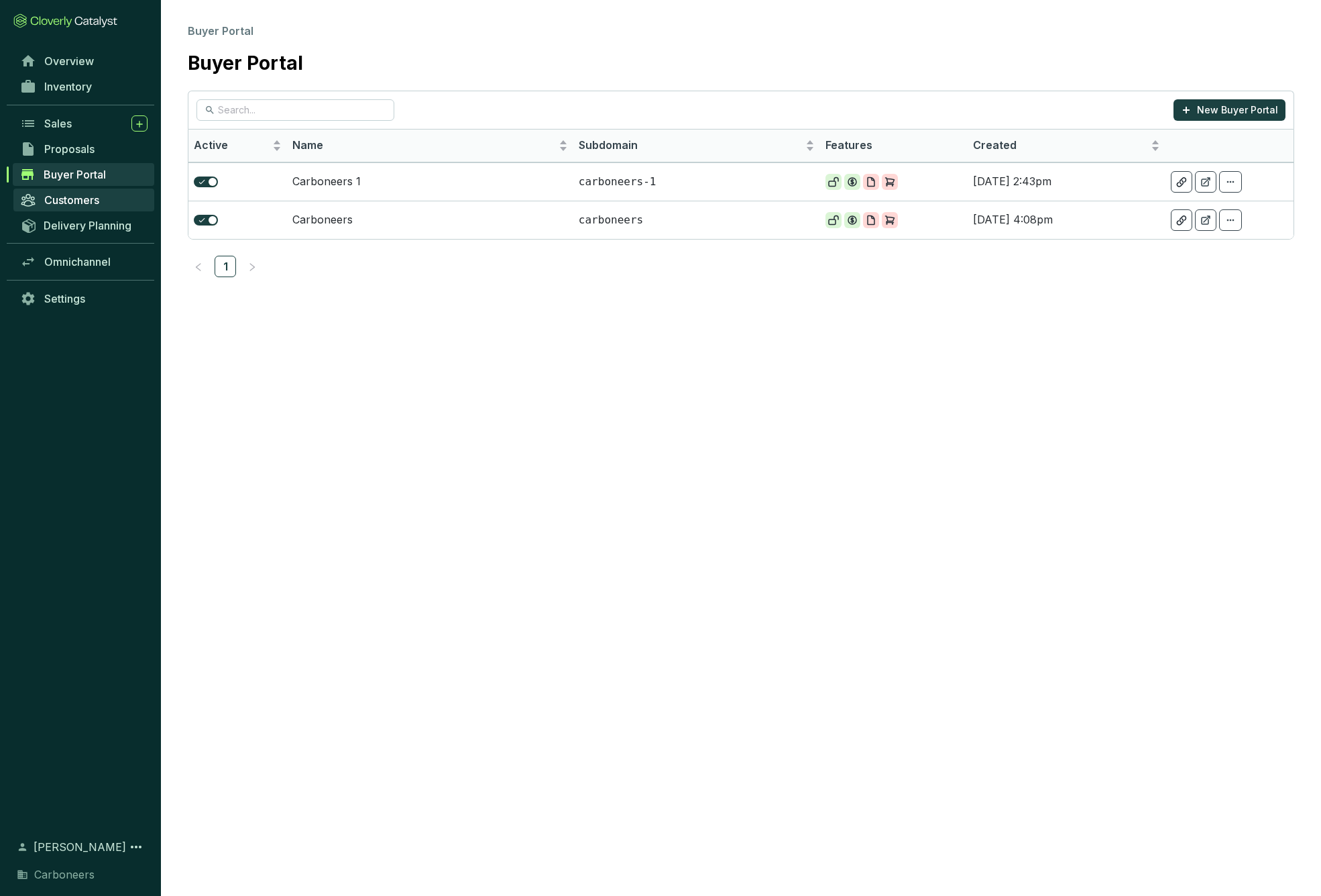
click at [121, 192] on link "Customers" at bounding box center [83, 199] width 141 height 22
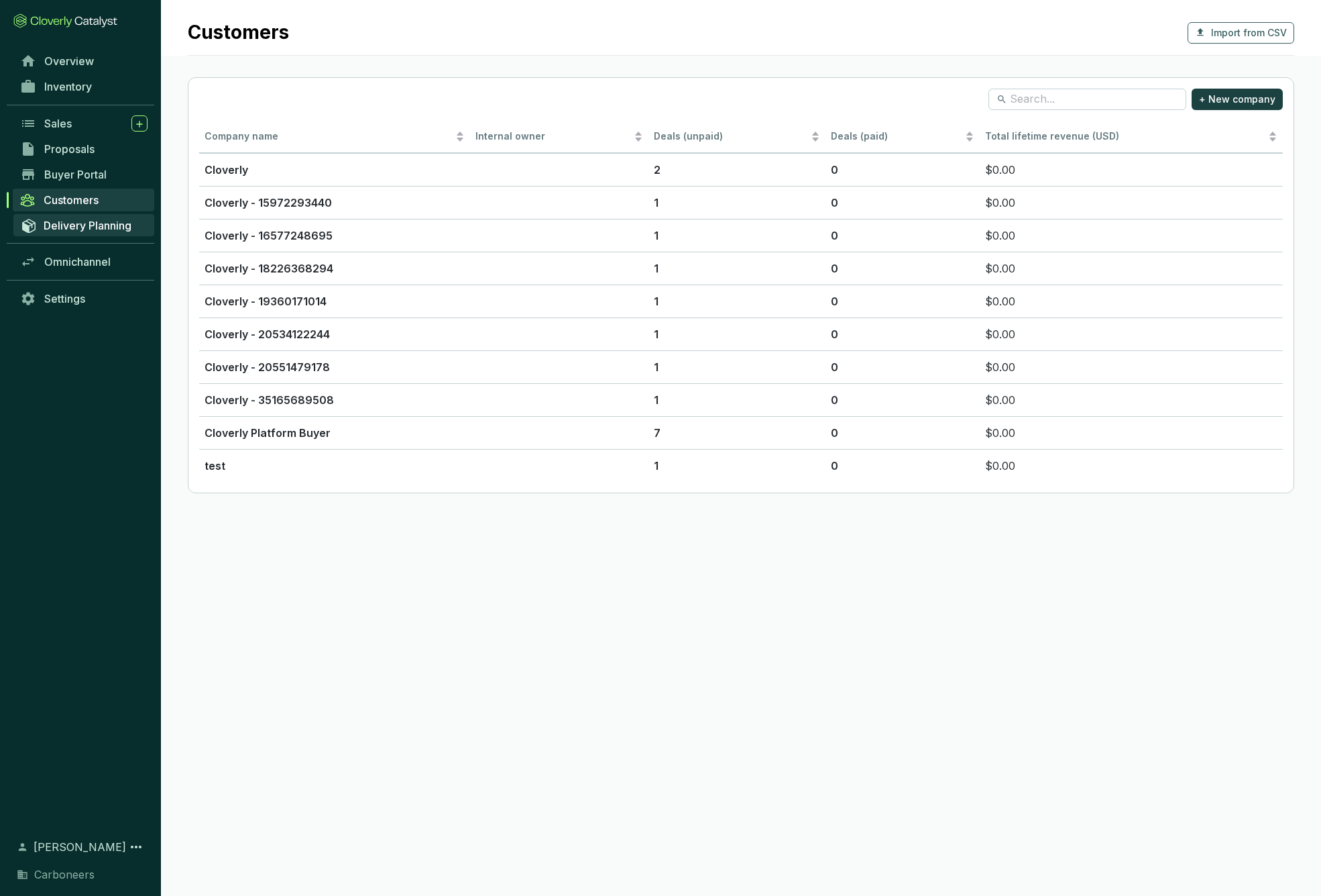
click at [121, 231] on span "Delivery Planning" at bounding box center [88, 225] width 88 height 13
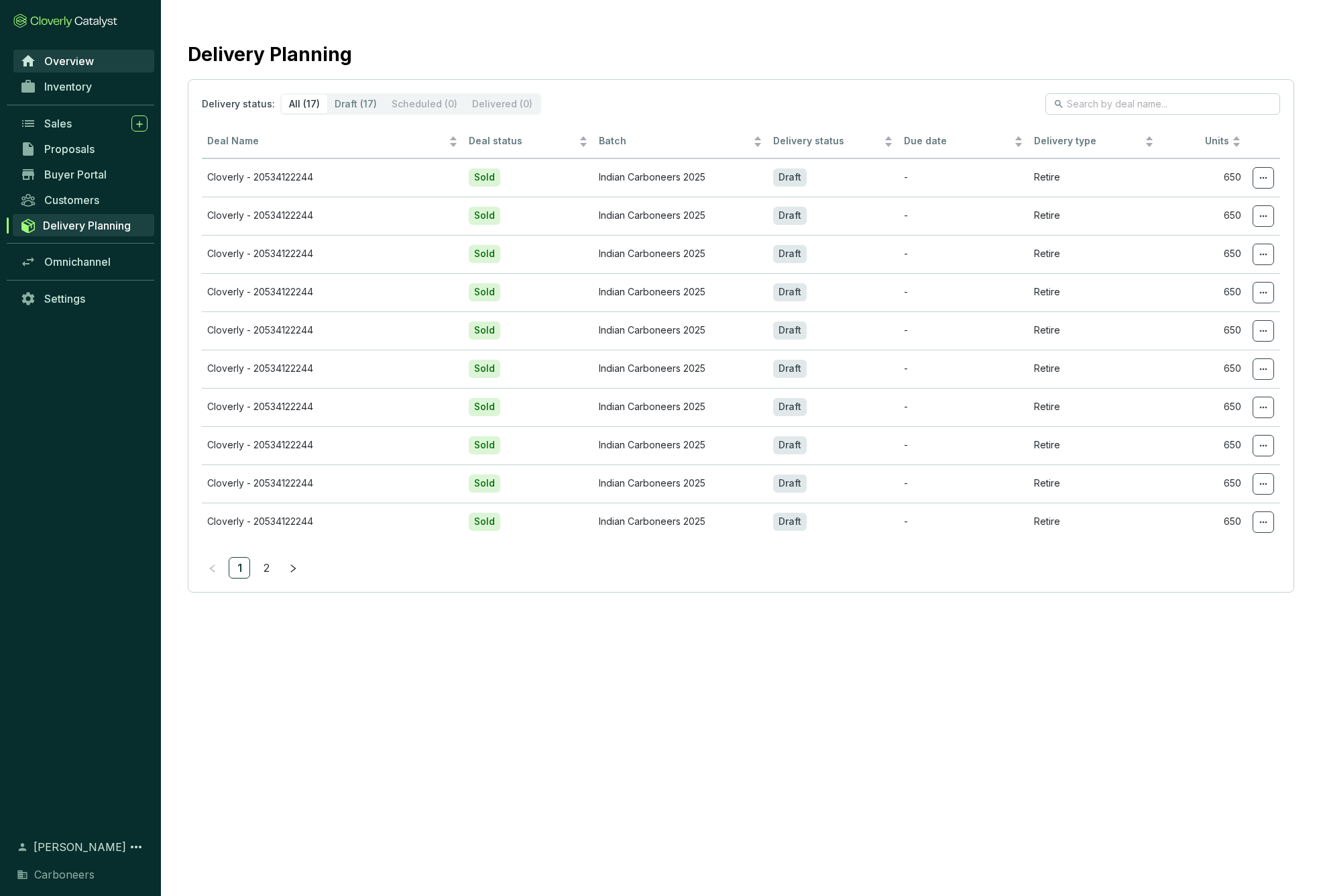
click at [75, 63] on span "Overview" at bounding box center [68, 61] width 49 height 13
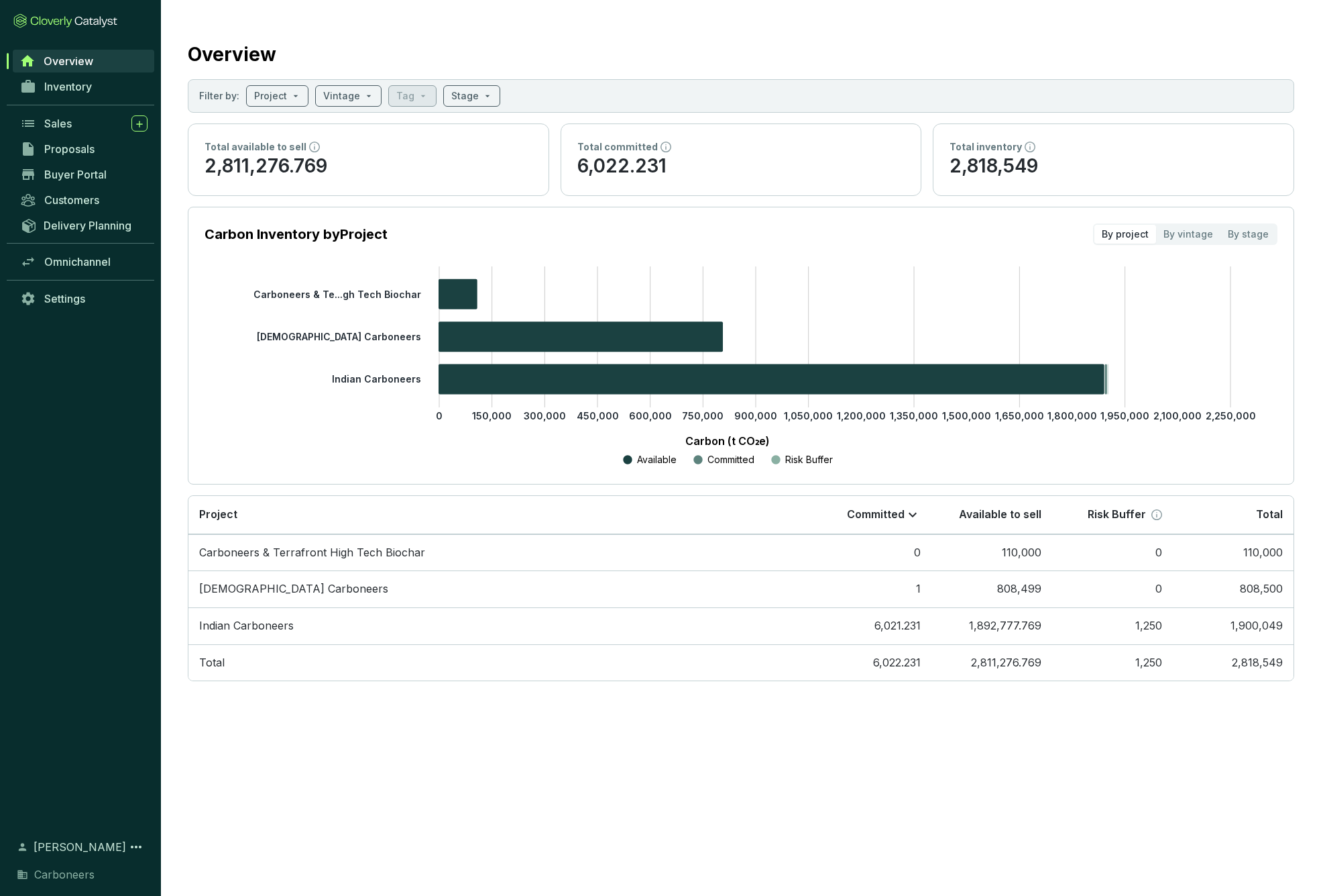
click at [1052, 24] on section "Overview Filter by: Project Vintage Tag Stage Total available to sell 2,811,276…" at bounding box center [742, 358] width 1160 height 716
click at [100, 294] on link "Settings" at bounding box center [83, 298] width 141 height 22
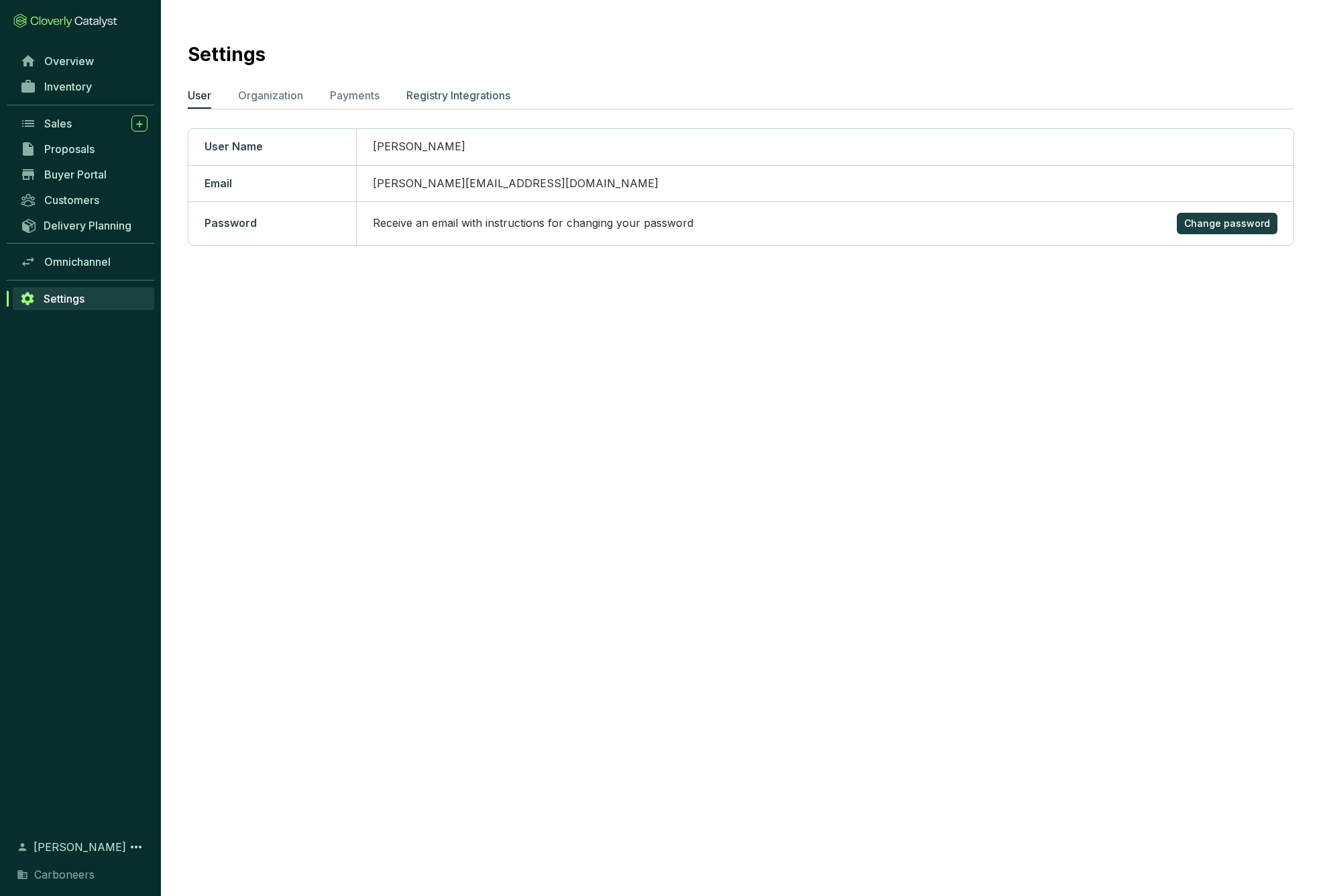
click at [454, 100] on p "Registry Integrations" at bounding box center [458, 95] width 104 height 16
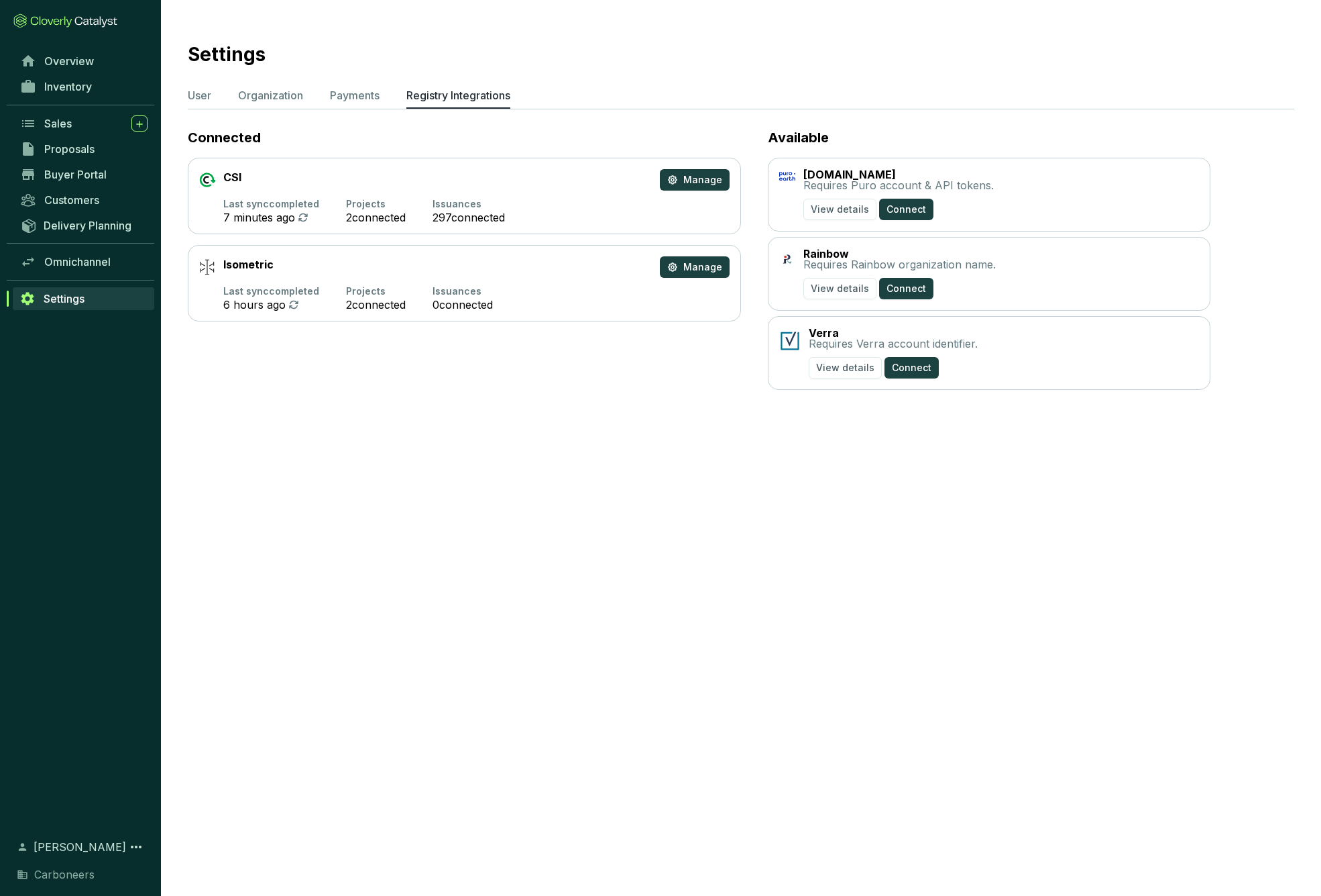
click at [504, 205] on p "Issuances" at bounding box center [468, 204] width 73 height 11
click at [704, 177] on span "Manage" at bounding box center [702, 179] width 39 height 13
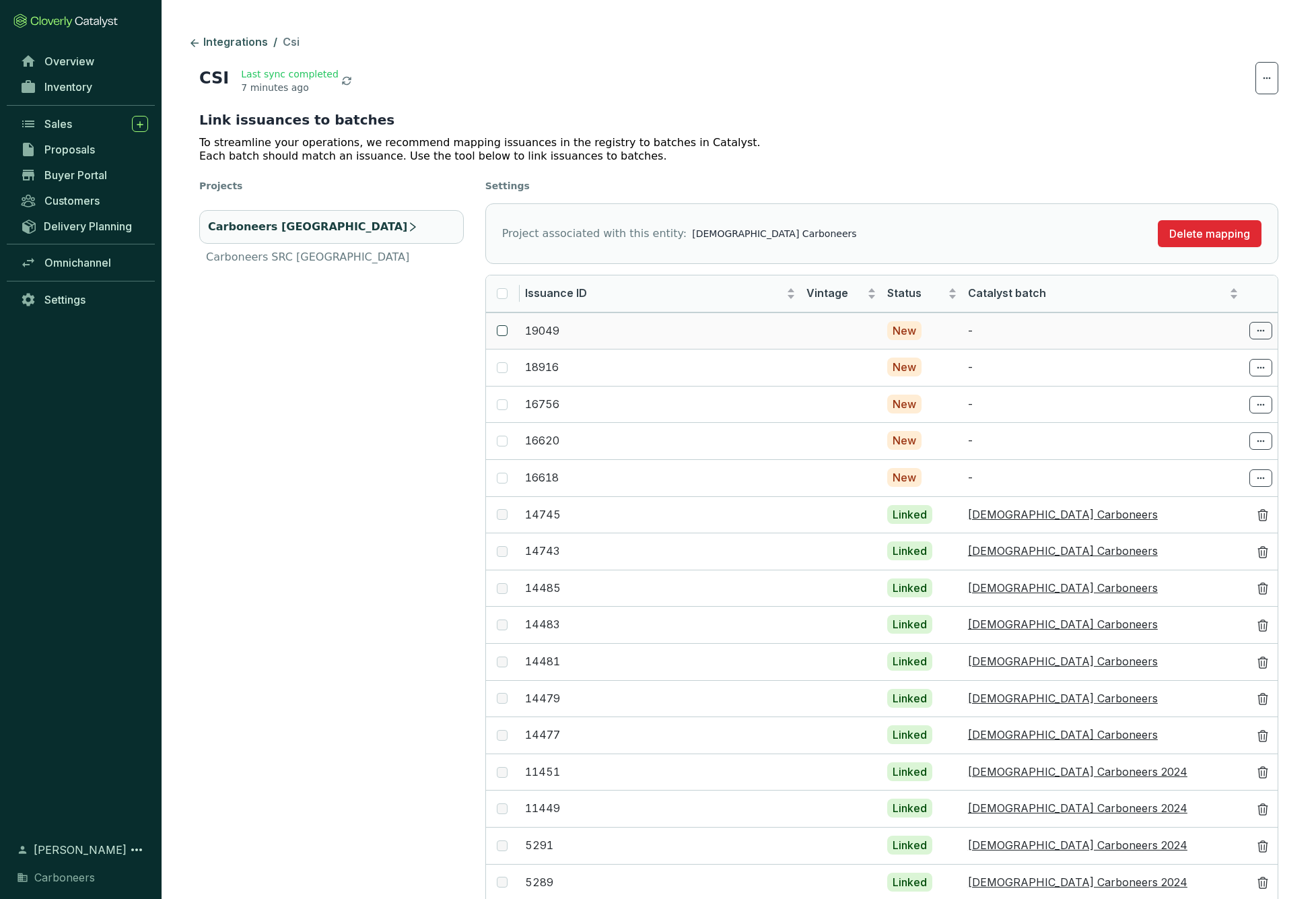
click at [500, 330] on input "checkbox" at bounding box center [502, 330] width 11 height 11
checkbox input "true"
